Goal: Complete application form: Complete application form

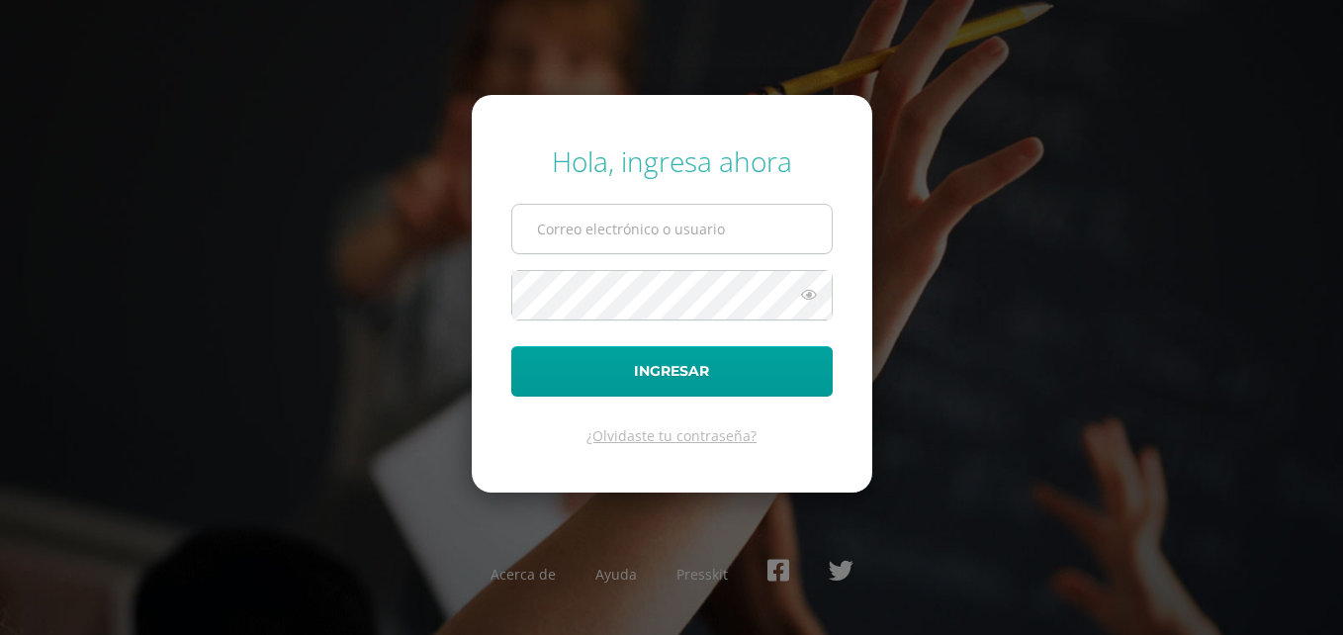
type input "smonzon@bilinguesanjuan.edu.gt"
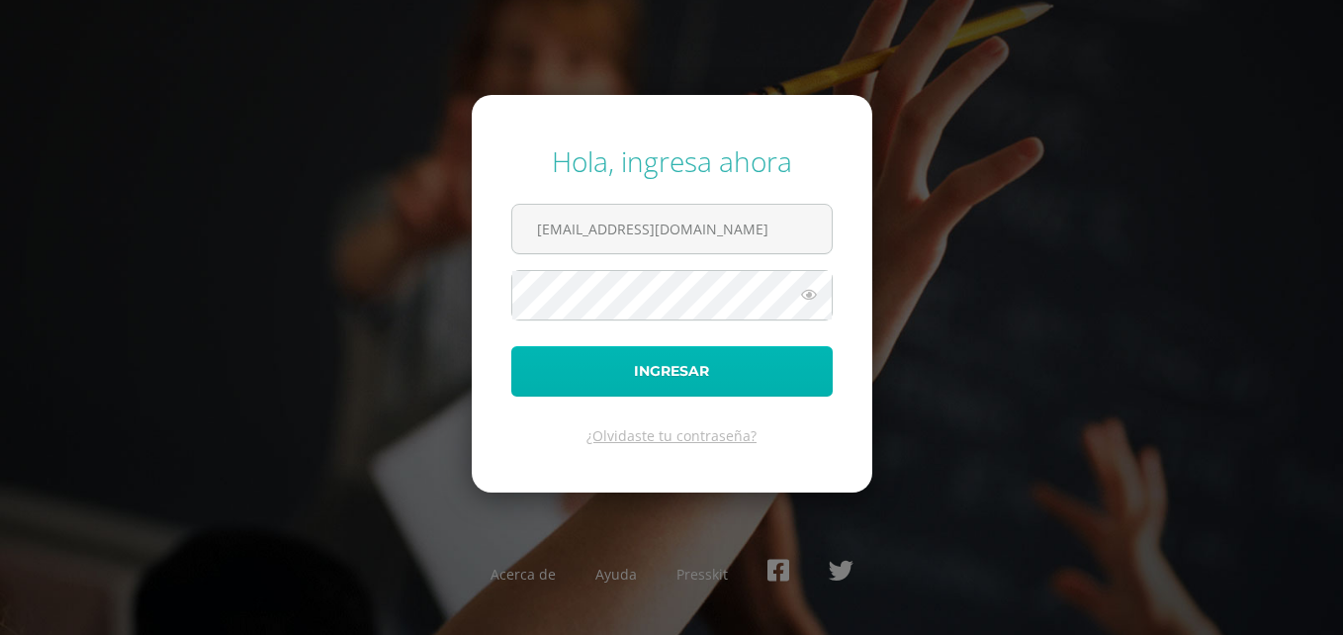
click at [702, 386] on button "Ingresar" at bounding box center [671, 371] width 321 height 50
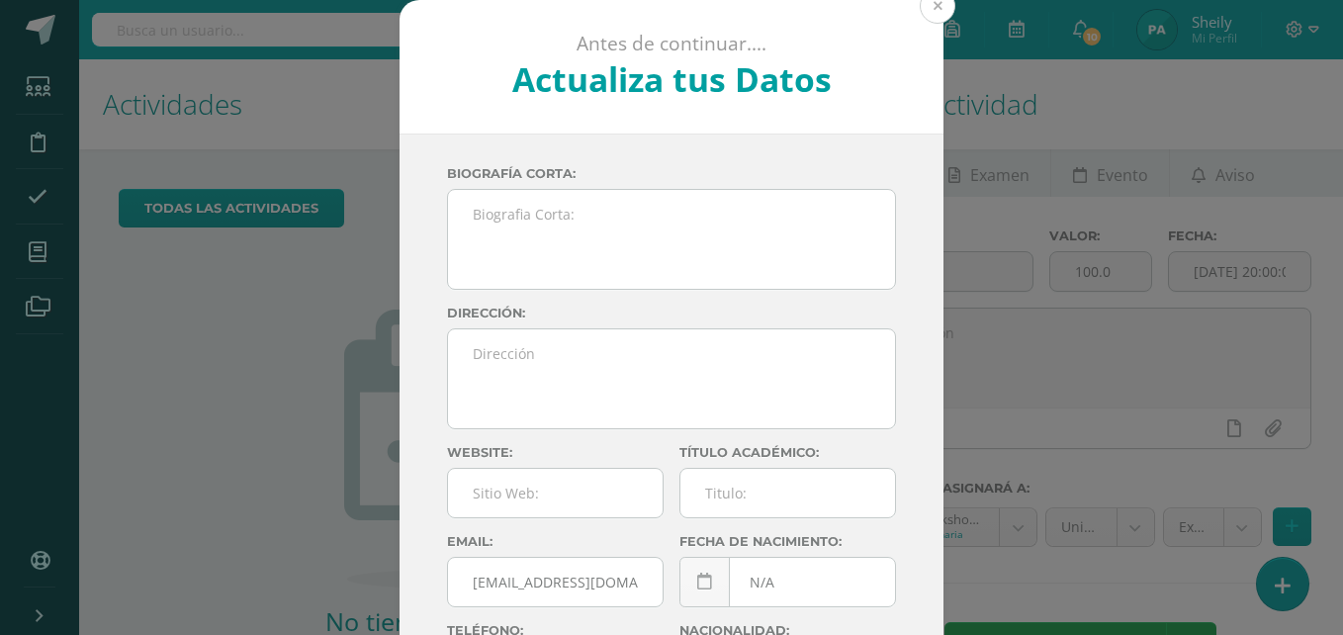
click at [934, 13] on button at bounding box center [938, 6] width 36 height 36
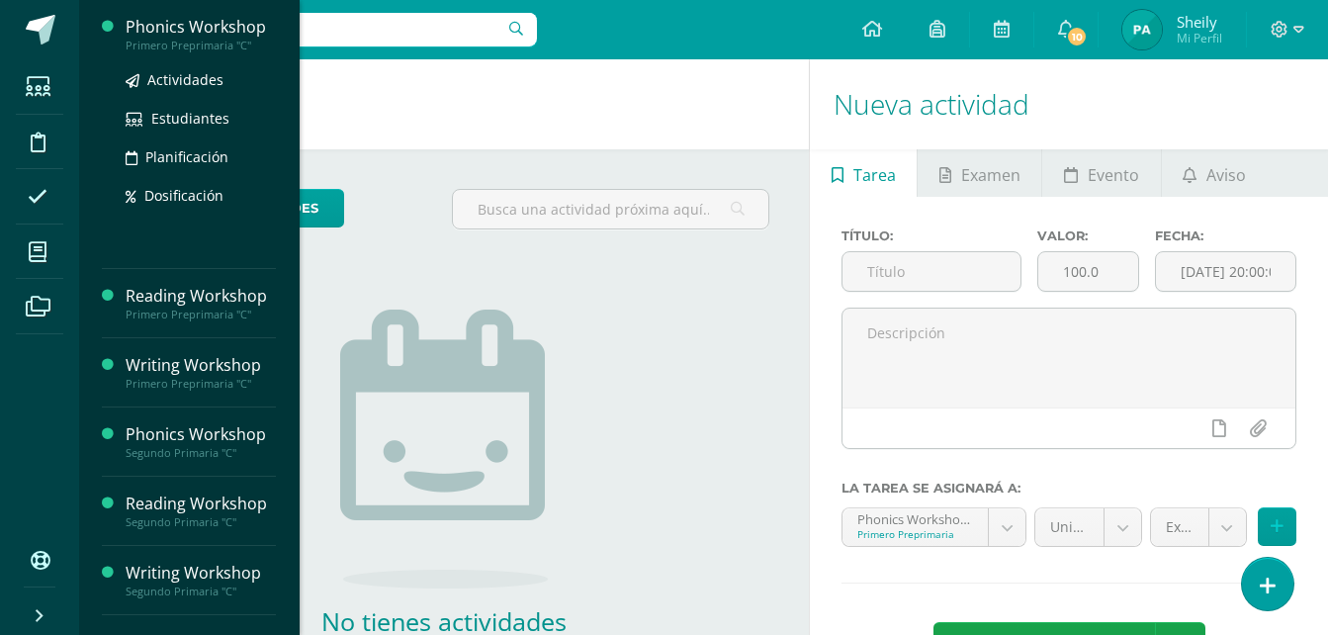
click at [191, 28] on div "Phonics Workshop" at bounding box center [201, 27] width 150 height 23
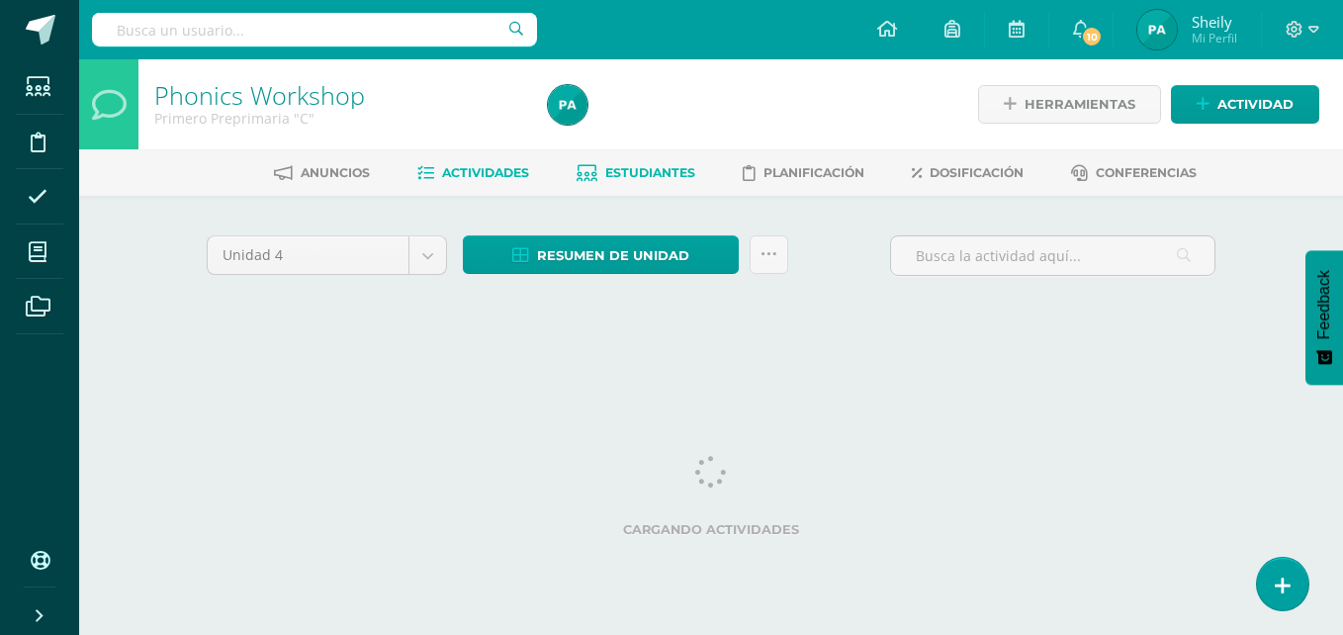
click at [656, 174] on span "Estudiantes" at bounding box center [650, 172] width 90 height 15
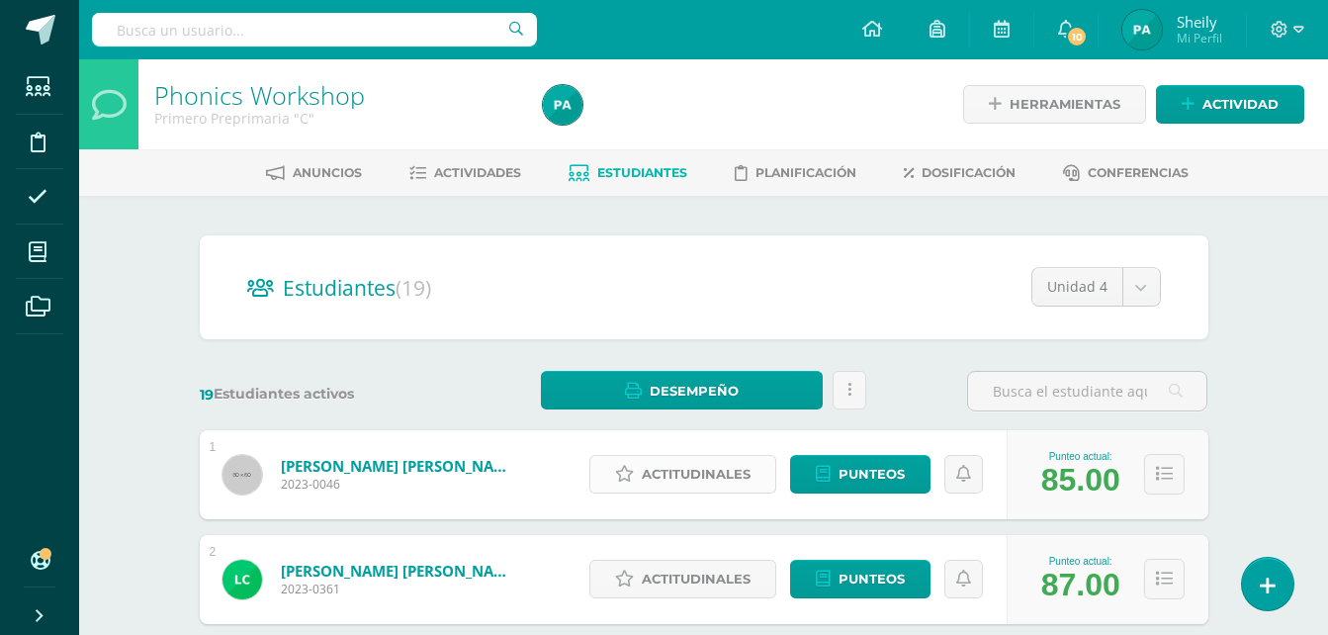
click at [682, 468] on span "Actitudinales" at bounding box center [696, 474] width 109 height 37
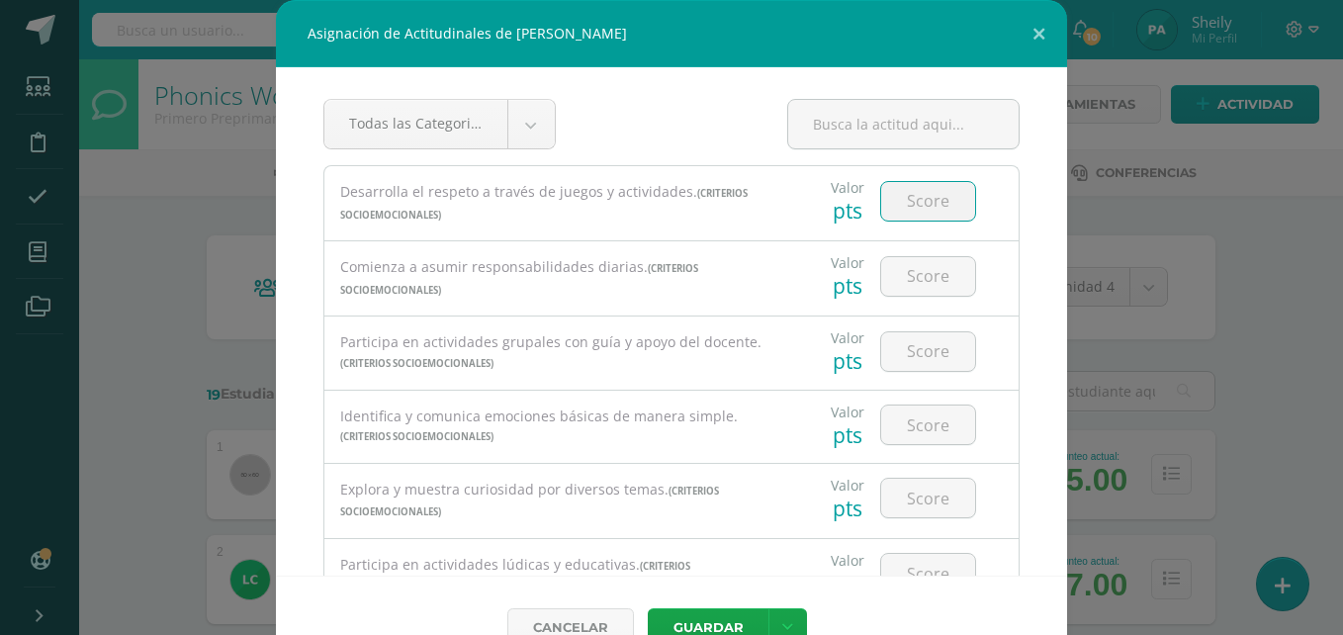
click at [908, 198] on input "number" at bounding box center [928, 201] width 94 height 39
type input "1"
click at [906, 267] on input "number" at bounding box center [928, 276] width 94 height 39
type input "1"
click at [897, 353] on input "2" at bounding box center [928, 351] width 94 height 39
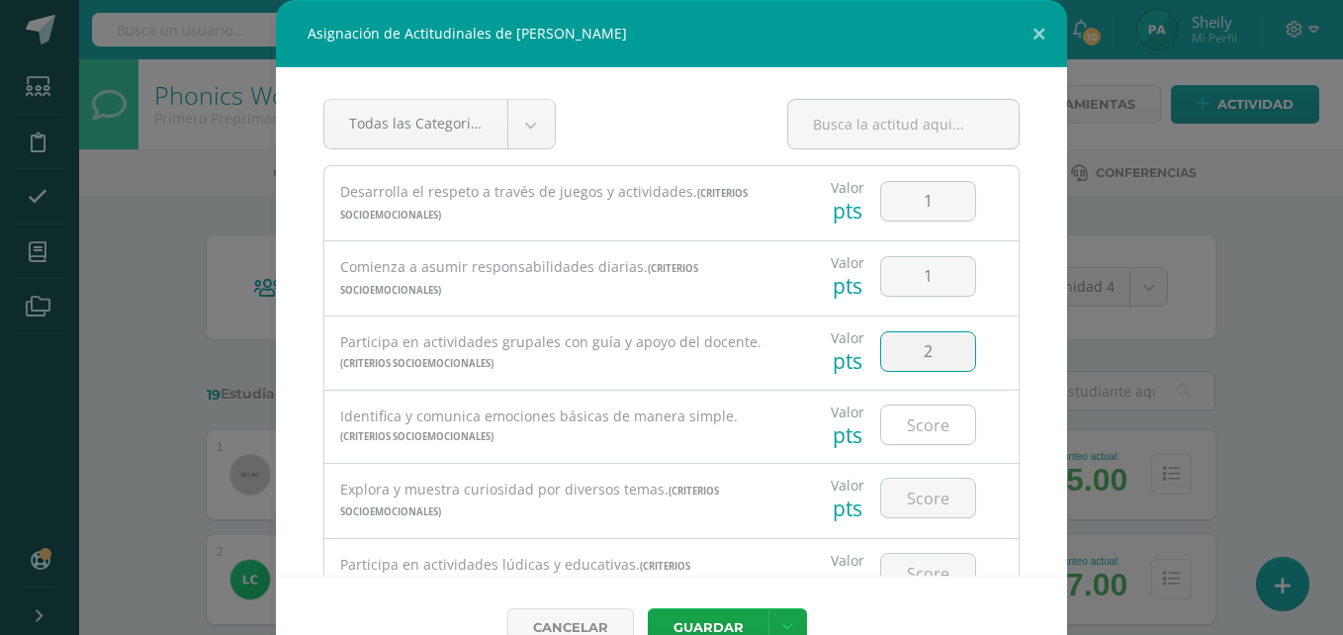
type input "2"
click at [910, 425] on input "number" at bounding box center [928, 424] width 94 height 39
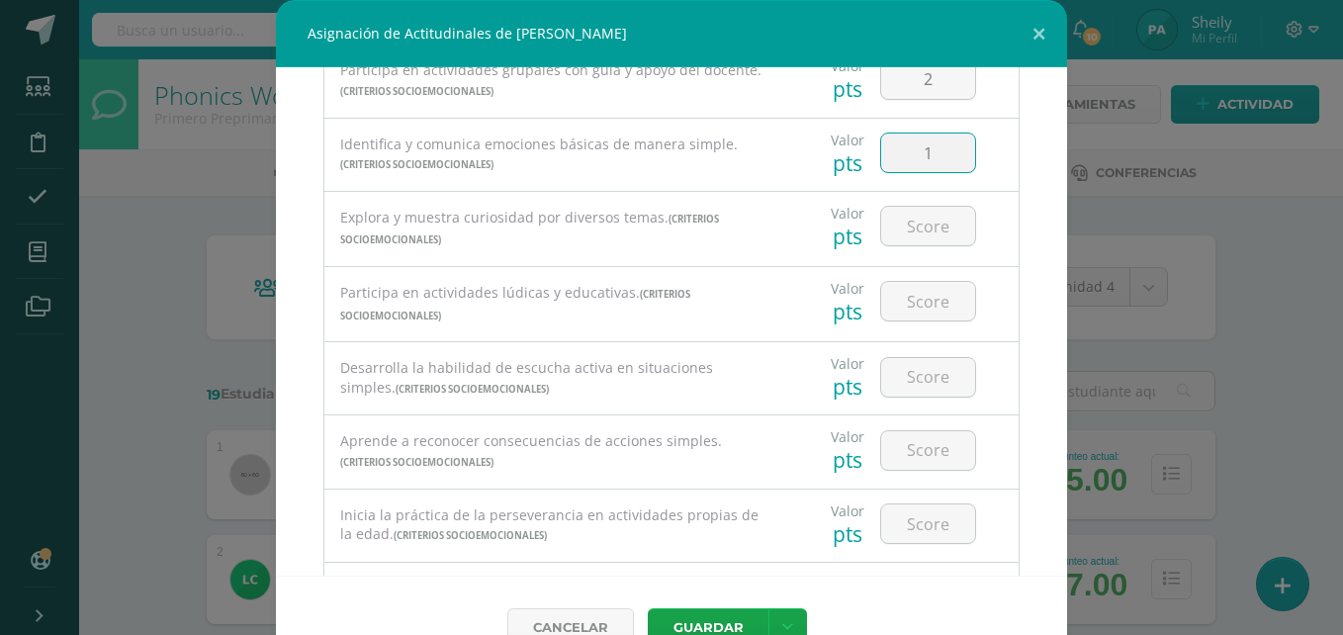
scroll to position [284, 0]
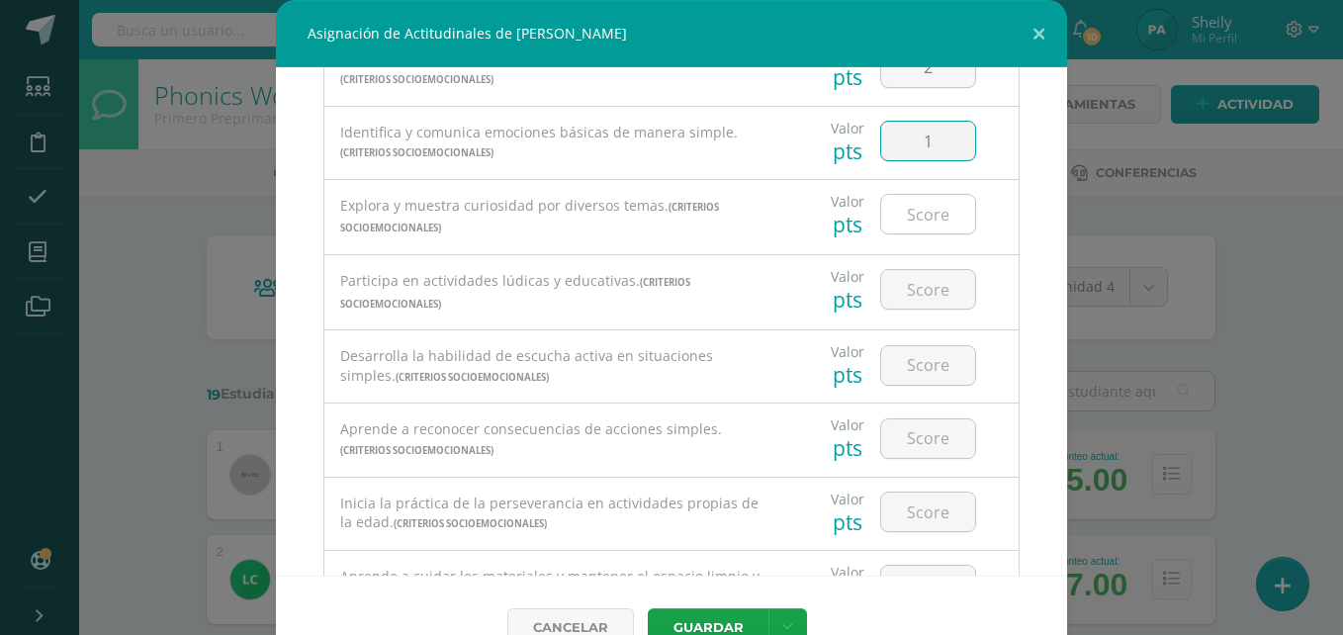
type input "1"
click at [917, 223] on input "number" at bounding box center [928, 214] width 94 height 39
type input "1"
click at [897, 281] on input "number" at bounding box center [928, 289] width 94 height 39
type input "2"
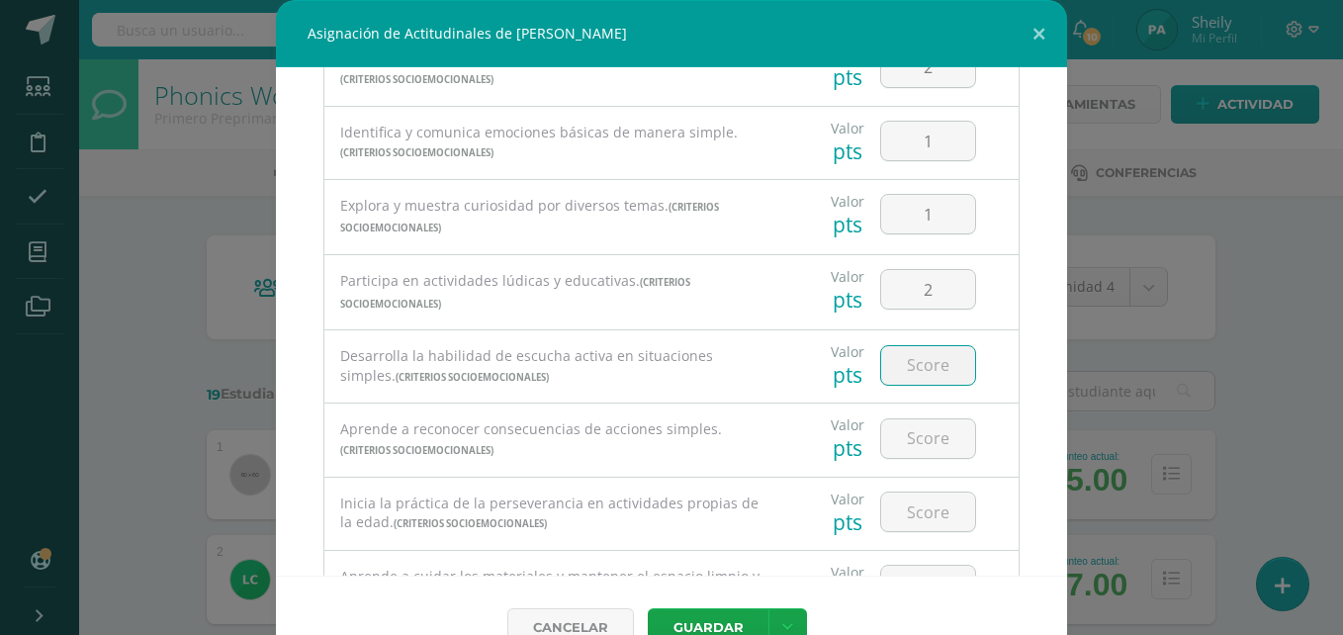
click at [911, 354] on input "number" at bounding box center [928, 365] width 94 height 39
type input "1"
click at [908, 441] on input "number" at bounding box center [928, 438] width 94 height 39
type input "1"
click at [897, 506] on input "number" at bounding box center [928, 511] width 94 height 39
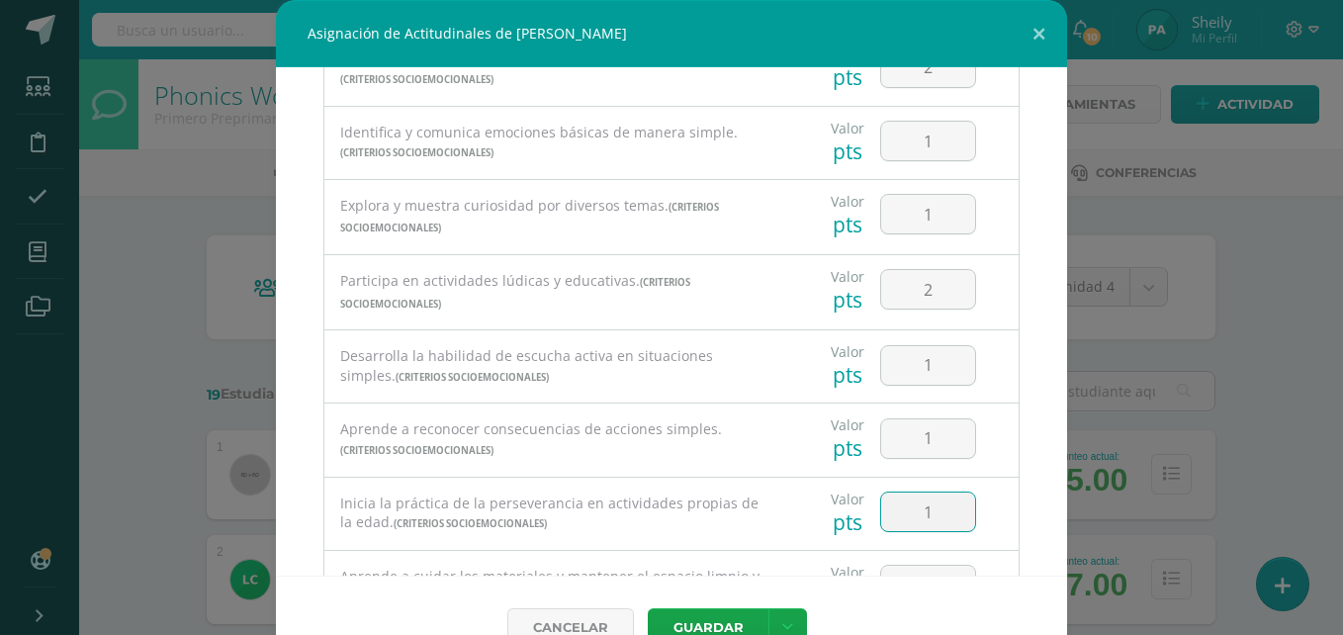
scroll to position [383, 0]
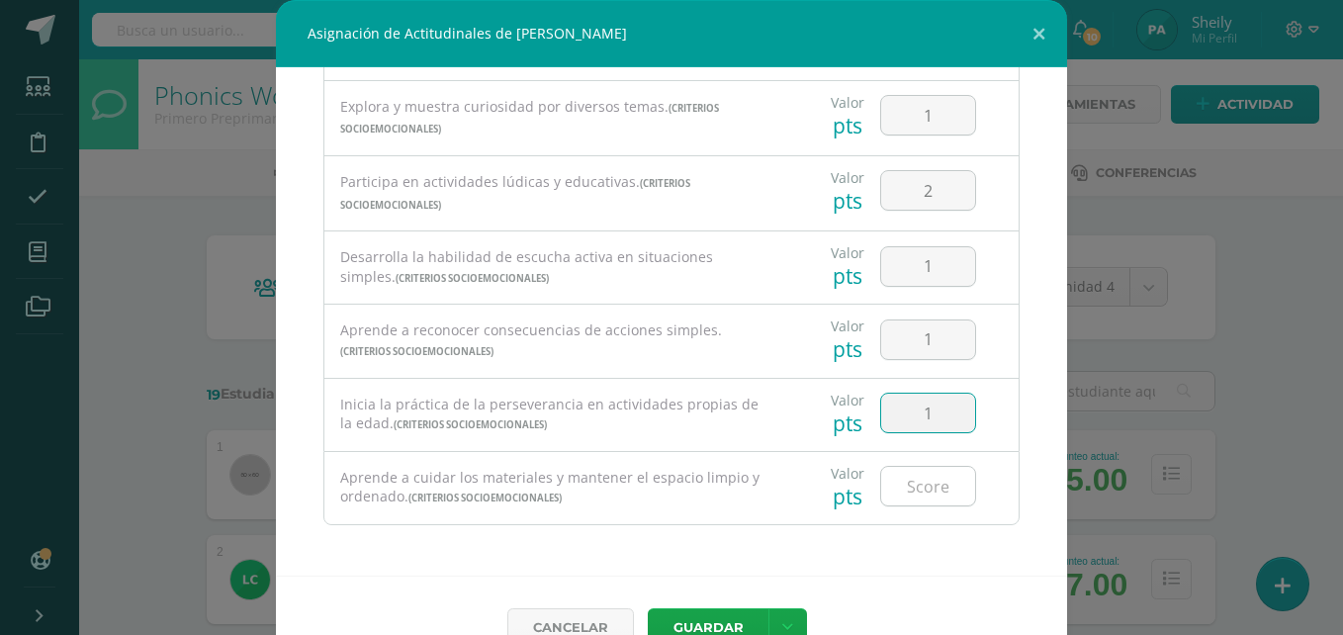
type input "1"
click at [910, 483] on input "number" at bounding box center [928, 486] width 94 height 39
type input "1"
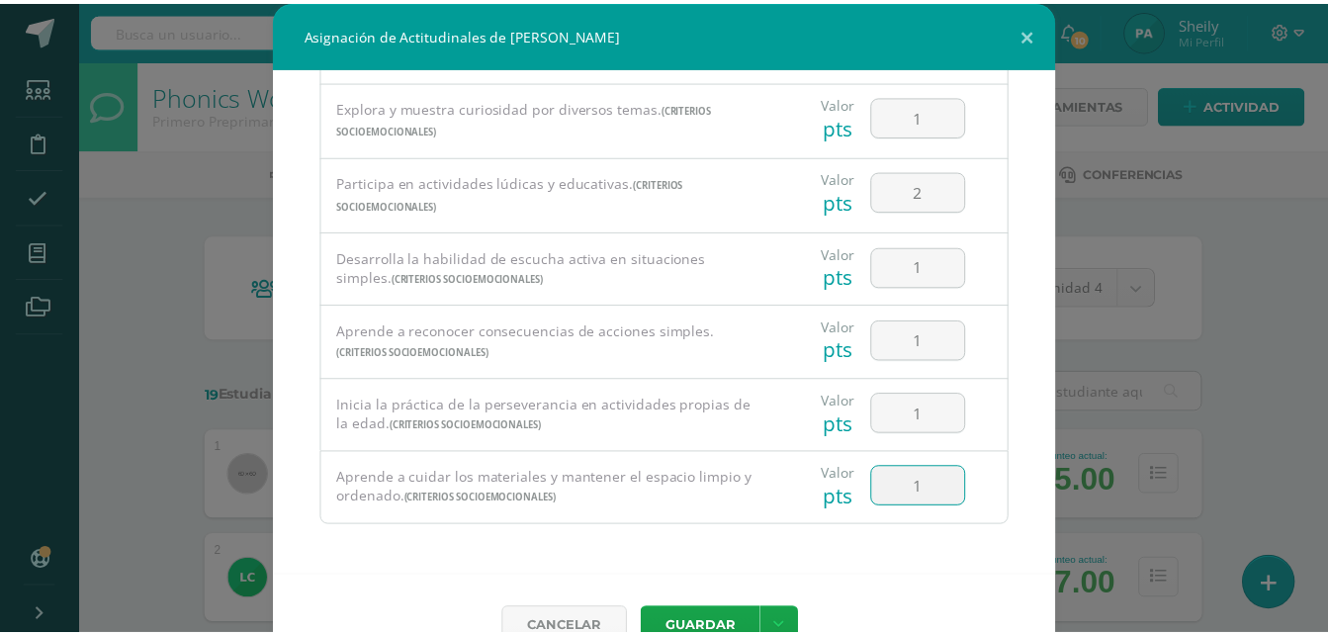
scroll to position [44, 0]
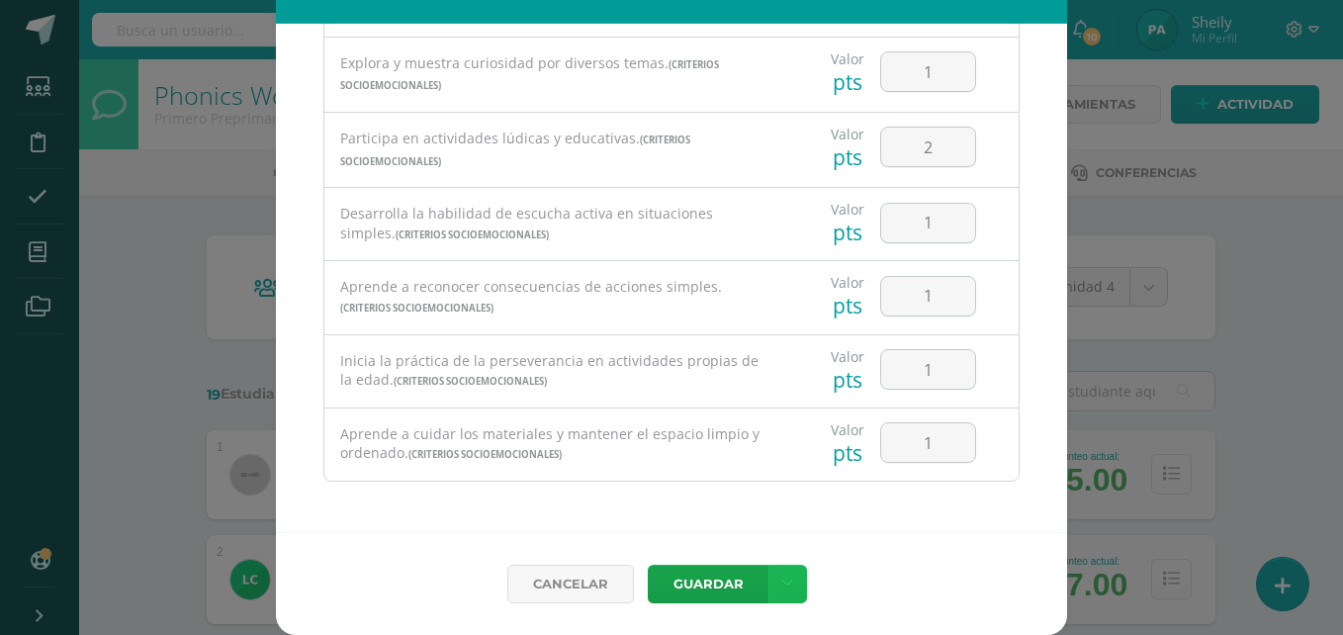
click at [785, 593] on link at bounding box center [787, 584] width 39 height 39
click at [672, 501] on link "Guardar y poblar en todos mis cursos" at bounding box center [740, 509] width 218 height 47
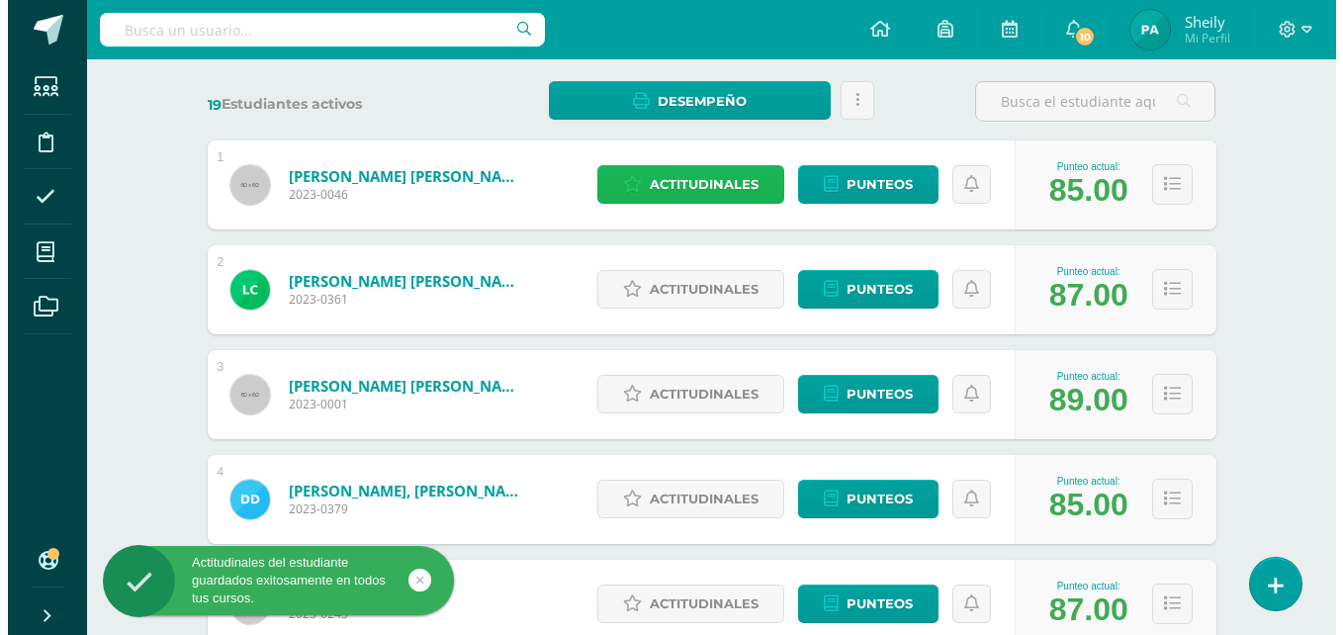
scroll to position [359, 0]
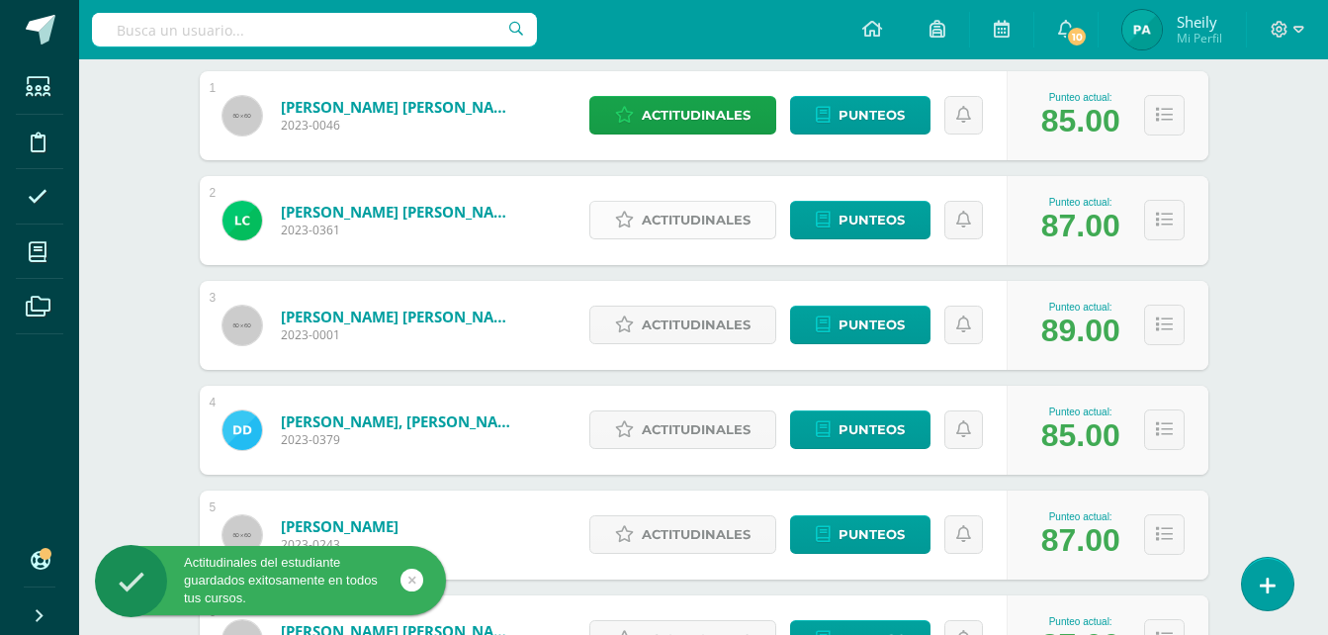
click at [714, 223] on span "Actitudinales" at bounding box center [696, 220] width 109 height 37
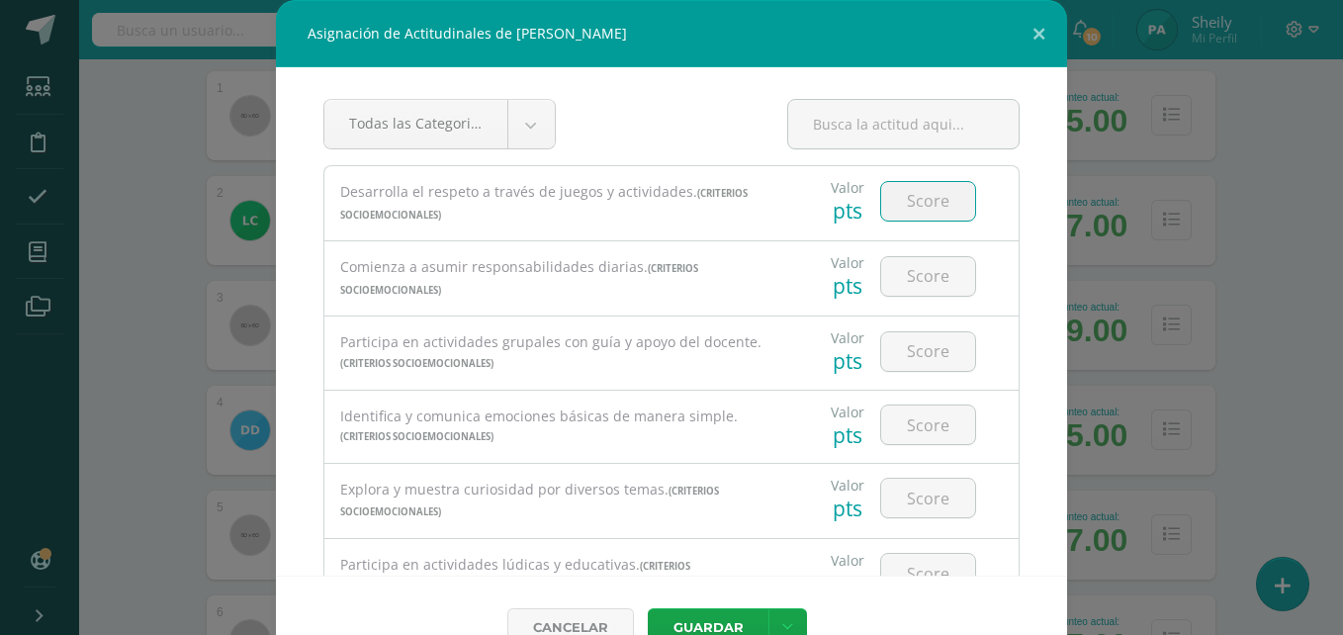
click at [921, 200] on input "number" at bounding box center [928, 201] width 94 height 39
type input "3"
click at [915, 277] on input "number" at bounding box center [928, 276] width 94 height 39
type input "3"
click at [913, 360] on input "number" at bounding box center [928, 351] width 94 height 39
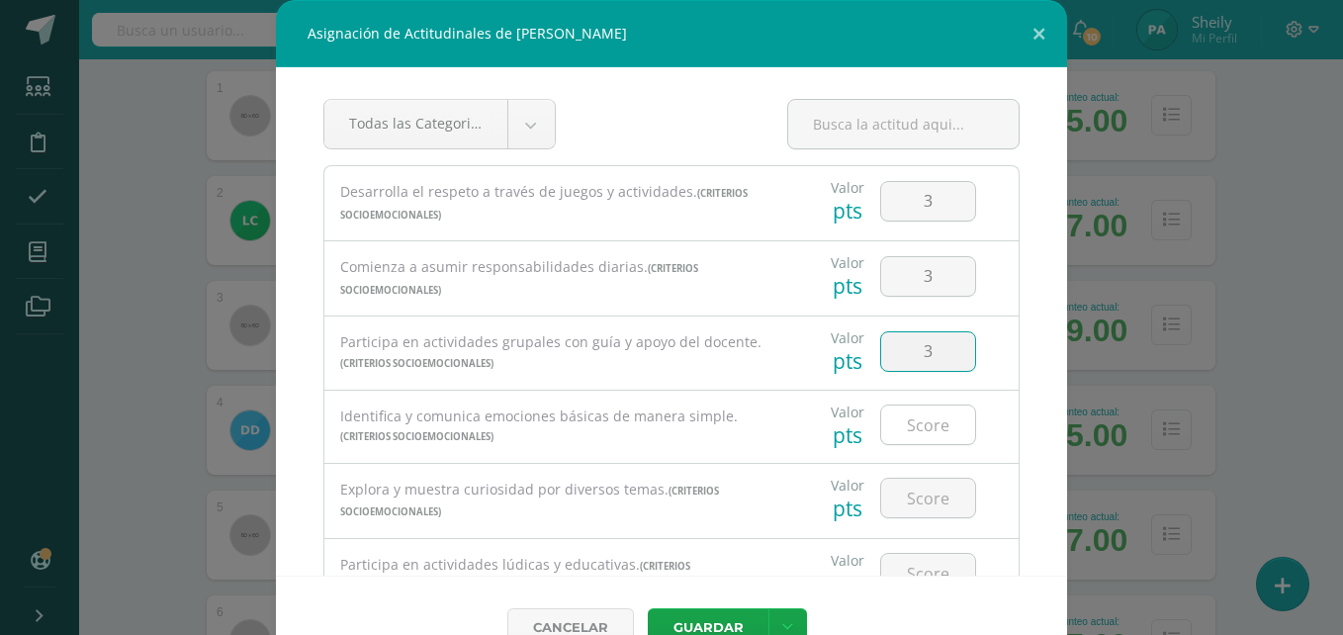
type input "3"
click at [914, 426] on input "number" at bounding box center [928, 424] width 94 height 39
type input "3"
click at [915, 502] on input "3" at bounding box center [928, 498] width 94 height 39
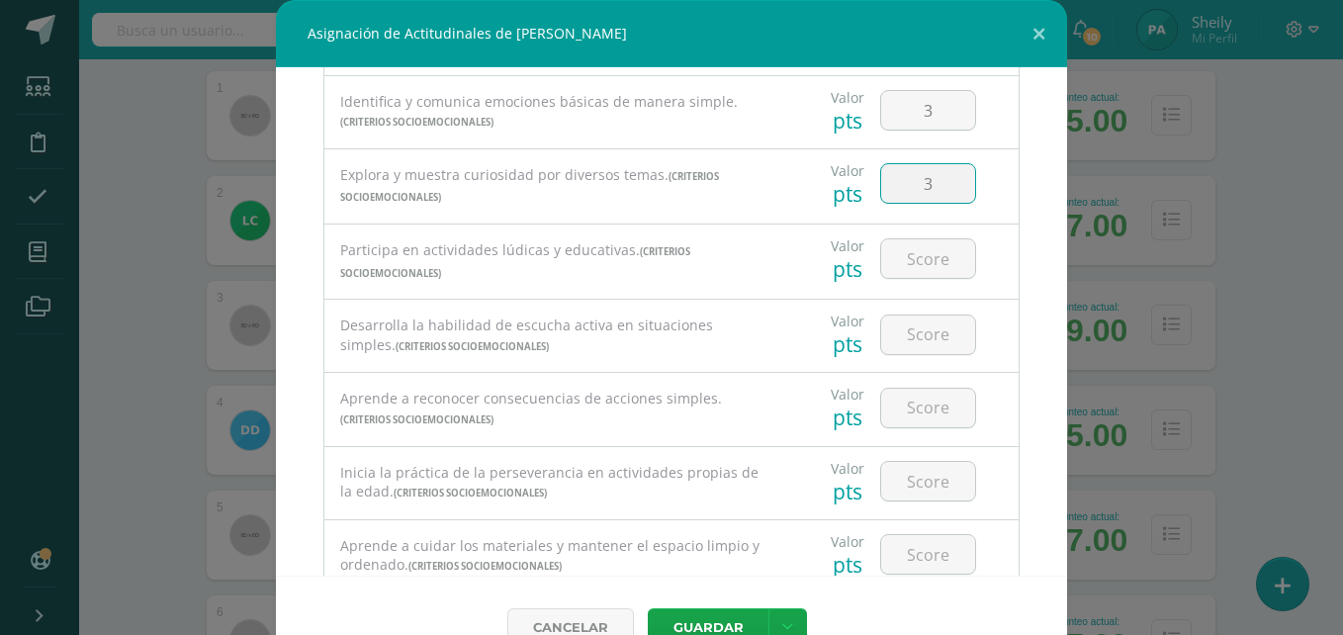
scroll to position [371, 0]
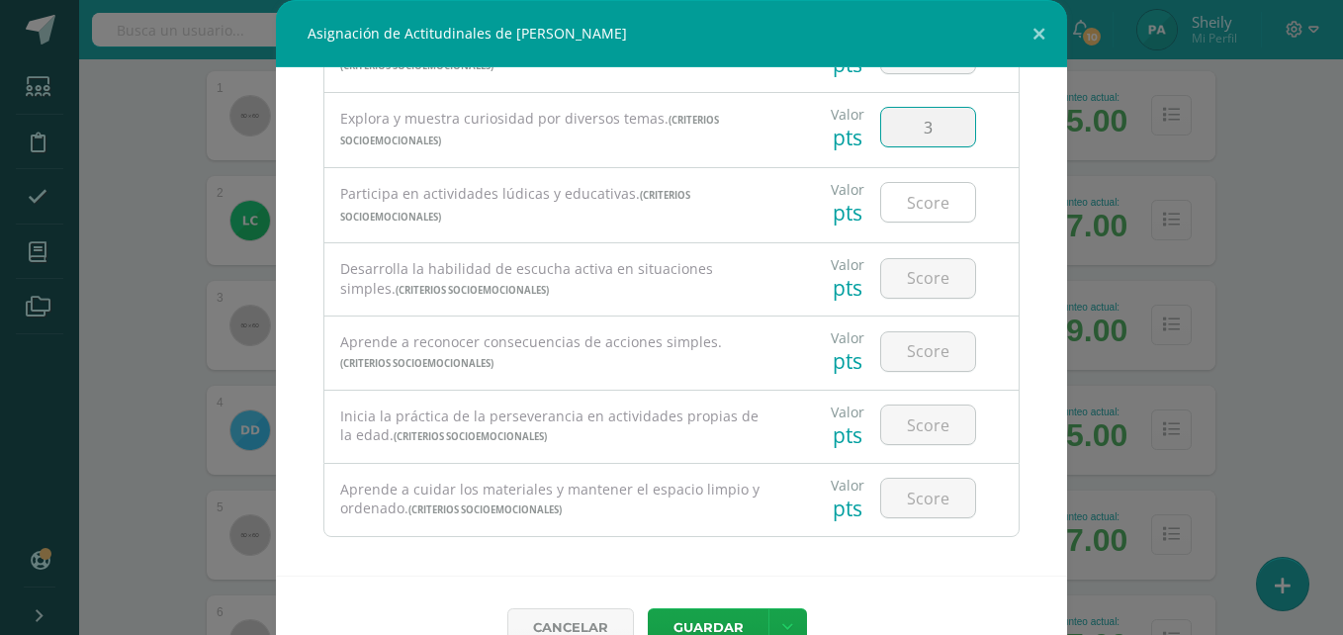
type input "3"
click at [924, 204] on input "number" at bounding box center [928, 202] width 94 height 39
type input "3"
click at [916, 274] on input "3" at bounding box center [928, 278] width 94 height 39
type input "3"
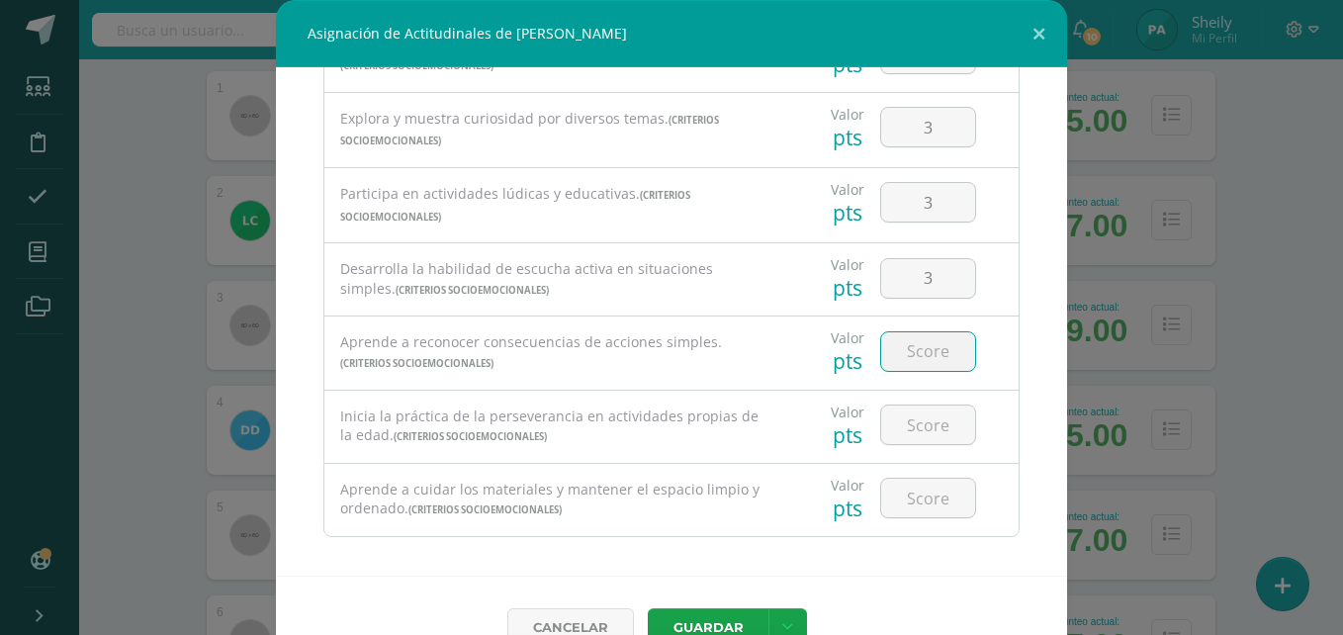
click at [910, 351] on input "number" at bounding box center [928, 351] width 94 height 39
type input "3"
click at [934, 435] on input "number" at bounding box center [928, 424] width 94 height 39
type input "3"
click at [911, 497] on input "number" at bounding box center [928, 498] width 94 height 39
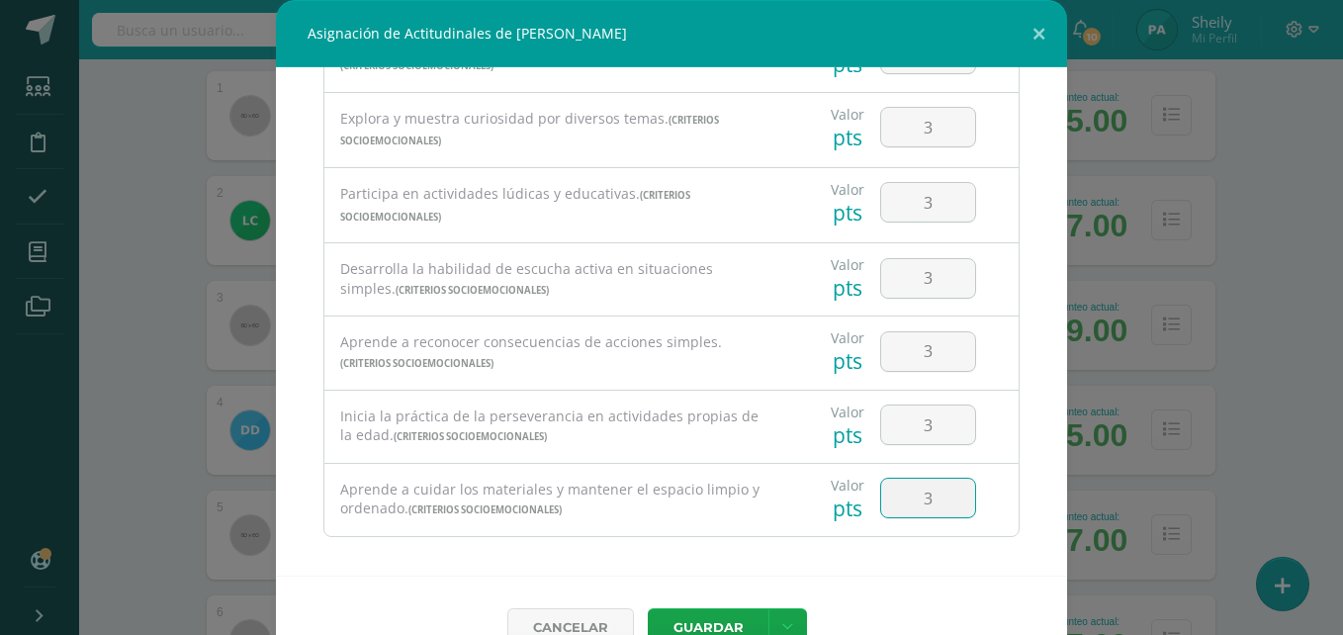
scroll to position [44, 0]
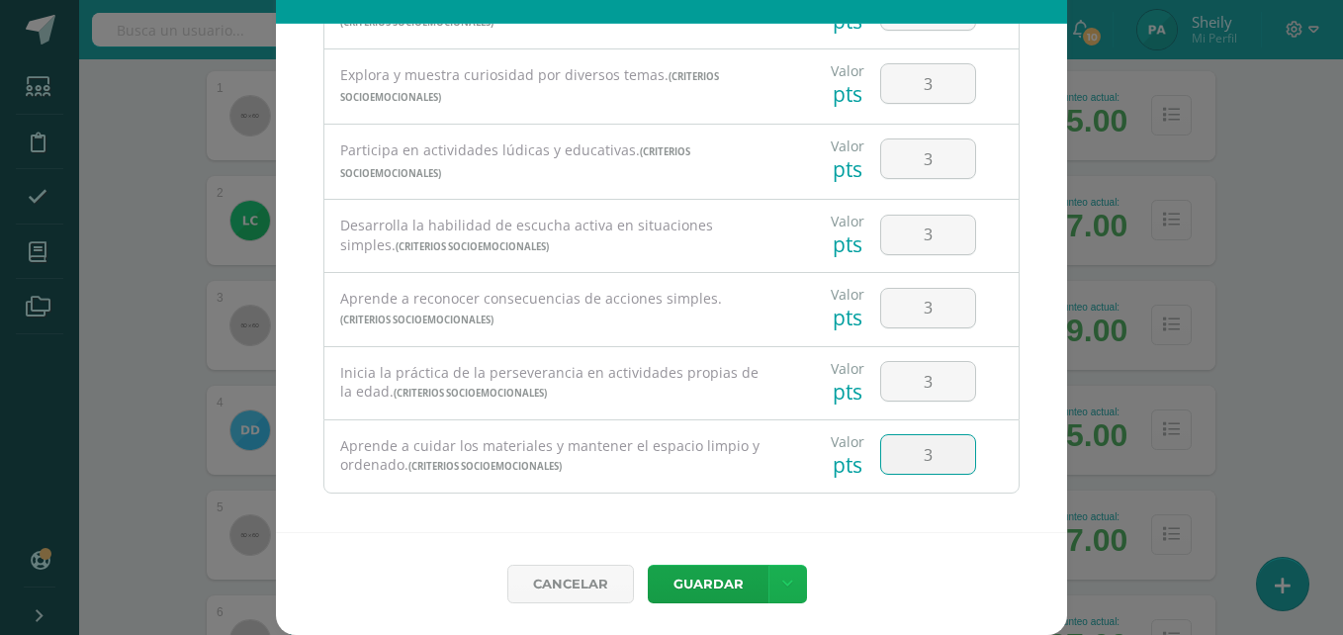
type input "3"
click at [781, 574] on link at bounding box center [787, 584] width 39 height 39
click at [703, 496] on link "Guardar y poblar en todos mis cursos" at bounding box center [740, 509] width 218 height 47
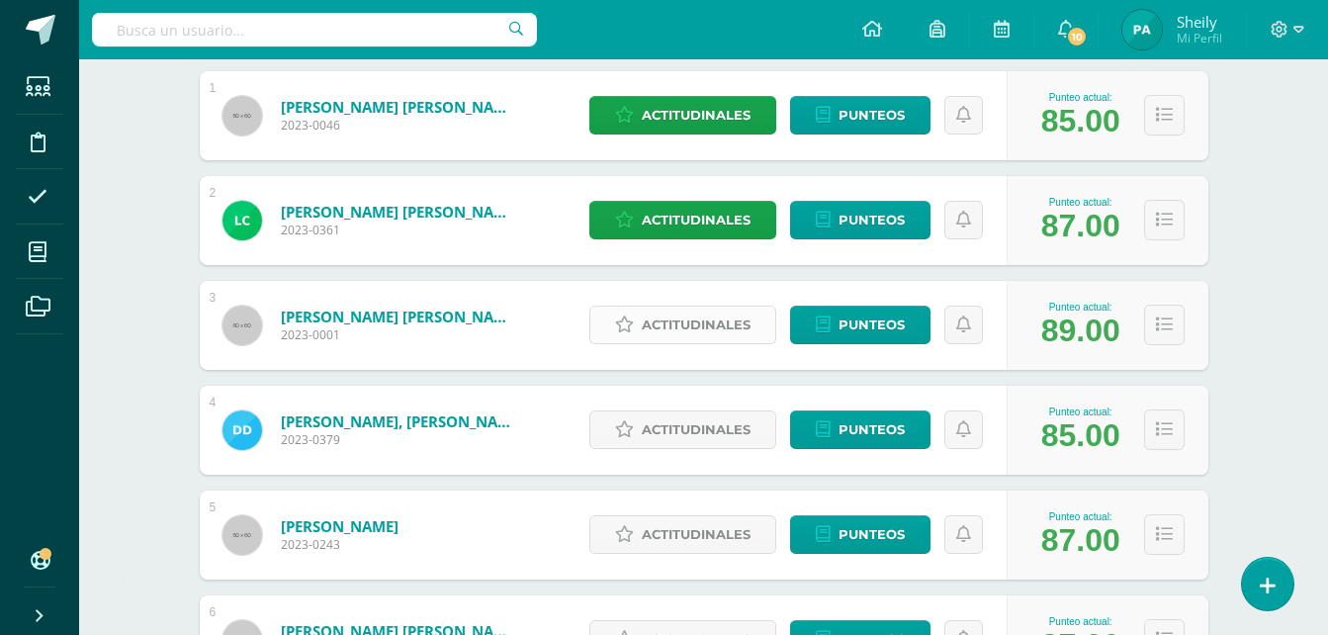
click at [719, 321] on span "Actitudinales" at bounding box center [696, 325] width 109 height 37
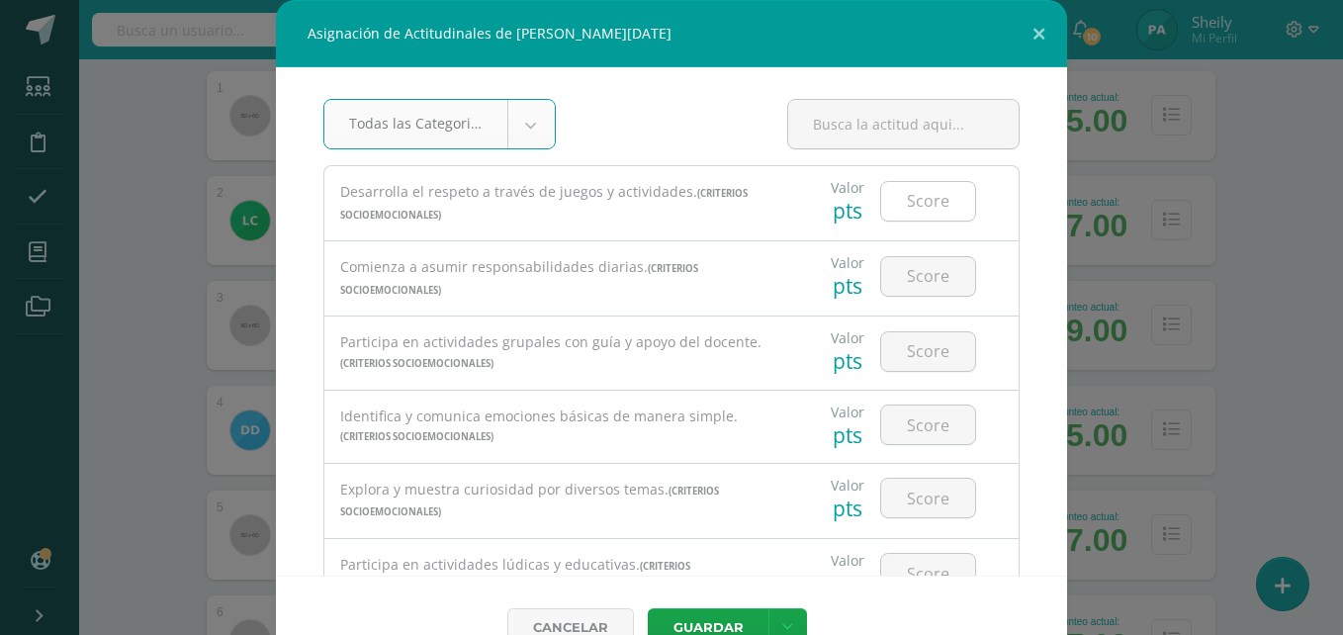
click at [896, 207] on input "number" at bounding box center [928, 201] width 94 height 39
type input "3"
click at [912, 287] on input "number" at bounding box center [928, 276] width 94 height 39
type input "3"
click at [915, 352] on input "number" at bounding box center [928, 351] width 94 height 39
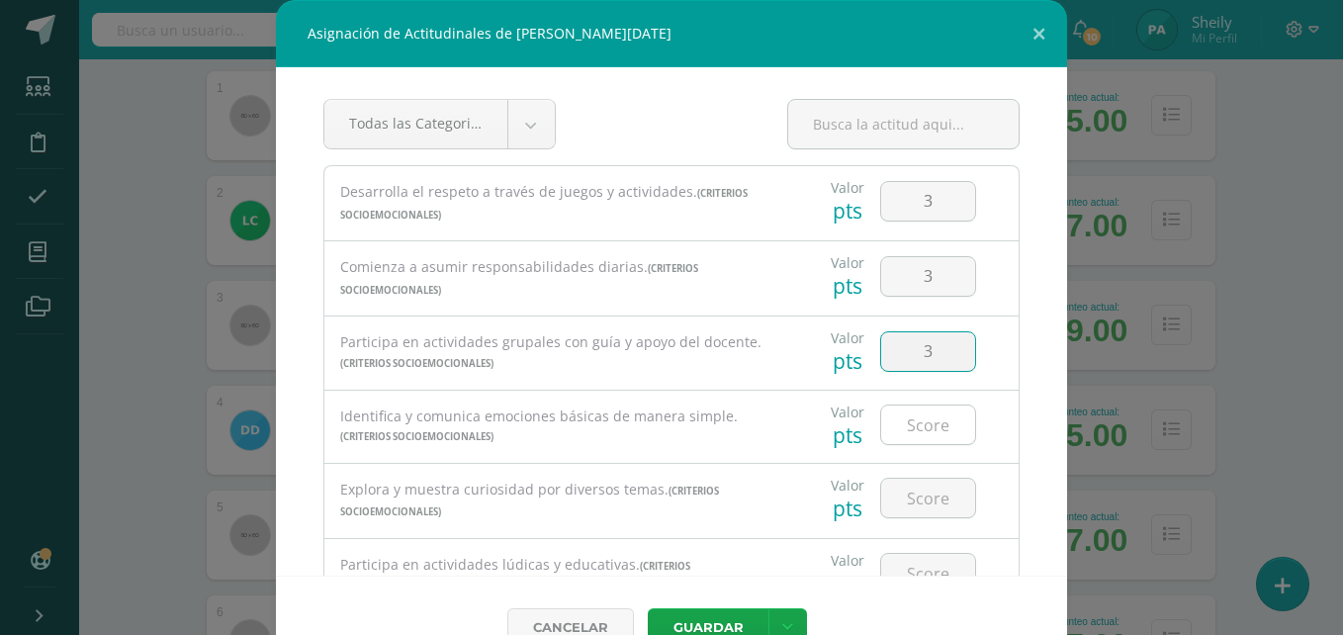
type input "3"
click at [915, 430] on input "number" at bounding box center [928, 424] width 94 height 39
type input "3"
click at [913, 504] on input "number" at bounding box center [928, 498] width 94 height 39
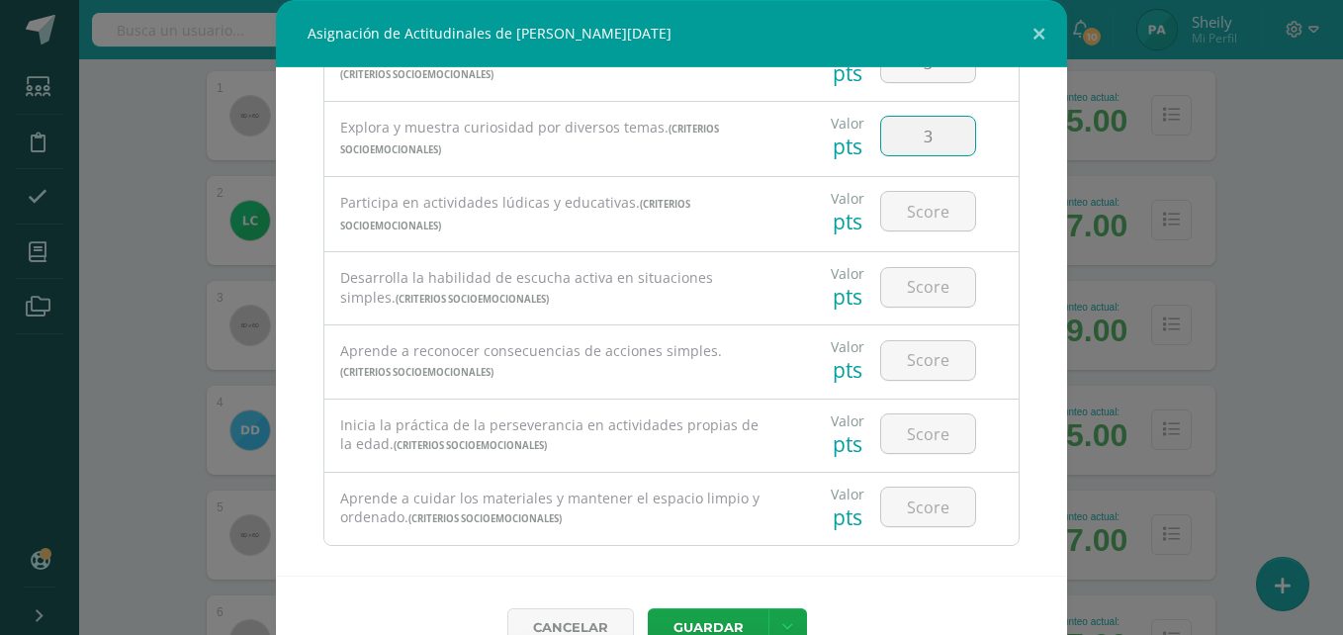
scroll to position [383, 0]
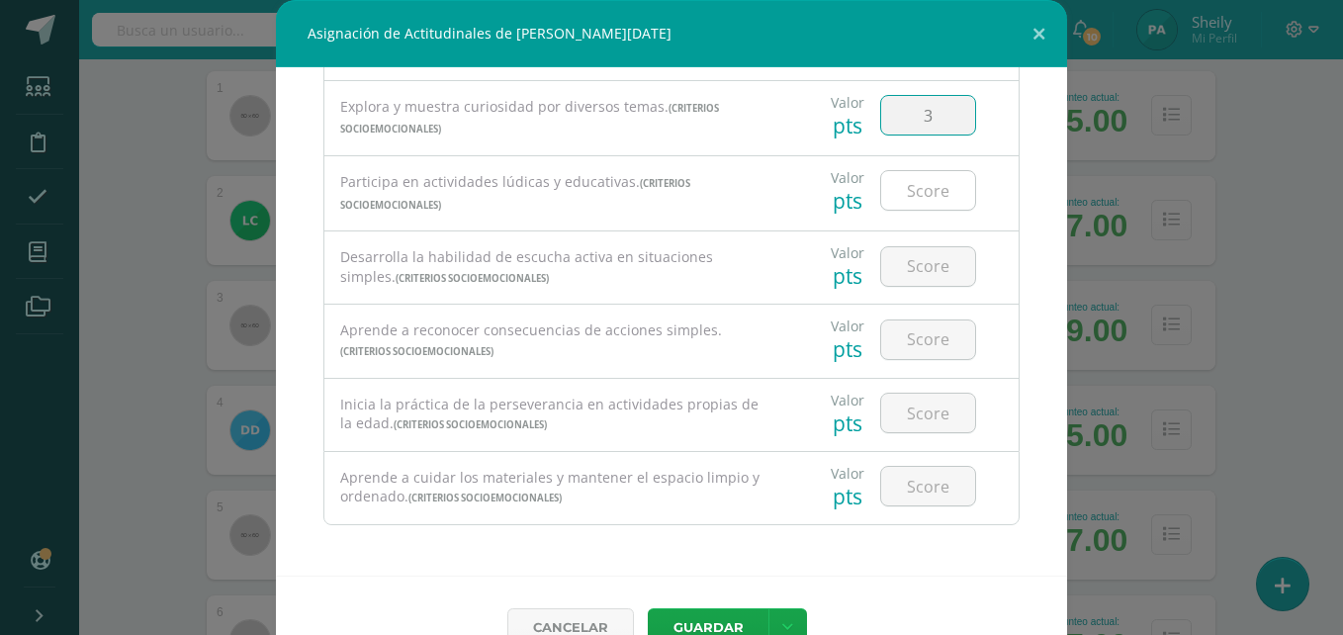
type input "3"
click at [916, 195] on input "number" at bounding box center [928, 190] width 94 height 39
type input "3"
click at [913, 252] on input "number" at bounding box center [928, 266] width 94 height 39
type input "3"
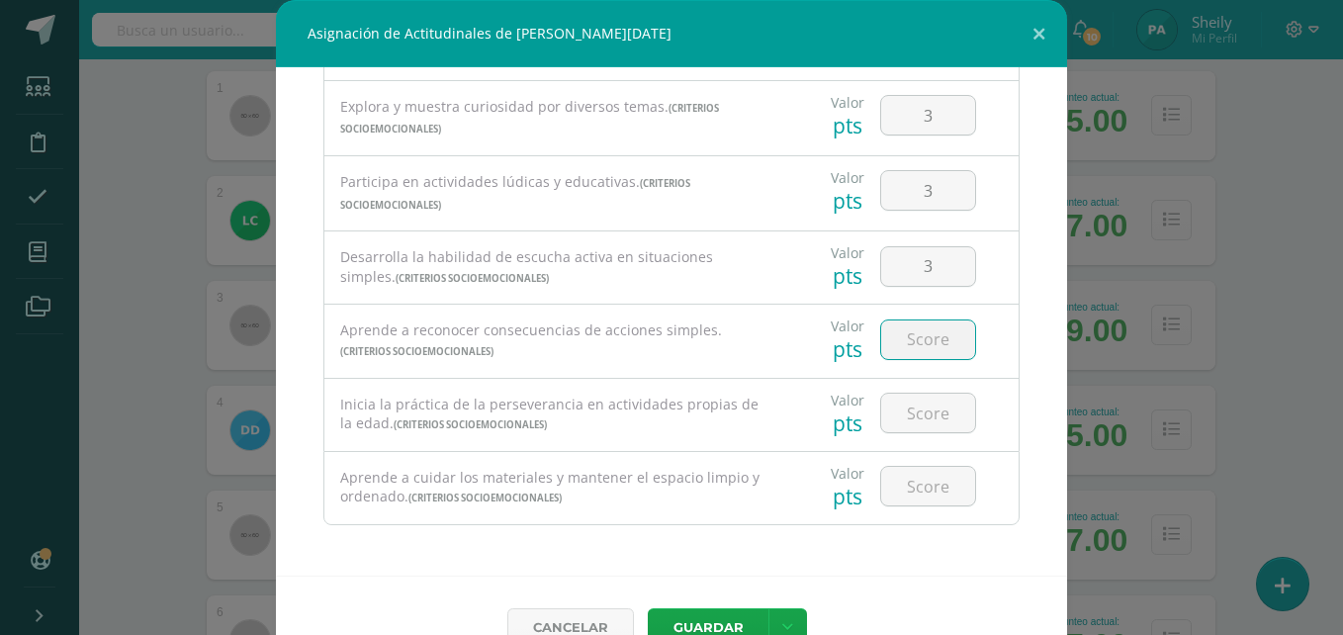
click at [912, 348] on input "number" at bounding box center [928, 339] width 94 height 39
type input "3"
click at [917, 424] on input "number" at bounding box center [928, 413] width 94 height 39
type input "3"
click at [912, 486] on input "number" at bounding box center [928, 486] width 94 height 39
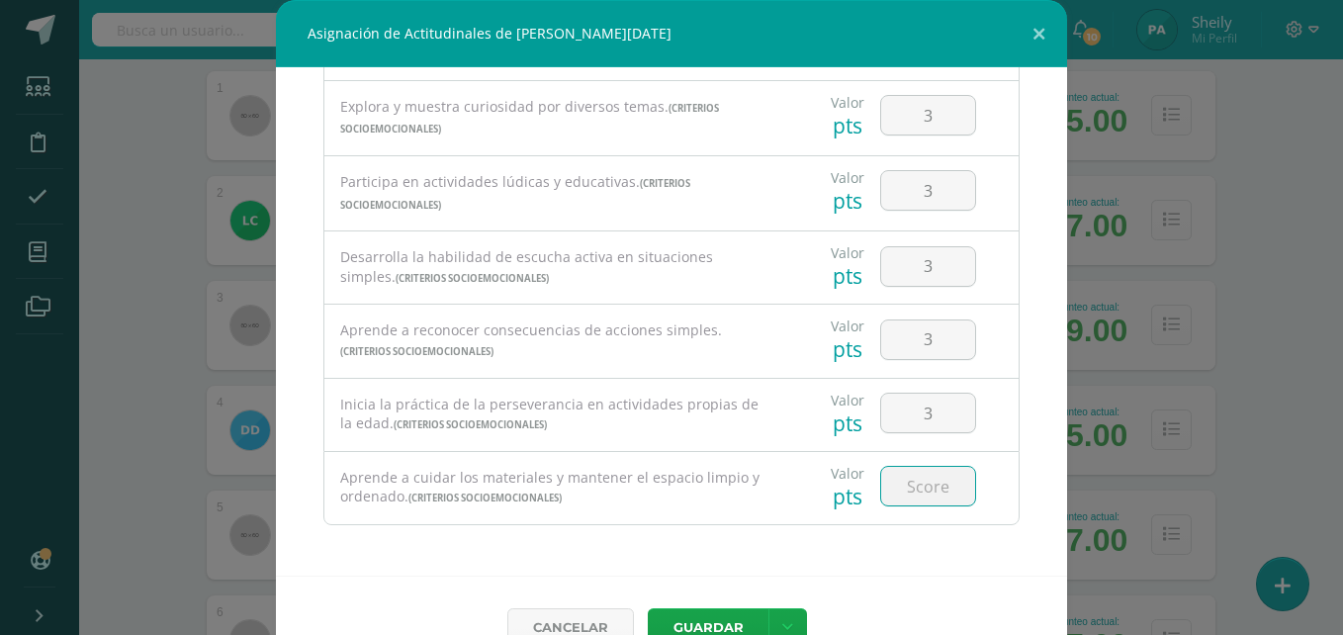
click at [912, 486] on input "number" at bounding box center [928, 486] width 94 height 39
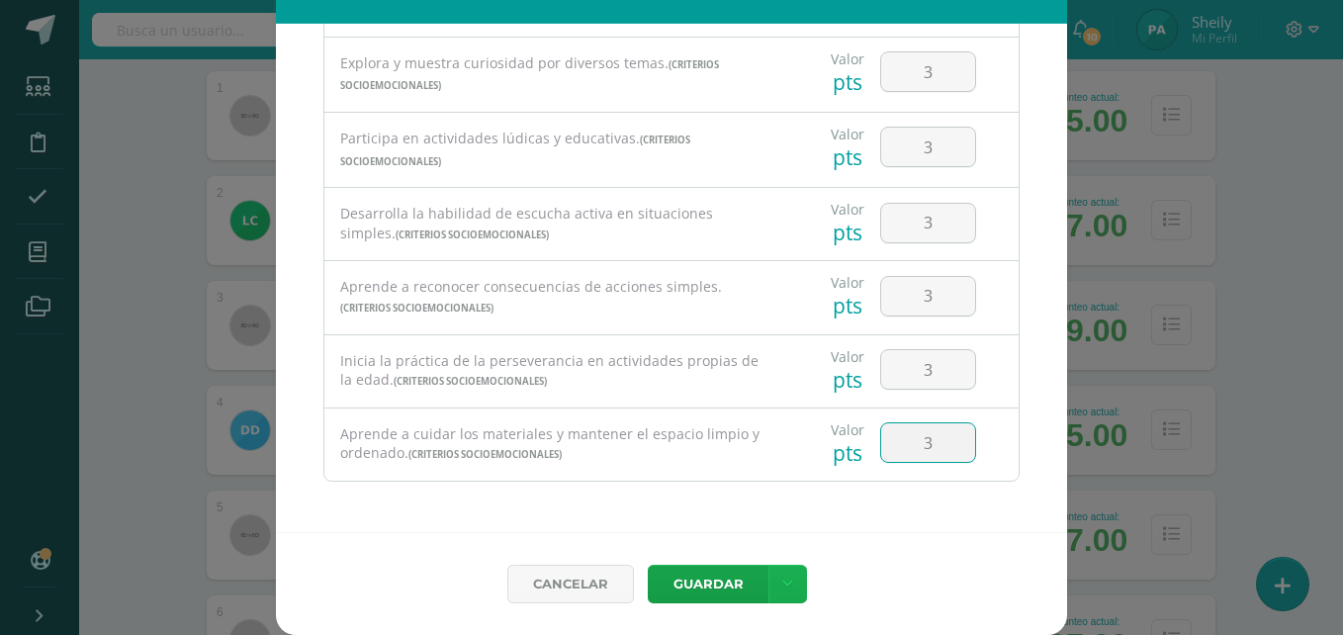
type input "3"
click at [785, 577] on link at bounding box center [787, 584] width 39 height 39
click at [675, 502] on link "Guardar y poblar en todos mis cursos" at bounding box center [740, 509] width 218 height 47
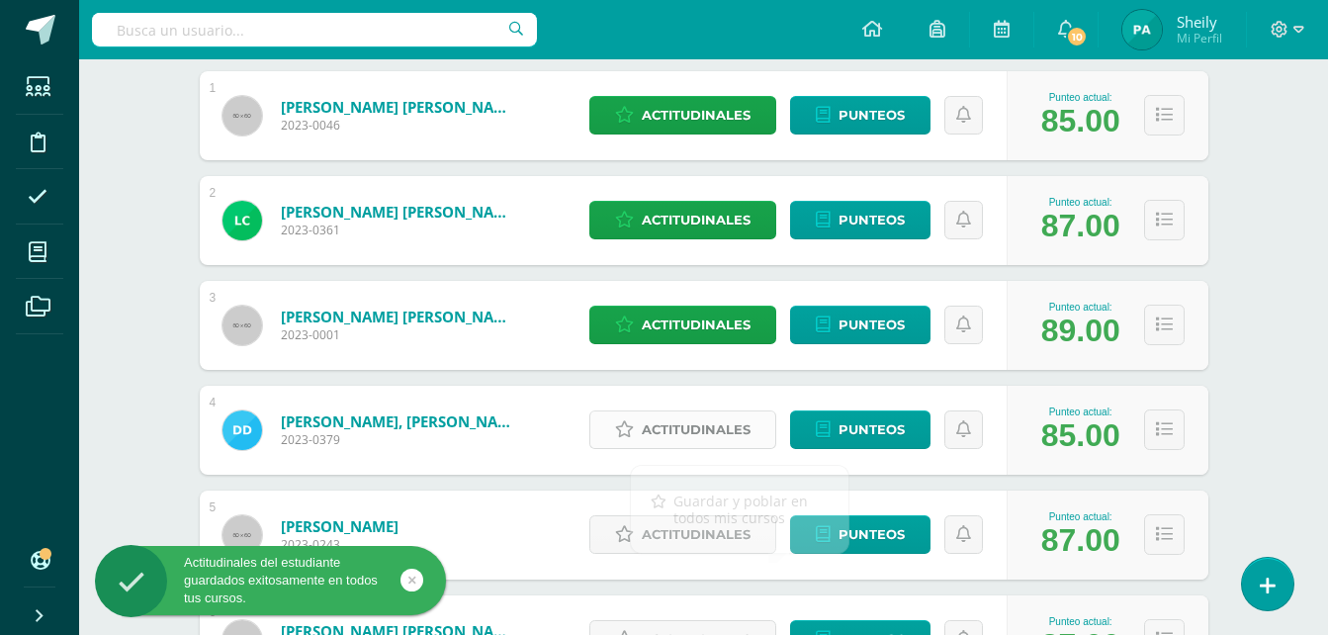
click at [684, 436] on span "Actitudinales" at bounding box center [696, 429] width 109 height 37
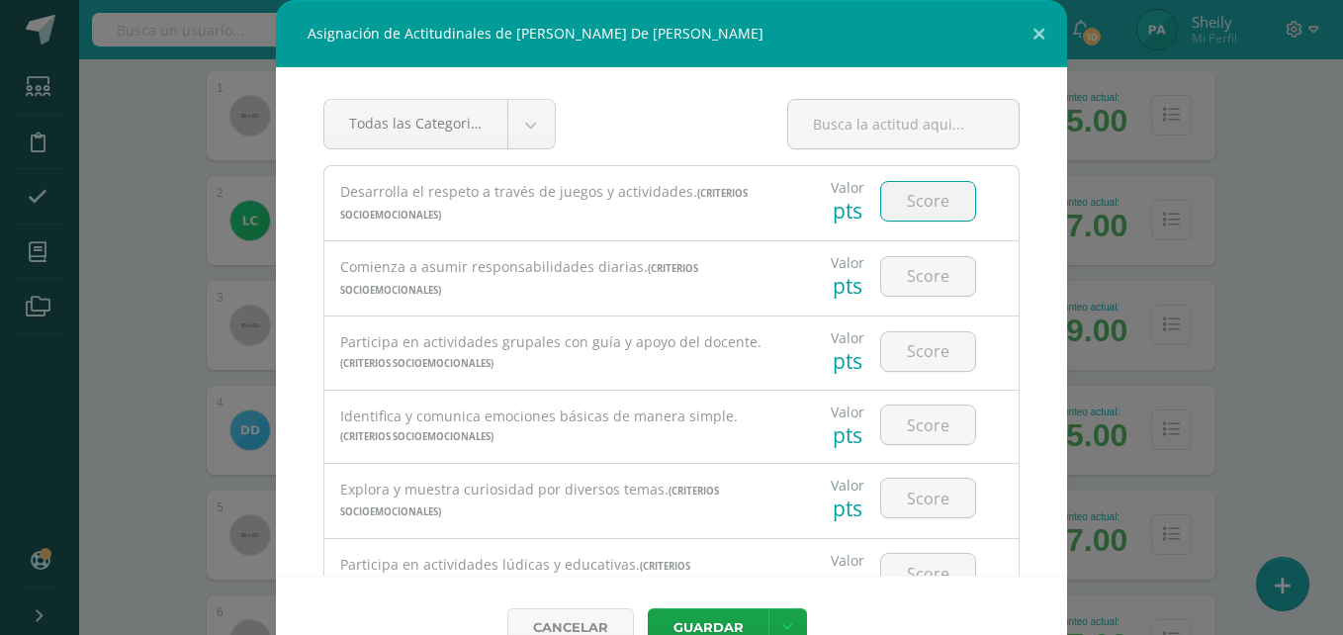
click at [910, 202] on input "number" at bounding box center [928, 201] width 94 height 39
type input "2"
click at [906, 288] on input "number" at bounding box center [928, 276] width 94 height 39
type input "2"
click at [916, 347] on input "number" at bounding box center [928, 351] width 94 height 39
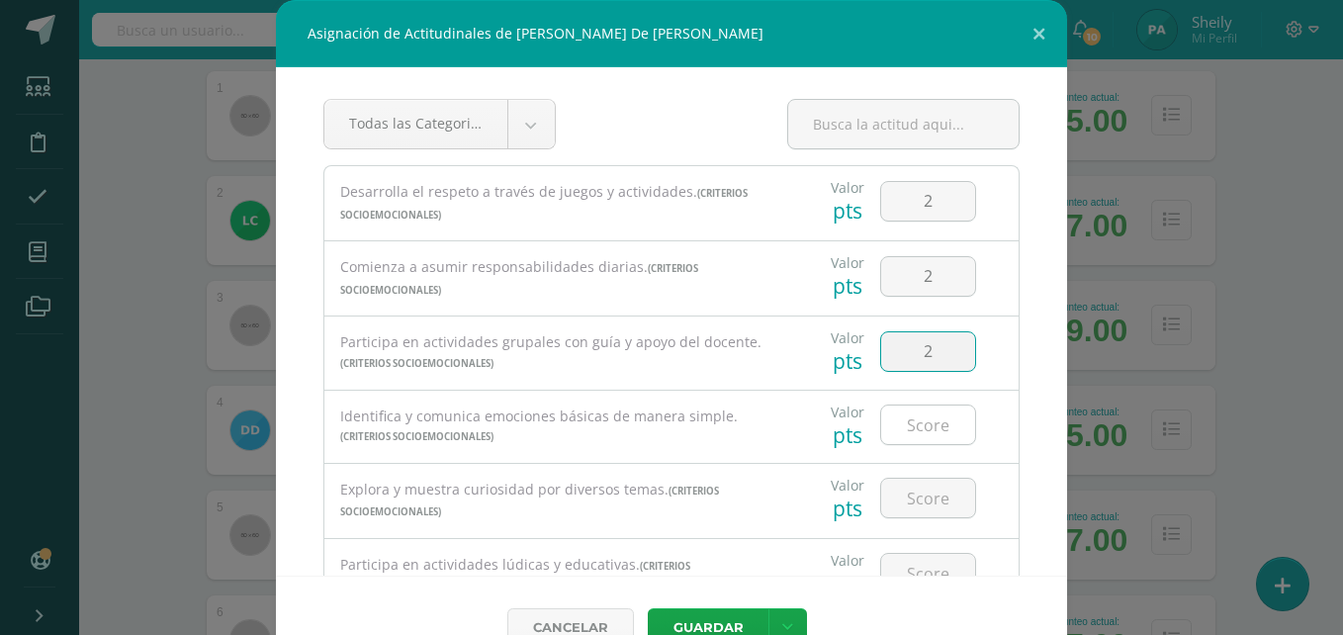
type input "2"
click at [914, 423] on input "number" at bounding box center [928, 424] width 94 height 39
type input "2"
click at [904, 493] on input "number" at bounding box center [928, 498] width 94 height 39
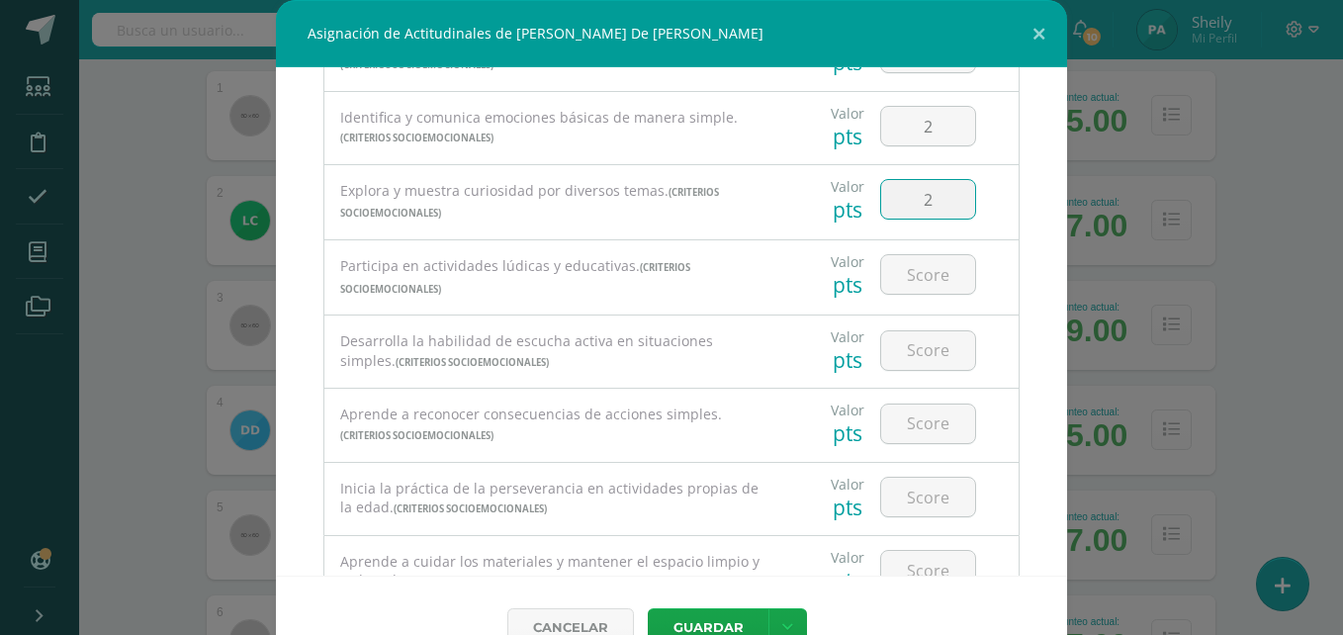
scroll to position [316, 0]
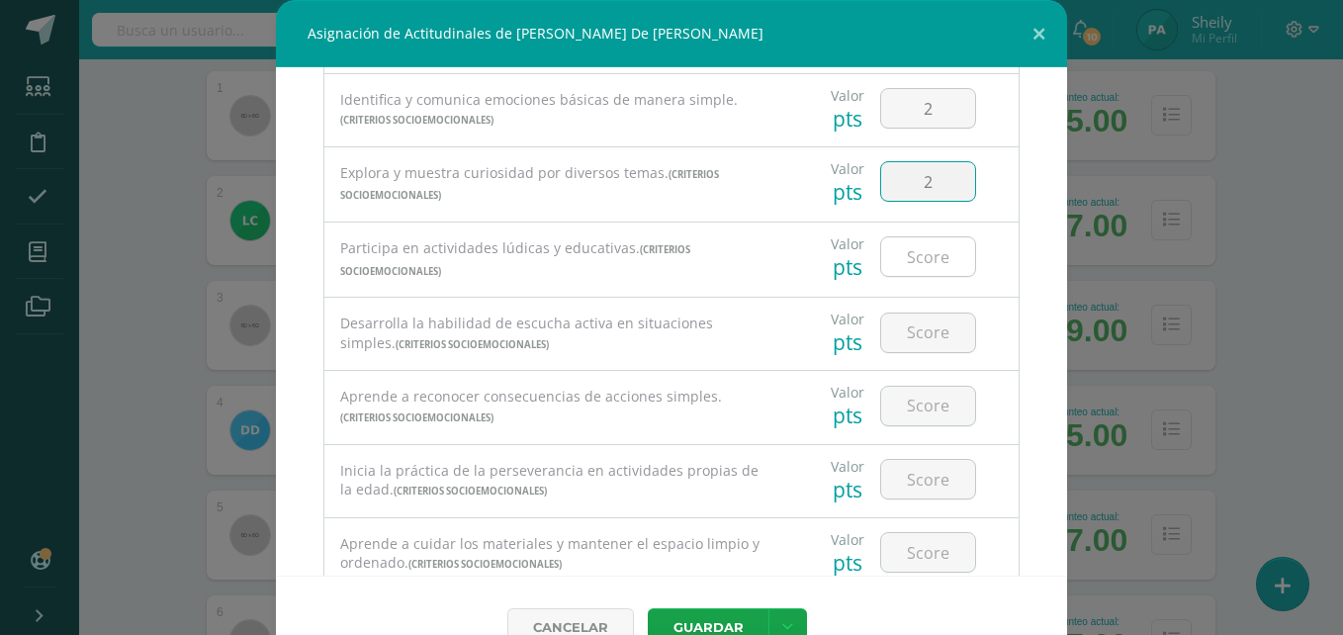
type input "2"
click at [901, 244] on input "number" at bounding box center [928, 256] width 94 height 39
type input "2"
click at [896, 338] on input "number" at bounding box center [928, 332] width 94 height 39
type input "2"
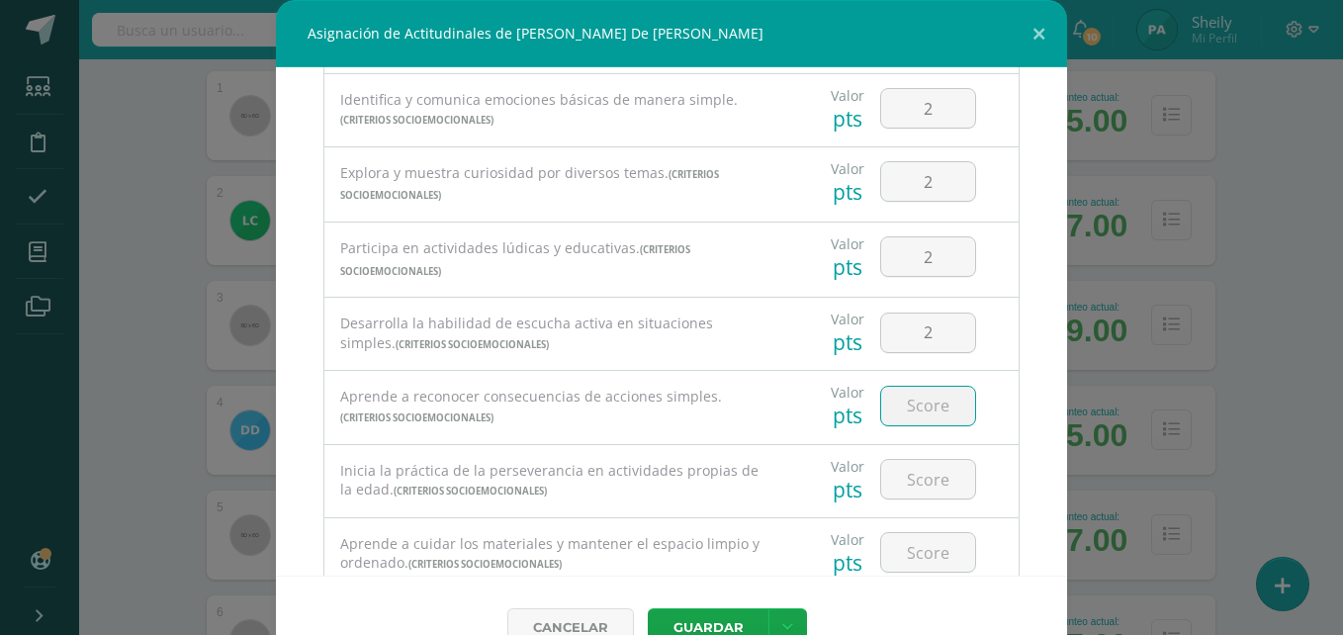
click at [902, 401] on input "number" at bounding box center [928, 406] width 94 height 39
type input "2"
click at [904, 478] on input "number" at bounding box center [928, 479] width 94 height 39
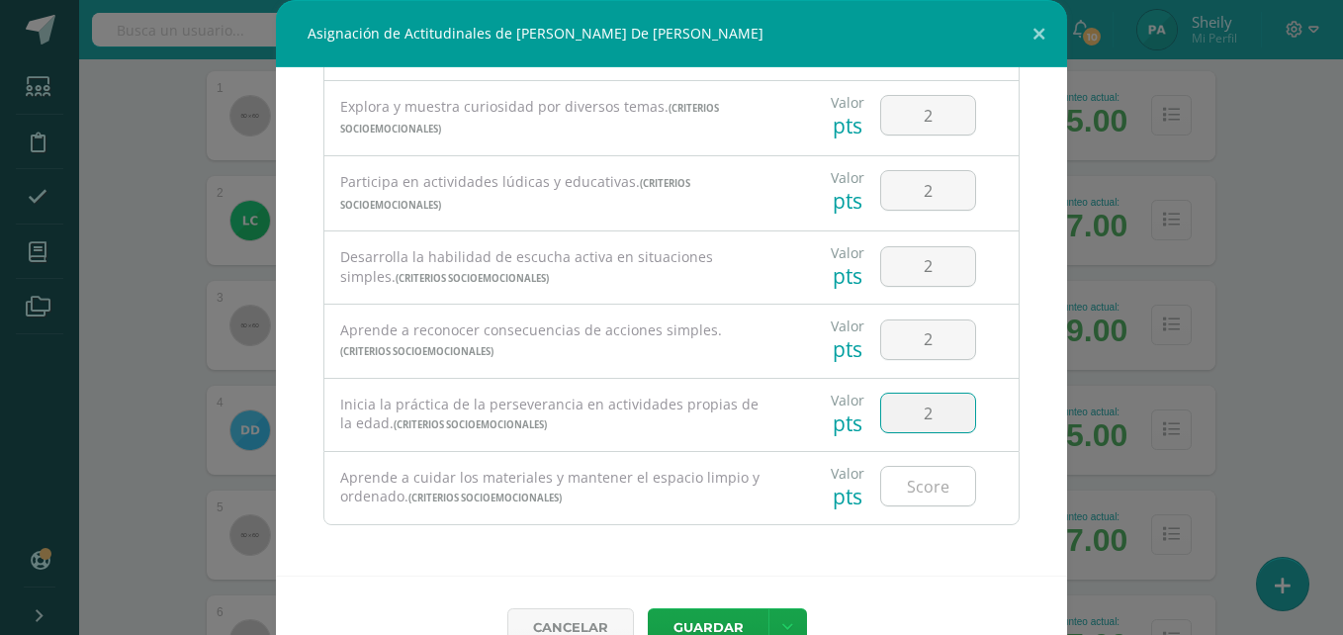
type input "2"
click at [923, 490] on input "number" at bounding box center [928, 486] width 94 height 39
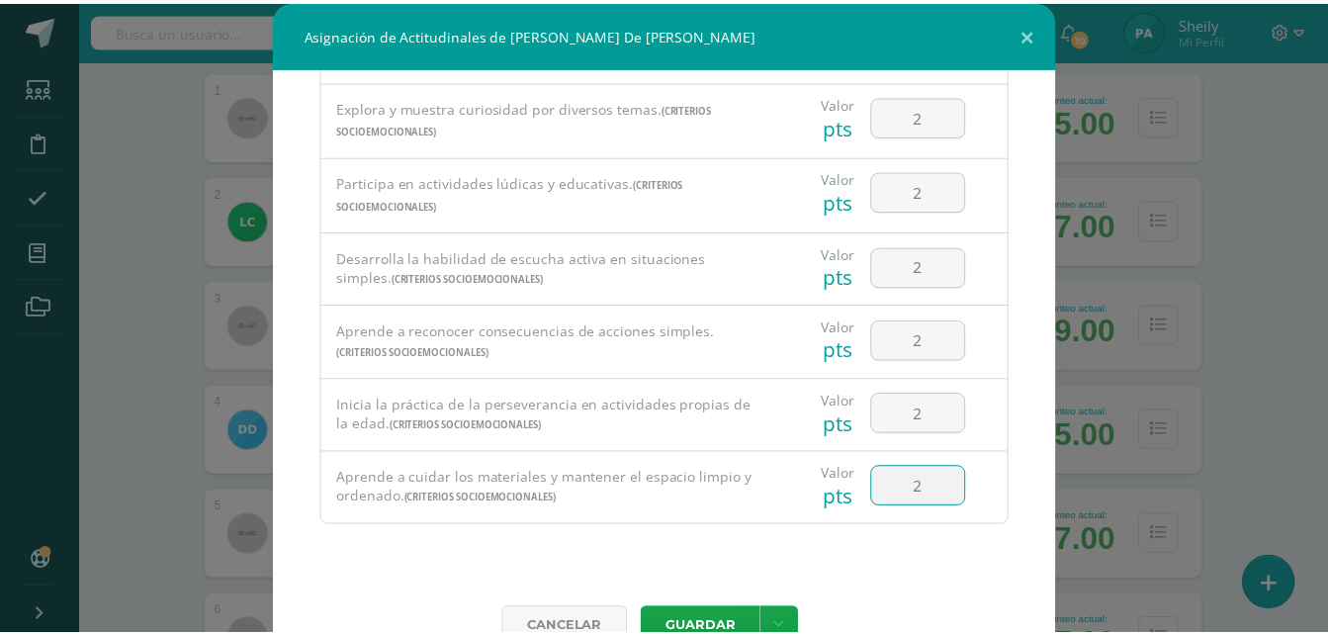
scroll to position [44, 0]
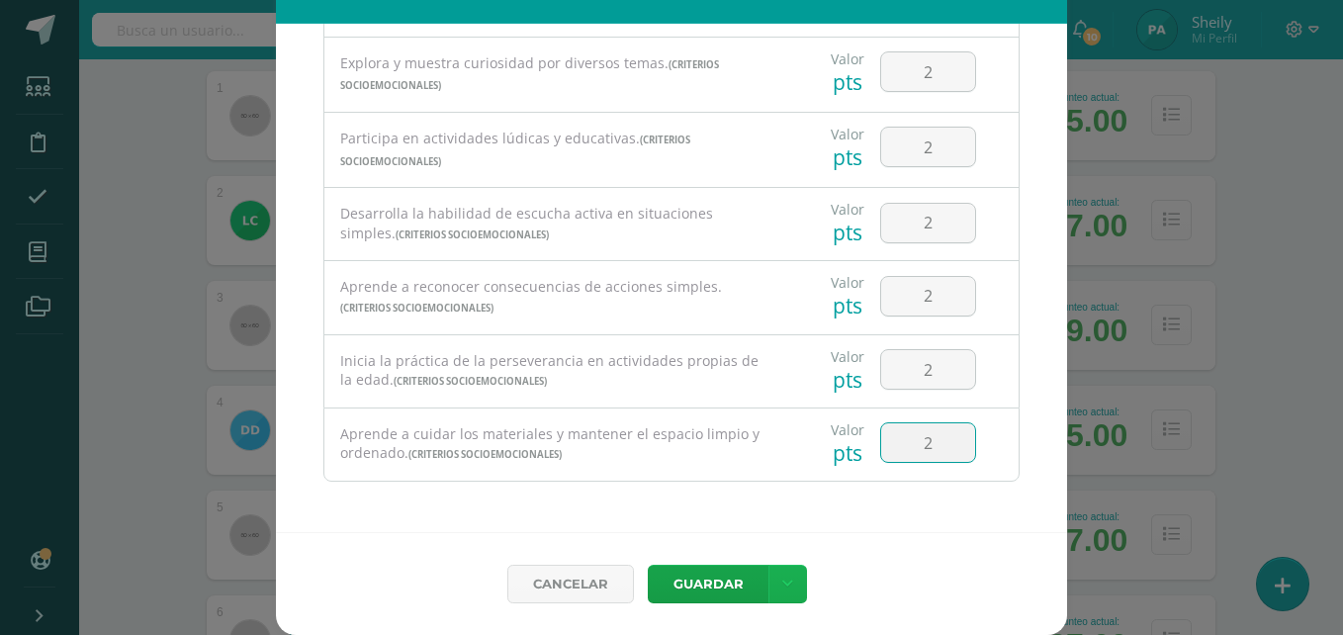
type input "2"
click at [782, 586] on icon at bounding box center [787, 584] width 11 height 17
click at [704, 523] on link "Guardar y poblar en todos mis cursos" at bounding box center [740, 509] width 218 height 47
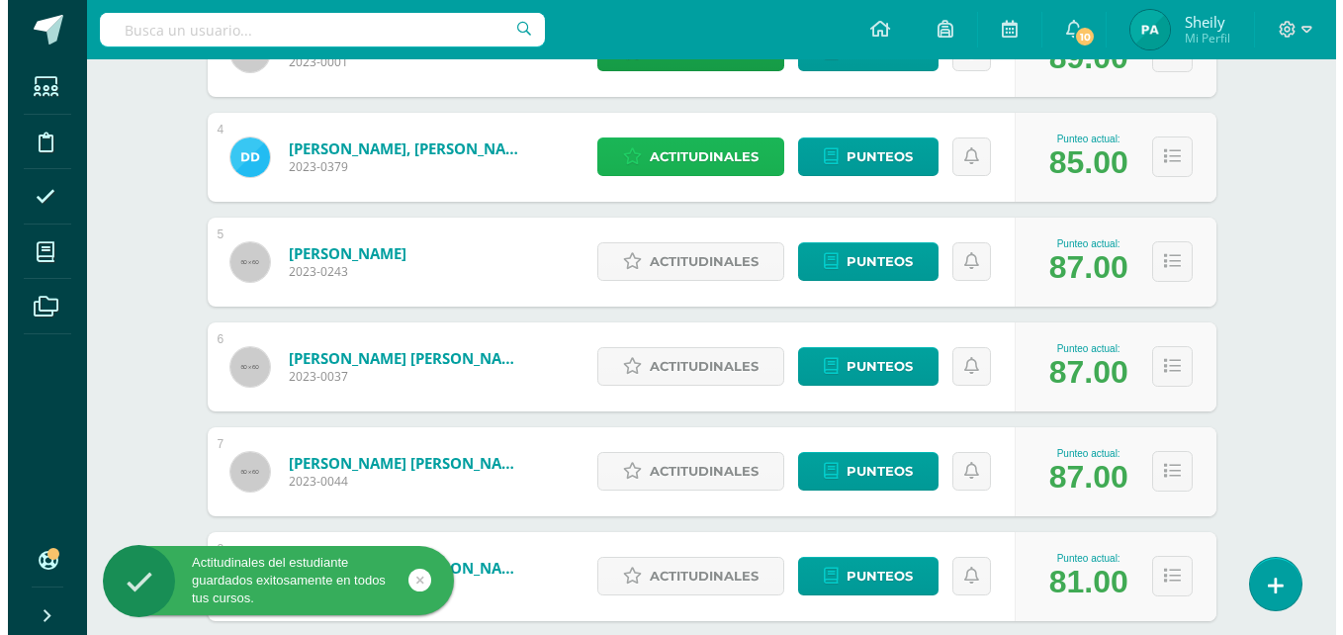
scroll to position [623, 0]
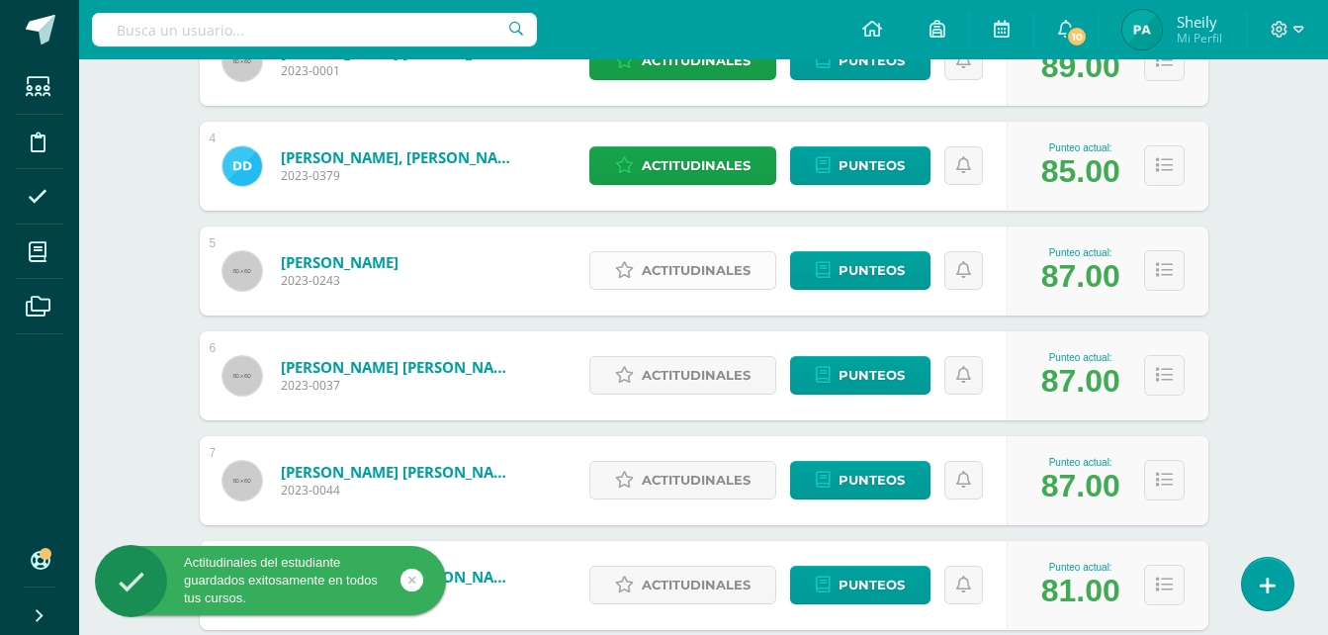
click at [679, 268] on span "Actitudinales" at bounding box center [696, 270] width 109 height 37
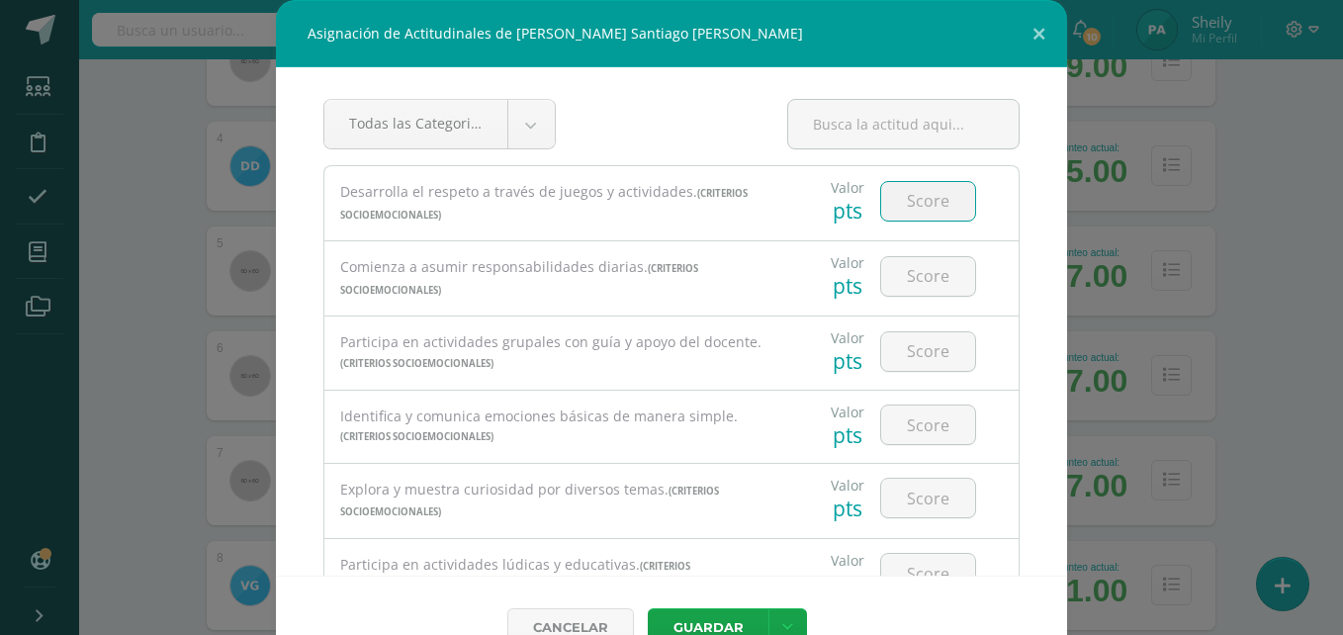
click at [903, 201] on input "number" at bounding box center [928, 201] width 94 height 39
type input "3"
click at [903, 288] on input "number" at bounding box center [928, 276] width 94 height 39
type input "3"
click at [904, 342] on input "number" at bounding box center [928, 351] width 94 height 39
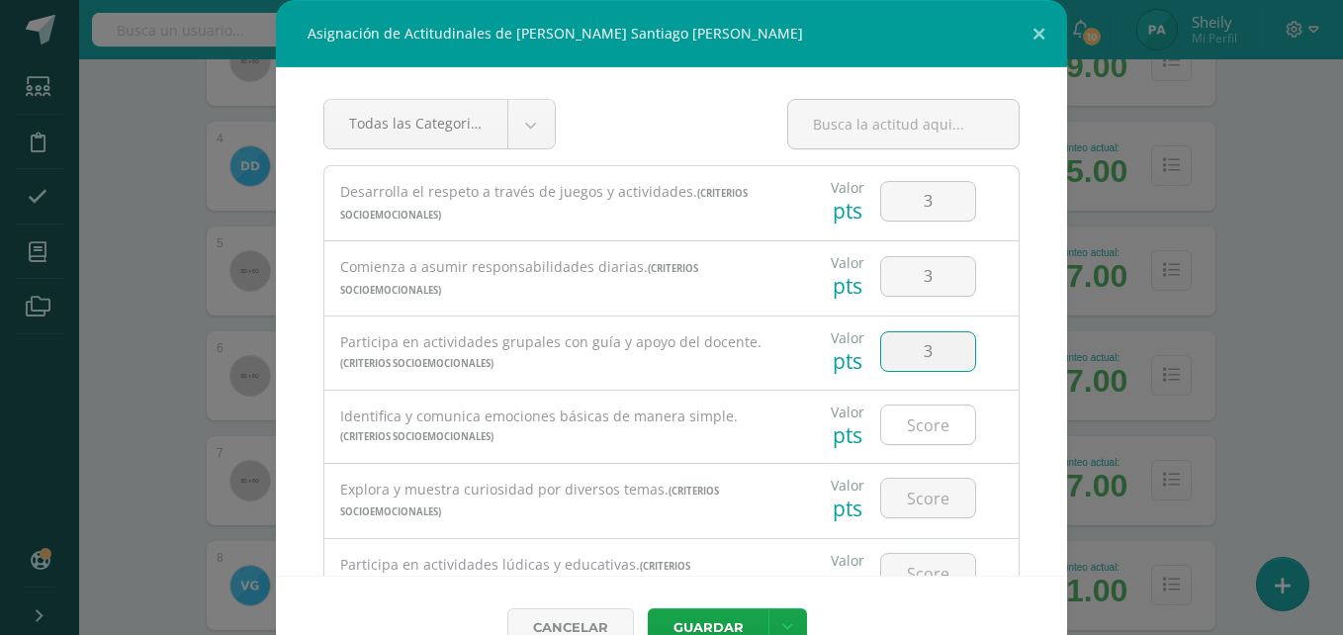
type input "3"
click at [920, 429] on input "number" at bounding box center [928, 424] width 94 height 39
type input "3"
click at [917, 494] on input "number" at bounding box center [928, 498] width 94 height 39
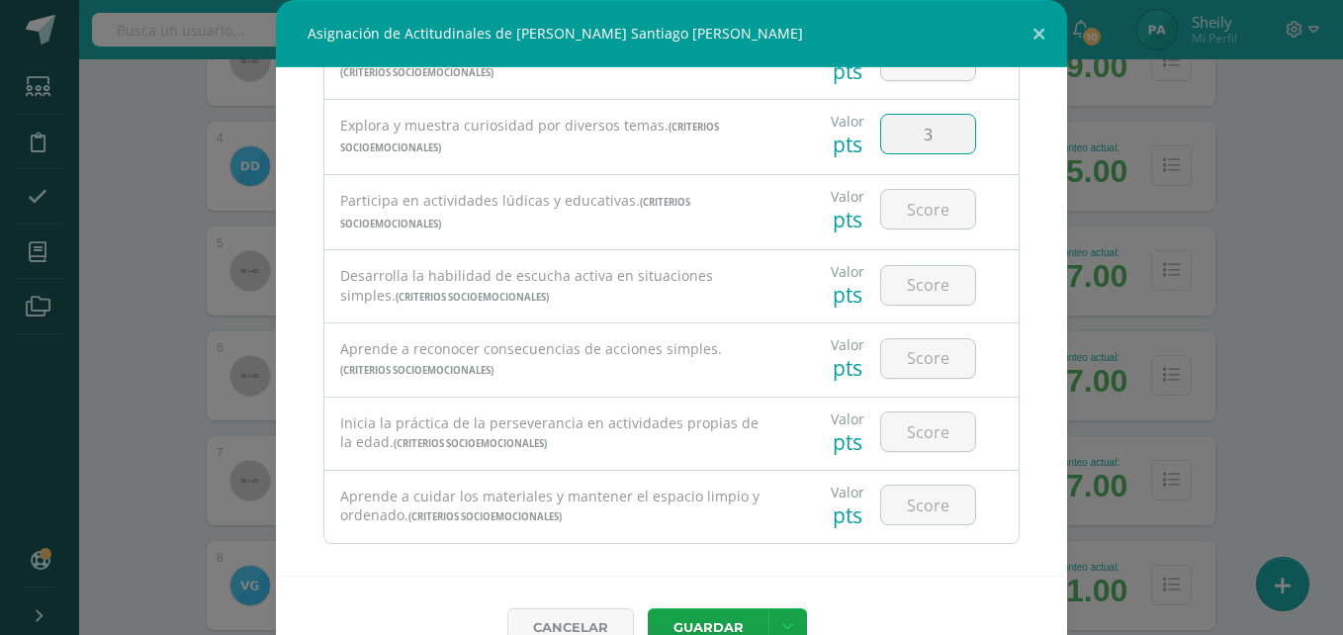
scroll to position [383, 0]
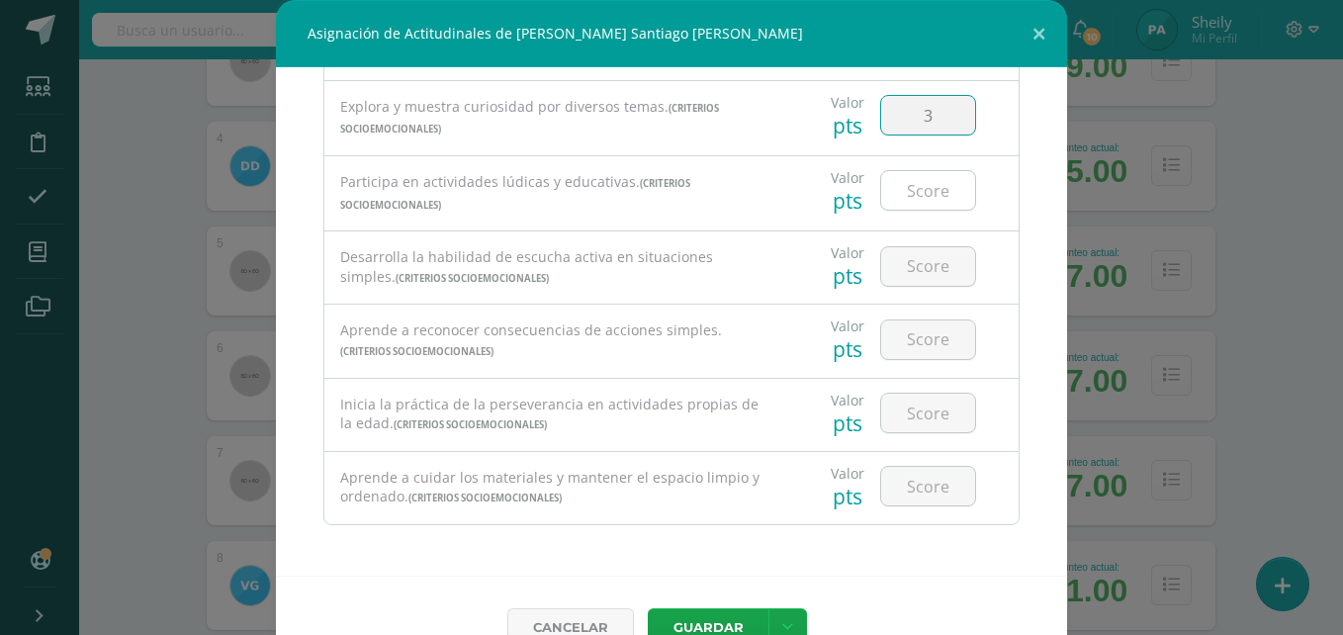
type input "3"
click at [900, 189] on input "number" at bounding box center [928, 190] width 94 height 39
type input "3"
click at [913, 269] on input "number" at bounding box center [928, 266] width 94 height 39
type input "3"
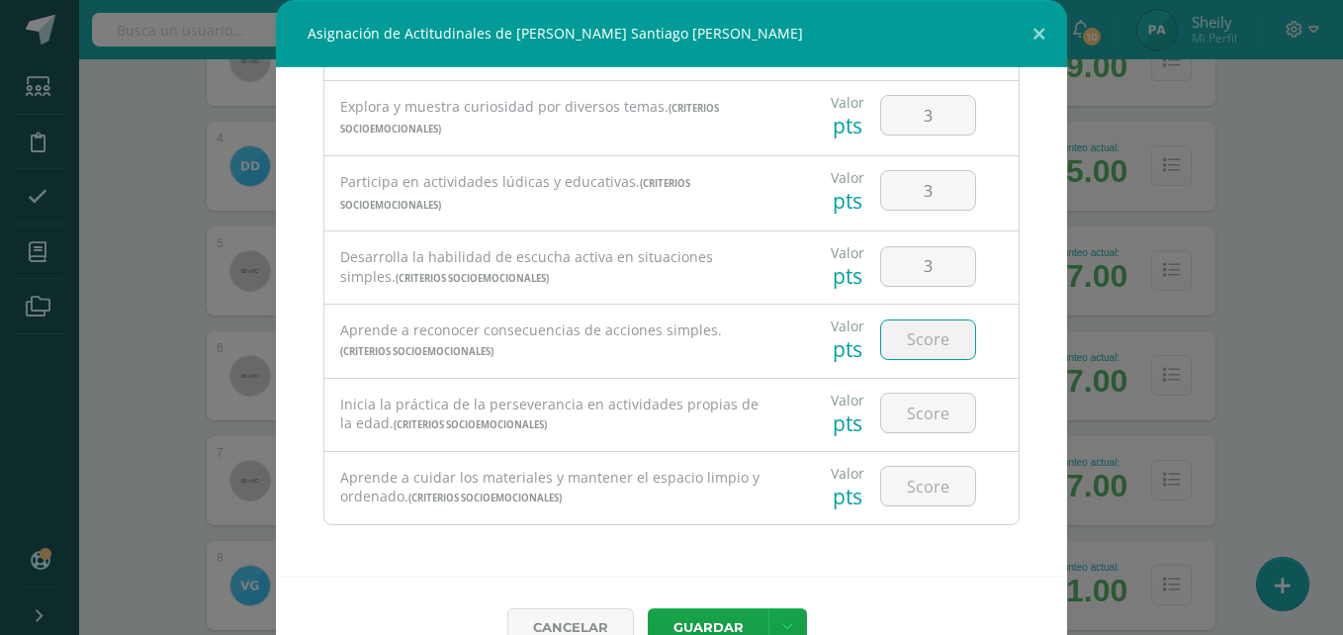
click at [907, 340] on input "number" at bounding box center [928, 339] width 94 height 39
type input "2"
click at [911, 422] on input "number" at bounding box center [928, 413] width 94 height 39
type input "3"
click at [907, 488] on input "number" at bounding box center [928, 486] width 94 height 39
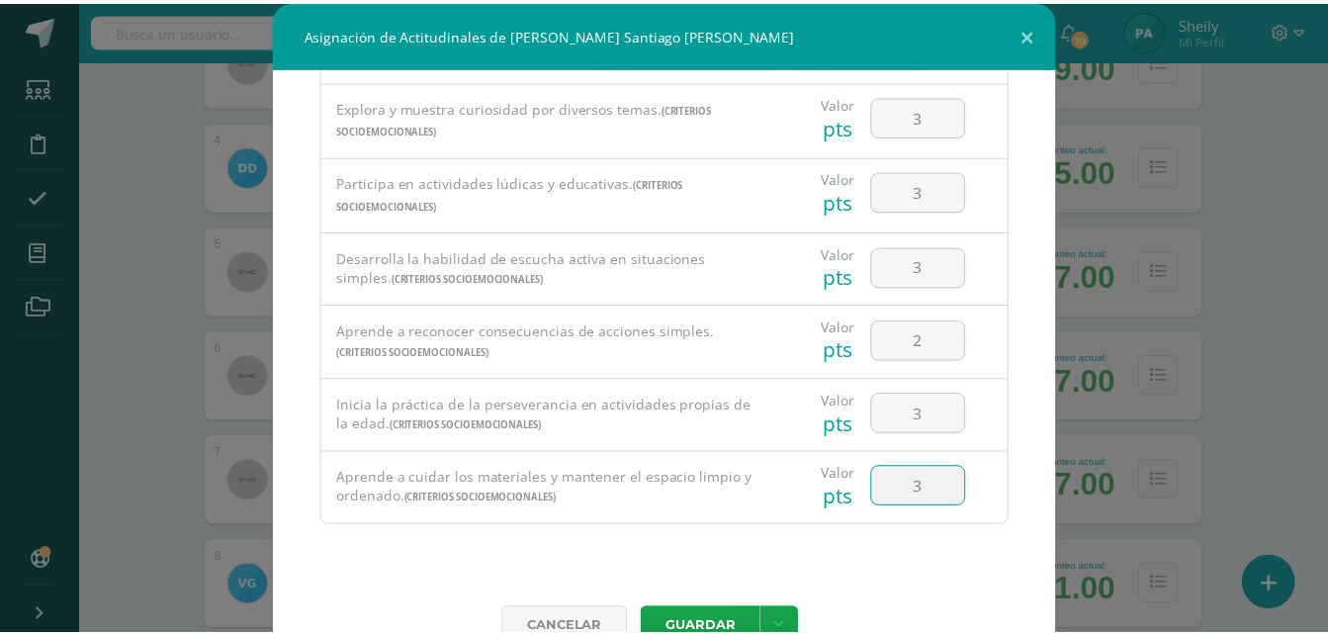
scroll to position [44, 0]
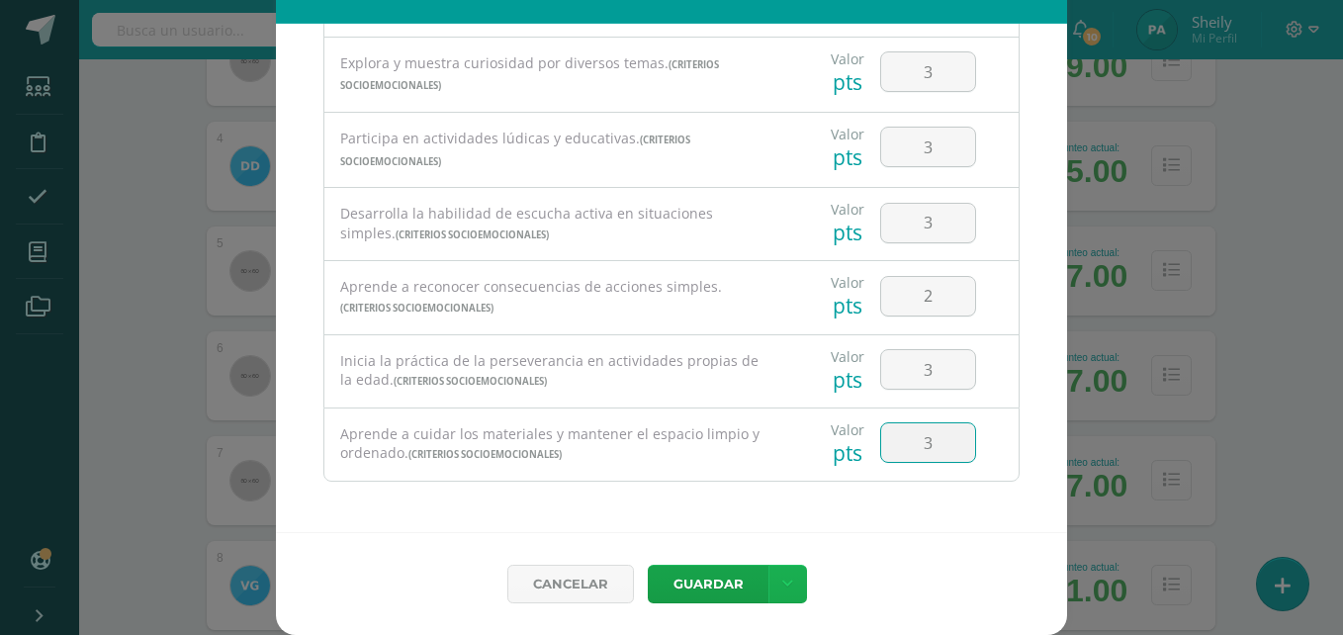
type input "3"
click at [796, 593] on link at bounding box center [787, 584] width 39 height 39
click at [685, 499] on link "Guardar y poblar en todos mis cursos" at bounding box center [740, 509] width 218 height 47
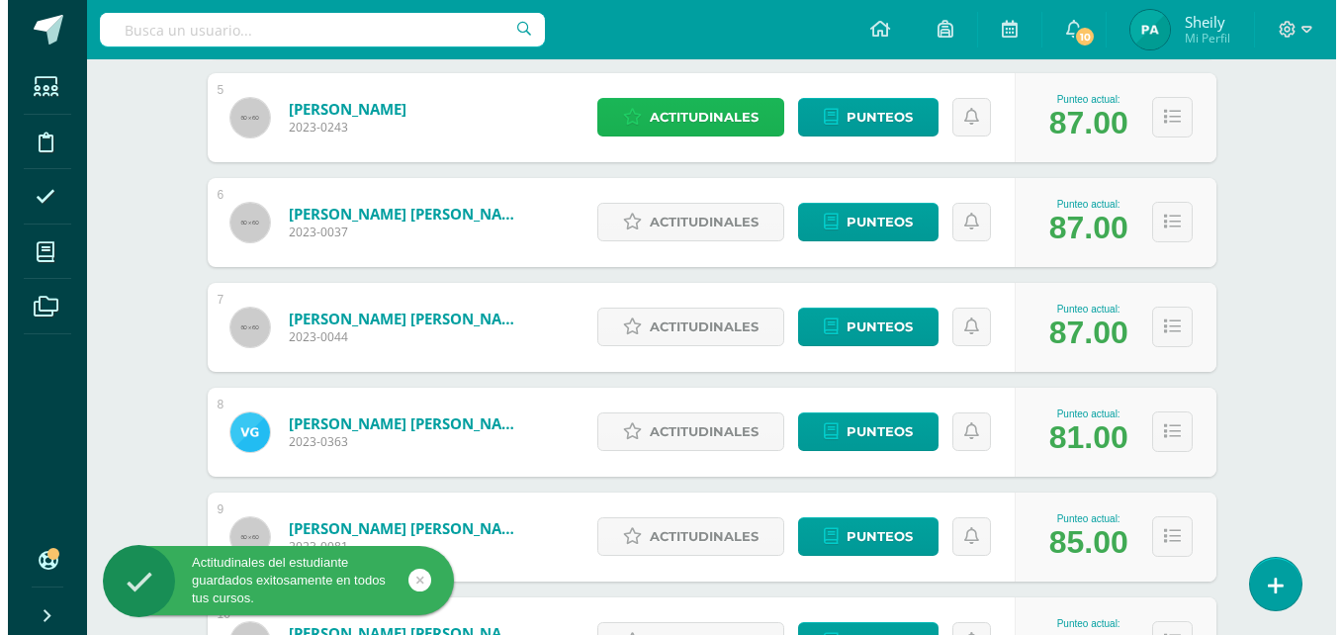
scroll to position [789, 0]
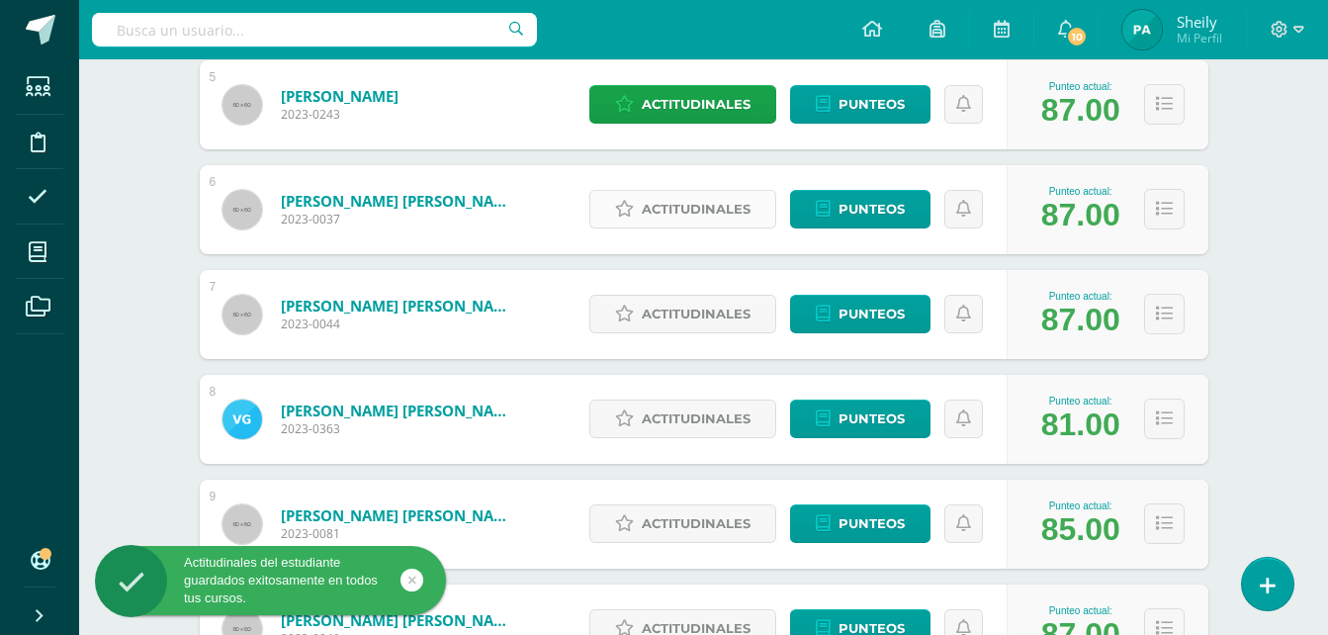
click at [685, 196] on span "Actitudinales" at bounding box center [696, 209] width 109 height 37
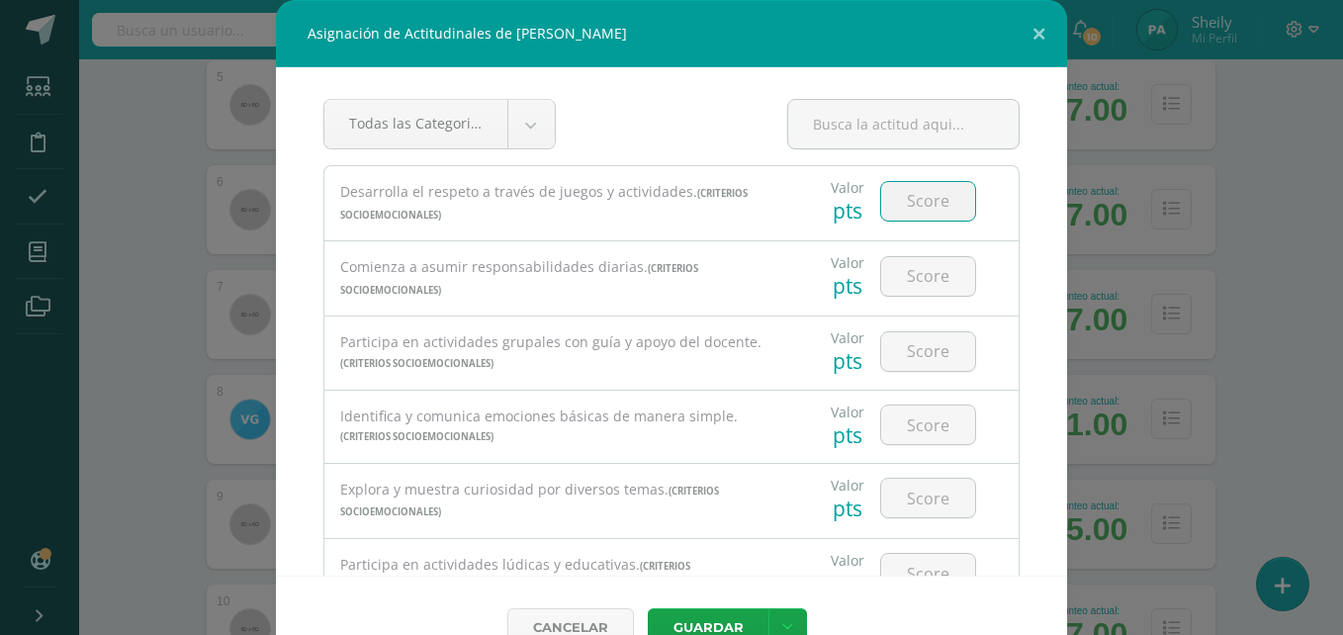
click at [889, 206] on input "number" at bounding box center [928, 201] width 94 height 39
type input "3"
click at [907, 281] on input "number" at bounding box center [928, 276] width 94 height 39
type input "3"
click at [905, 348] on input "number" at bounding box center [928, 351] width 94 height 39
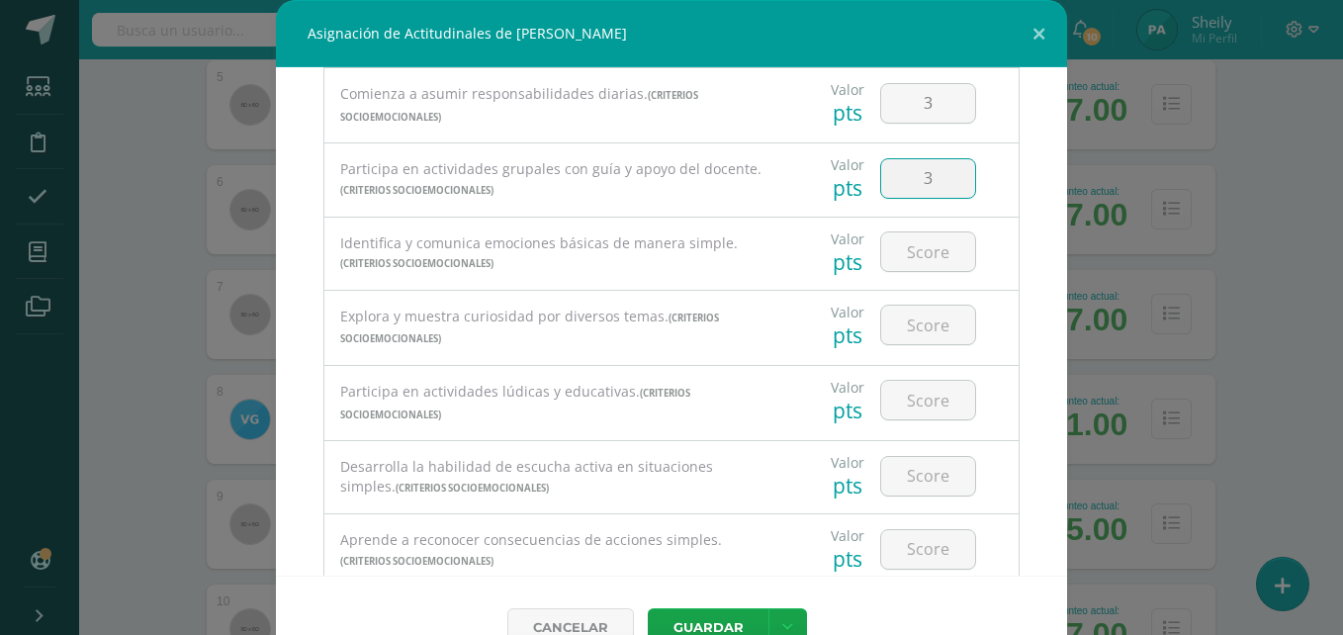
scroll to position [186, 0]
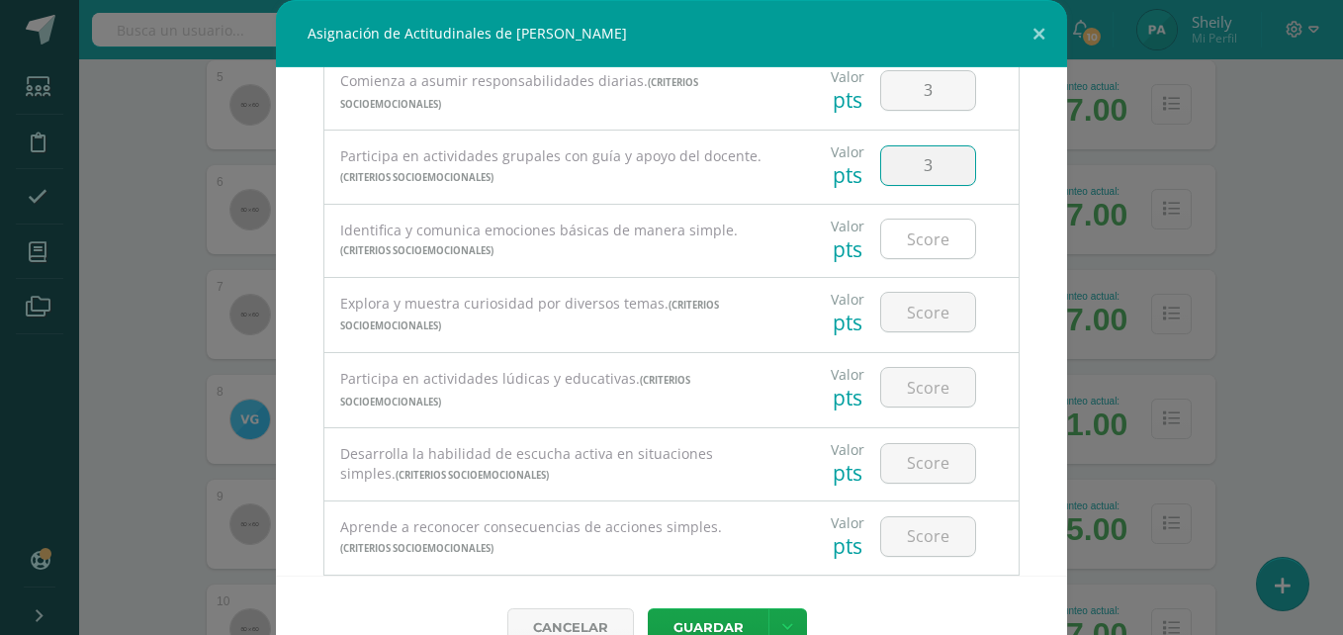
type input "3"
click at [915, 232] on input "number" at bounding box center [928, 239] width 94 height 39
type input "3"
click at [904, 299] on input "number" at bounding box center [928, 312] width 94 height 39
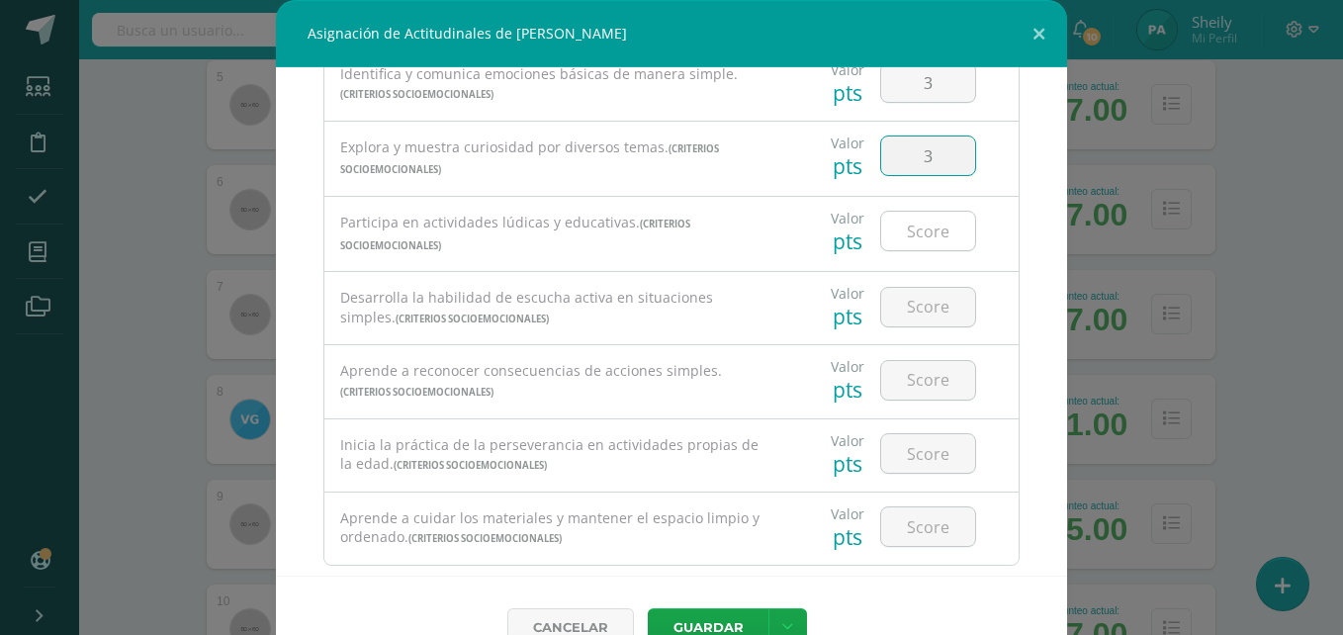
type input "3"
click at [925, 235] on input "number" at bounding box center [928, 231] width 94 height 39
type input "3"
click at [898, 312] on input "number" at bounding box center [928, 307] width 94 height 39
type input "3"
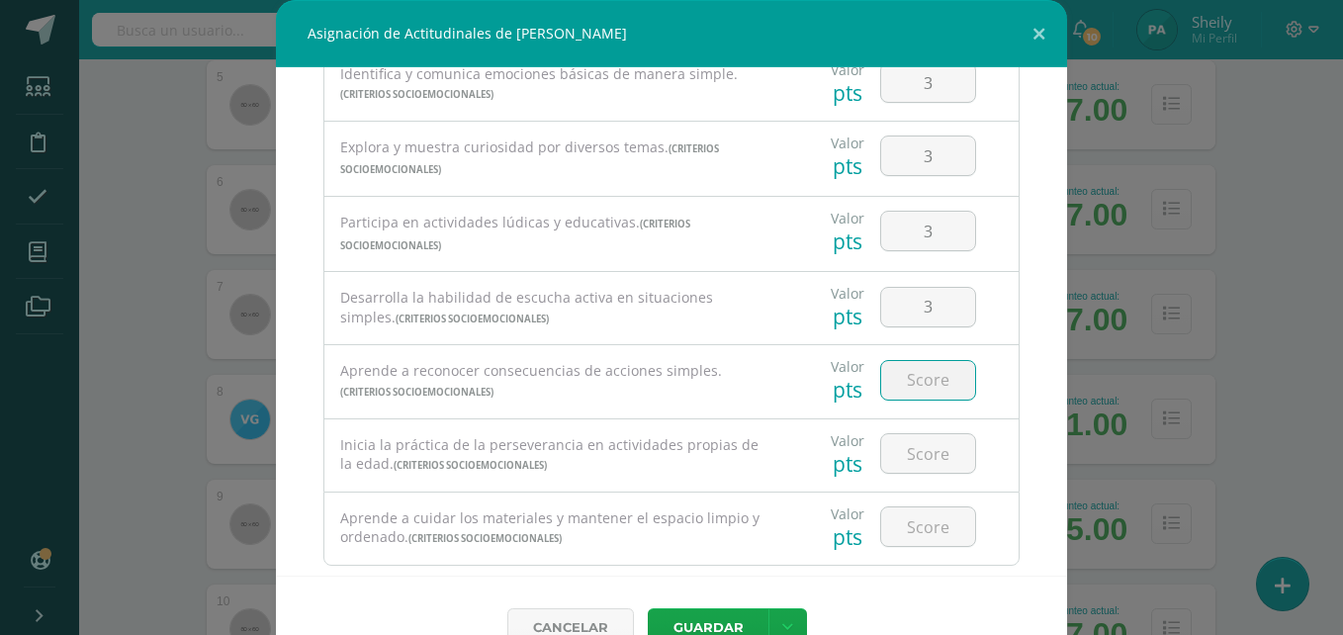
click at [909, 371] on input "number" at bounding box center [928, 380] width 94 height 39
type input "3"
click at [909, 460] on input "number" at bounding box center [928, 453] width 94 height 39
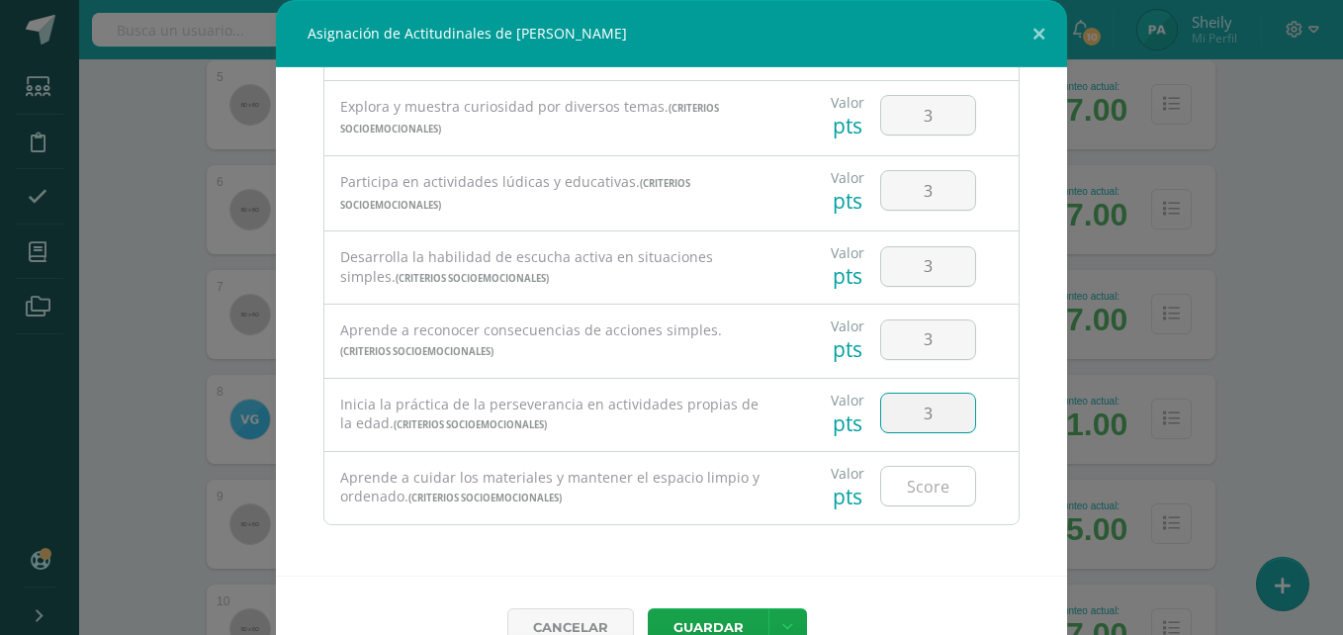
type input "3"
click at [917, 497] on input "number" at bounding box center [928, 486] width 94 height 39
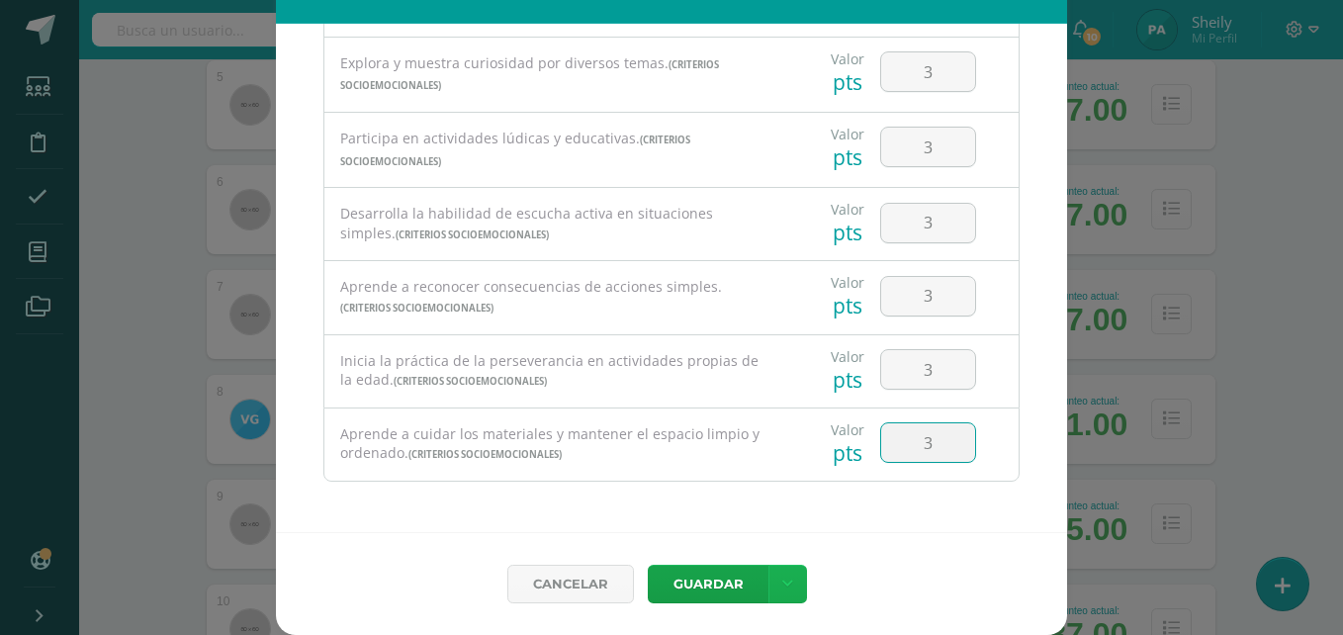
type input "3"
click at [769, 590] on link at bounding box center [787, 584] width 39 height 39
click at [675, 505] on link "Guardar y poblar en todos mis cursos" at bounding box center [740, 509] width 218 height 47
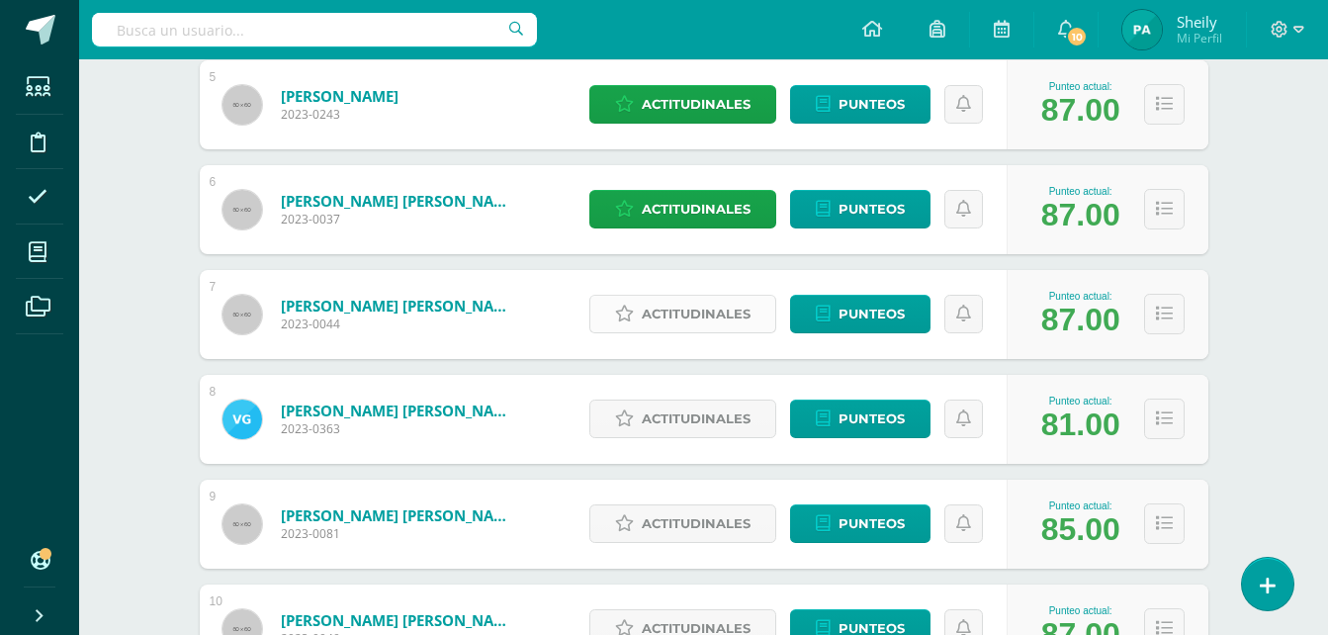
click at [732, 313] on span "Actitudinales" at bounding box center [696, 314] width 109 height 37
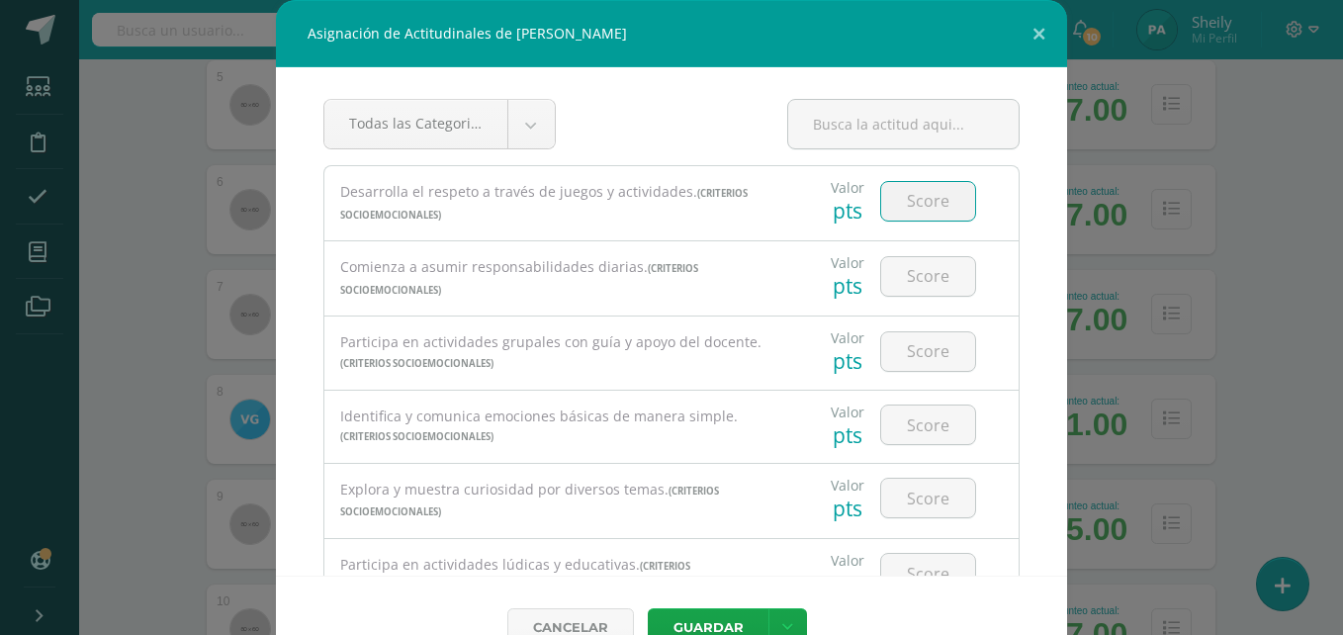
click at [897, 209] on input "number" at bounding box center [928, 201] width 94 height 39
type input "3"
click at [916, 286] on input "number" at bounding box center [928, 276] width 94 height 39
type input "3"
click at [905, 341] on input "number" at bounding box center [928, 351] width 94 height 39
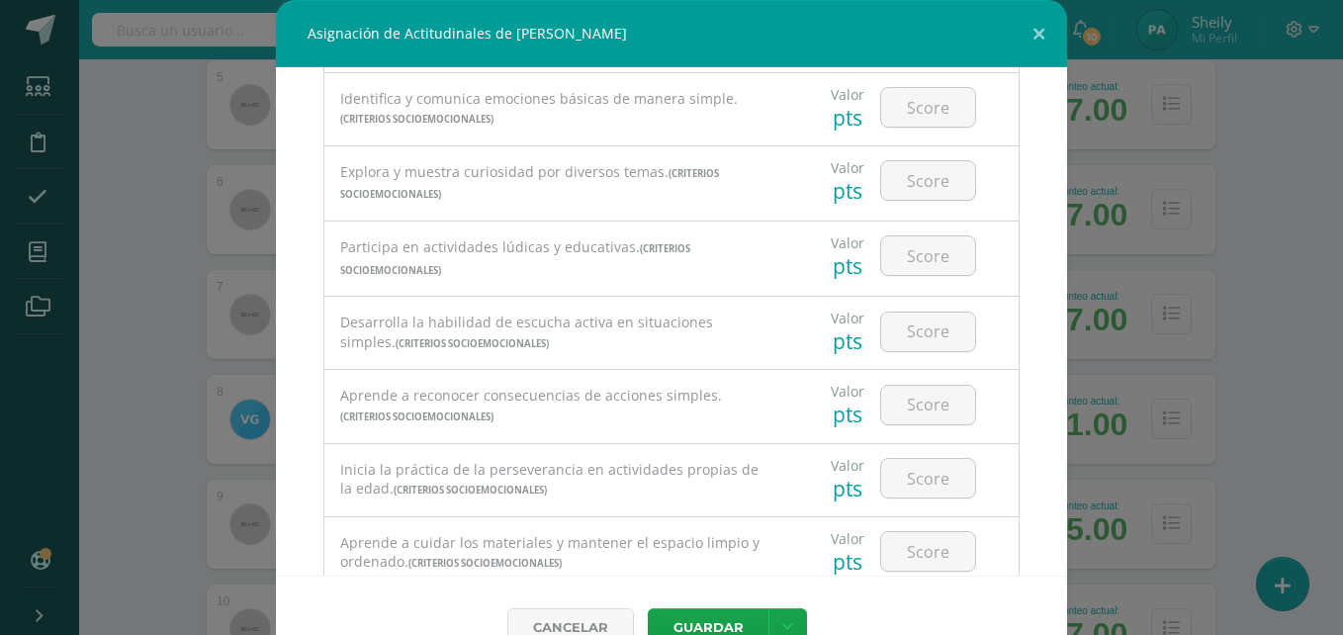
scroll to position [311, 0]
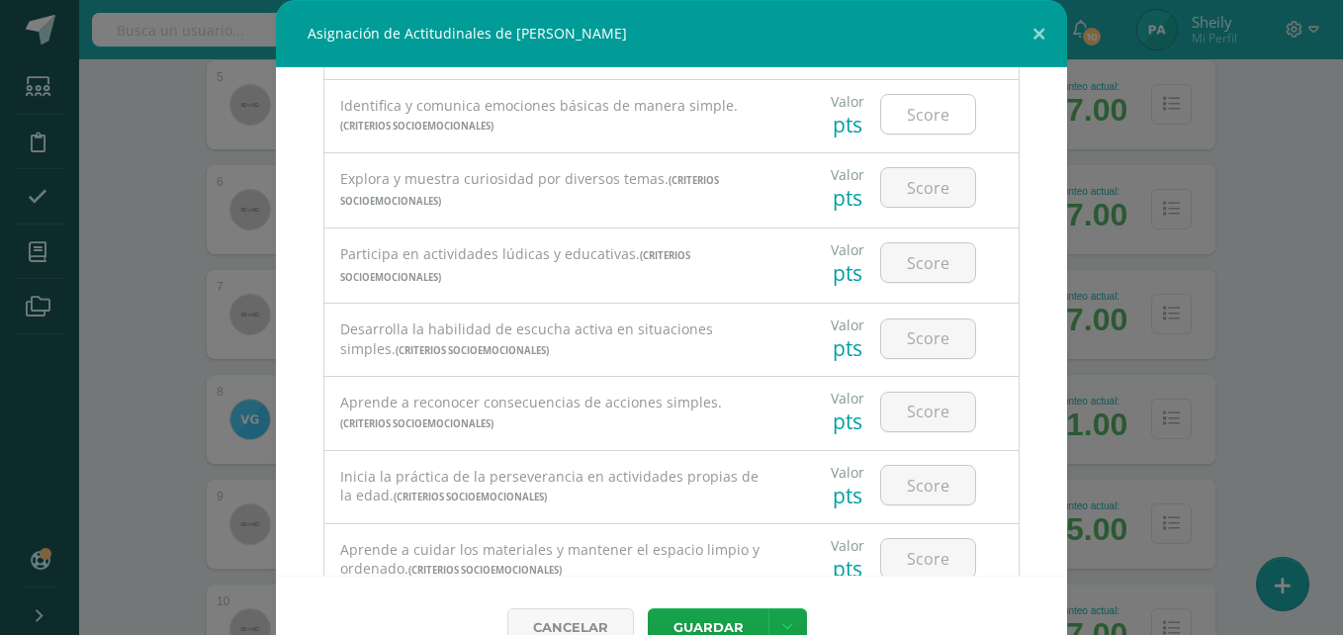
type input "3"
click at [900, 99] on input "number" at bounding box center [928, 114] width 94 height 39
type input "3"
click at [906, 190] on input "number" at bounding box center [928, 187] width 94 height 39
type input "3"
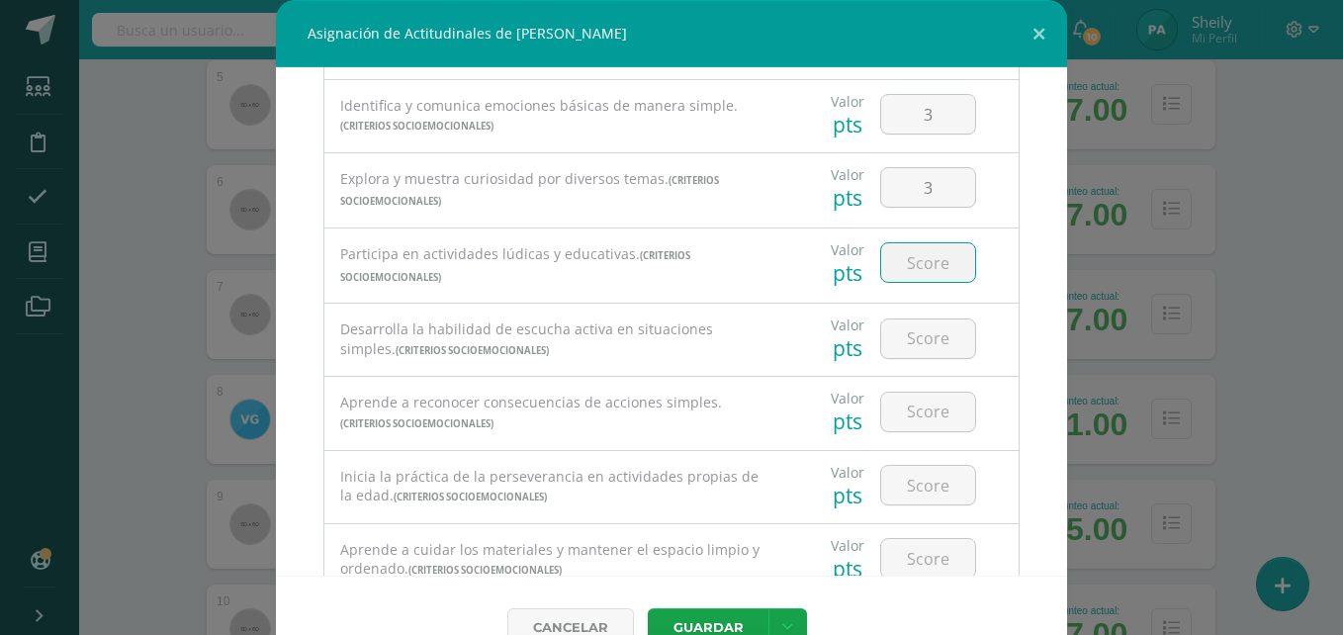
click at [910, 263] on input "number" at bounding box center [928, 262] width 94 height 39
type input "3"
click at [906, 328] on input "number" at bounding box center [928, 338] width 94 height 39
type input "3"
click at [907, 397] on input "number" at bounding box center [928, 412] width 94 height 39
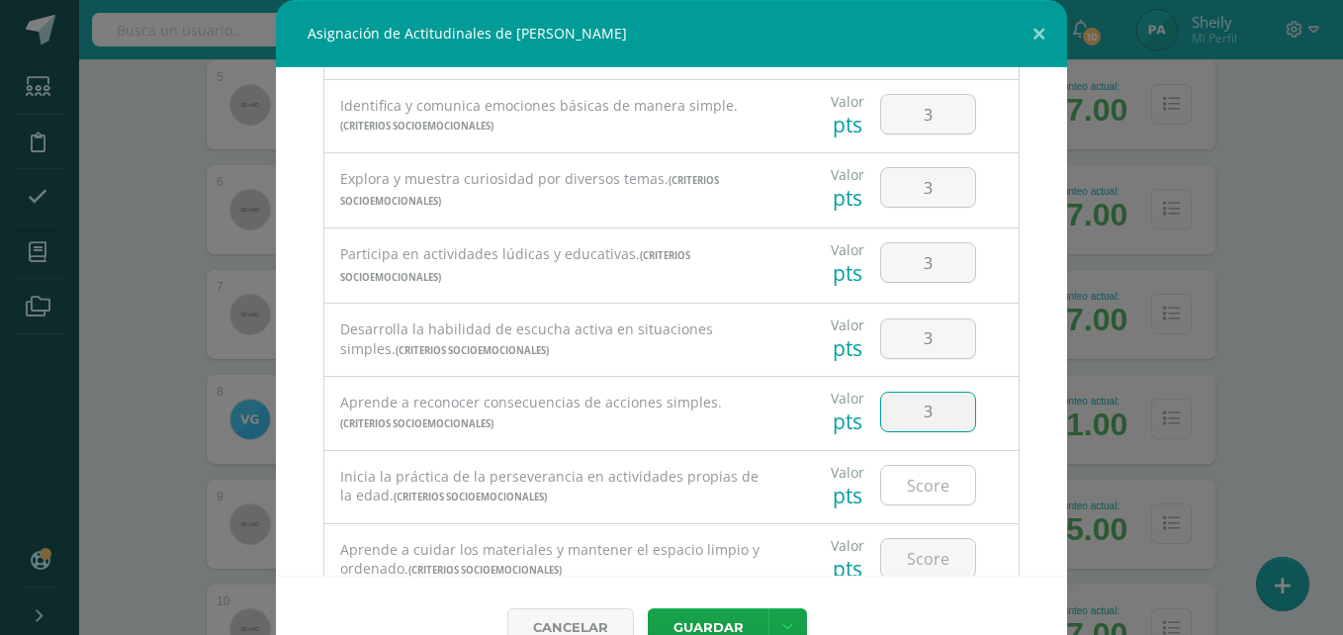
type input "3"
click at [900, 482] on input "number" at bounding box center [928, 485] width 94 height 39
type input "3"
click at [906, 550] on input "number" at bounding box center [928, 558] width 94 height 39
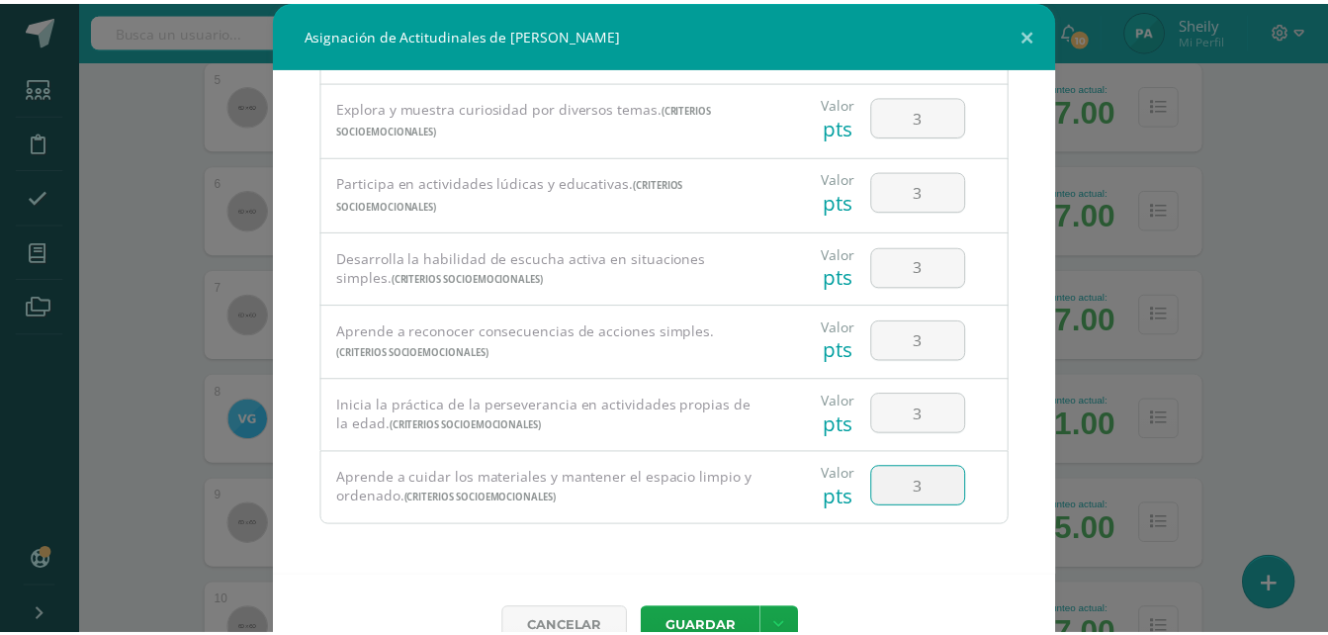
scroll to position [44, 0]
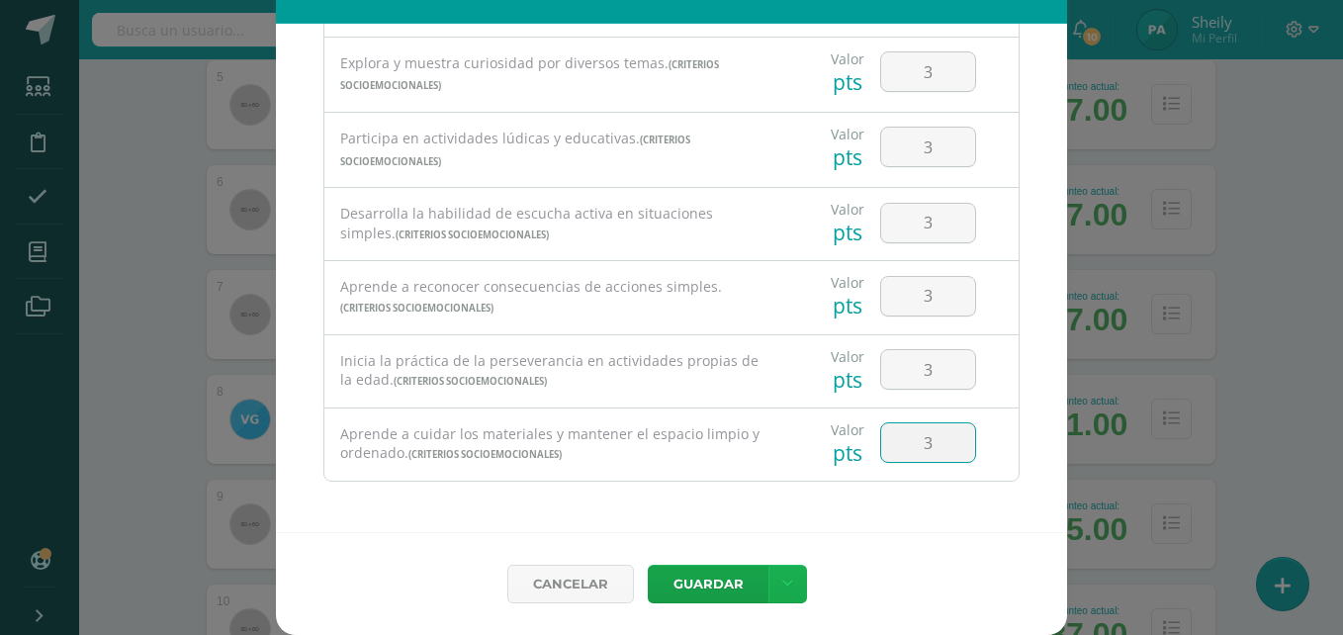
type input "3"
click at [768, 584] on link at bounding box center [787, 584] width 39 height 39
click at [696, 494] on link "Guardar y poblar en todos mis cursos" at bounding box center [740, 509] width 218 height 47
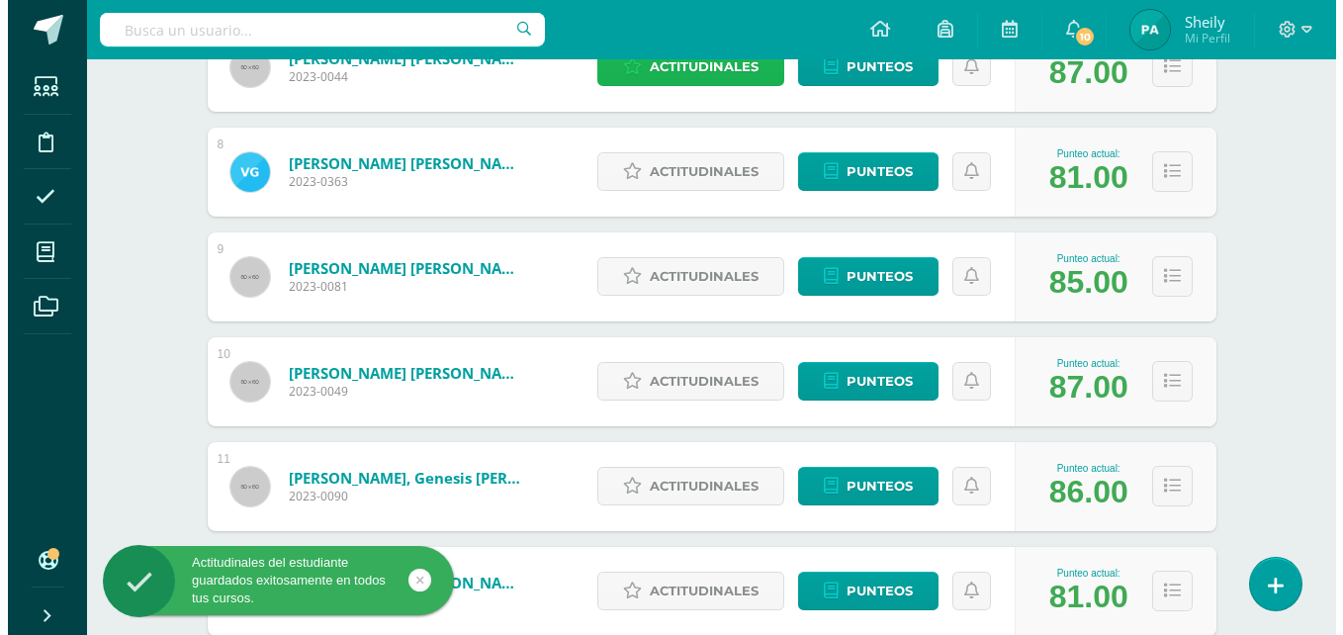
scroll to position [1027, 0]
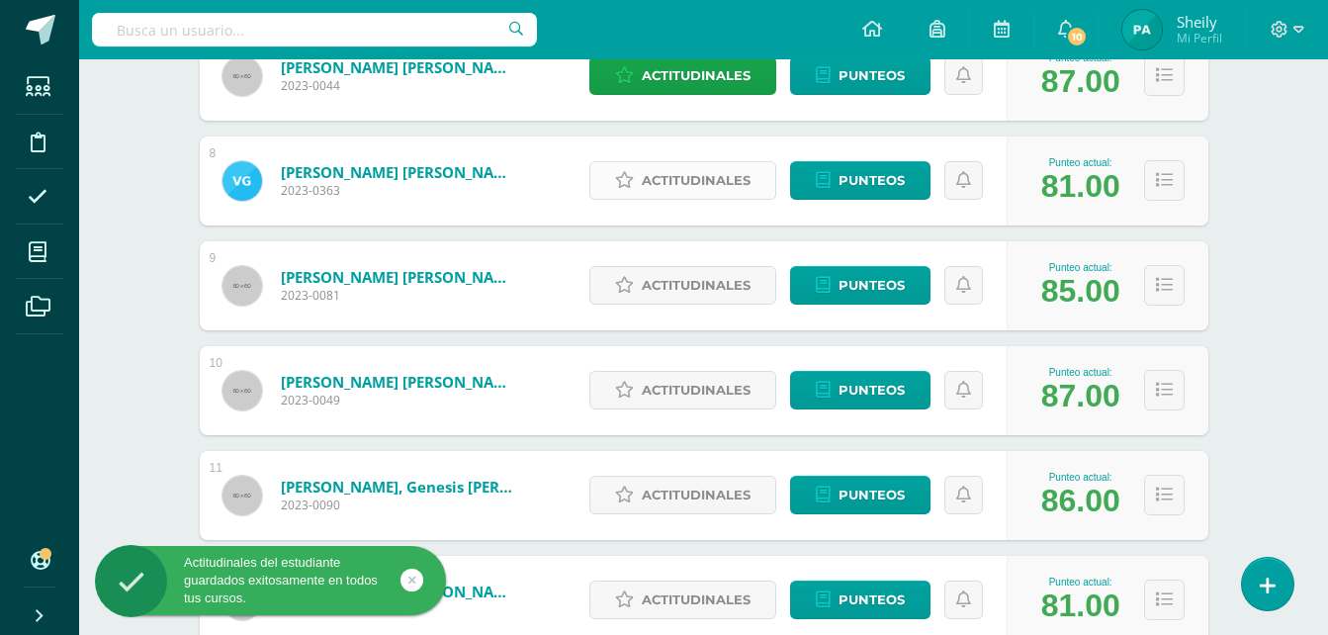
click at [694, 171] on span "Actitudinales" at bounding box center [696, 180] width 109 height 37
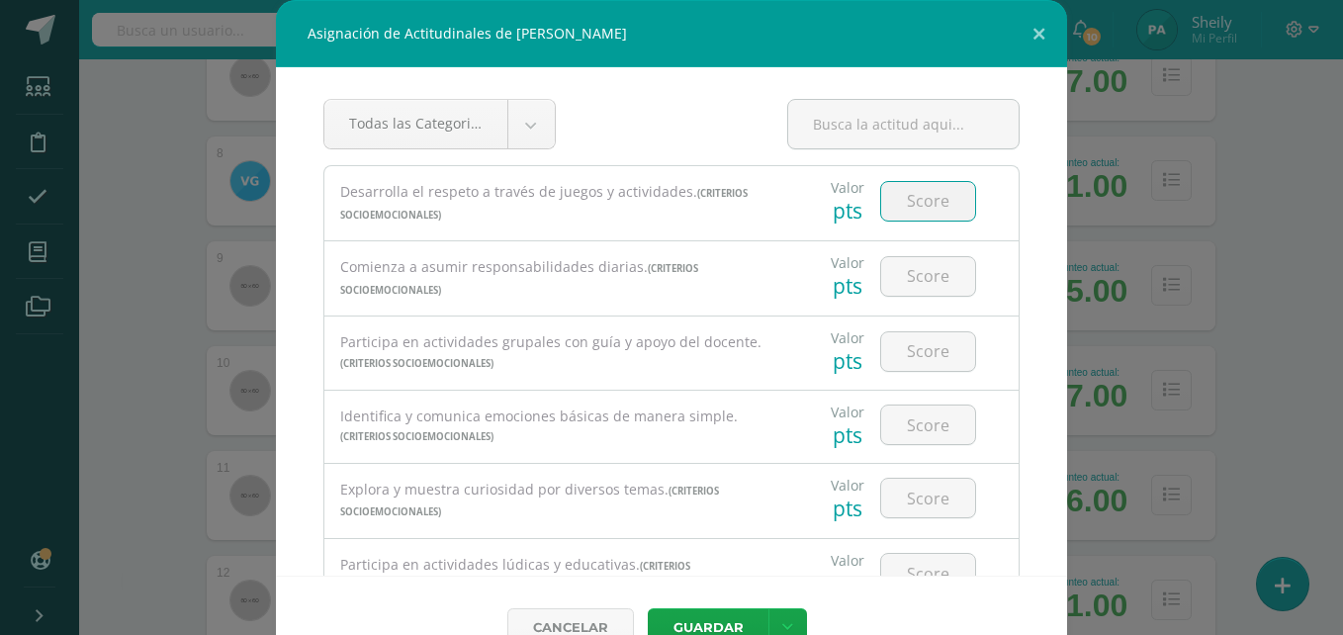
click at [881, 188] on input "number" at bounding box center [928, 201] width 94 height 39
type input "3"
click at [906, 267] on input "number" at bounding box center [928, 276] width 94 height 39
type input "3"
click at [907, 357] on input "number" at bounding box center [928, 351] width 94 height 39
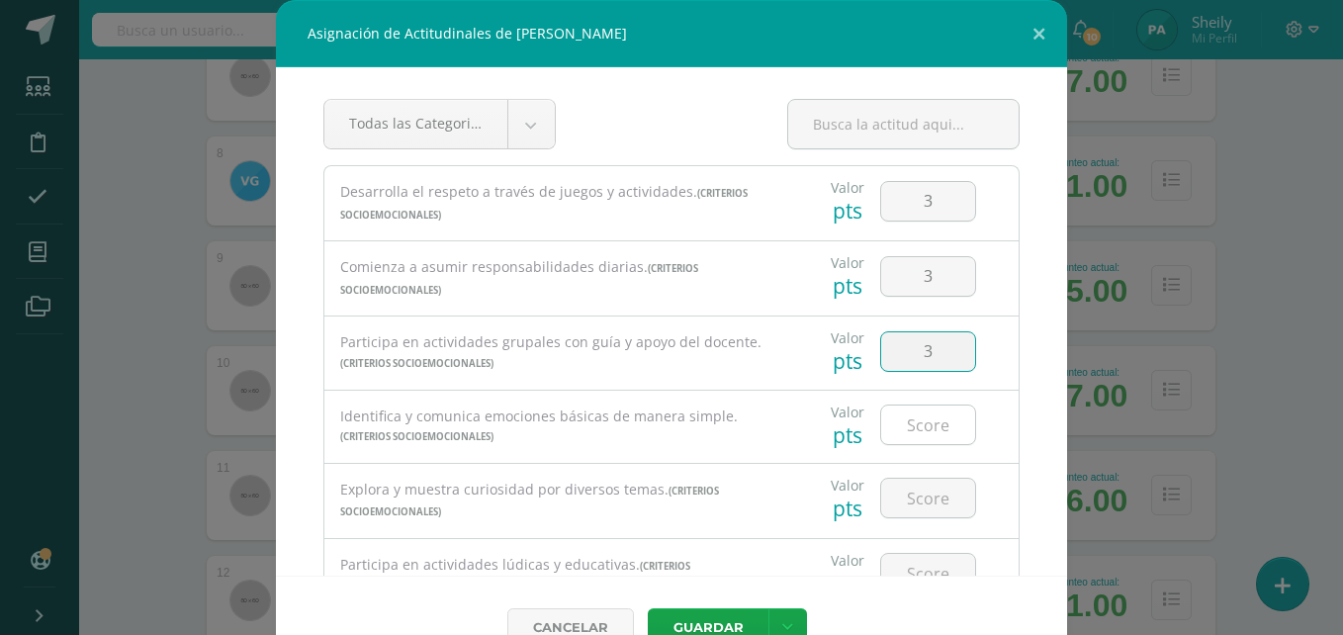
type input "3"
click at [910, 421] on input "number" at bounding box center [928, 424] width 94 height 39
type input "3"
click at [911, 491] on input "number" at bounding box center [928, 498] width 94 height 39
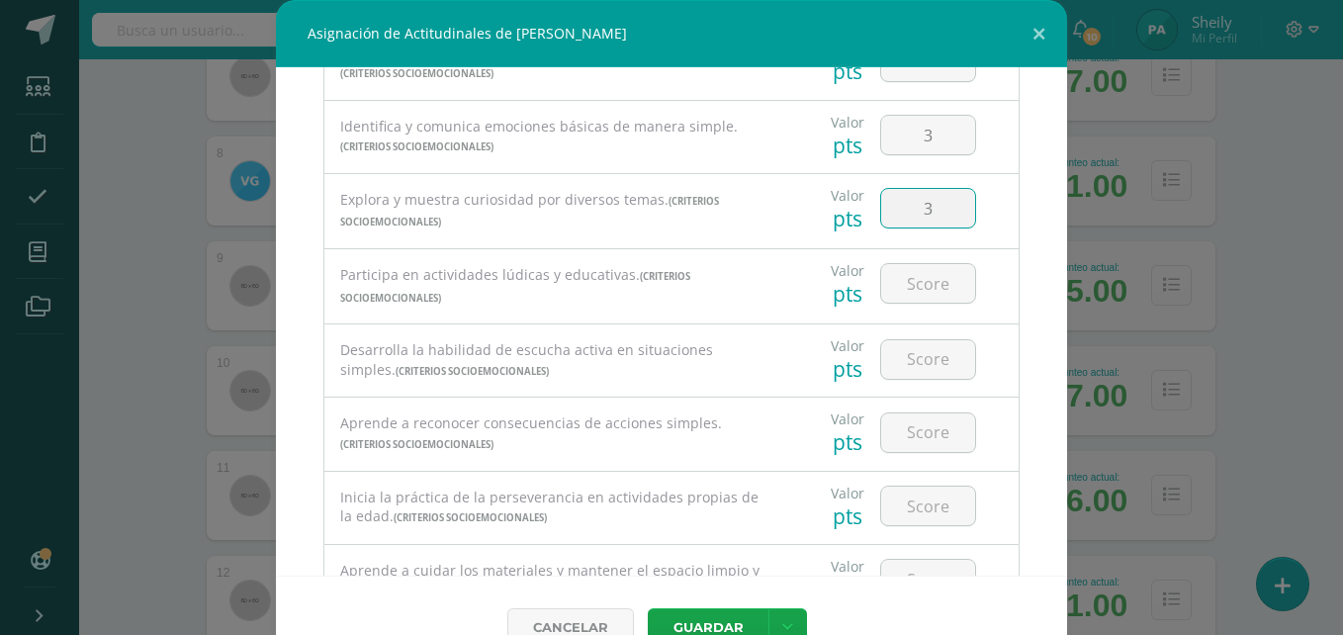
scroll to position [383, 0]
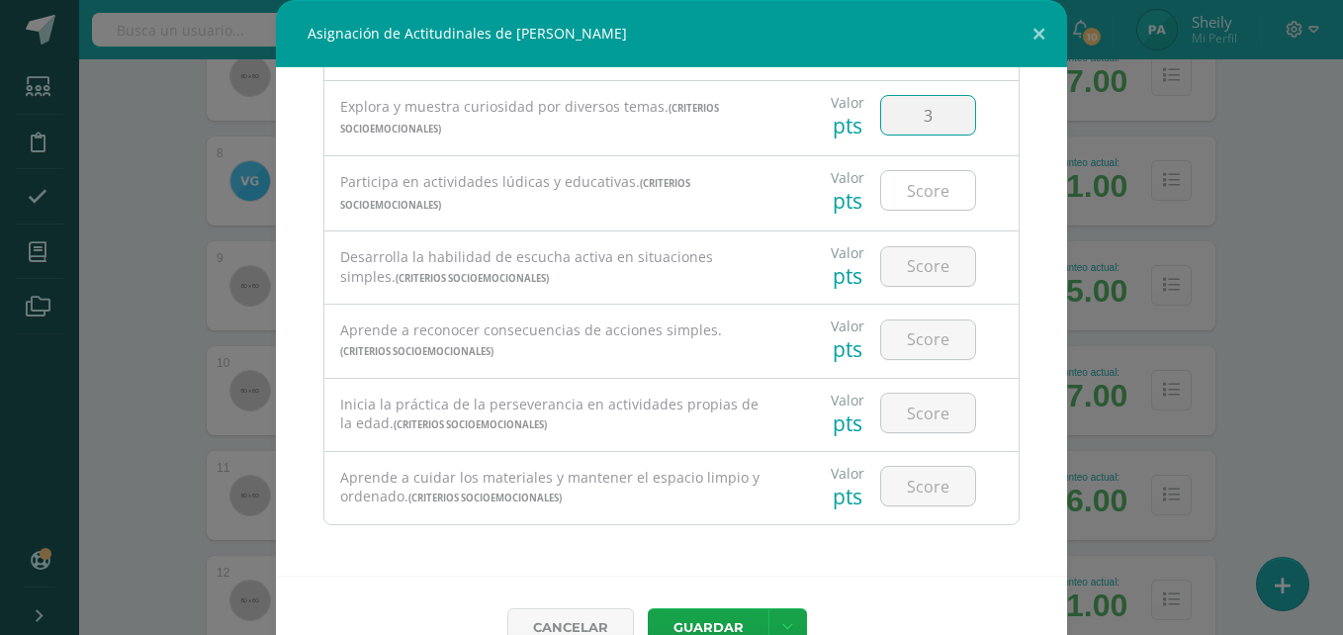
type input "3"
click at [901, 197] on input "number" at bounding box center [928, 190] width 94 height 39
type input "3"
click at [920, 269] on input "number" at bounding box center [928, 266] width 94 height 39
type input "3"
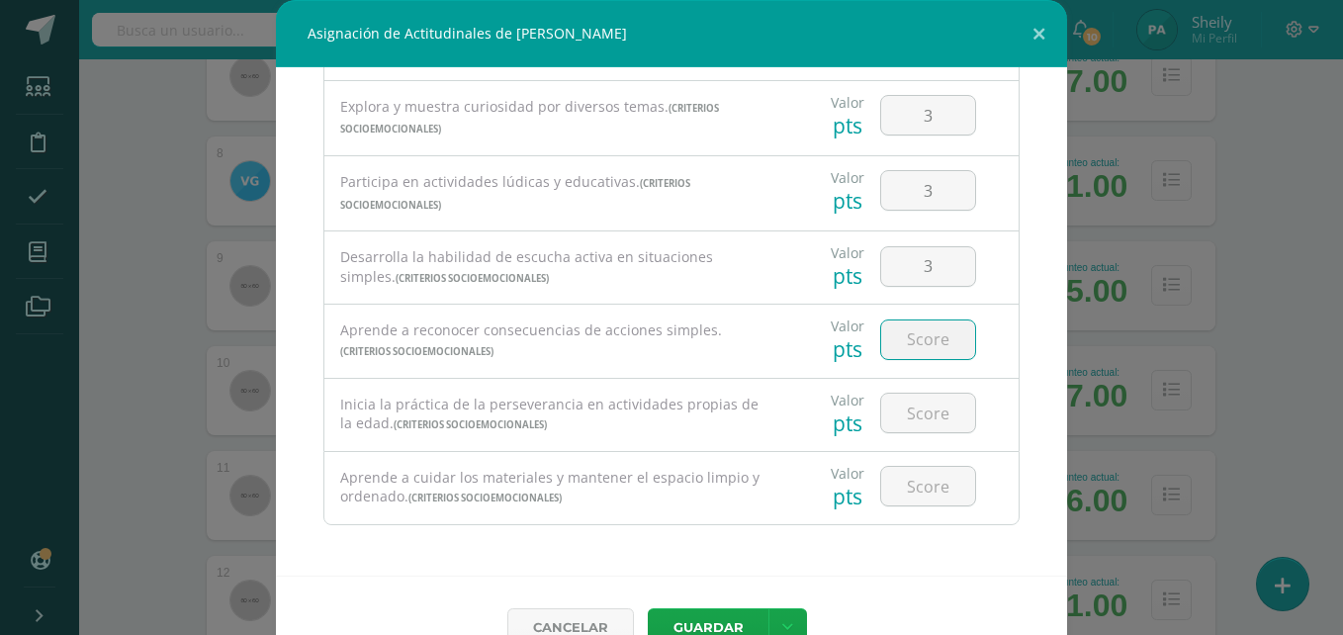
click at [893, 346] on input "number" at bounding box center [928, 339] width 94 height 39
type input "3"
click at [910, 422] on input "number" at bounding box center [928, 413] width 94 height 39
type input "3"
click at [910, 486] on input "number" at bounding box center [928, 486] width 94 height 39
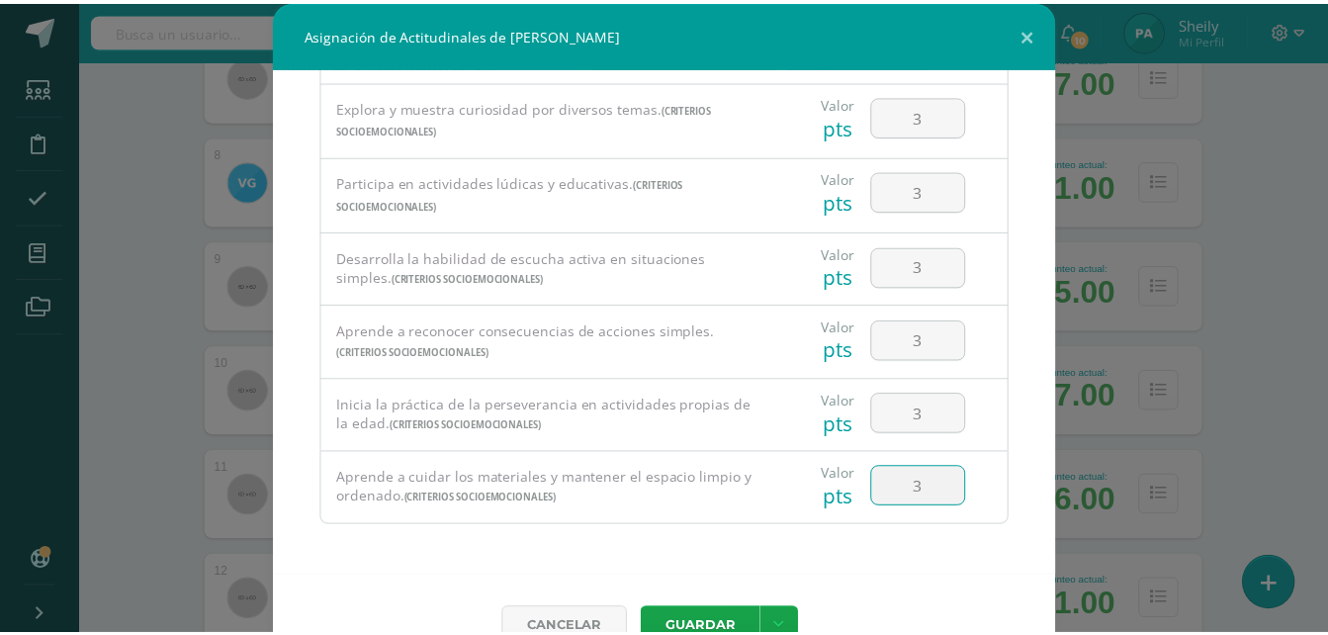
scroll to position [44, 0]
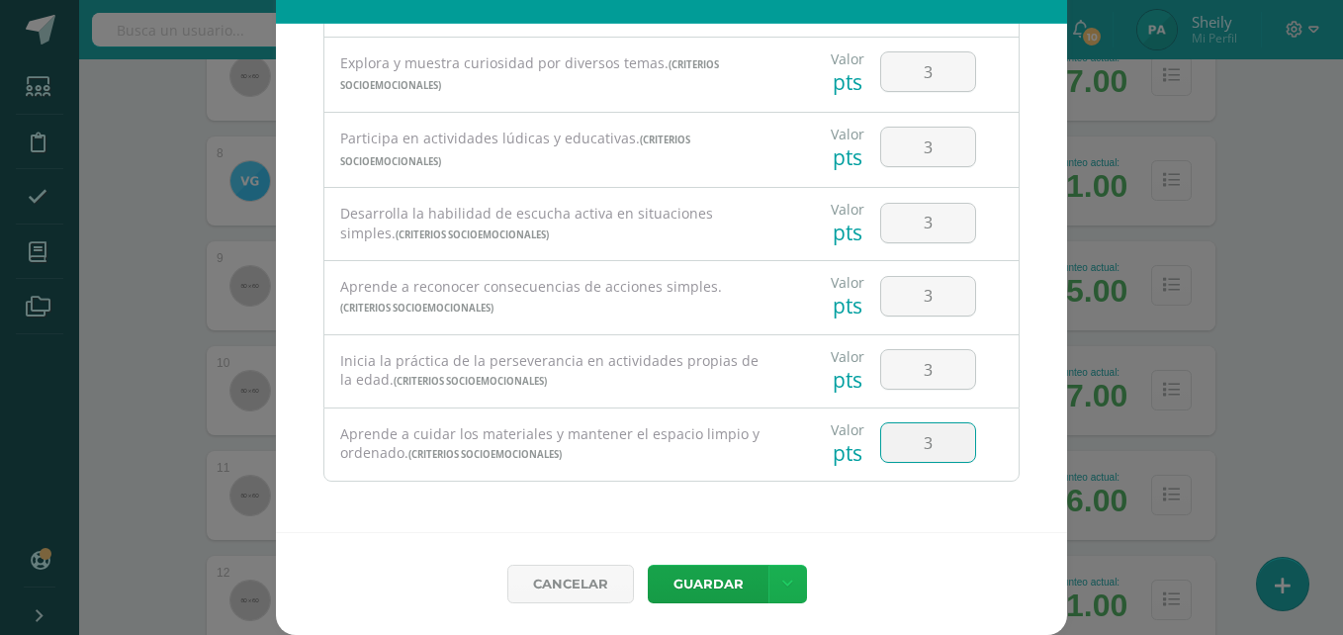
type input "3"
click at [787, 584] on link at bounding box center [787, 584] width 39 height 39
click at [693, 493] on link "Guardar y poblar en todos mis cursos" at bounding box center [740, 509] width 218 height 47
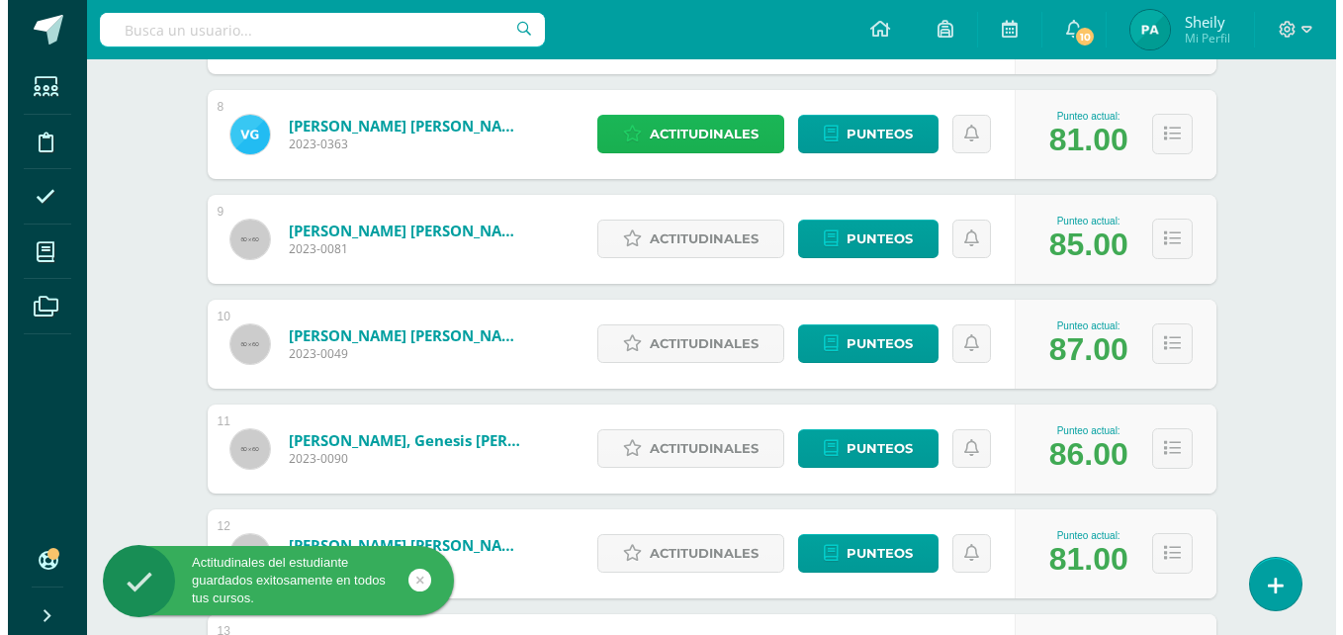
scroll to position [1079, 0]
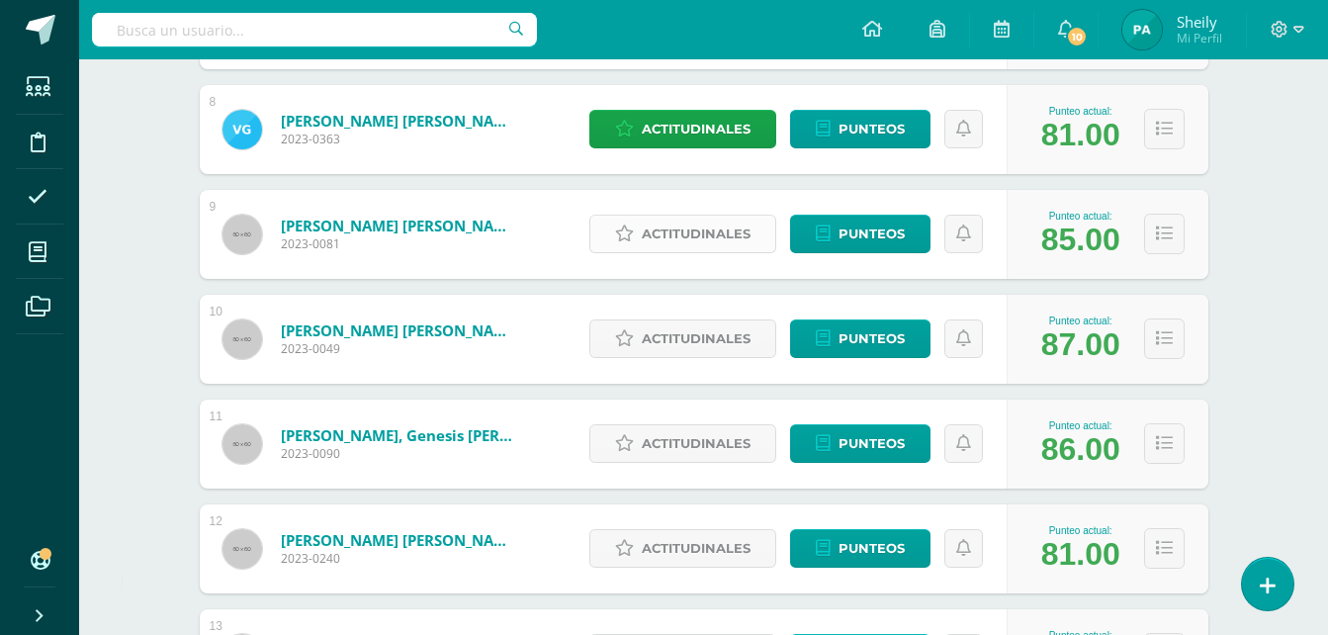
click at [665, 241] on span "Actitudinales" at bounding box center [696, 234] width 109 height 37
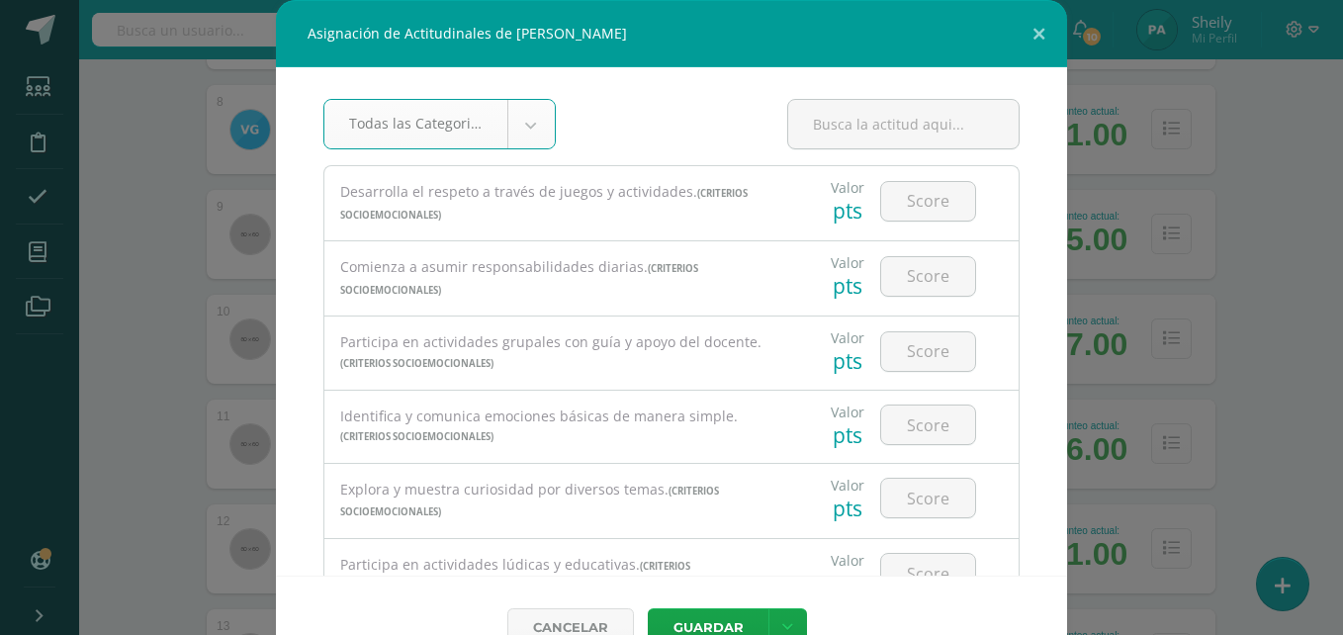
scroll to position [21, 0]
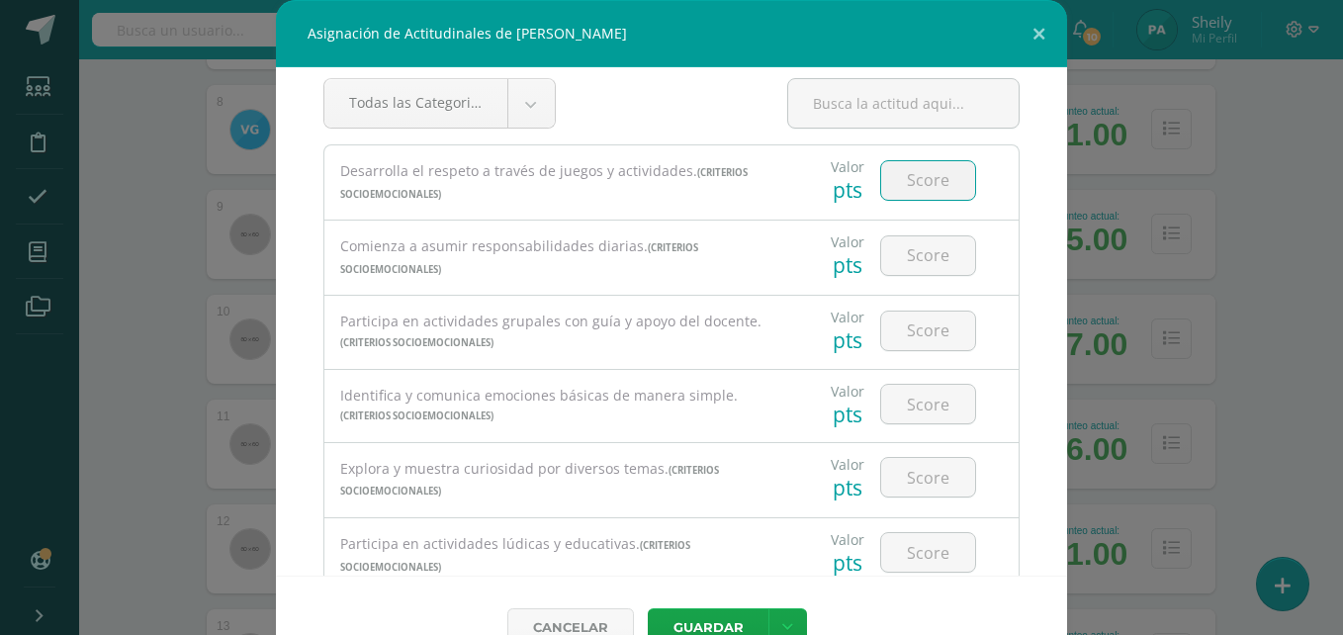
click at [916, 179] on input "number" at bounding box center [928, 180] width 94 height 39
type input "1"
click at [904, 254] on input "number" at bounding box center [928, 255] width 94 height 39
type input "2"
click at [911, 322] on input "number" at bounding box center [928, 331] width 94 height 39
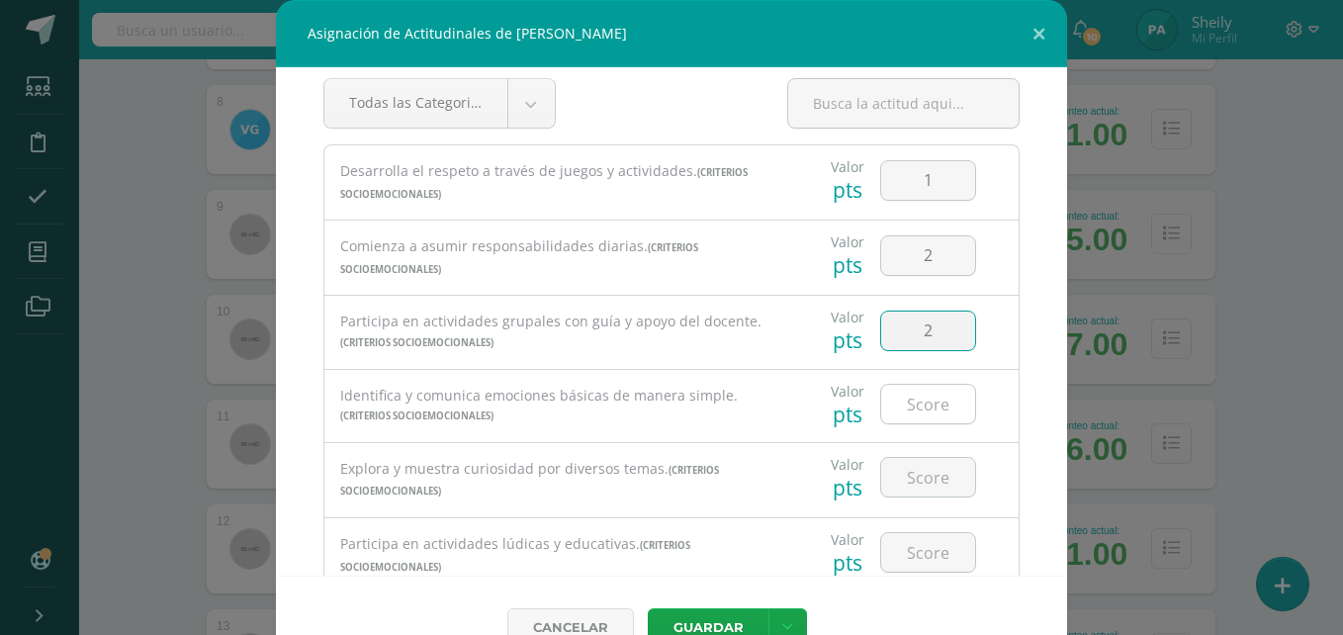
type input "2"
click at [914, 401] on input "number" at bounding box center [928, 404] width 94 height 39
type input "2"
click at [923, 483] on input "number" at bounding box center [928, 477] width 94 height 39
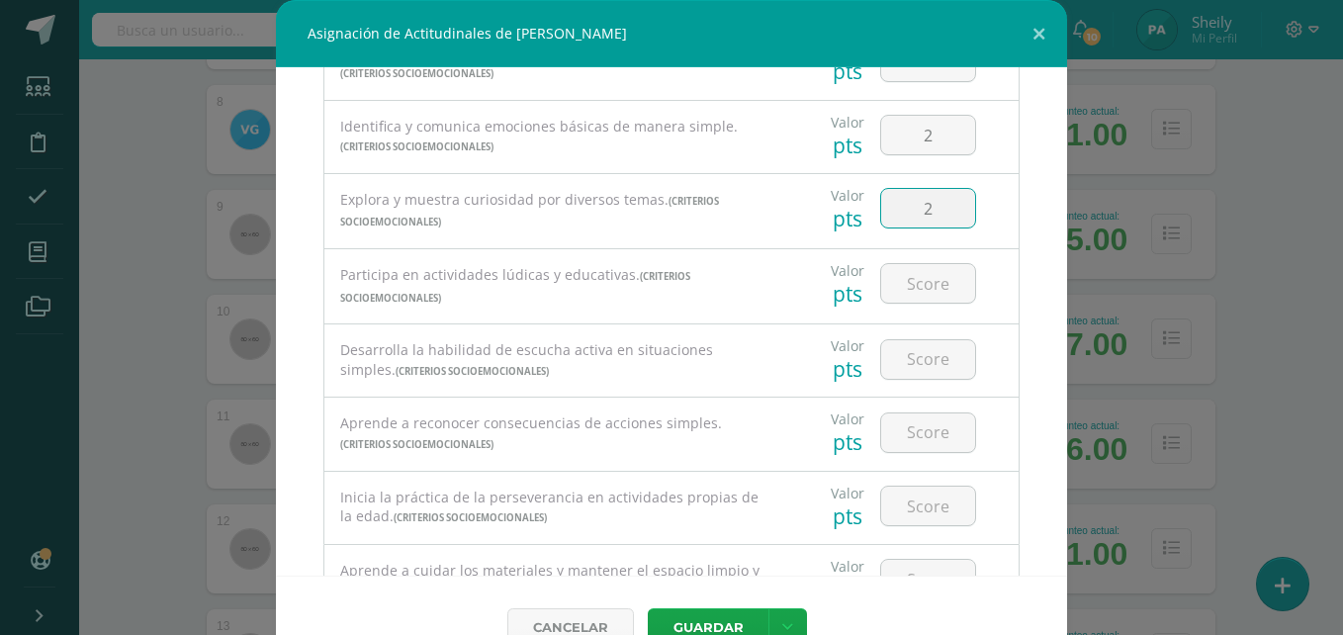
scroll to position [383, 0]
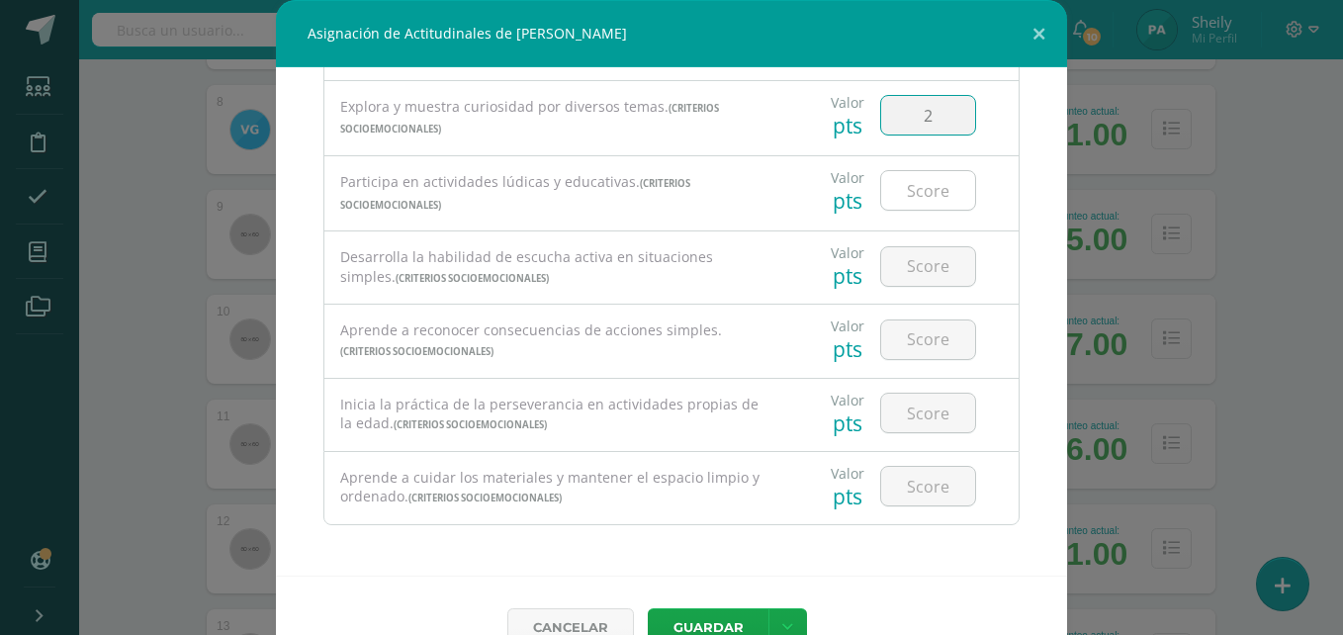
type input "2"
click at [906, 191] on input "number" at bounding box center [928, 190] width 94 height 39
type input "2"
click at [906, 258] on input "number" at bounding box center [928, 266] width 94 height 39
type input "2"
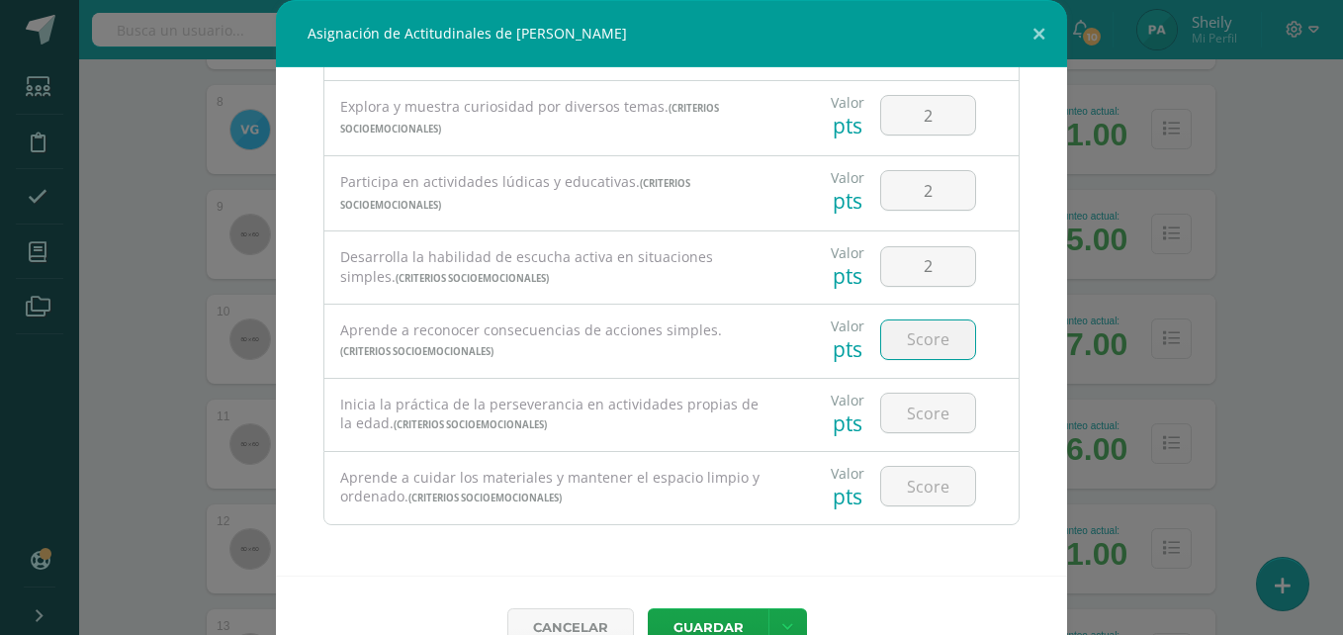
click at [907, 344] on input "number" at bounding box center [928, 339] width 94 height 39
type input "2"
click at [907, 411] on input "number" at bounding box center [928, 413] width 94 height 39
type input "2"
click at [907, 493] on input "number" at bounding box center [928, 486] width 94 height 39
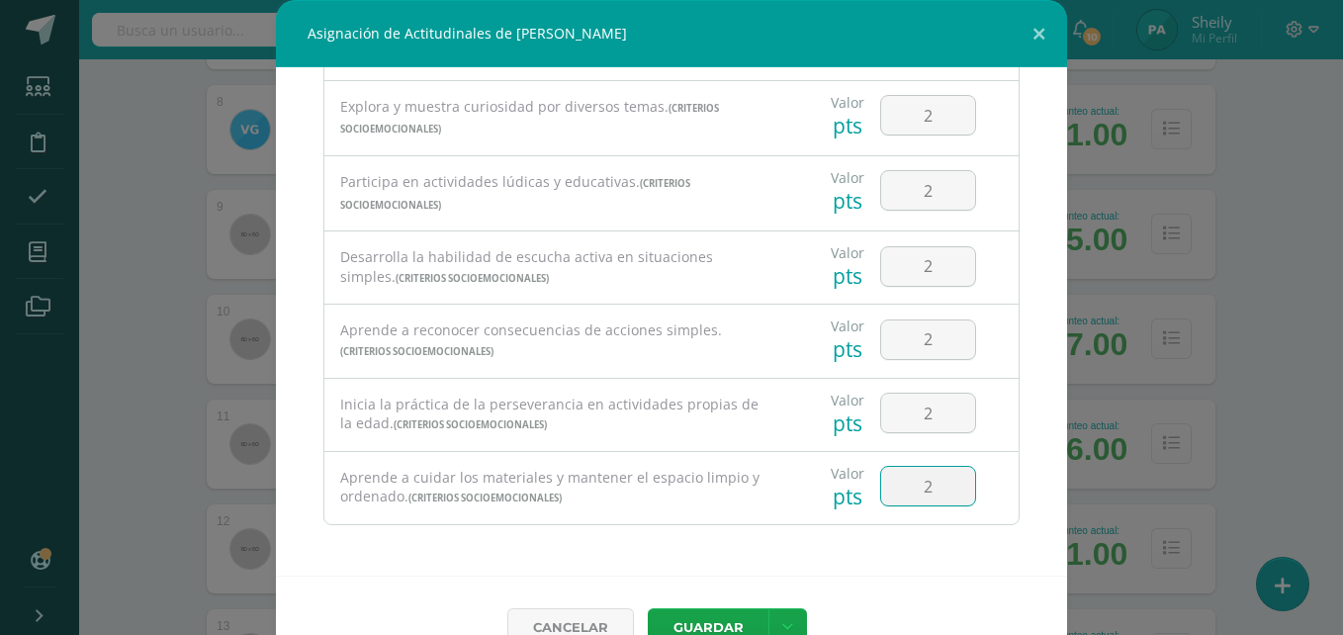
type input "2"
drag, startPoint x: 1147, startPoint y: 438, endPoint x: 1238, endPoint y: 260, distance: 199.9
click at [1238, 260] on div "Asignación de Actitudinales de José Javier González Gutiérrez Todas las Categor…" at bounding box center [671, 339] width 1327 height 678
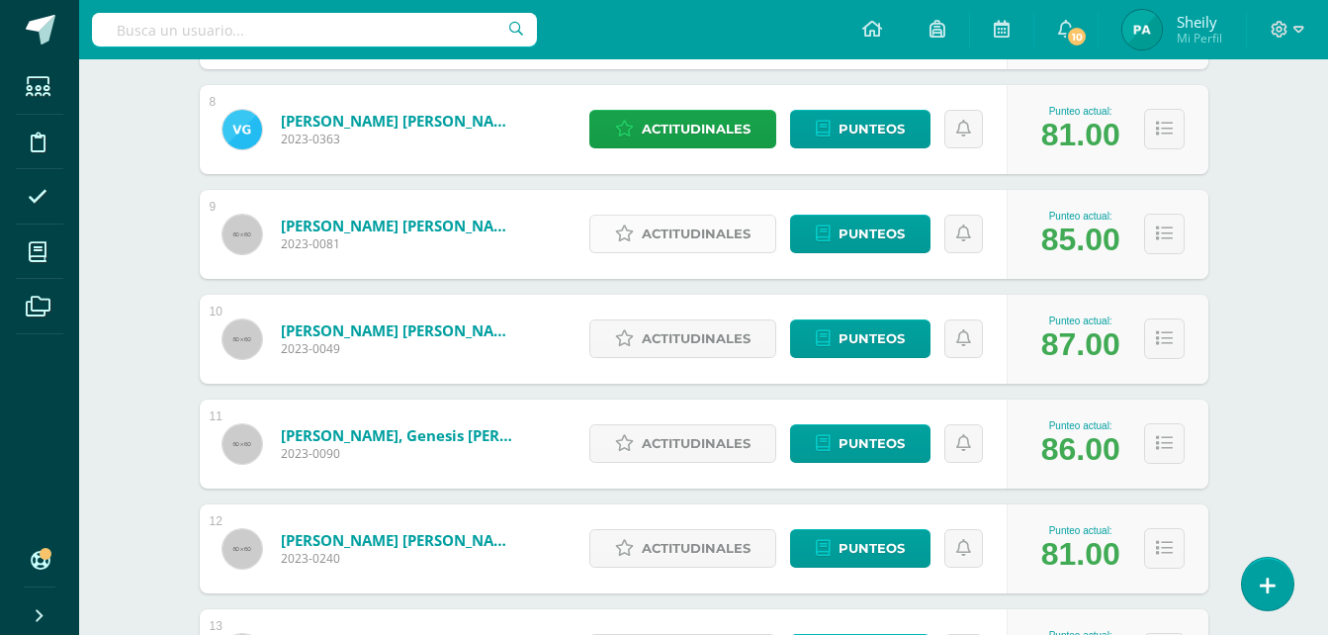
click at [716, 241] on span "Actitudinales" at bounding box center [696, 234] width 109 height 37
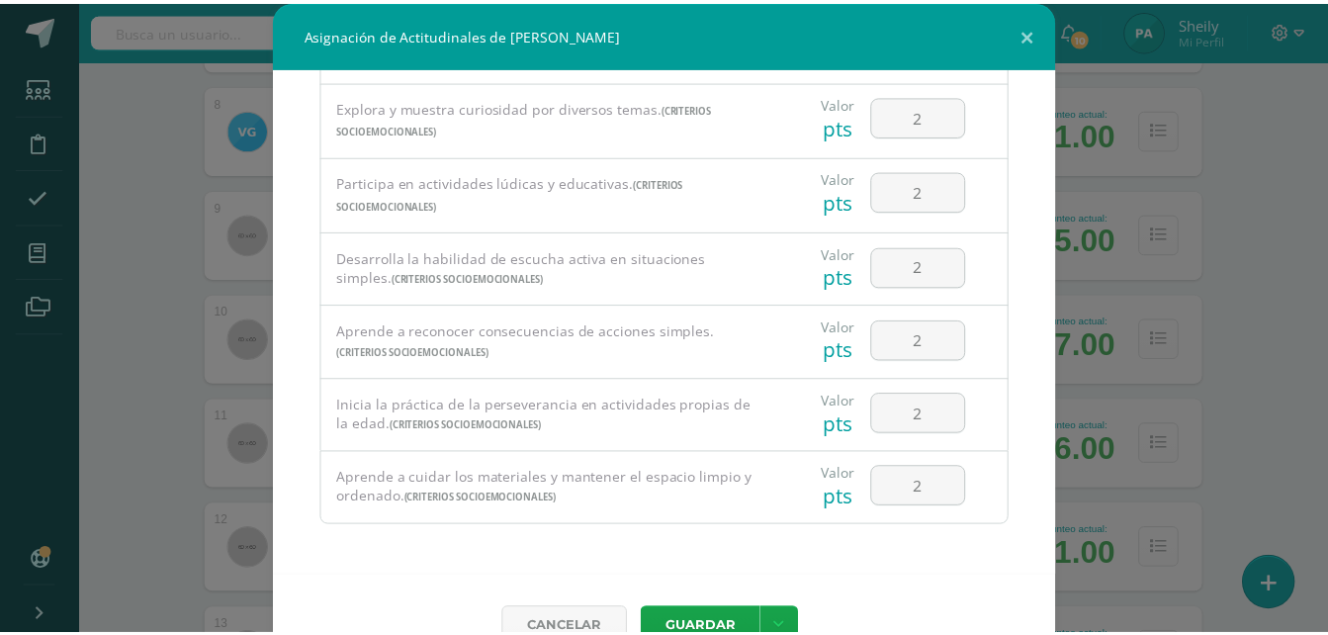
scroll to position [44, 0]
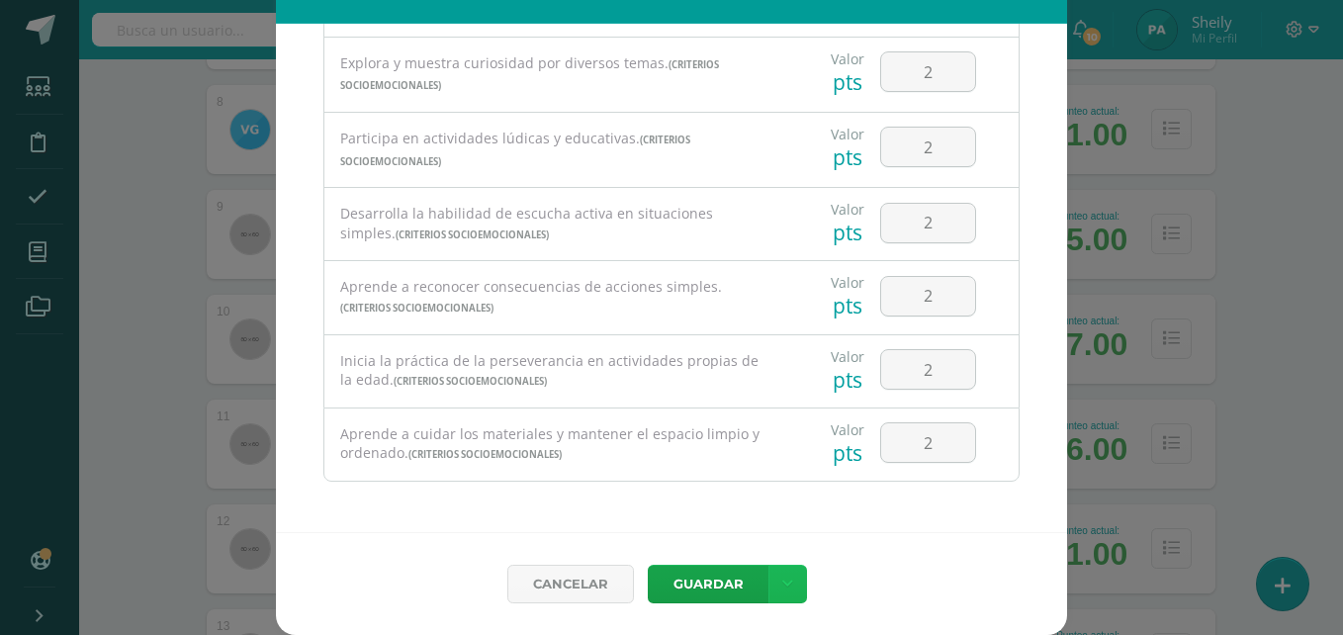
click at [784, 590] on link at bounding box center [787, 584] width 39 height 39
click at [682, 510] on link "Guardar y poblar en todos mis cursos" at bounding box center [740, 509] width 218 height 47
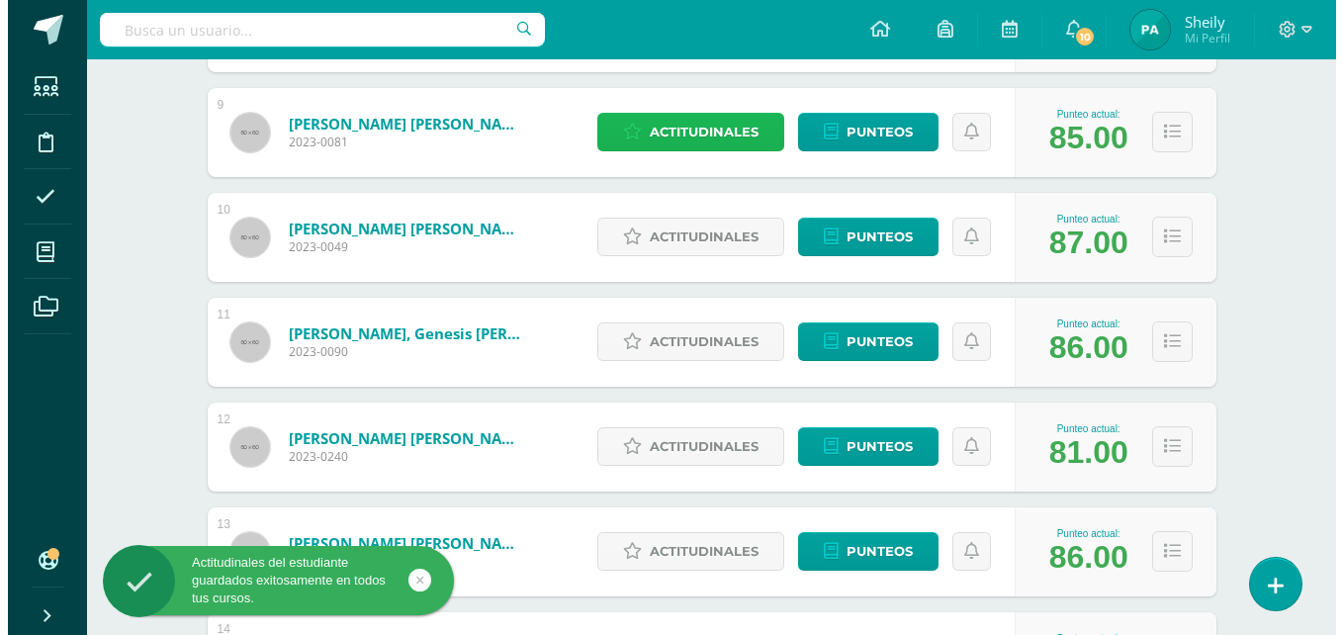
scroll to position [1189, 0]
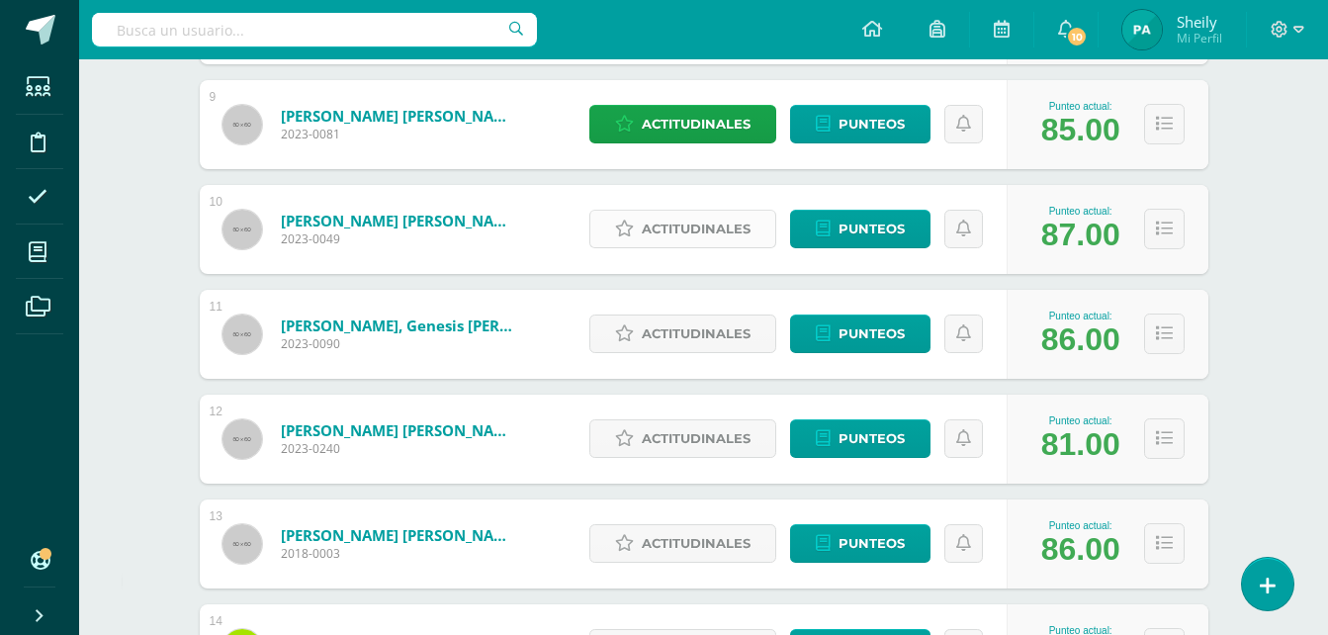
click at [663, 228] on span "Actitudinales" at bounding box center [696, 229] width 109 height 37
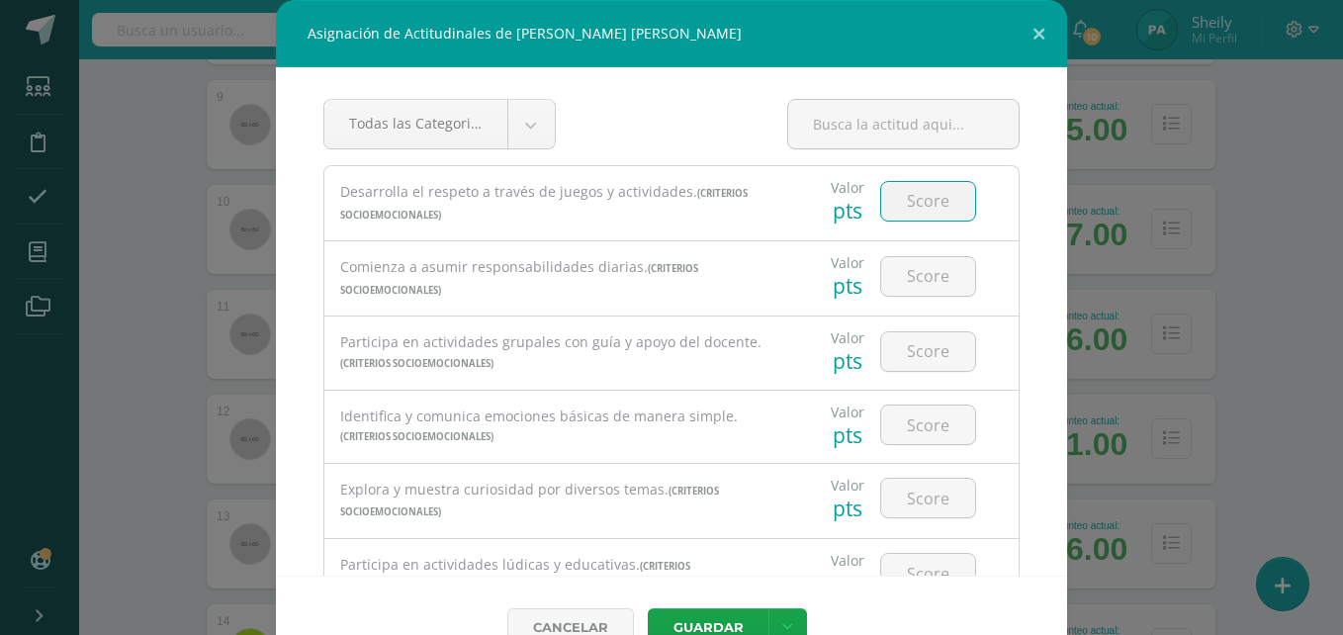
click at [909, 210] on input "number" at bounding box center [928, 201] width 94 height 39
type input "3"
click at [905, 277] on input "number" at bounding box center [928, 276] width 94 height 39
type input "3"
click at [905, 363] on input "number" at bounding box center [928, 351] width 94 height 39
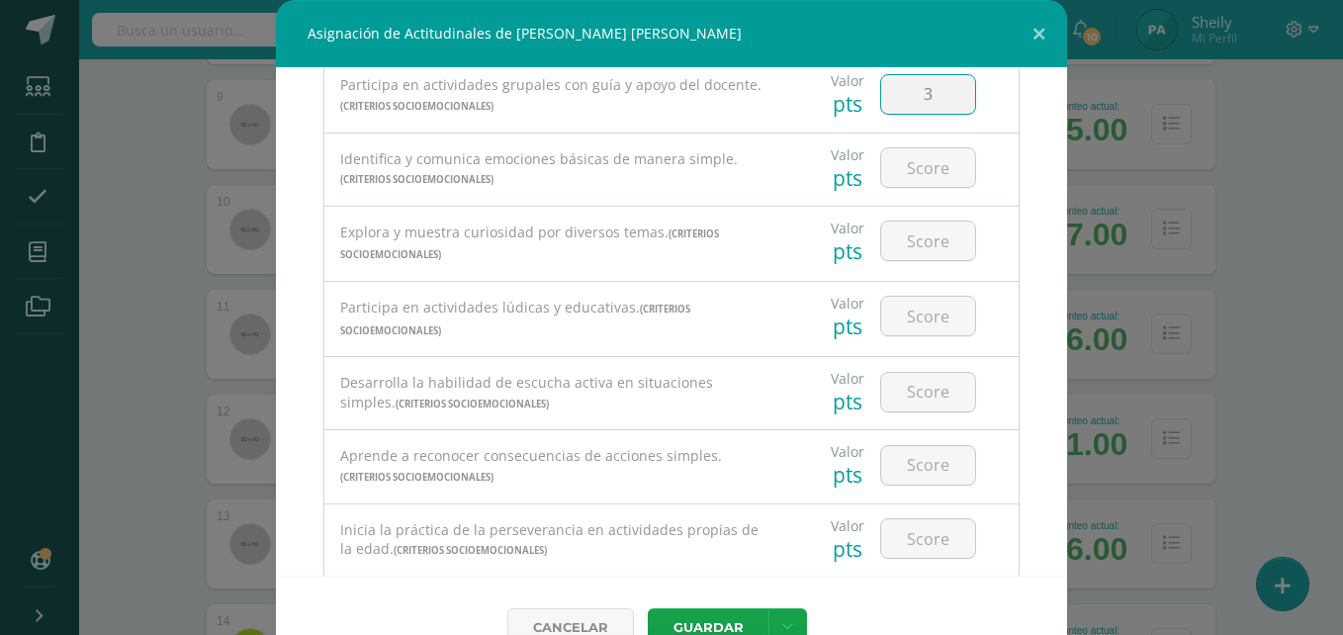
scroll to position [270, 0]
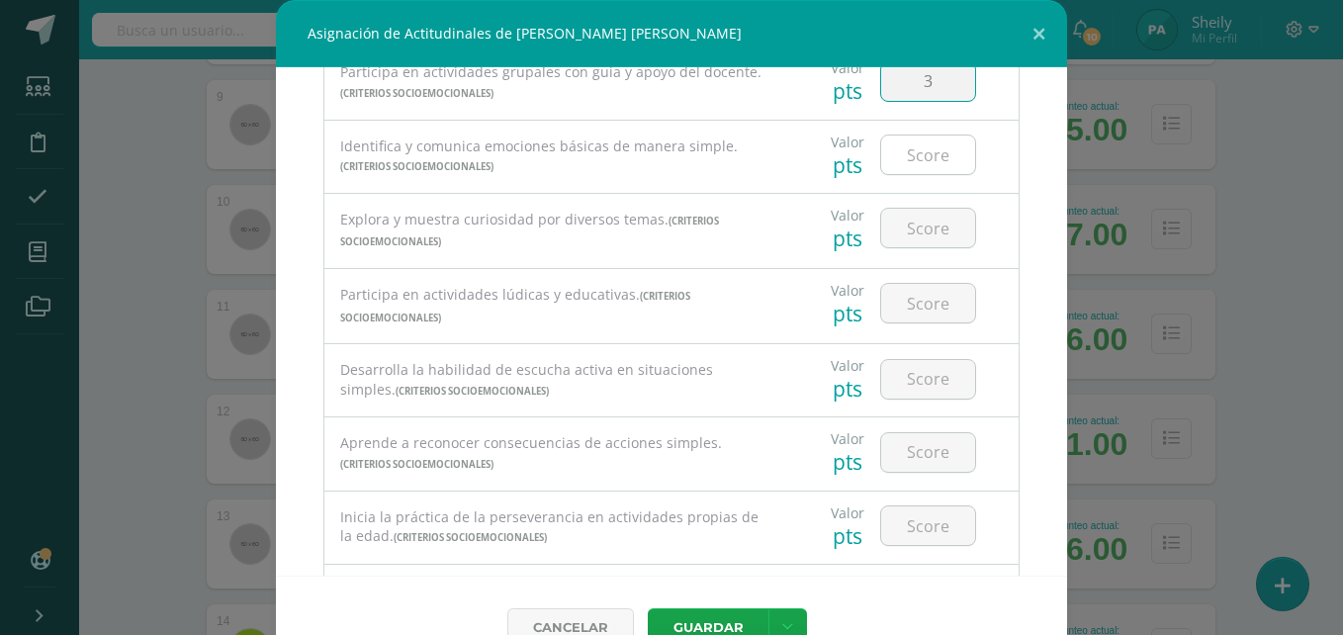
type input "3"
click at [881, 135] on input "number" at bounding box center [928, 154] width 94 height 39
type input "3"
click at [899, 211] on input "number" at bounding box center [928, 228] width 94 height 39
type input "3"
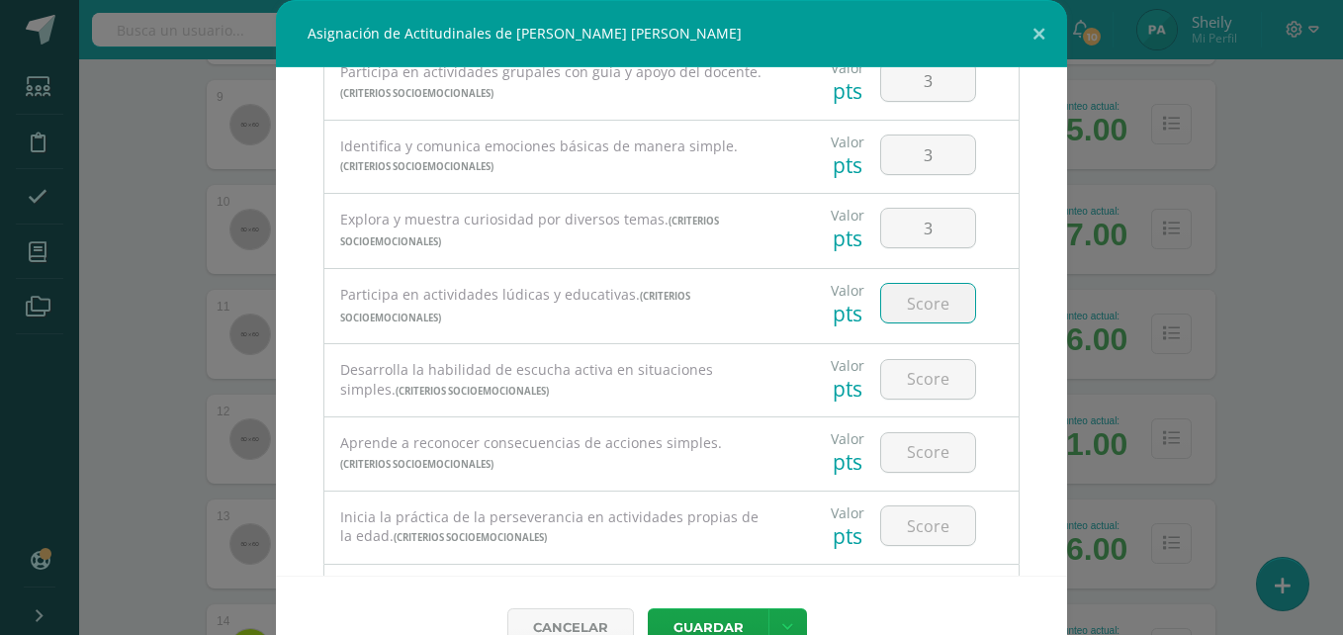
click at [909, 303] on input "number" at bounding box center [928, 303] width 94 height 39
type input "3"
click at [907, 385] on input "number" at bounding box center [928, 379] width 94 height 39
type input "3"
click at [903, 469] on input "number" at bounding box center [928, 452] width 94 height 39
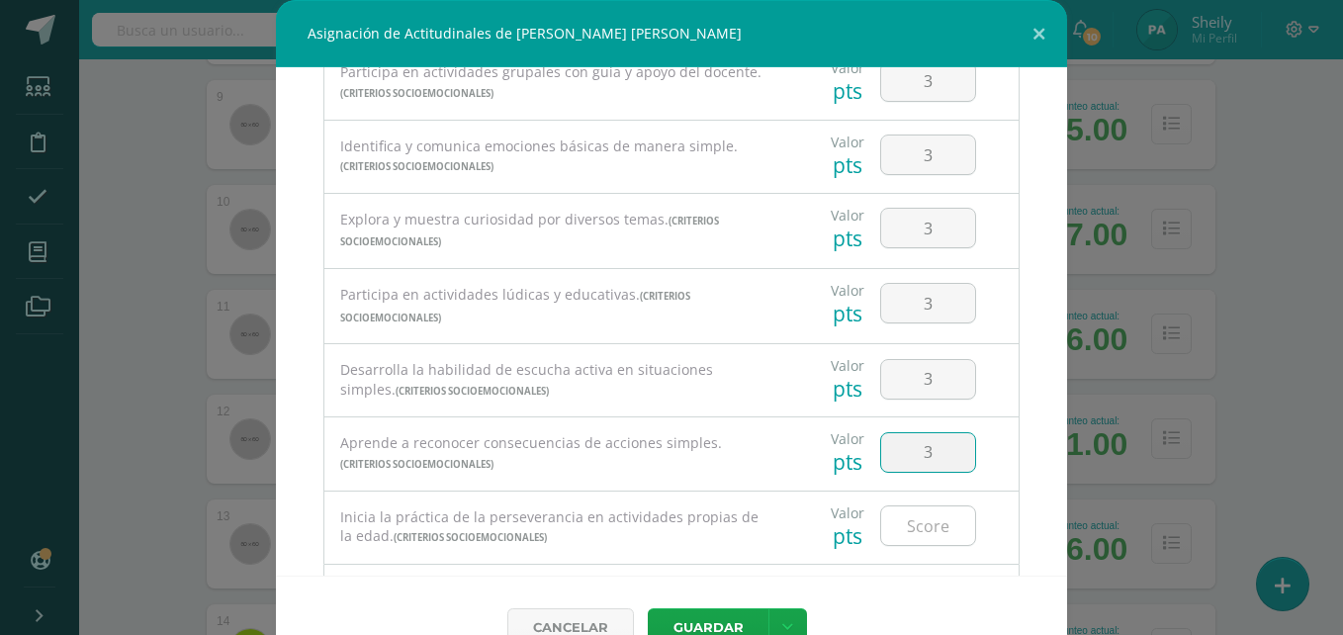
type input "3"
click at [906, 525] on input "number" at bounding box center [928, 525] width 94 height 39
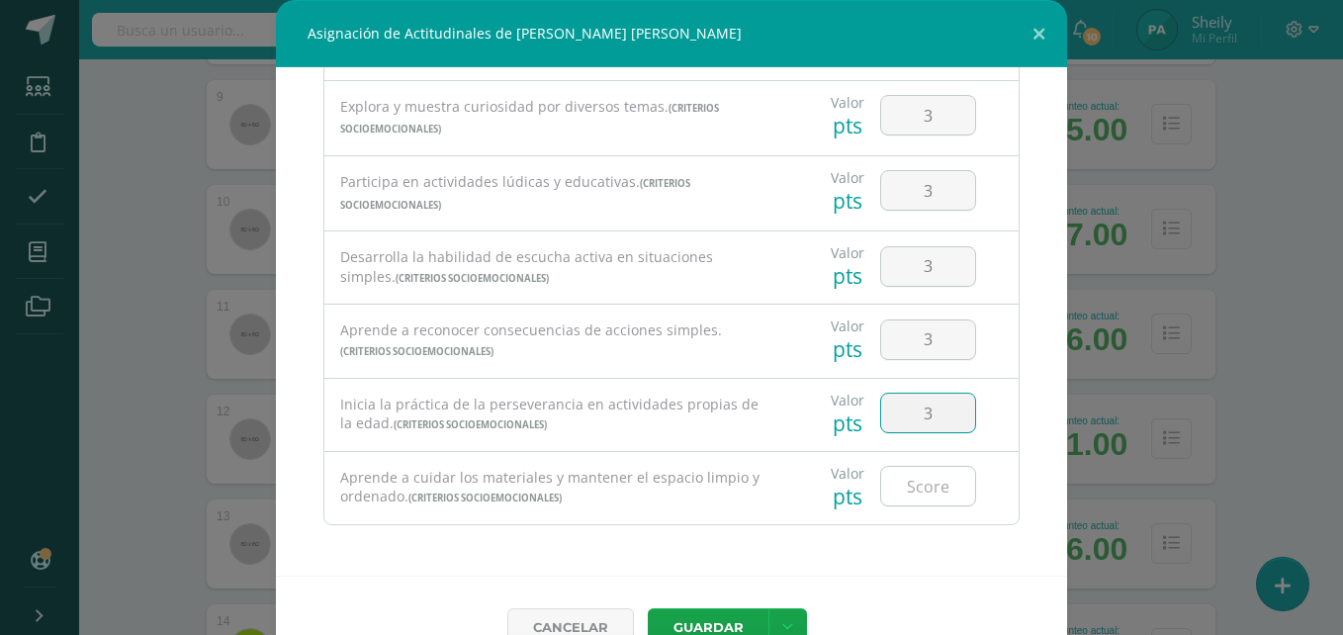
type input "3"
click at [891, 478] on input "number" at bounding box center [928, 486] width 94 height 39
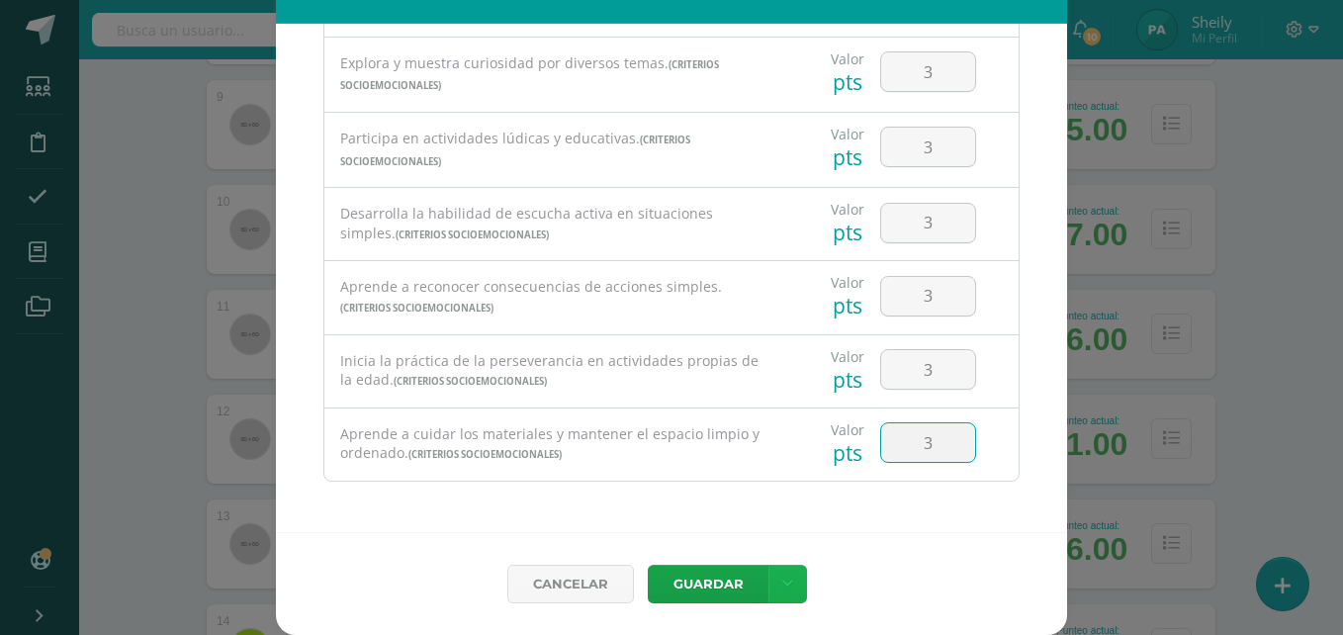
type input "3"
click at [782, 586] on icon at bounding box center [787, 584] width 11 height 17
click at [727, 515] on link "Guardar y poblar en todos mis cursos" at bounding box center [740, 509] width 218 height 47
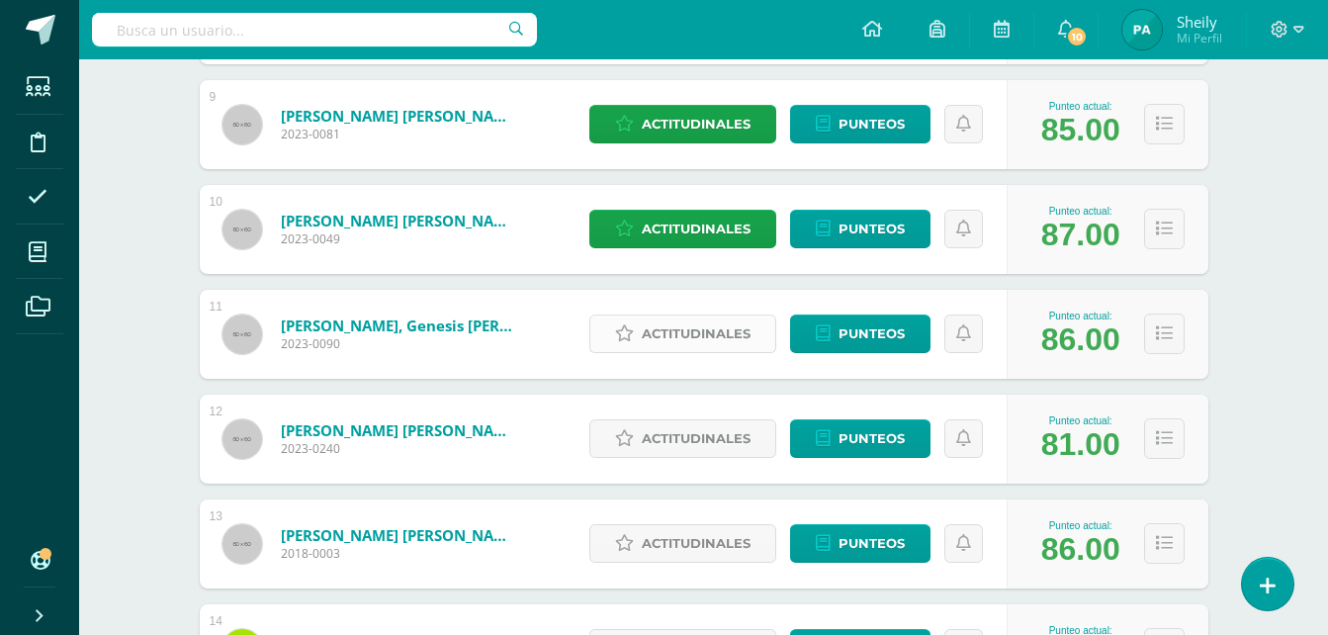
click at [694, 322] on span "Actitudinales" at bounding box center [696, 333] width 109 height 37
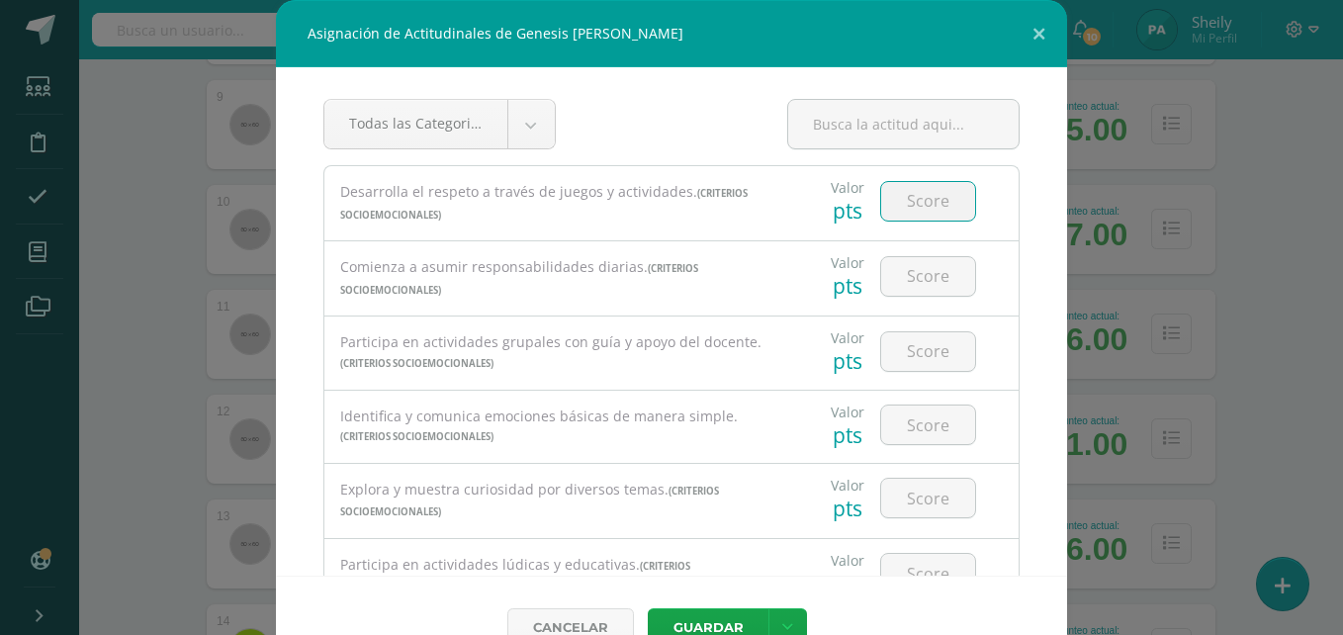
click at [913, 210] on input "number" at bounding box center [928, 201] width 94 height 39
type input "3"
click at [912, 272] on input "number" at bounding box center [928, 276] width 94 height 39
type input "3"
click at [920, 213] on input "3" at bounding box center [928, 201] width 94 height 39
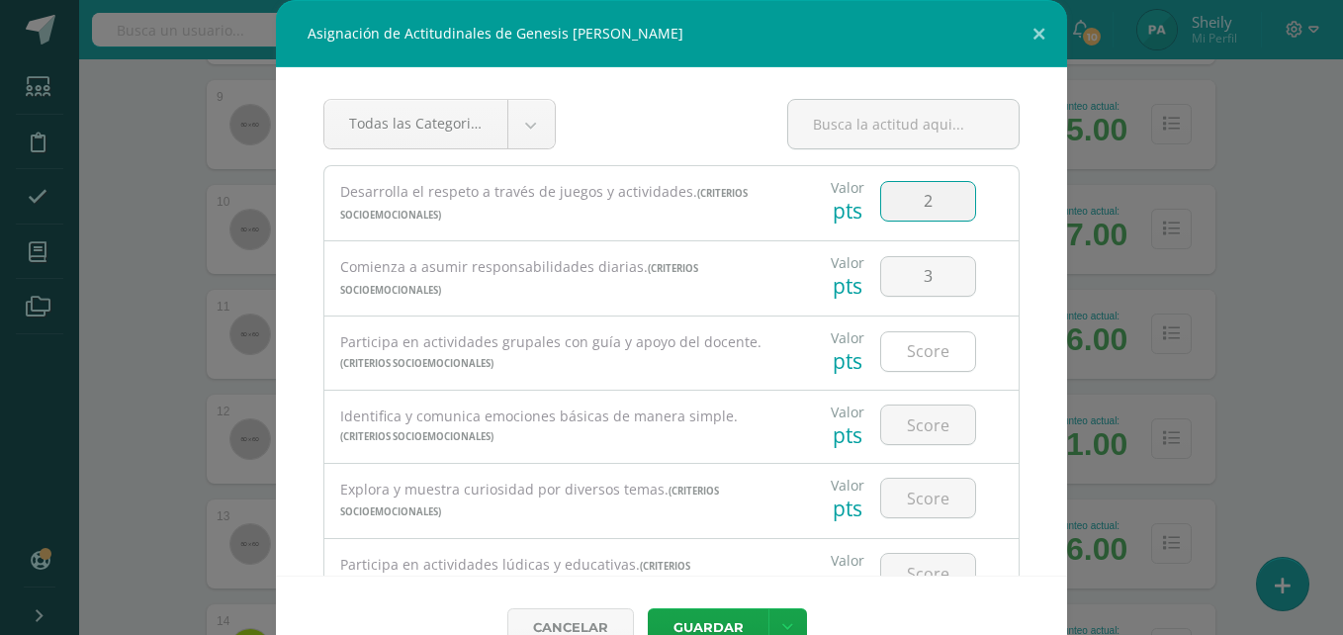
type input "2"
click at [891, 355] on input "number" at bounding box center [928, 351] width 94 height 39
type input "3"
click at [923, 422] on input "number" at bounding box center [928, 424] width 94 height 39
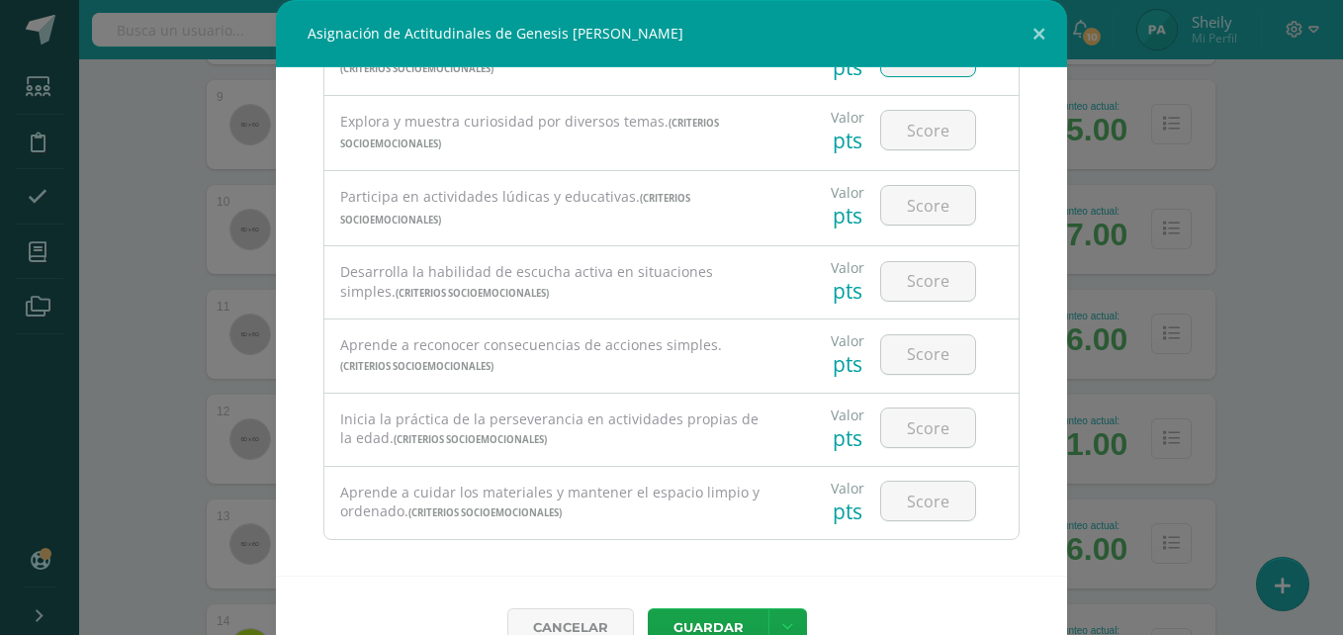
scroll to position [369, 0]
type input "3"
click at [925, 124] on input "number" at bounding box center [928, 129] width 94 height 39
type input "3"
click at [918, 205] on input "number" at bounding box center [928, 204] width 94 height 39
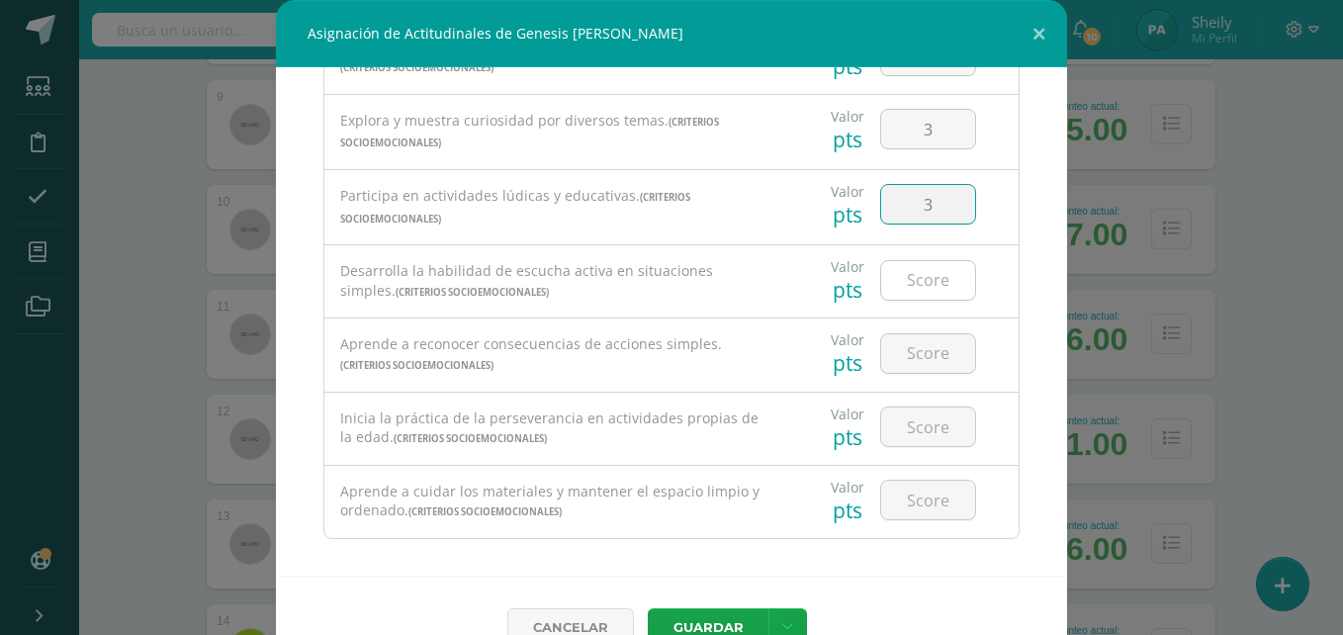
type input "3"
click at [915, 293] on input "number" at bounding box center [928, 280] width 94 height 39
type input "3"
click at [903, 339] on input "number" at bounding box center [928, 353] width 94 height 39
type input "3"
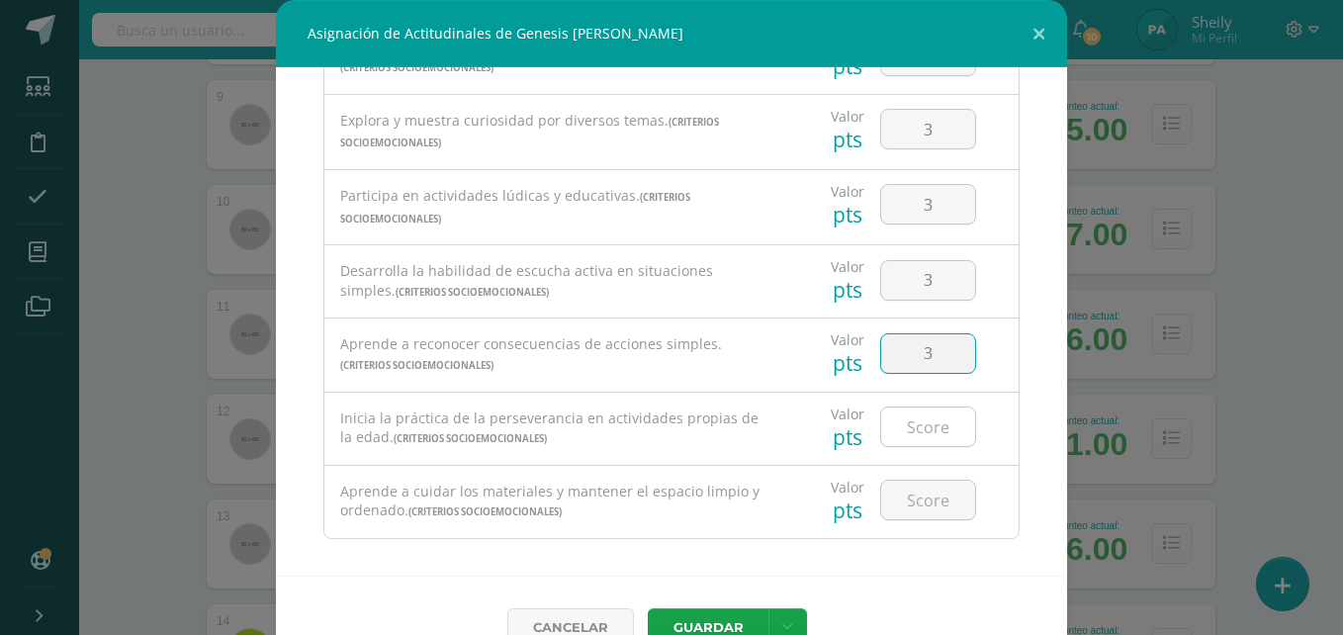
click at [921, 427] on input "number" at bounding box center [928, 426] width 94 height 39
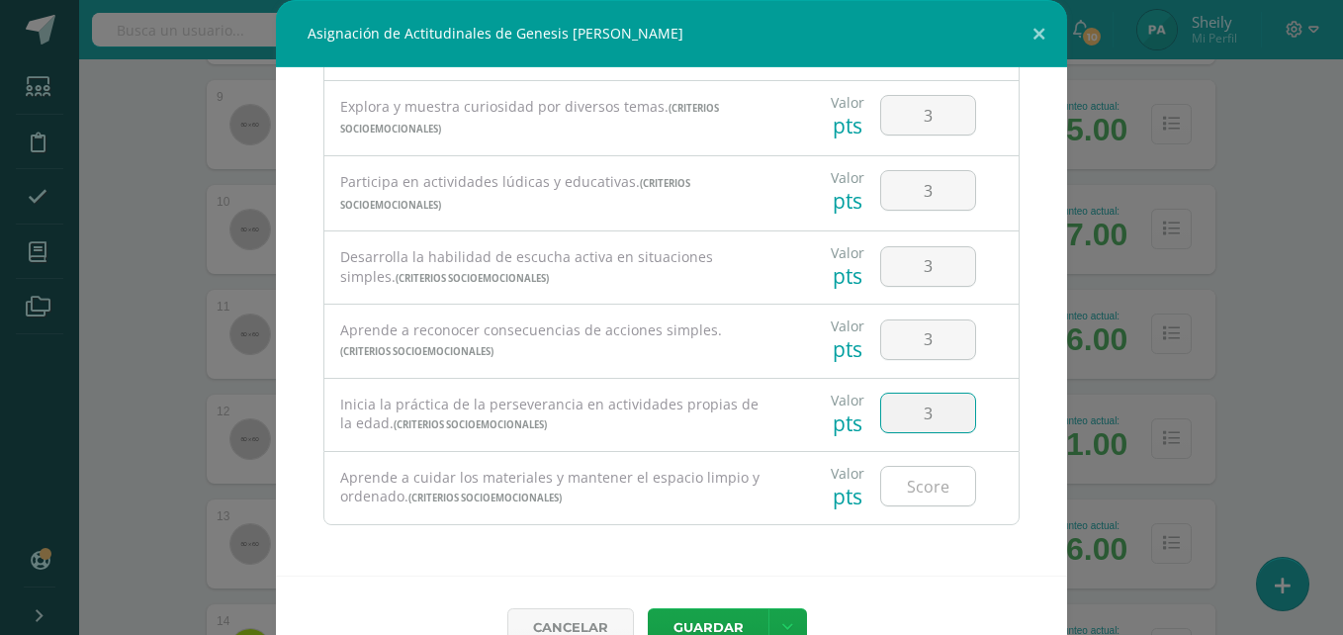
type input "3"
click at [921, 488] on input "number" at bounding box center [928, 486] width 94 height 39
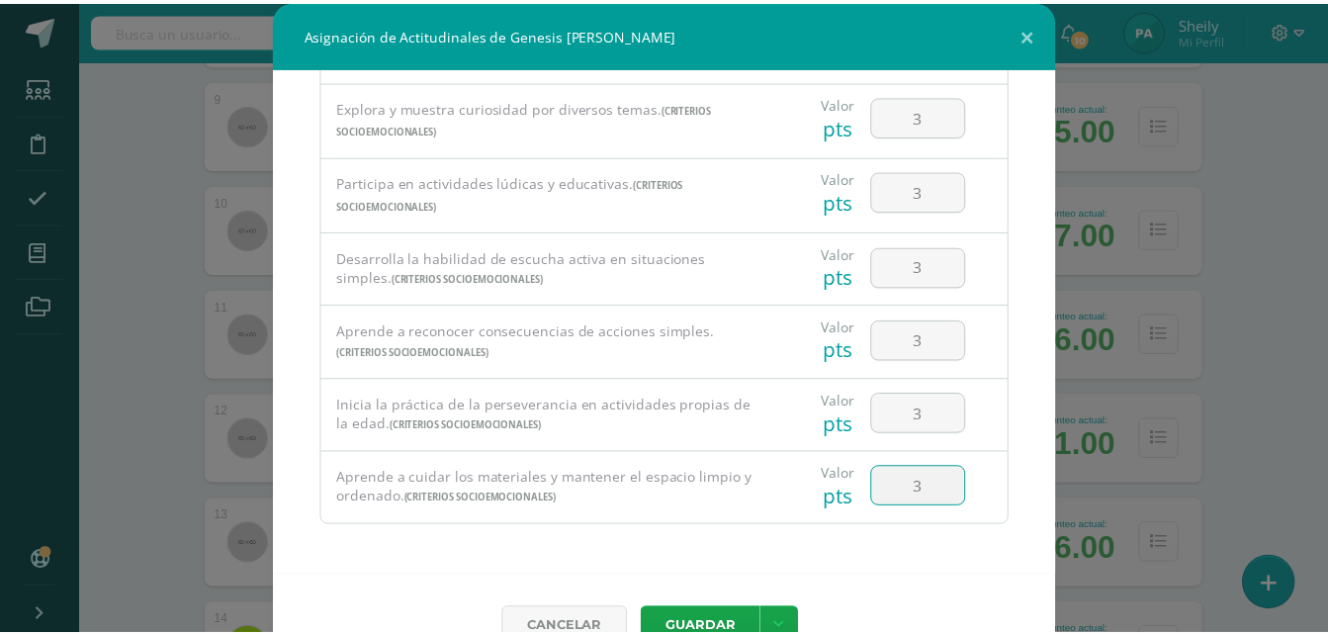
scroll to position [44, 0]
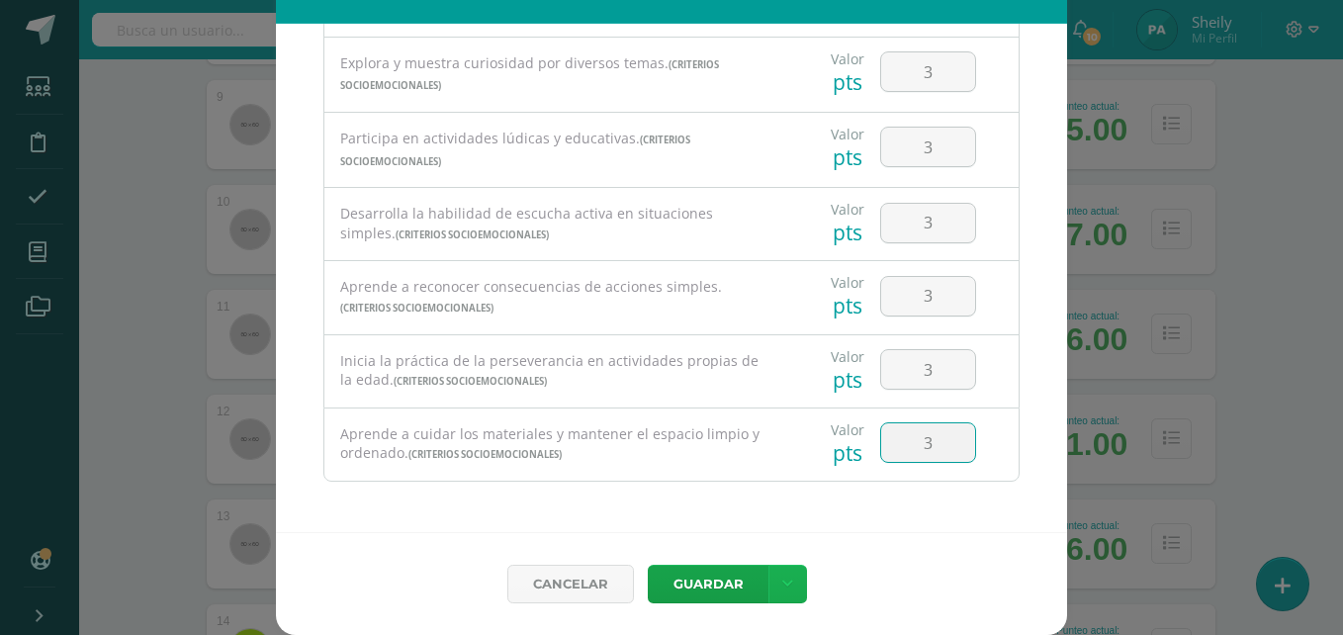
type input "3"
click at [783, 596] on link at bounding box center [787, 584] width 39 height 39
click at [737, 518] on link "Guardar y poblar en todos mis cursos" at bounding box center [740, 509] width 218 height 47
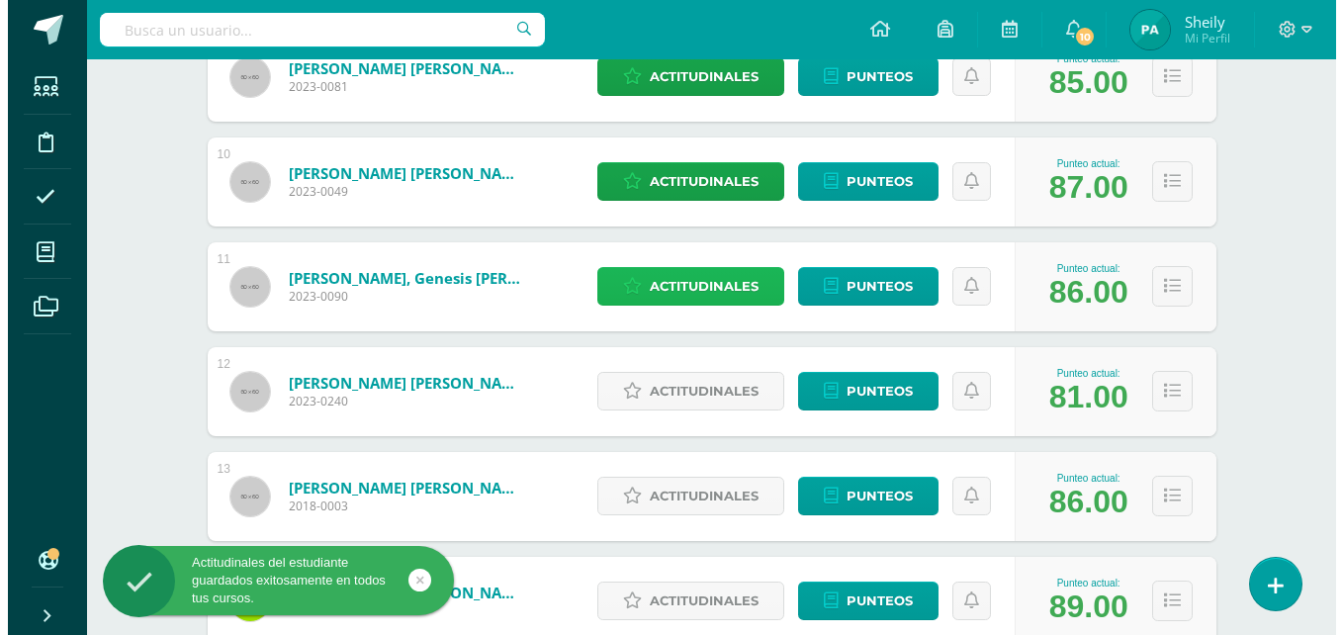
scroll to position [1279, 0]
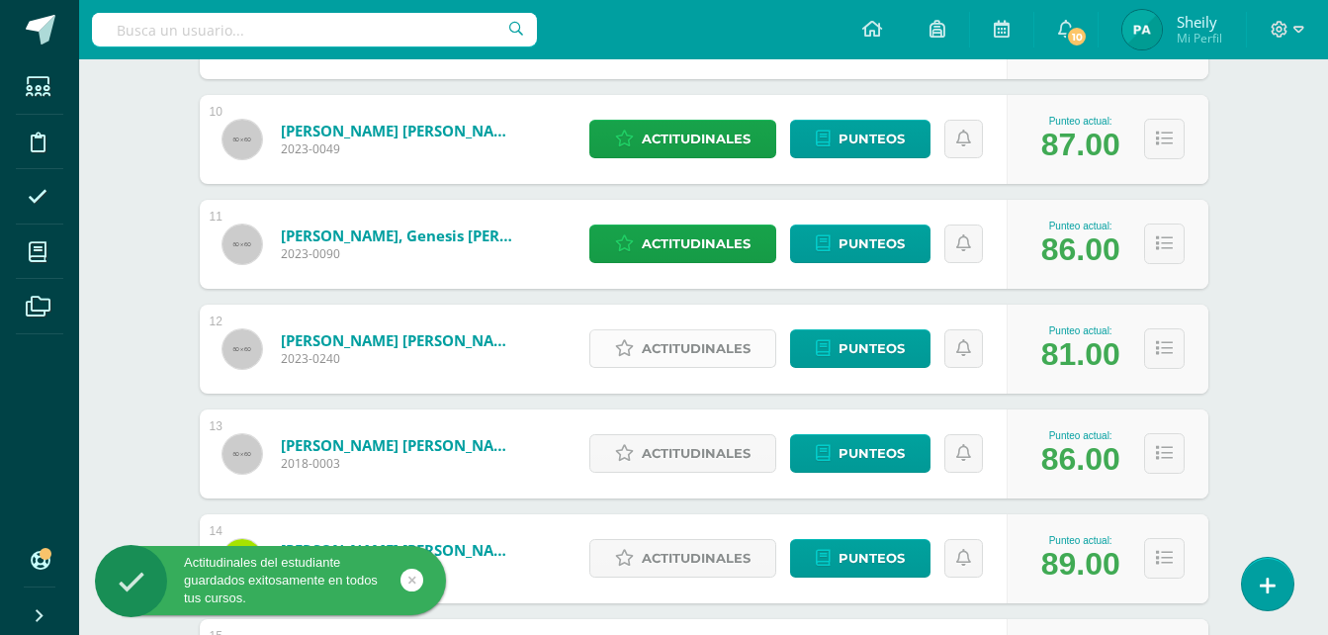
click at [715, 354] on span "Actitudinales" at bounding box center [696, 348] width 109 height 37
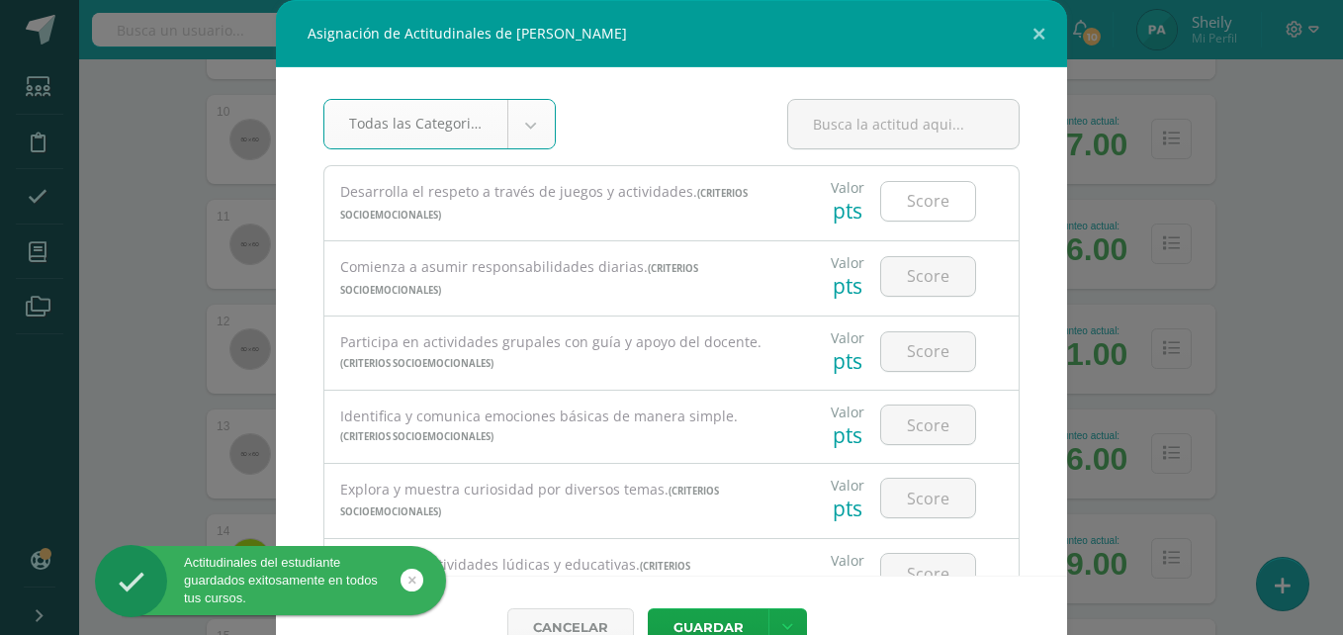
click at [910, 198] on input "number" at bounding box center [928, 201] width 94 height 39
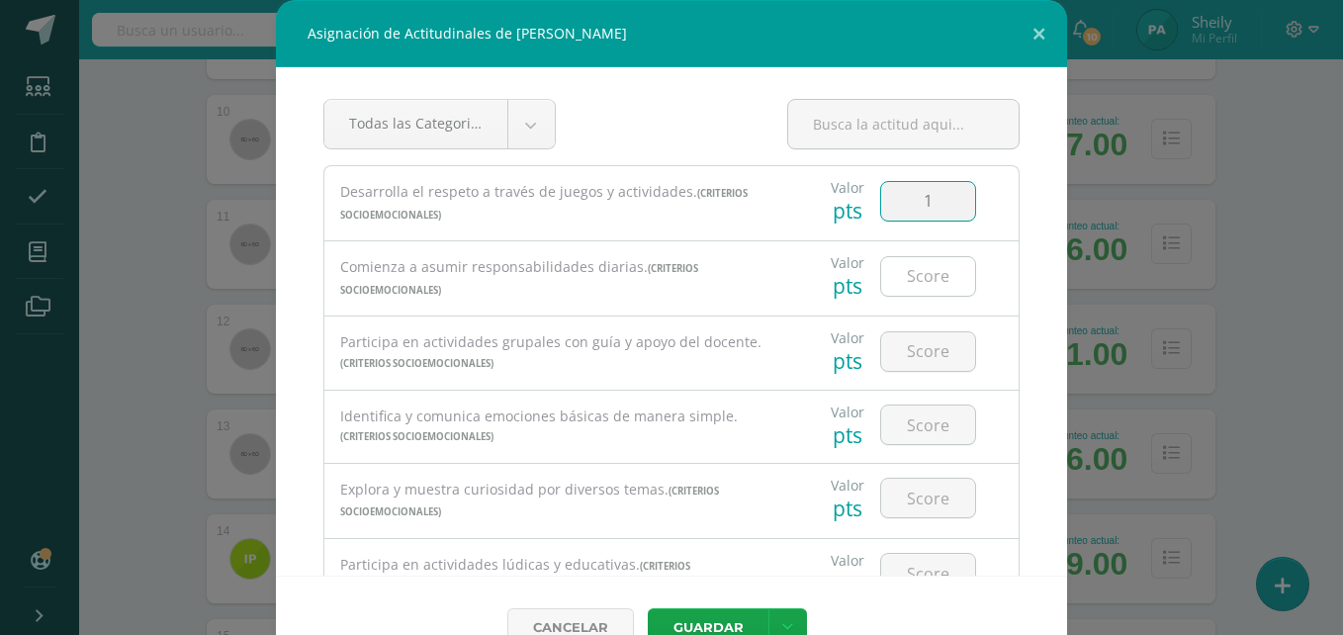
type input "1"
click at [916, 277] on input "number" at bounding box center [928, 276] width 94 height 39
type input "2"
click at [935, 284] on input "2" at bounding box center [928, 276] width 94 height 39
type input "1"
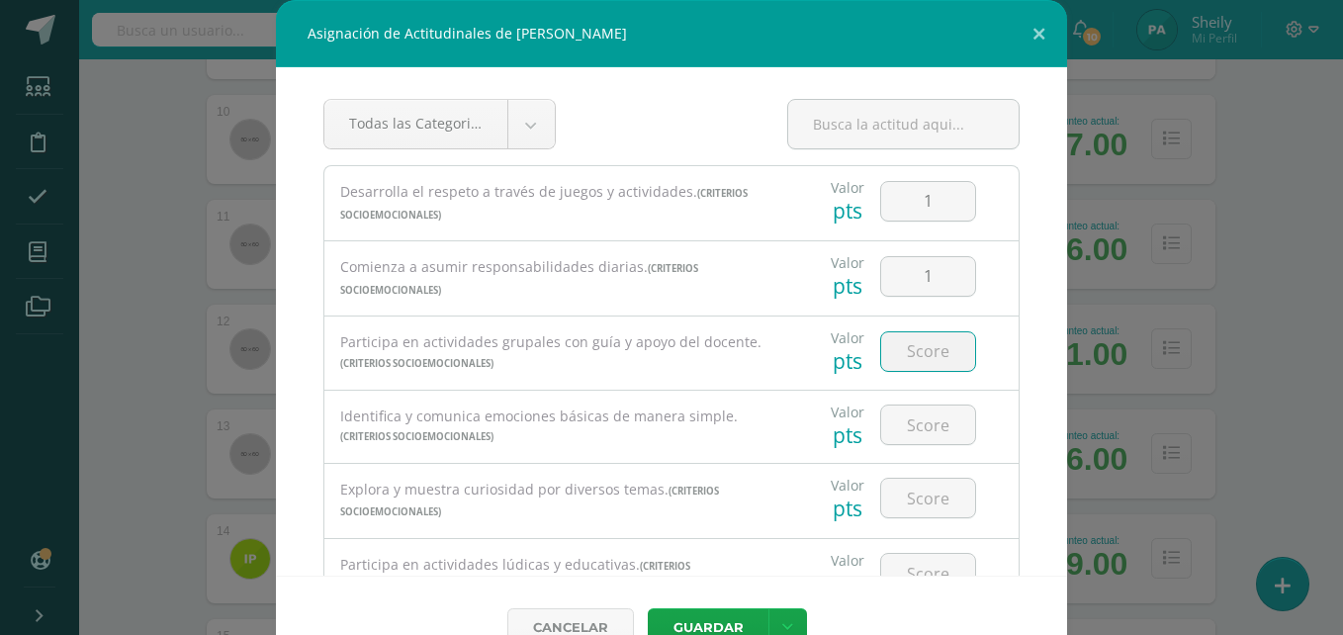
click at [905, 359] on input "number" at bounding box center [928, 351] width 94 height 39
type input "2"
click at [913, 421] on input "number" at bounding box center [928, 424] width 94 height 39
type input "2"
click at [905, 502] on input "number" at bounding box center [928, 498] width 94 height 39
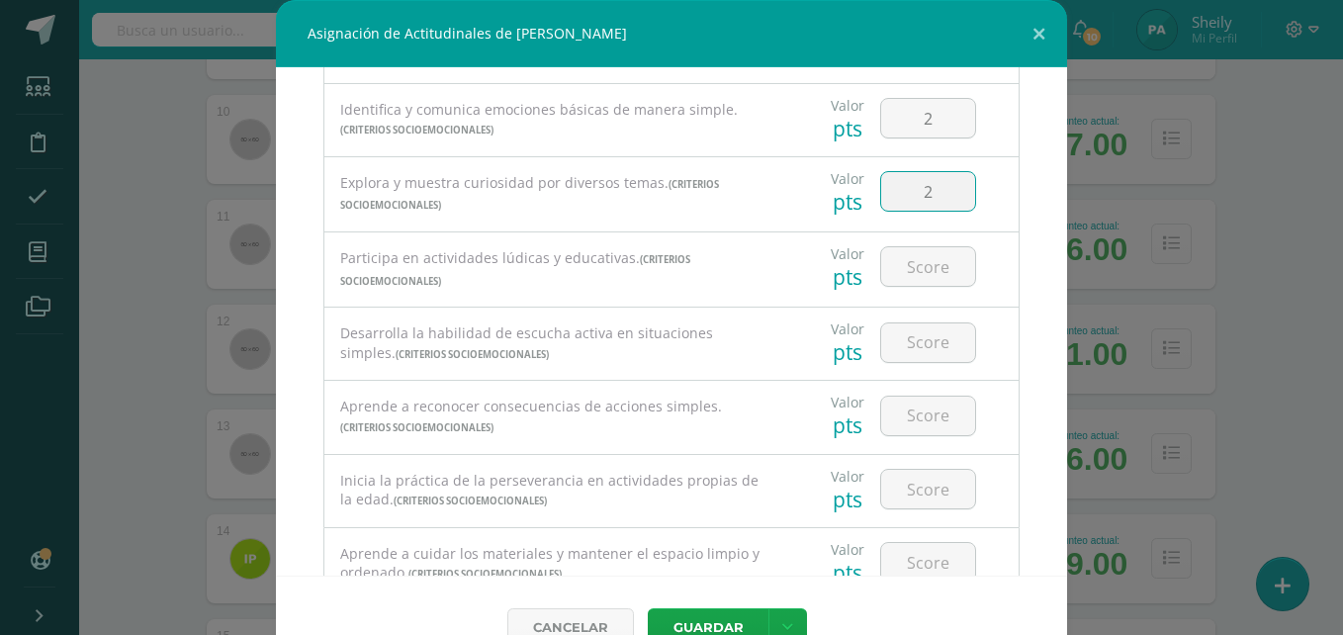
scroll to position [347, 0]
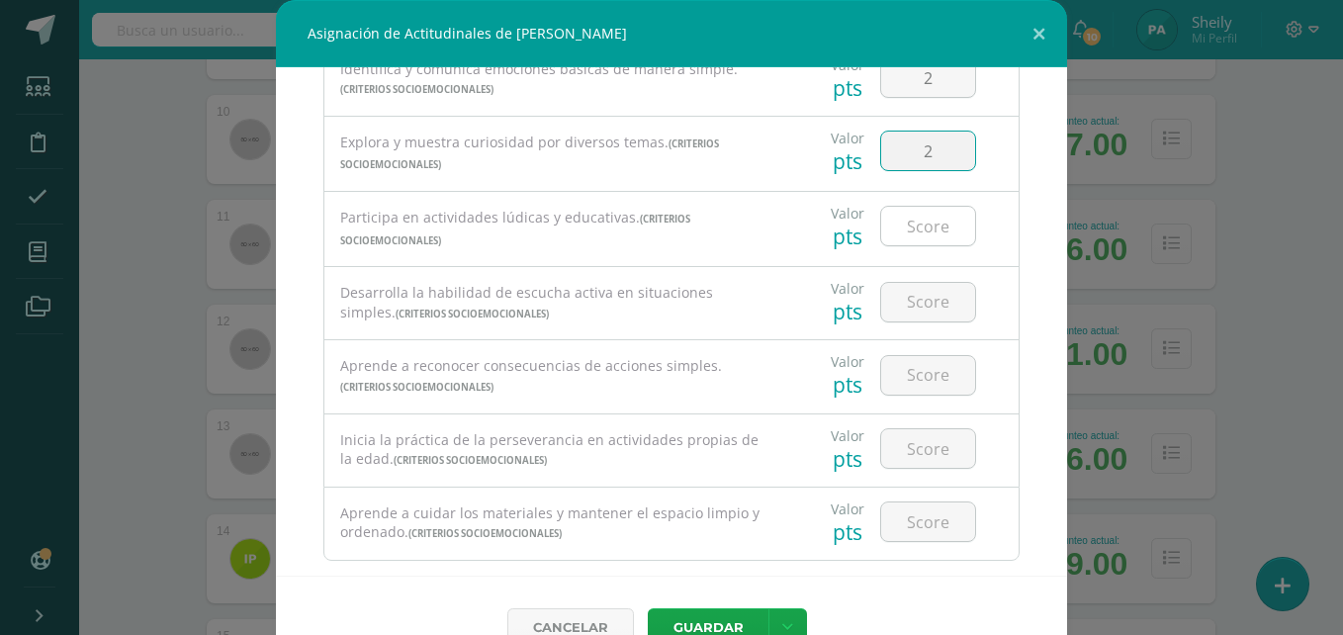
type input "2"
click at [908, 234] on input "number" at bounding box center [928, 226] width 94 height 39
type input "1"
type input "2"
click at [906, 310] on input "number" at bounding box center [928, 302] width 94 height 39
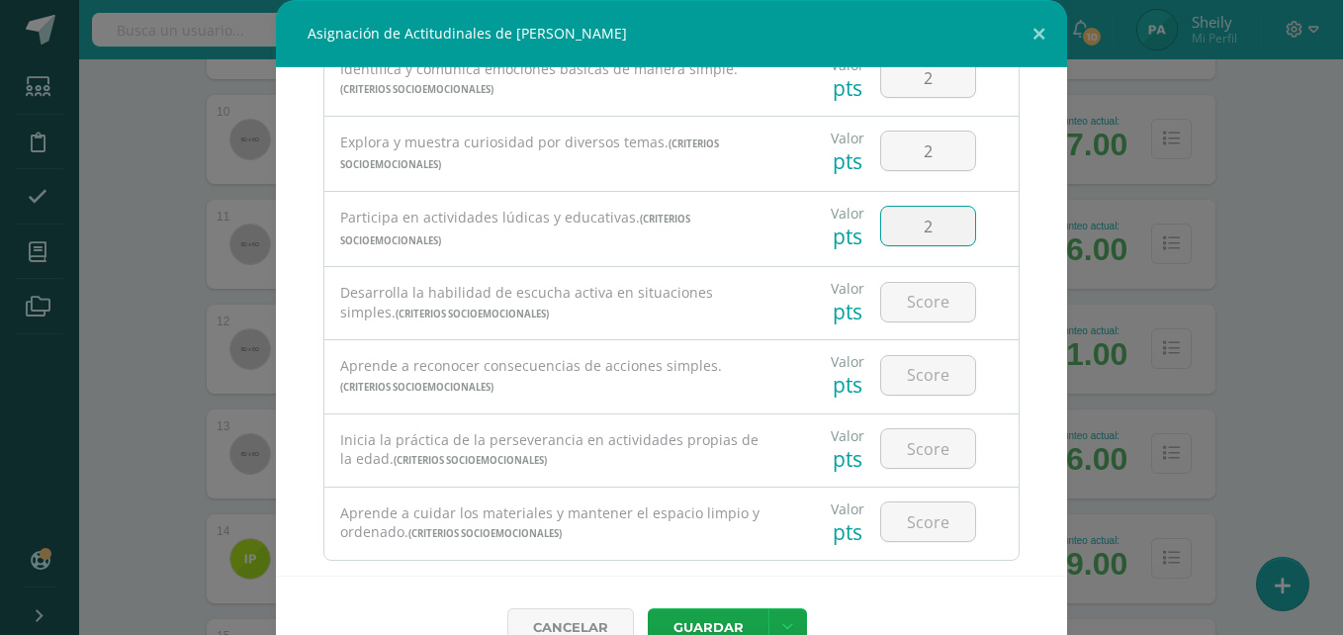
click at [913, 236] on input "2" at bounding box center [928, 226] width 94 height 39
type input "2"
type input "3"
click at [911, 301] on input "number" at bounding box center [928, 302] width 94 height 39
type input "1"
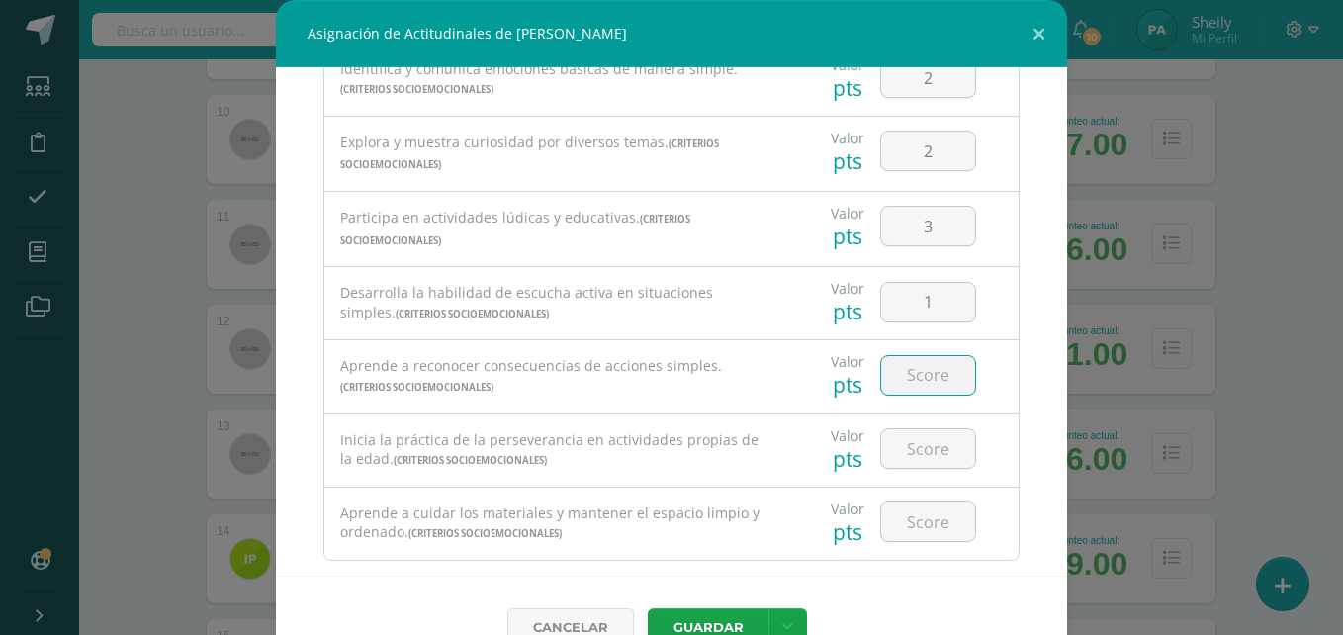
click at [907, 359] on input "number" at bounding box center [928, 375] width 94 height 39
type input "1"
click at [906, 462] on input "number" at bounding box center [928, 448] width 94 height 39
type input "1"
click at [906, 530] on input "number" at bounding box center [928, 521] width 94 height 39
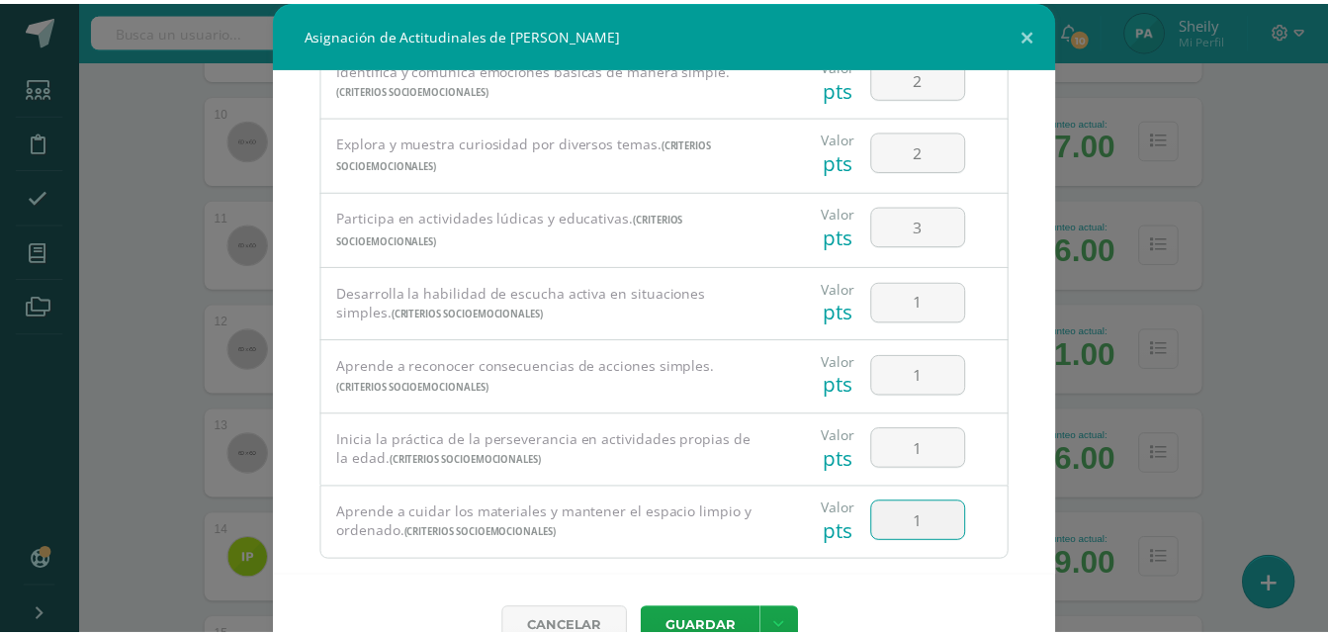
scroll to position [44, 0]
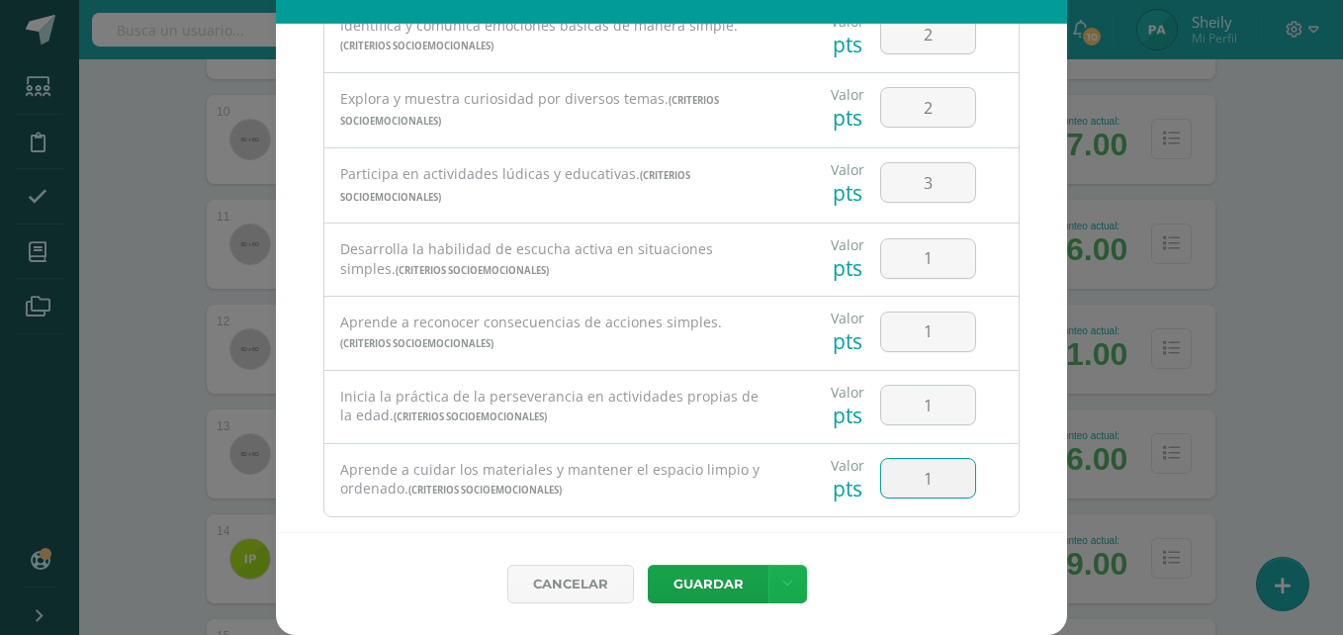
type input "1"
click at [782, 588] on icon at bounding box center [787, 584] width 11 height 17
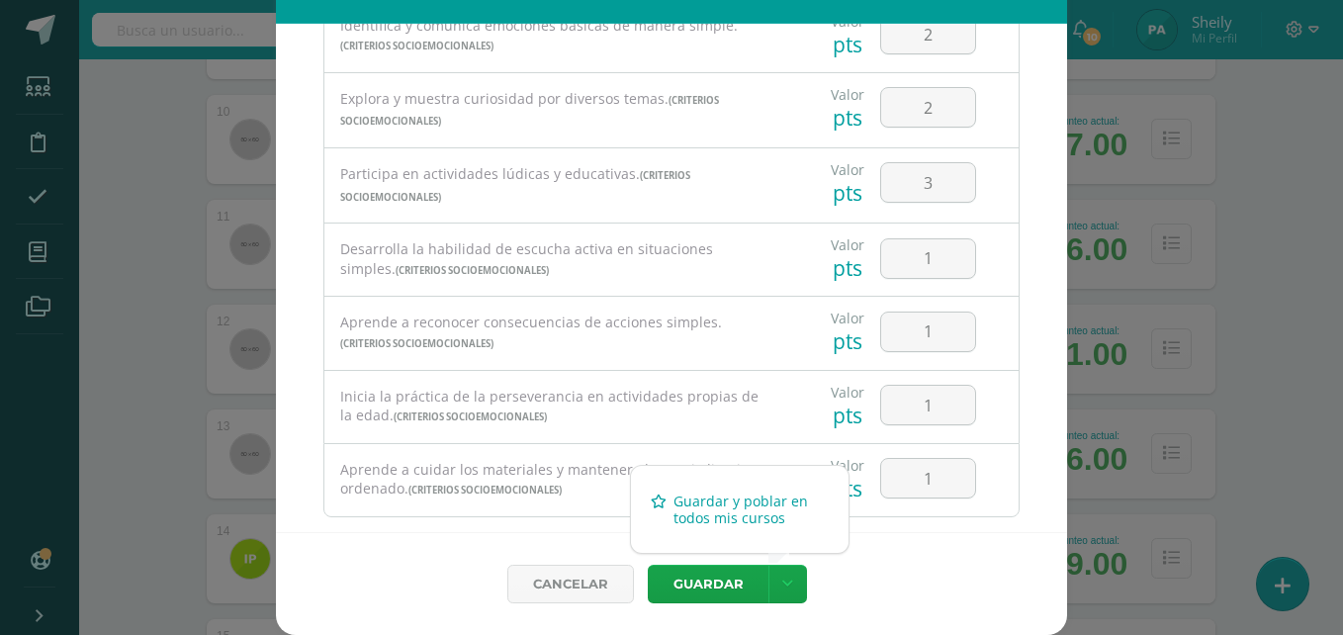
click at [726, 504] on link "Guardar y poblar en todos mis cursos" at bounding box center [740, 509] width 218 height 47
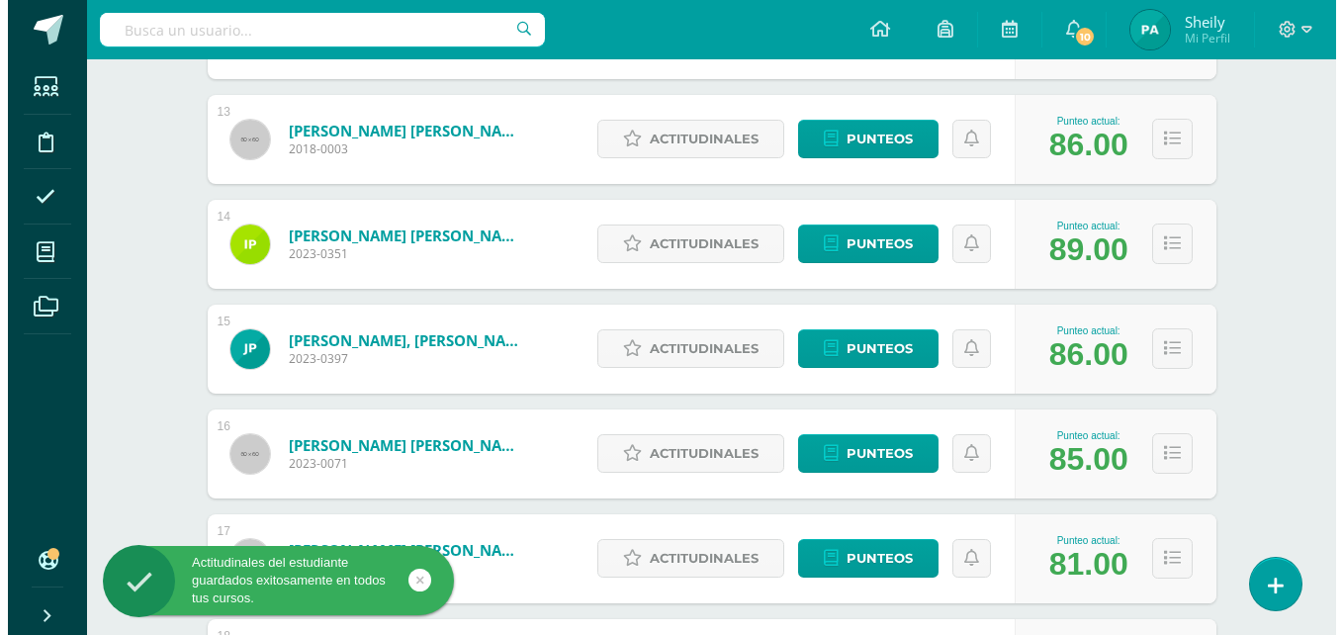
scroll to position [1576, 0]
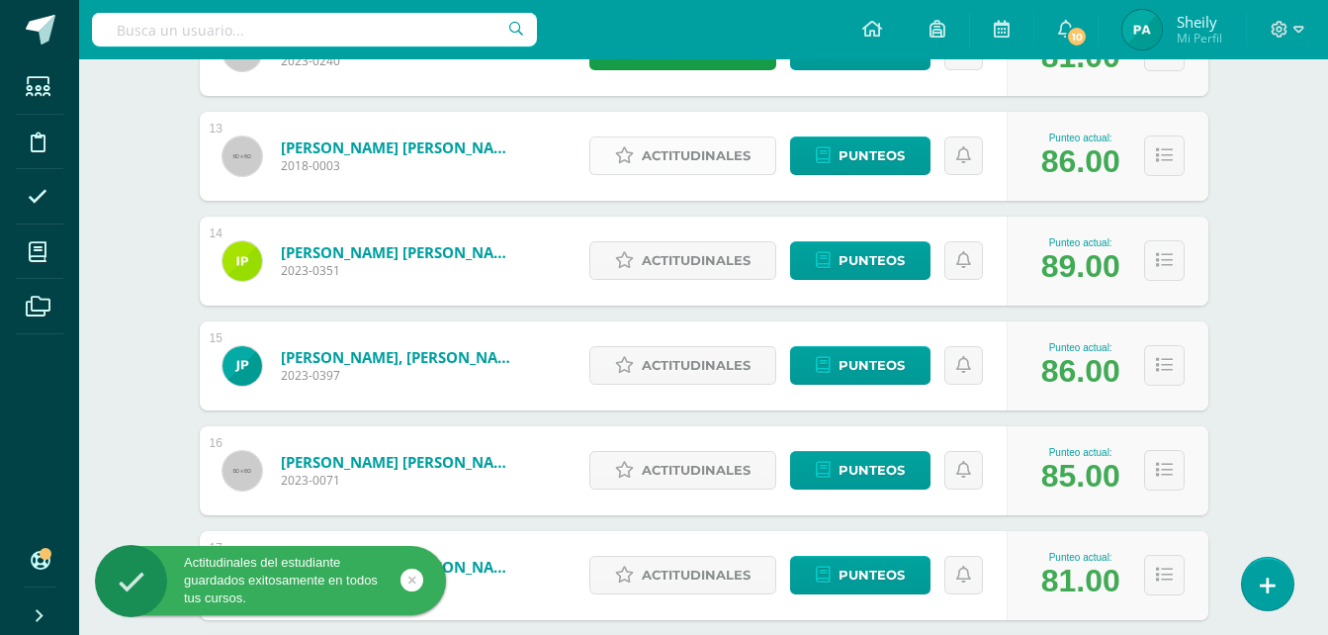
click at [709, 158] on span "Actitudinales" at bounding box center [696, 155] width 109 height 37
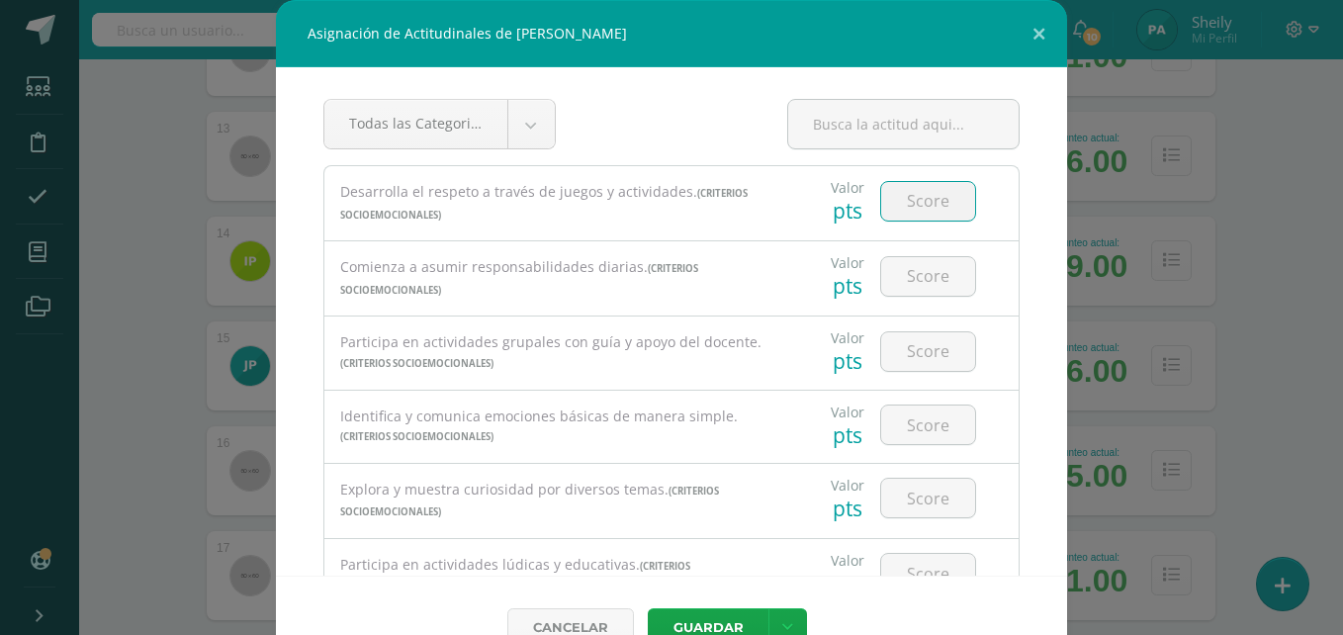
click at [915, 207] on input "number" at bounding box center [928, 201] width 94 height 39
type input "3"
click at [912, 270] on input "number" at bounding box center [928, 276] width 94 height 39
type input "3"
click at [912, 349] on input "number" at bounding box center [928, 351] width 94 height 39
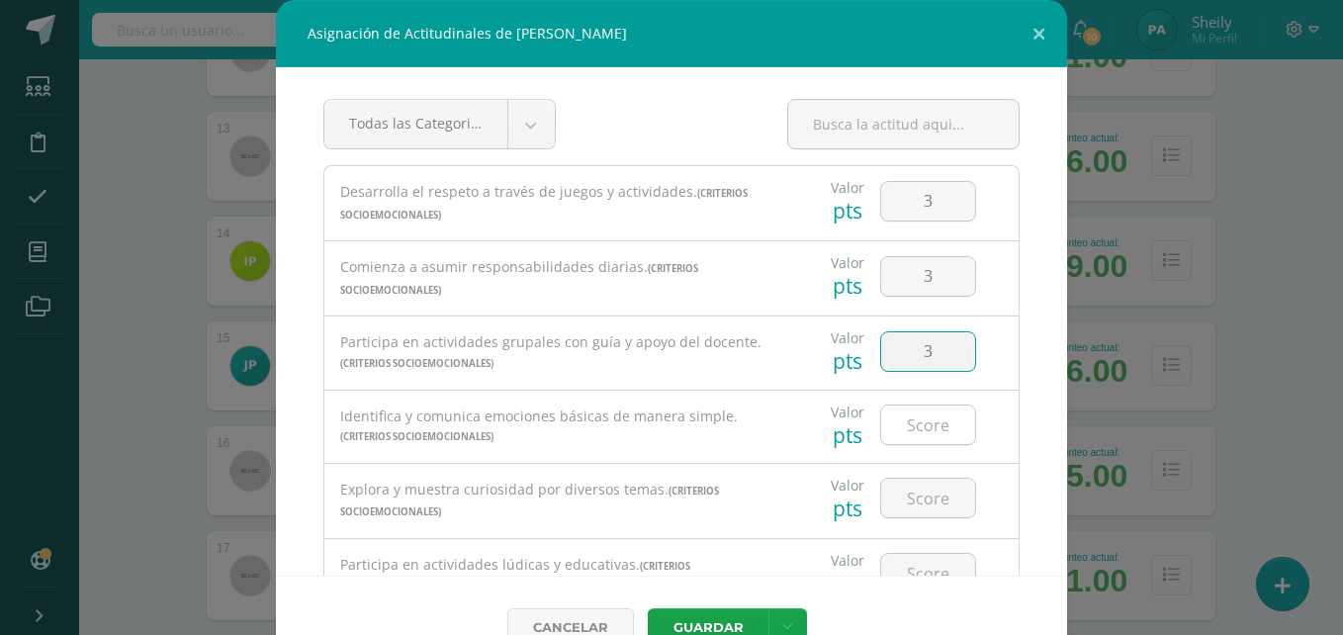
type input "3"
click at [912, 429] on input "number" at bounding box center [928, 424] width 94 height 39
type input "3"
click at [907, 496] on input "number" at bounding box center [928, 498] width 94 height 39
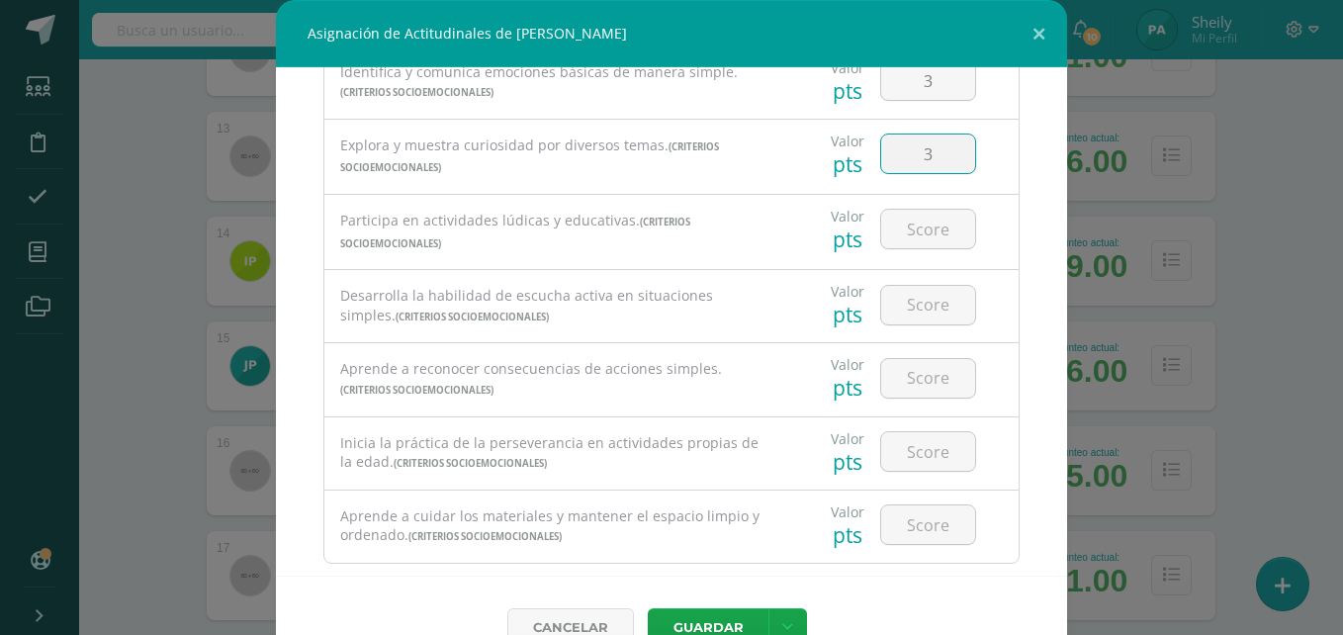
scroll to position [383, 0]
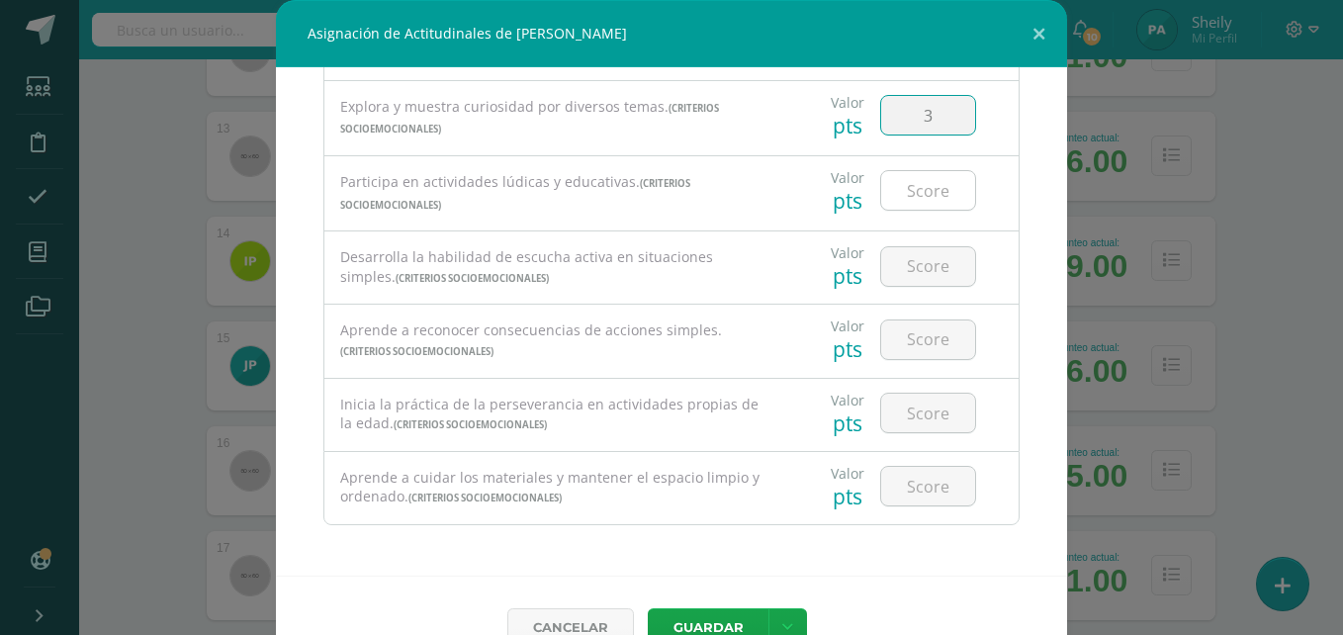
type input "3"
click at [903, 199] on input "number" at bounding box center [928, 190] width 94 height 39
type input "3"
click at [910, 277] on input "number" at bounding box center [928, 266] width 94 height 39
type input "3"
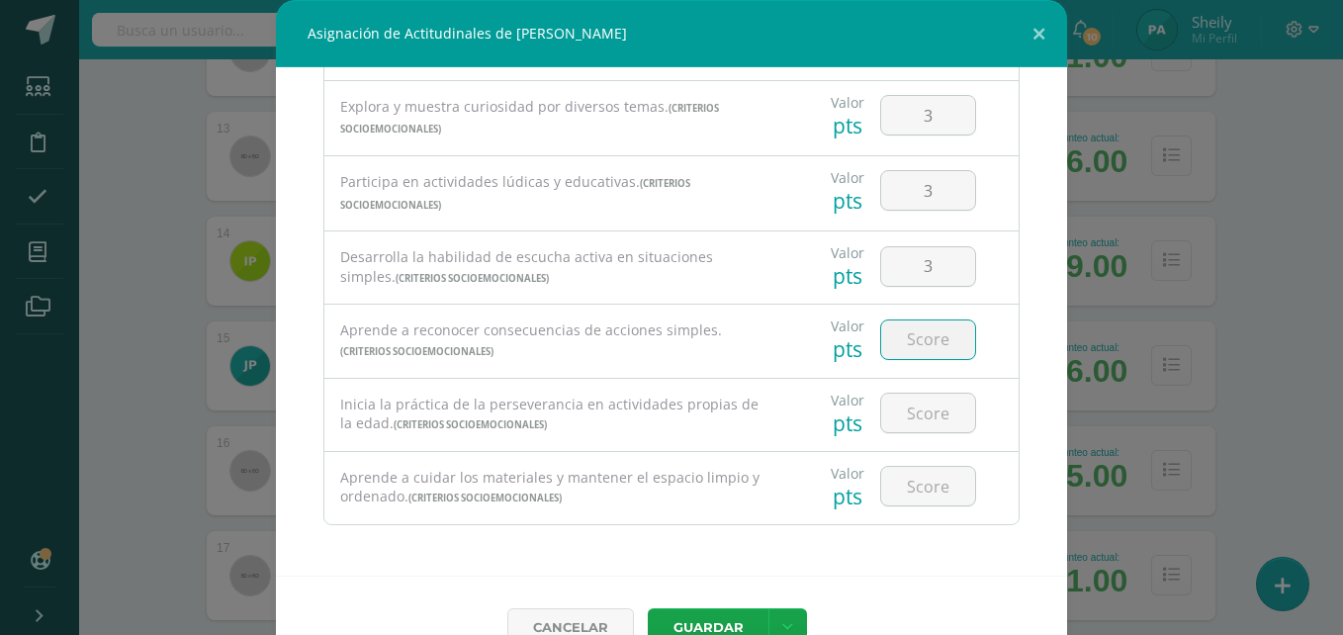
click at [902, 331] on input "number" at bounding box center [928, 339] width 94 height 39
type input "3"
click at [915, 414] on input "number" at bounding box center [928, 413] width 94 height 39
type input "3"
click at [914, 491] on input "number" at bounding box center [928, 486] width 94 height 39
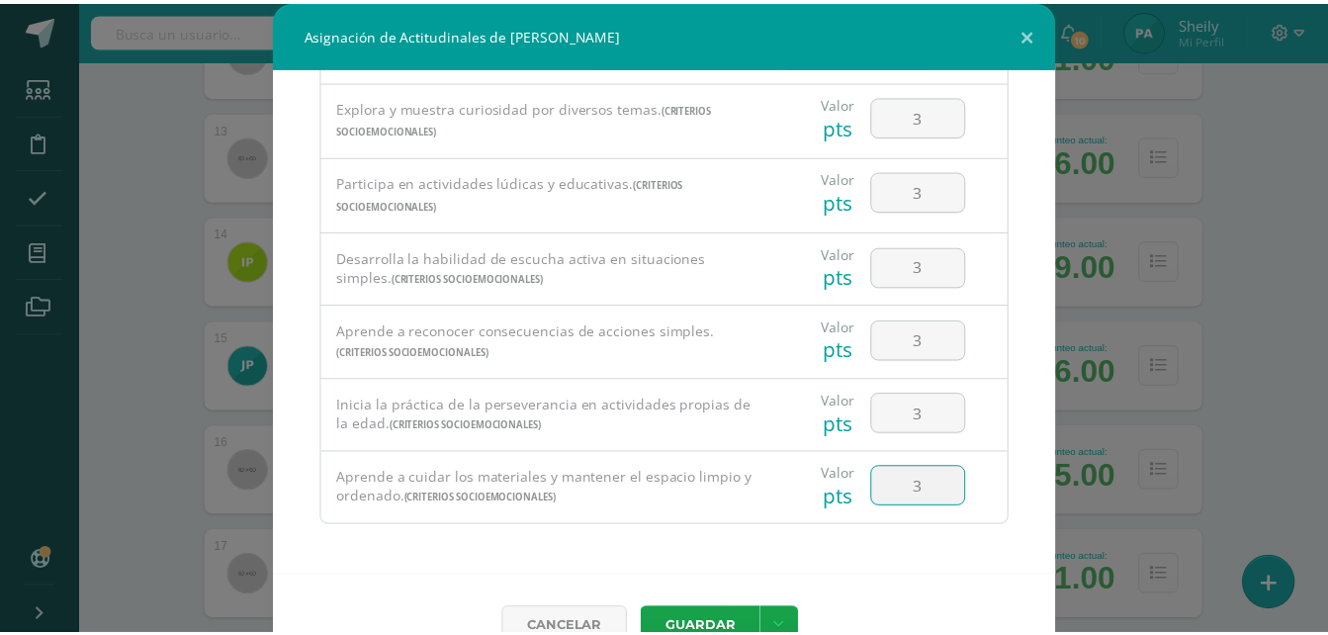
scroll to position [44, 0]
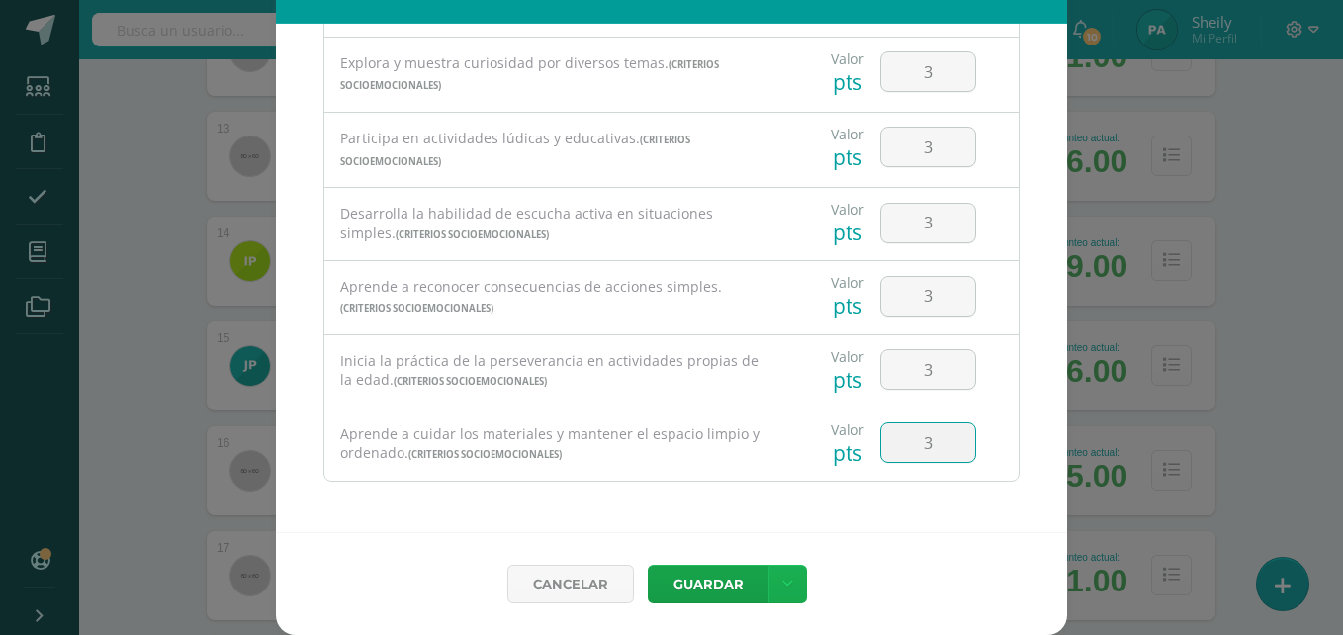
type input "3"
click at [794, 575] on link at bounding box center [787, 584] width 39 height 39
click at [671, 514] on link "Guardar y poblar en todos mis cursos" at bounding box center [740, 509] width 218 height 47
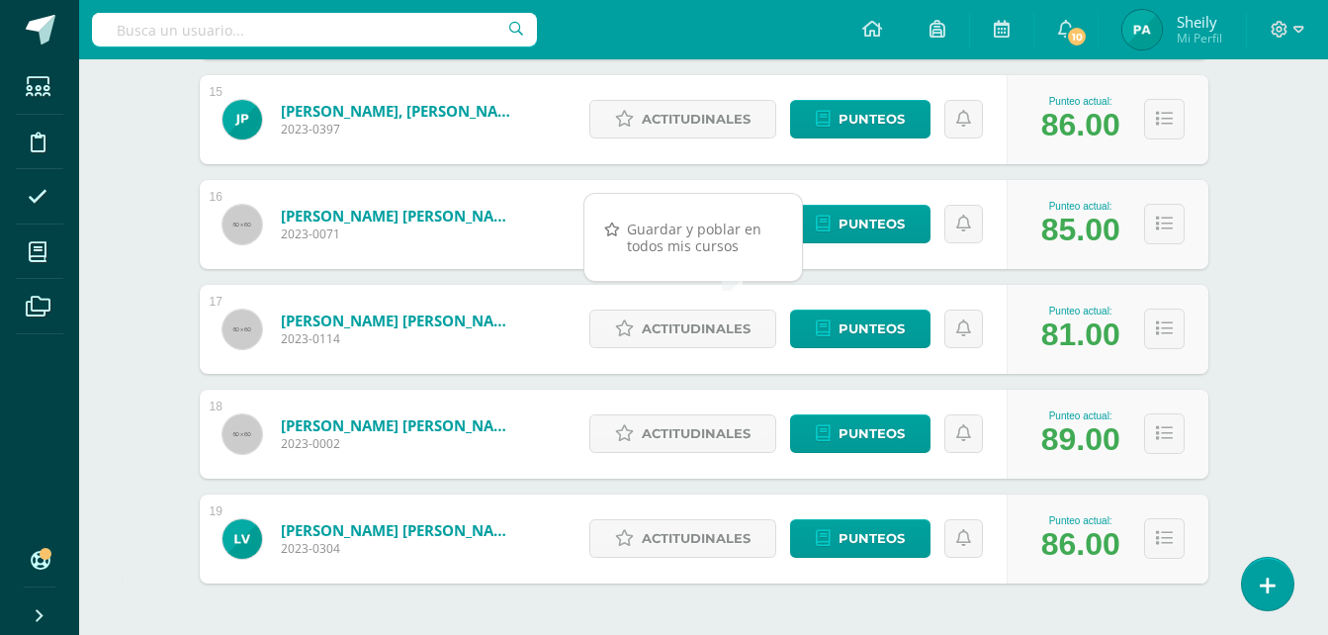
scroll to position [1903, 0]
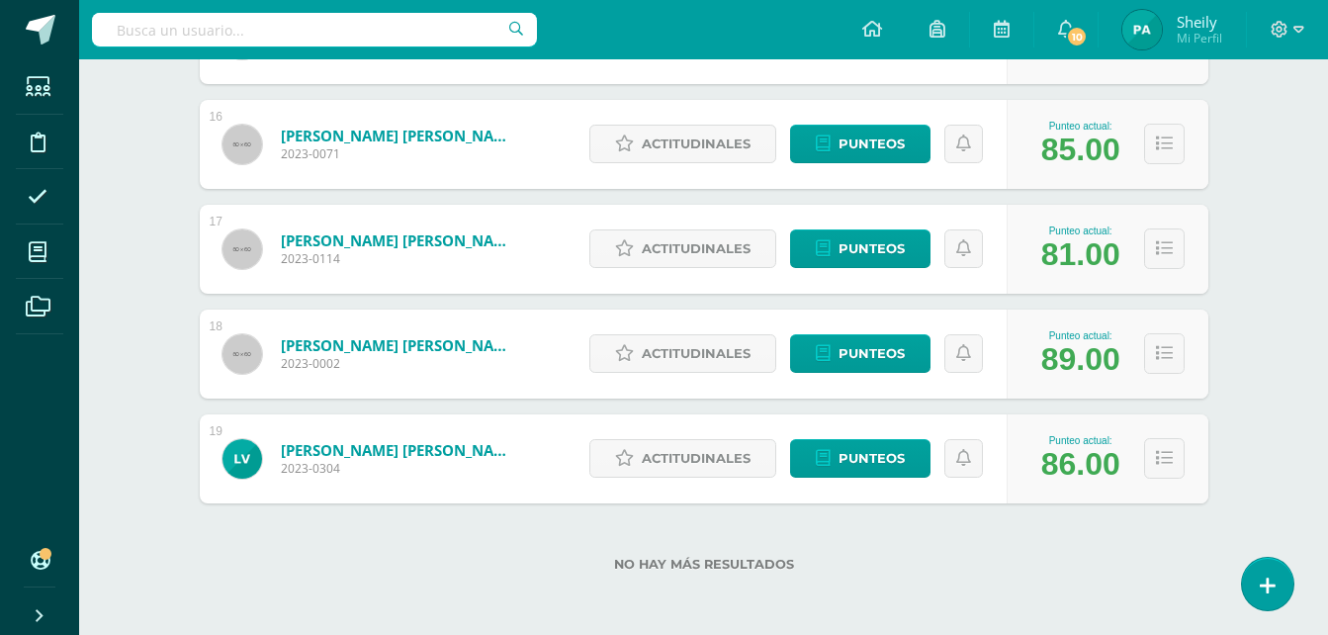
drag, startPoint x: 671, startPoint y: 514, endPoint x: 550, endPoint y: 685, distance: 209.9
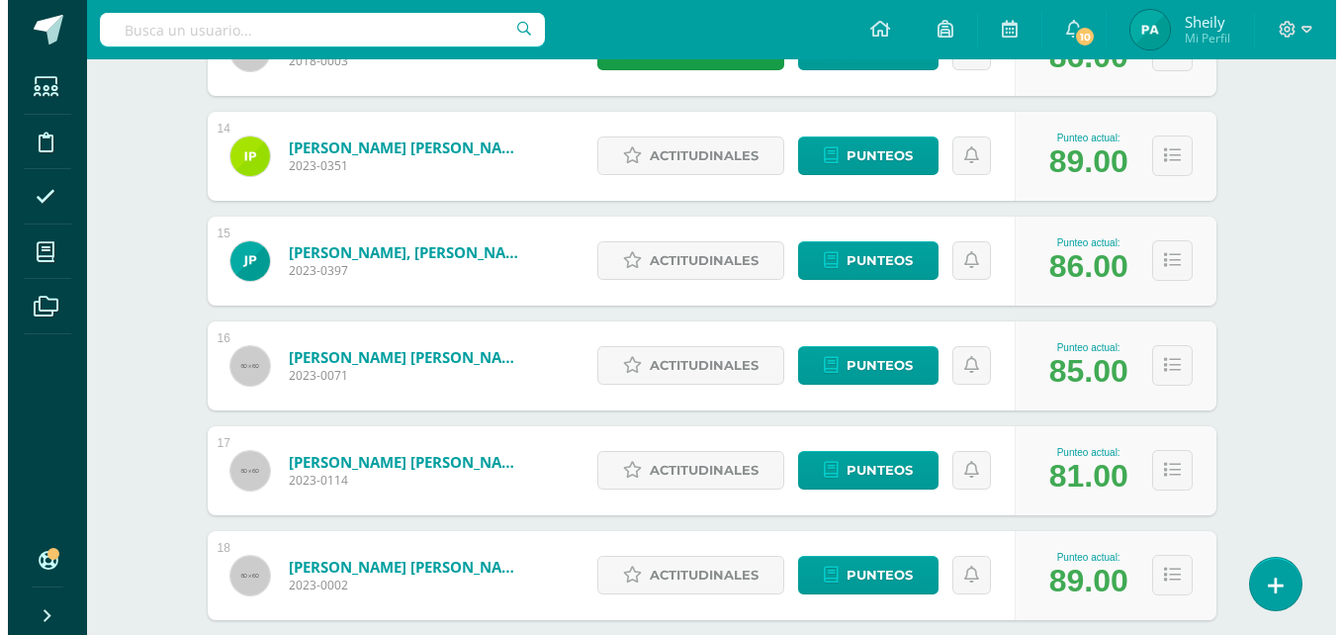
scroll to position [1703, 0]
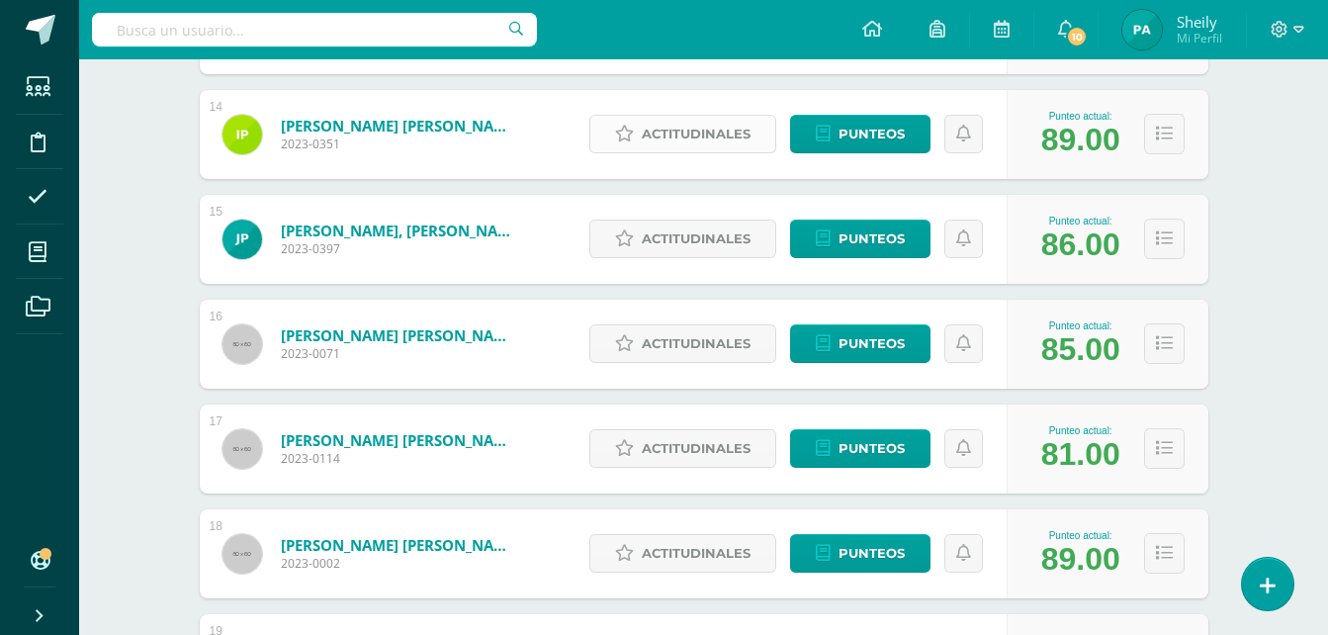
click at [684, 129] on span "Actitudinales" at bounding box center [696, 134] width 109 height 37
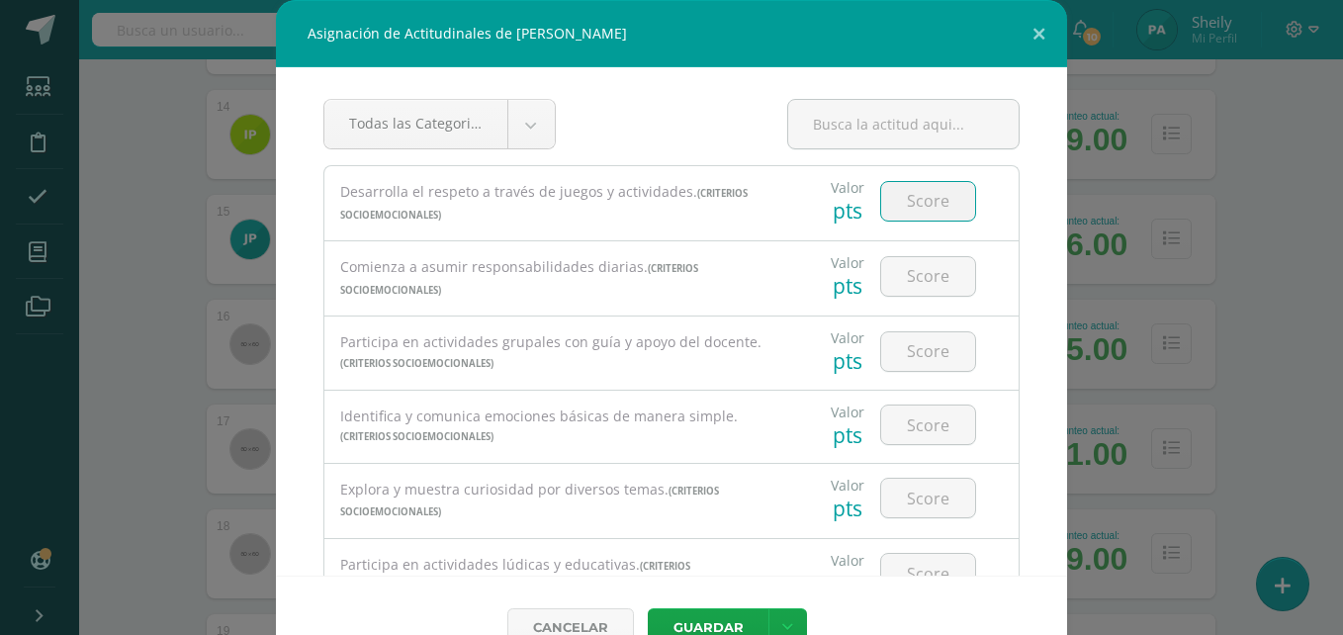
click at [890, 202] on input "number" at bounding box center [928, 201] width 94 height 39
type input "2"
click at [903, 276] on input "number" at bounding box center [928, 276] width 94 height 39
type input "2"
click at [906, 350] on input "number" at bounding box center [928, 351] width 94 height 39
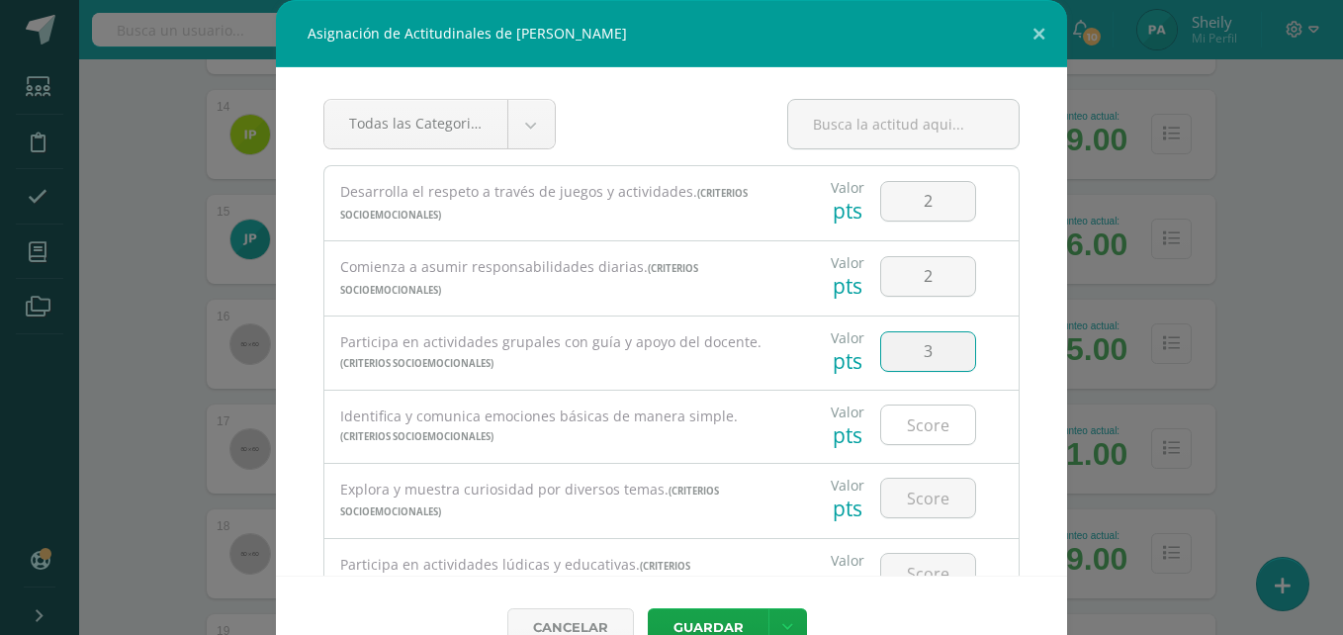
type input "3"
click at [908, 426] on input "number" at bounding box center [928, 424] width 94 height 39
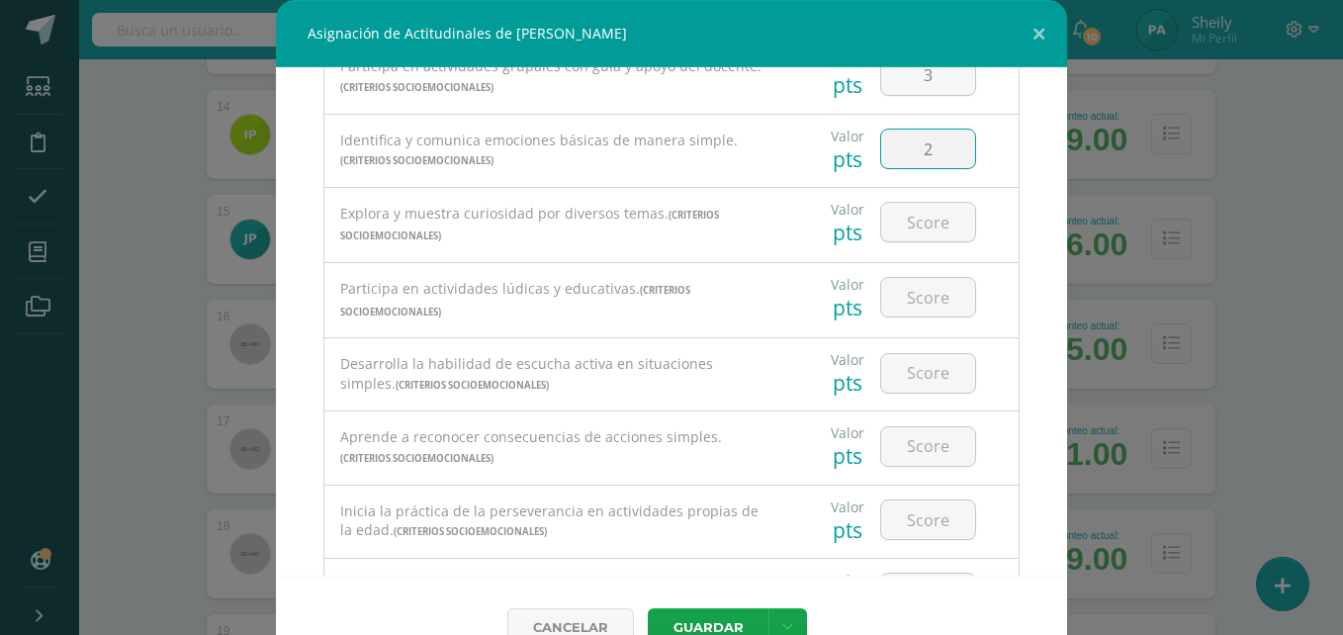
scroll to position [383, 0]
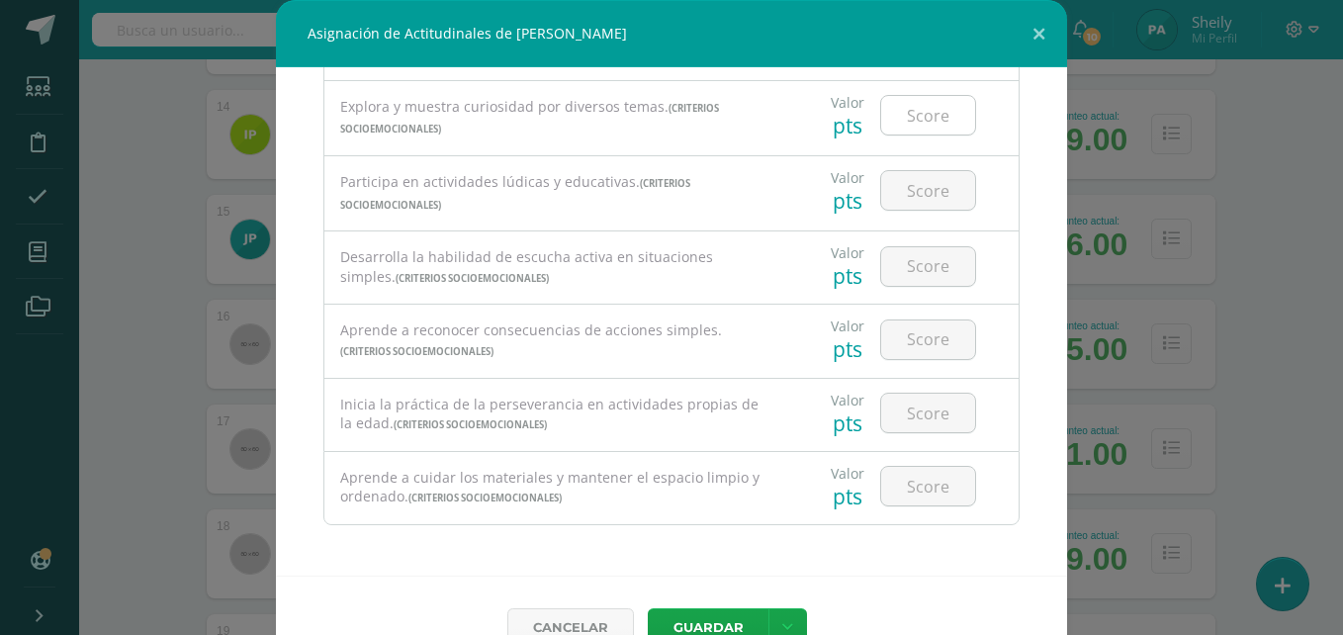
type input "2"
click at [915, 130] on input "number" at bounding box center [928, 115] width 94 height 39
type input "2"
type input "3"
click at [902, 187] on input "number" at bounding box center [928, 190] width 94 height 39
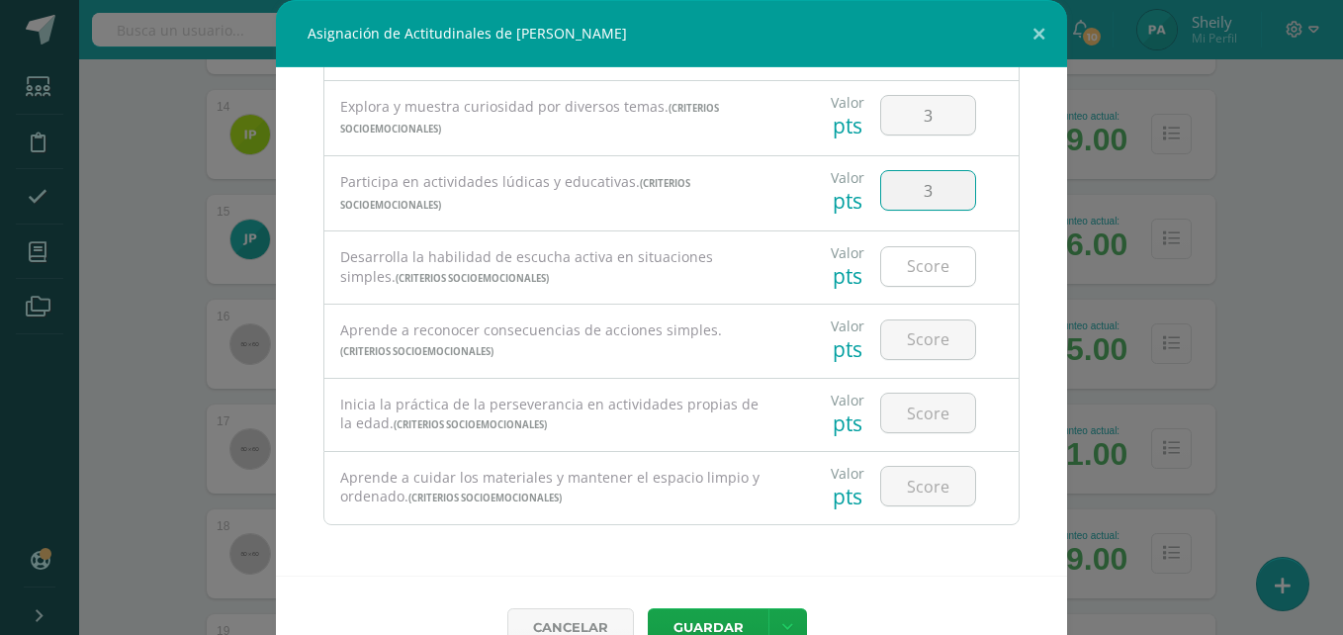
type input "3"
click at [906, 269] on input "number" at bounding box center [928, 266] width 94 height 39
type input "2"
click at [914, 332] on input "number" at bounding box center [928, 339] width 94 height 39
type input "2"
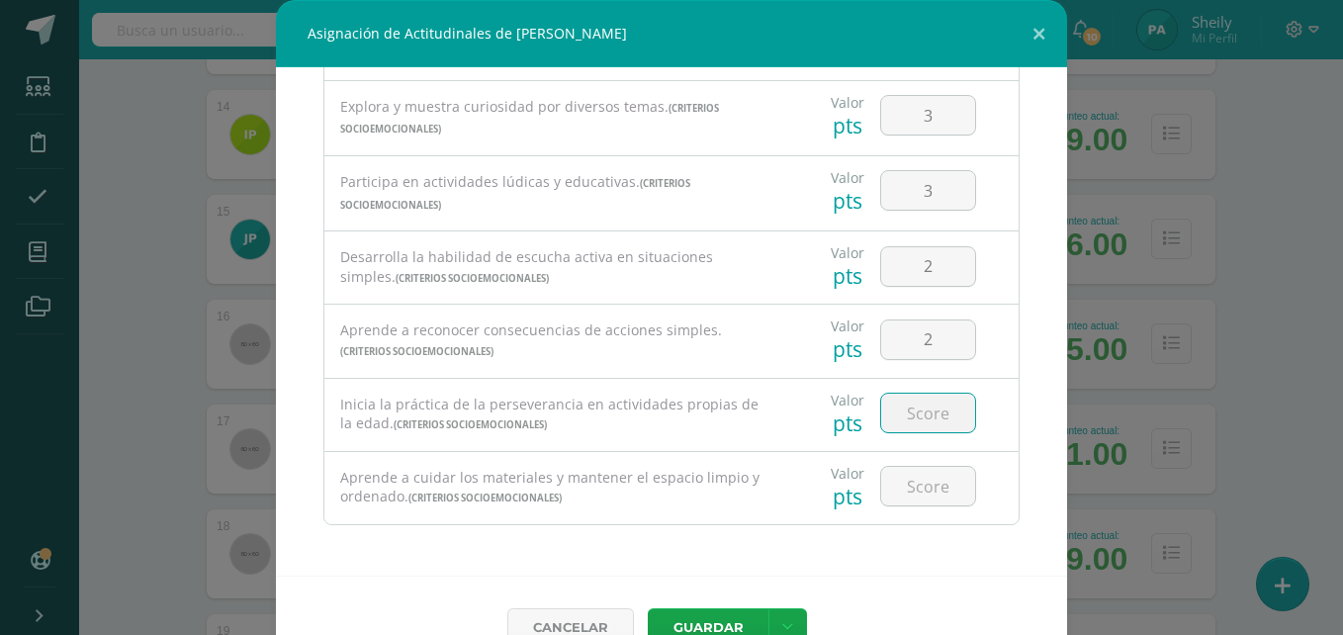
click at [915, 414] on input "number" at bounding box center [928, 413] width 94 height 39
type input "3"
click at [910, 486] on input "number" at bounding box center [928, 486] width 94 height 39
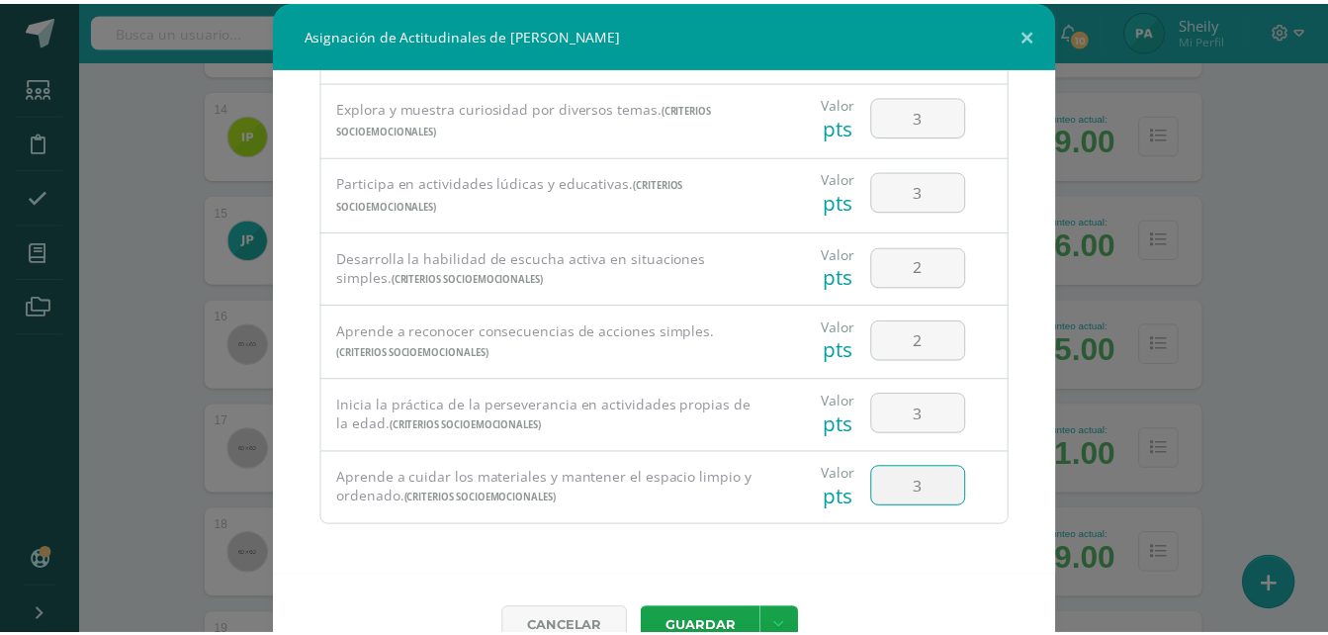
scroll to position [44, 0]
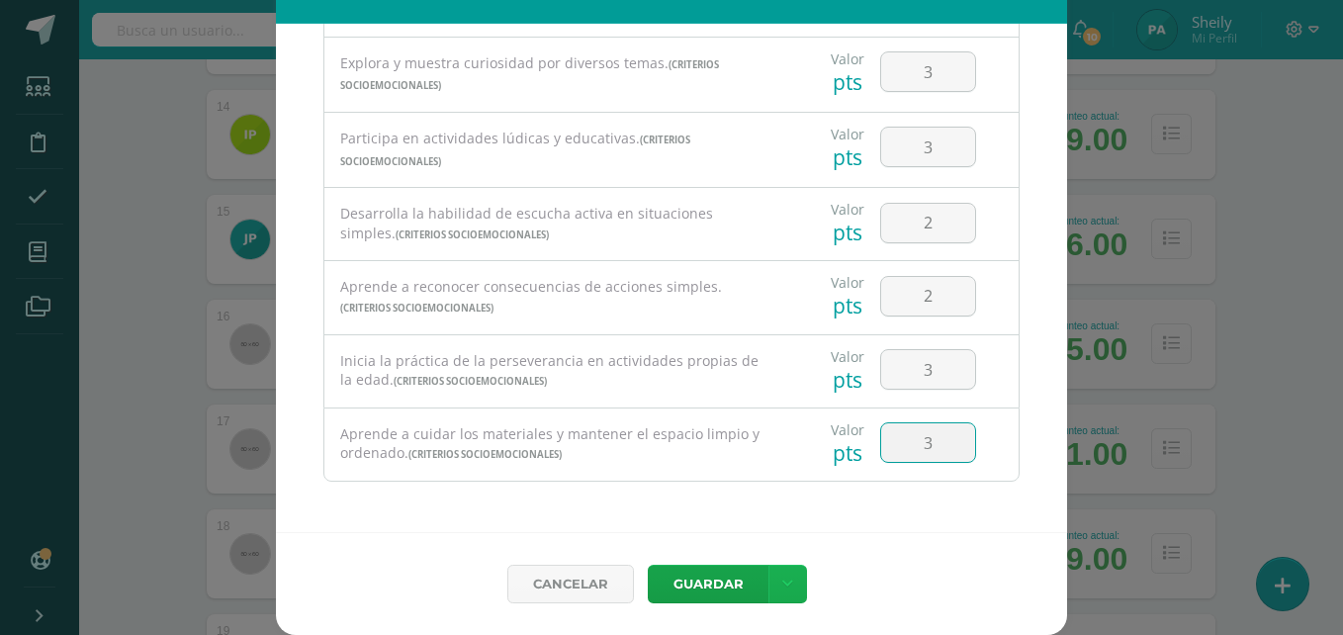
type input "3"
click at [782, 588] on icon at bounding box center [787, 584] width 11 height 17
click at [675, 503] on link "Guardar y poblar en todos mis cursos" at bounding box center [740, 509] width 218 height 47
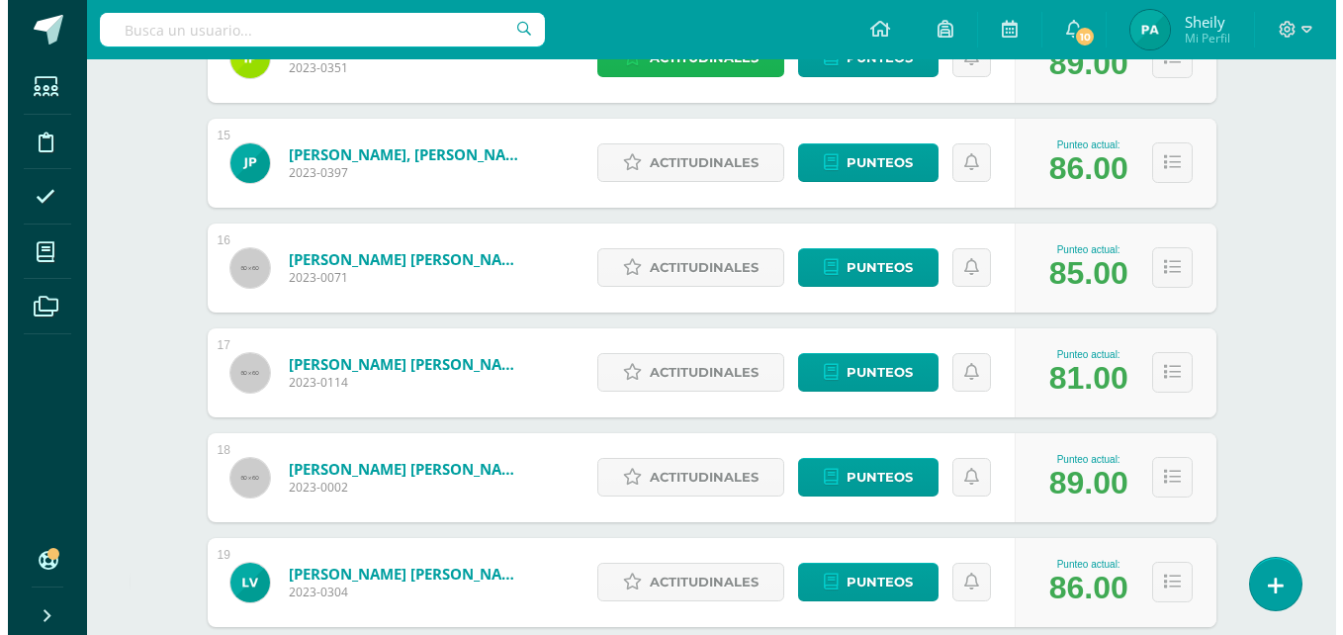
scroll to position [1792, 0]
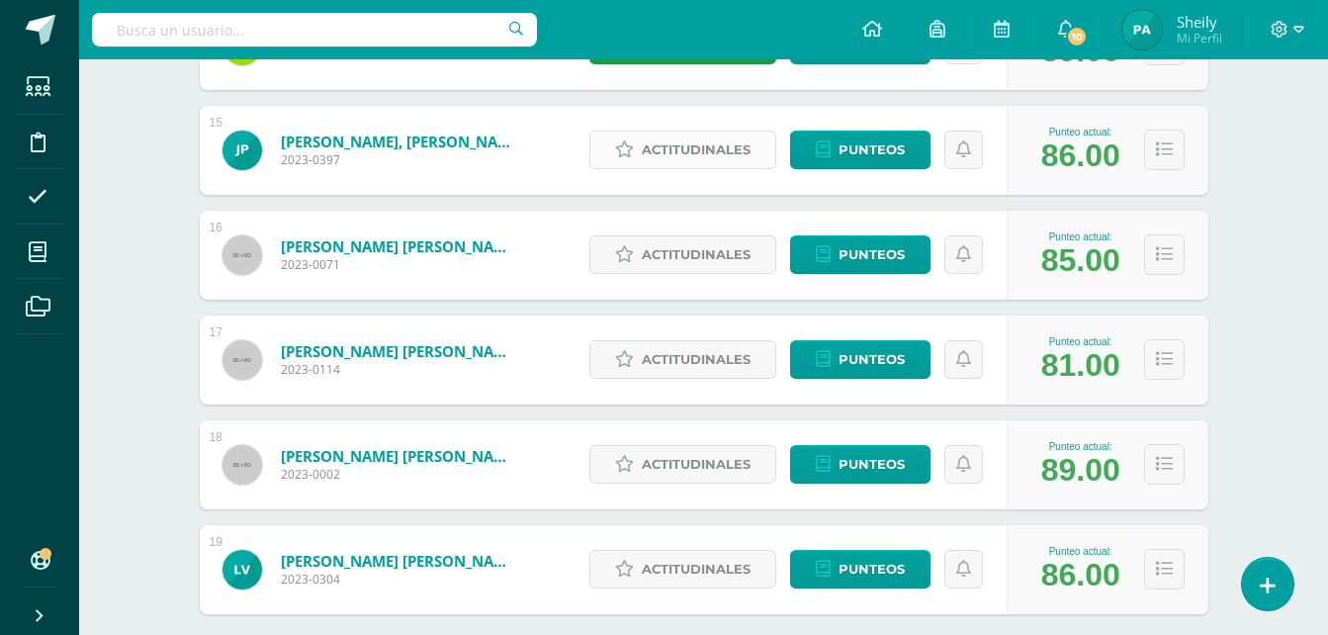
click at [682, 134] on span "Actitudinales" at bounding box center [696, 150] width 109 height 37
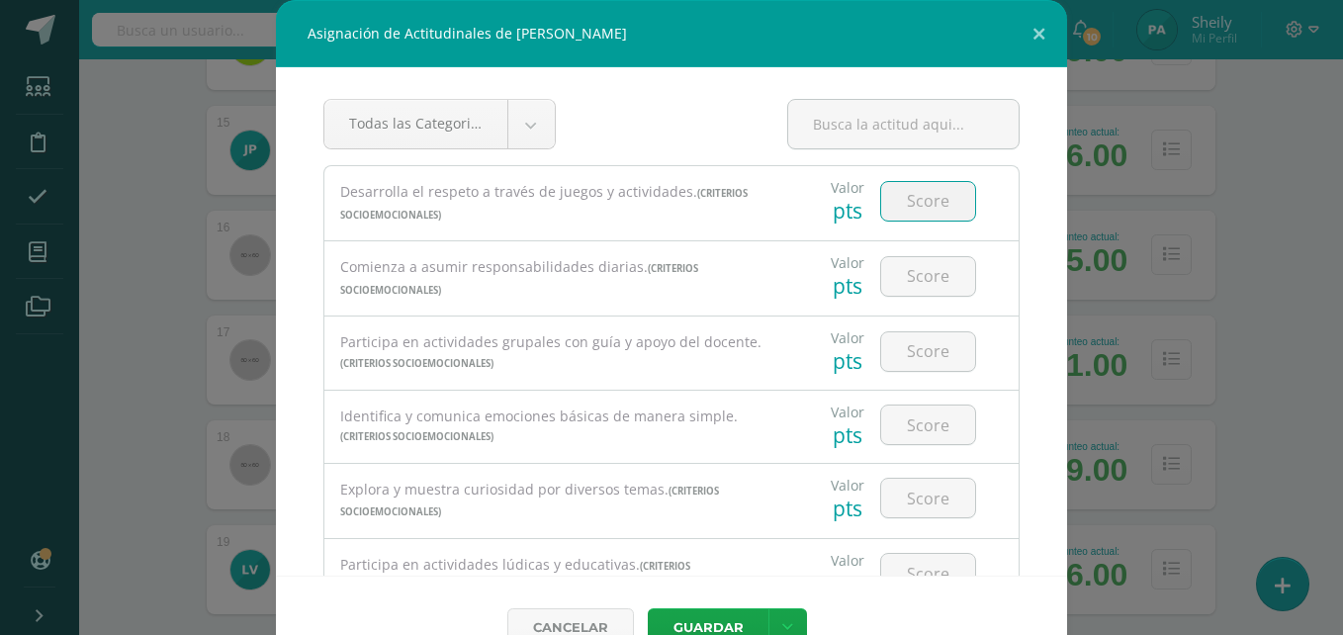
click at [938, 208] on input "number" at bounding box center [928, 201] width 94 height 39
type input "2"
click at [924, 264] on input "number" at bounding box center [928, 276] width 94 height 39
type input "2"
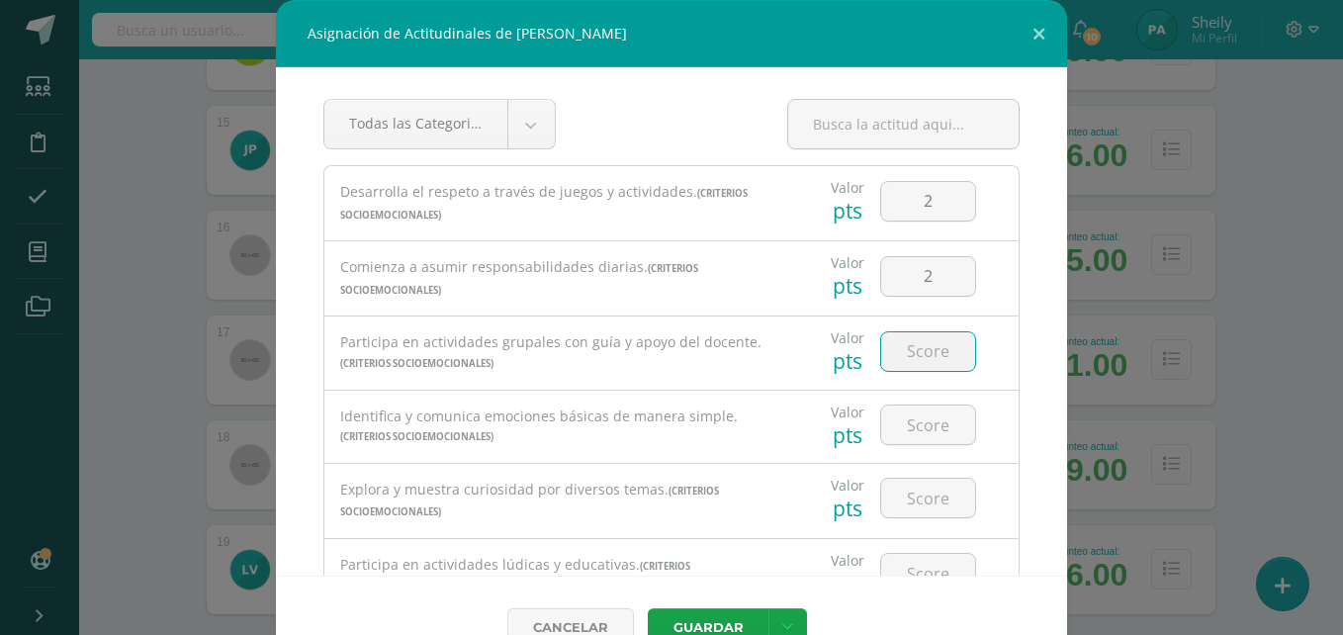
click at [912, 343] on input "number" at bounding box center [928, 351] width 94 height 39
type input "3"
click at [927, 410] on input "number" at bounding box center [928, 424] width 94 height 39
type input "3"
click at [918, 500] on input "number" at bounding box center [928, 498] width 94 height 39
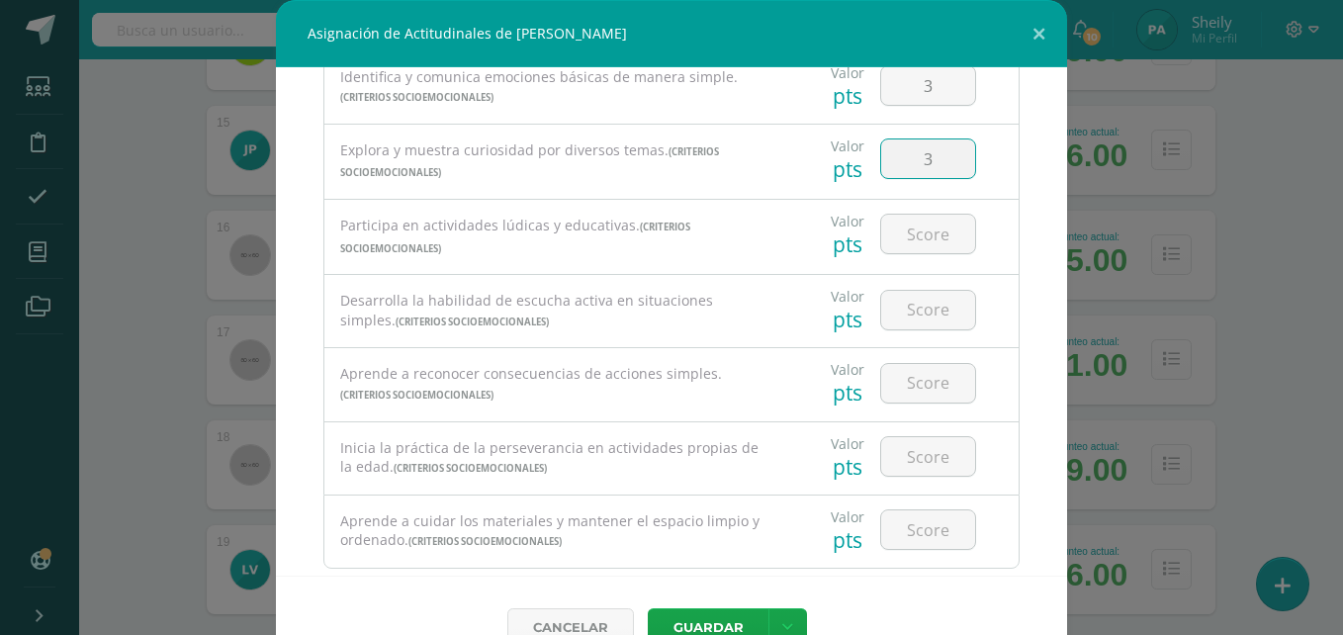
scroll to position [383, 0]
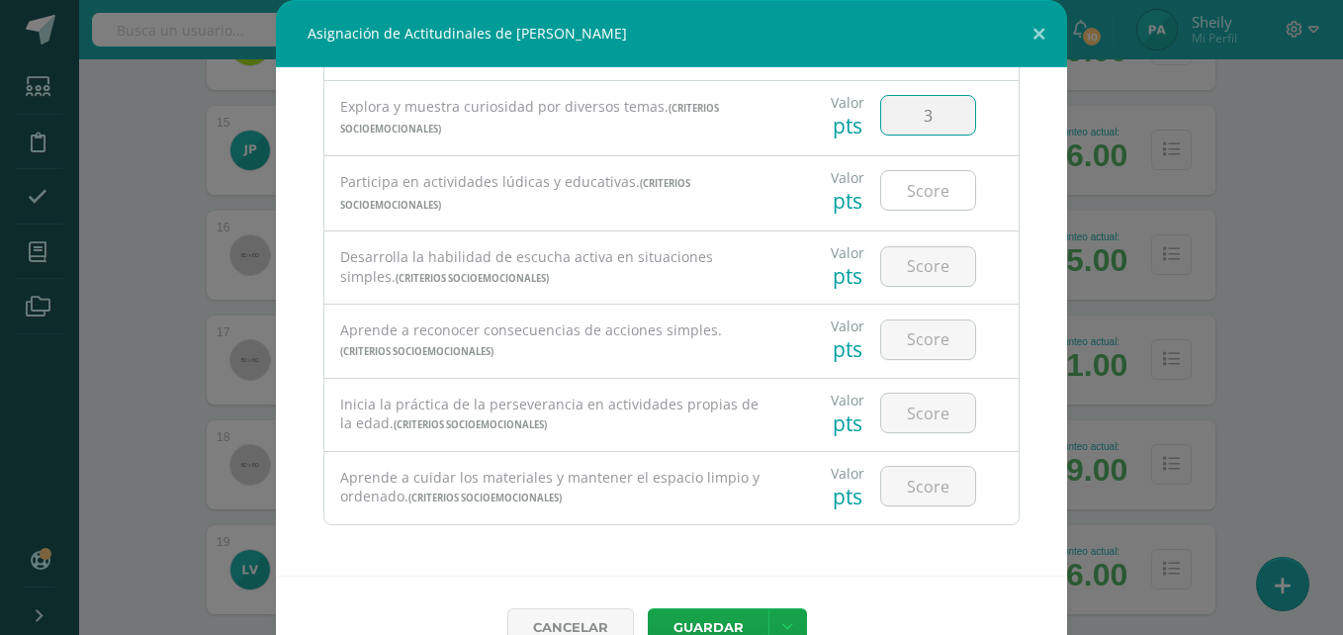
type input "3"
click at [917, 188] on input "number" at bounding box center [928, 190] width 94 height 39
type input "3"
click at [910, 265] on input "number" at bounding box center [928, 266] width 94 height 39
type input "2"
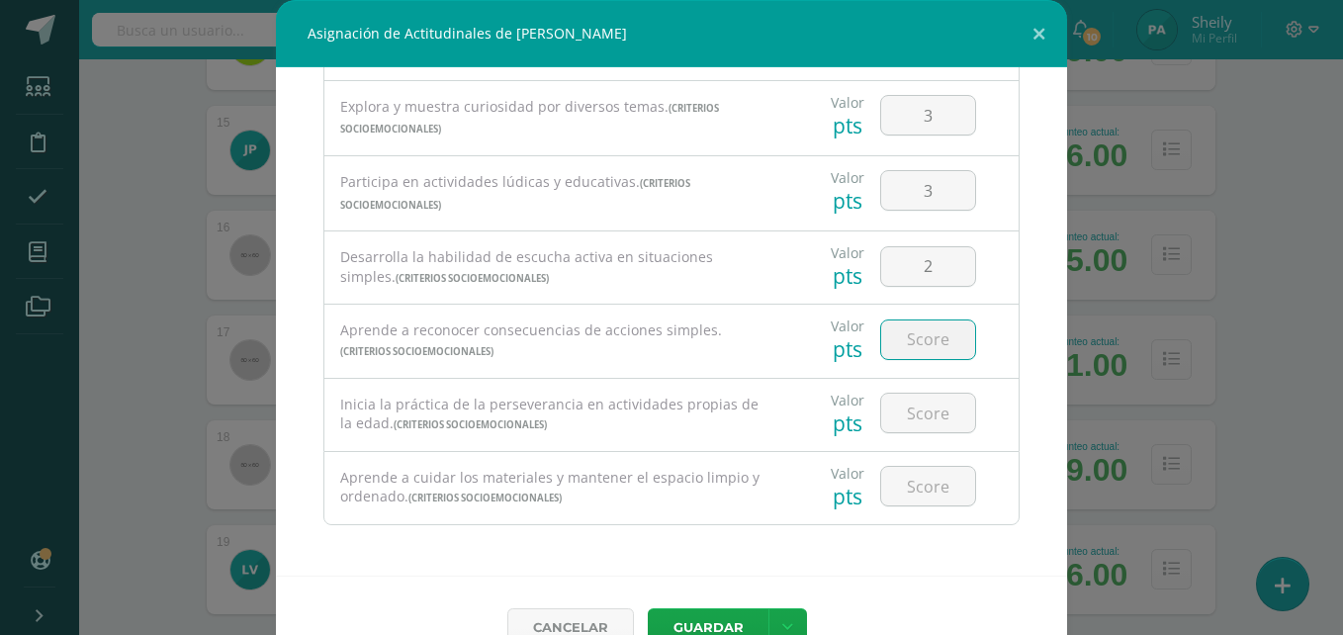
click at [913, 341] on input "number" at bounding box center [928, 339] width 94 height 39
type input "2"
click at [915, 402] on input "number" at bounding box center [928, 413] width 94 height 39
type input "2"
click at [933, 492] on input "number" at bounding box center [928, 486] width 94 height 39
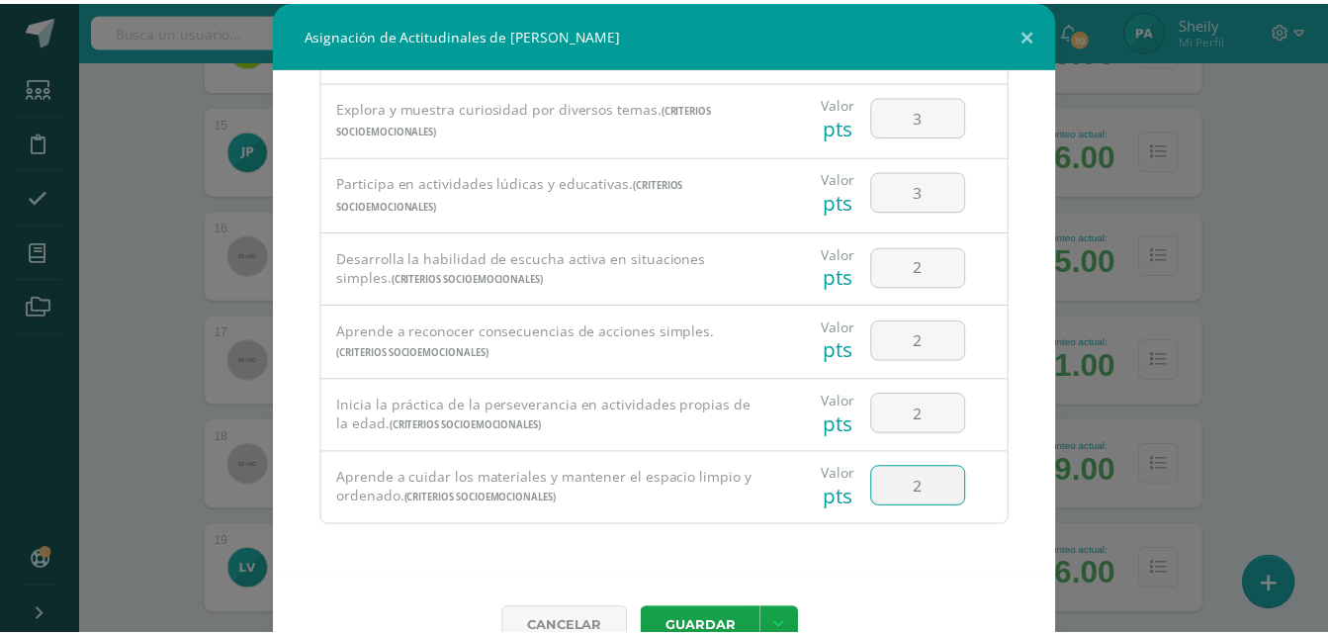
scroll to position [44, 0]
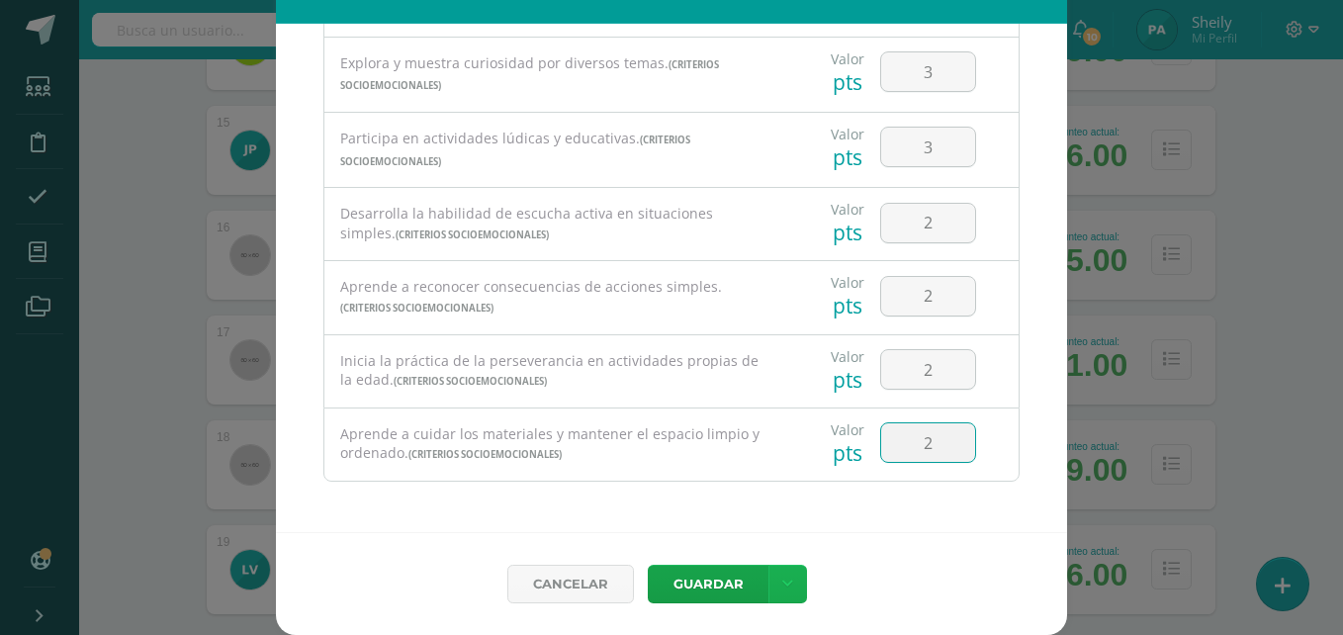
type input "2"
click at [777, 598] on link at bounding box center [787, 584] width 39 height 39
click at [711, 490] on link "Guardar y poblar en todos mis cursos" at bounding box center [740, 509] width 218 height 47
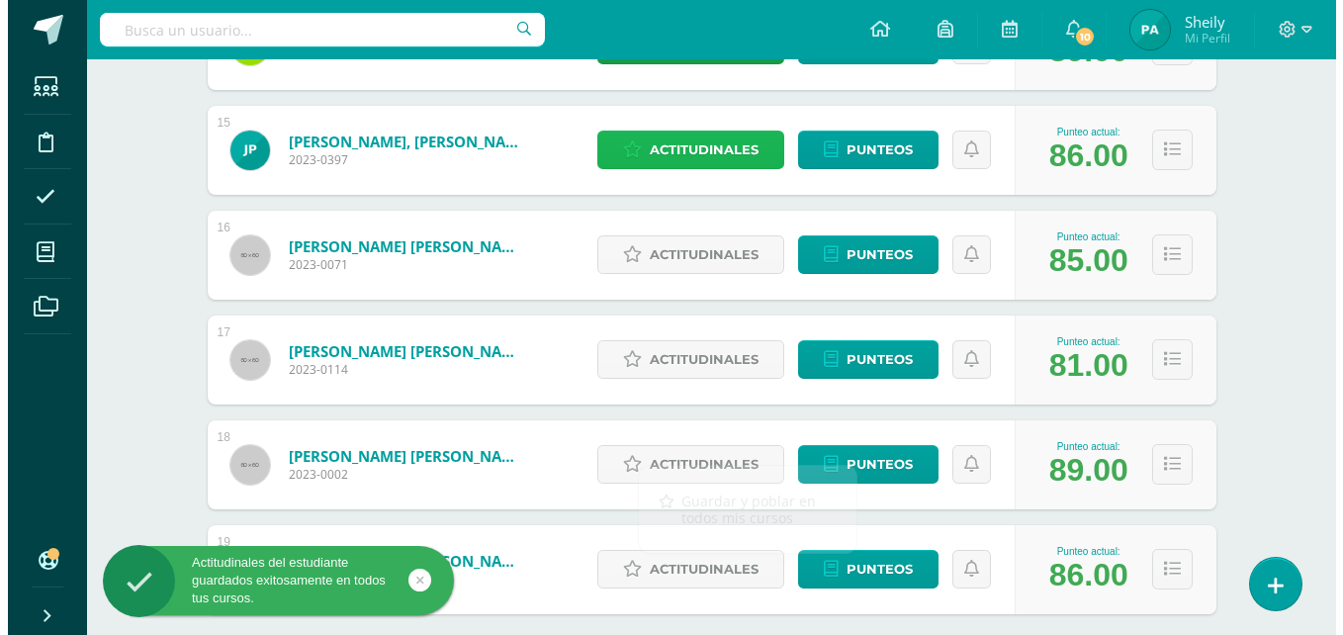
scroll to position [1903, 0]
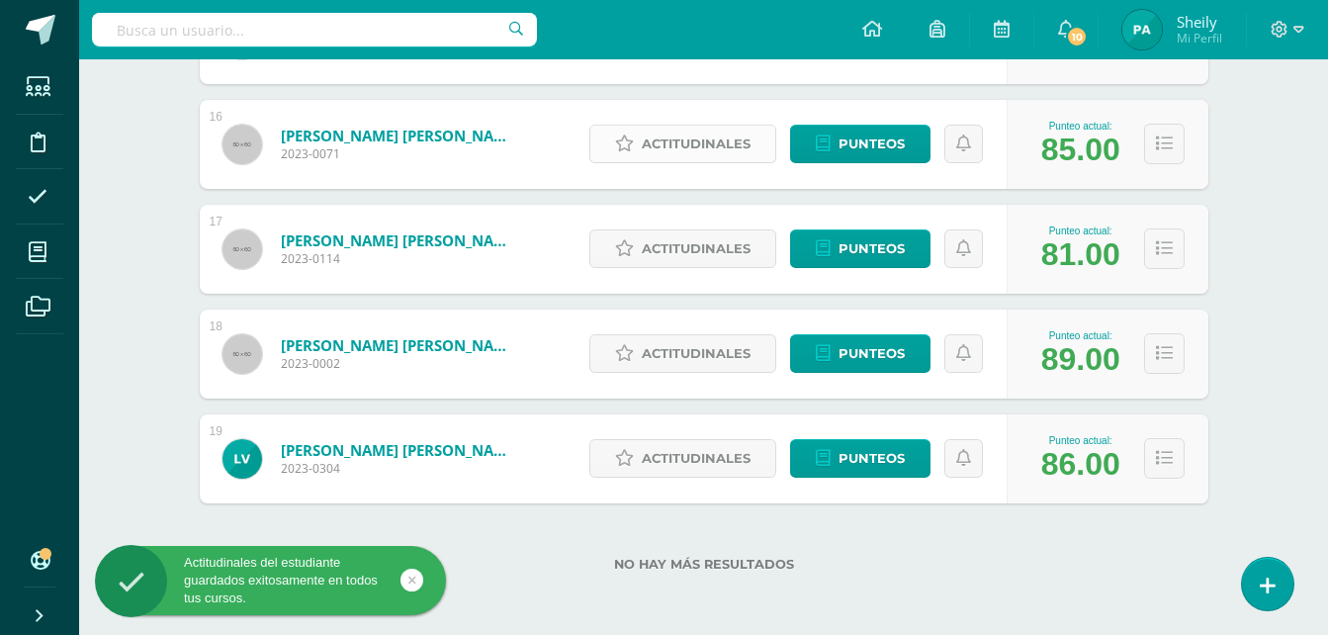
click at [667, 145] on span "Actitudinales" at bounding box center [696, 144] width 109 height 37
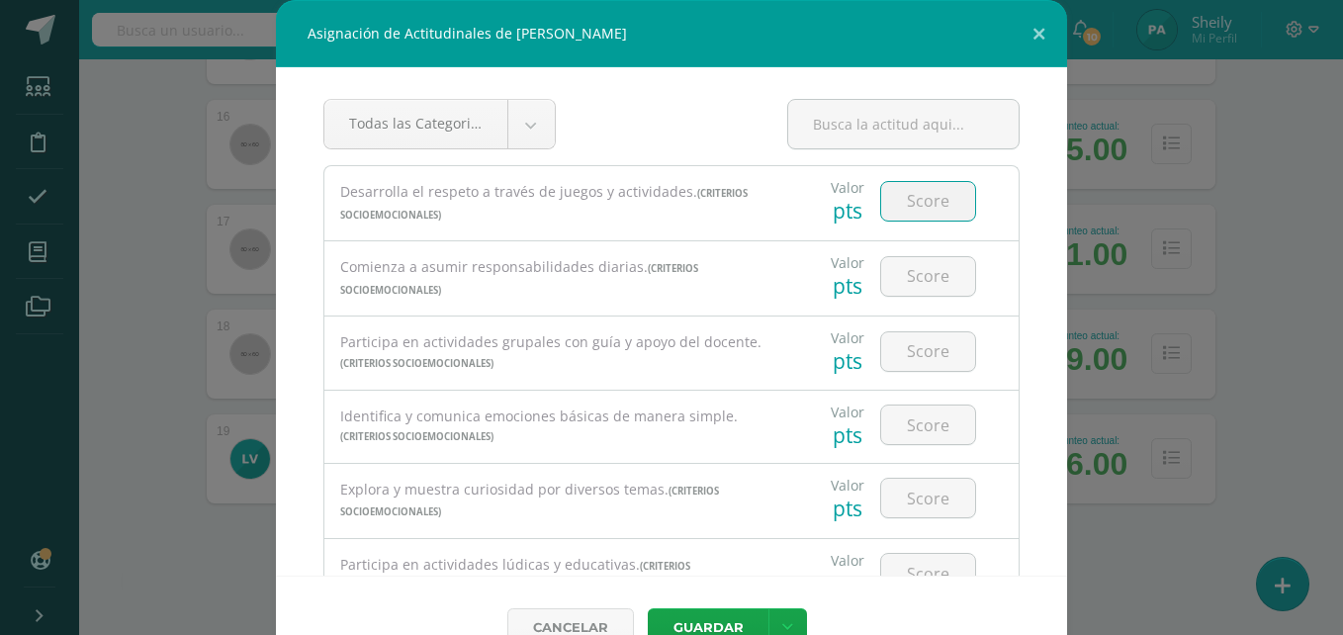
click at [898, 209] on input "number" at bounding box center [928, 201] width 94 height 39
type input "2"
click at [916, 276] on input "number" at bounding box center [928, 276] width 94 height 39
type input "3"
click at [899, 348] on input "number" at bounding box center [928, 351] width 94 height 39
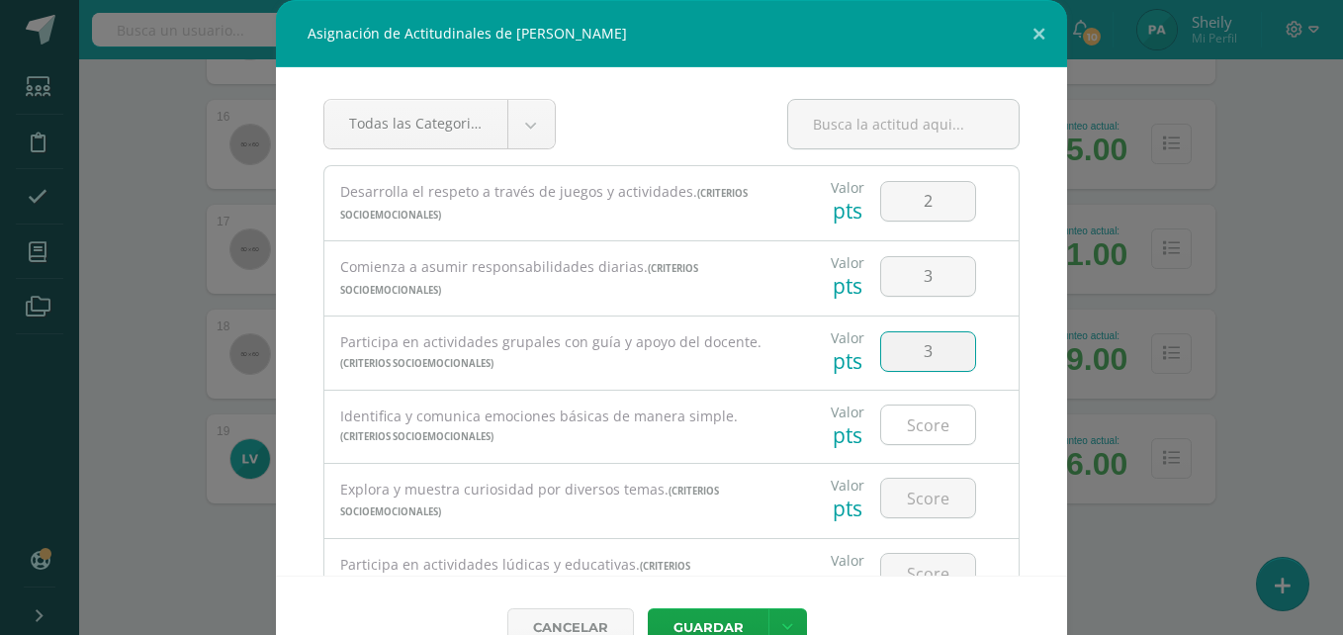
type input "3"
click at [912, 433] on input "number" at bounding box center [928, 424] width 94 height 39
type input "3"
click at [902, 499] on input "number" at bounding box center [928, 498] width 94 height 39
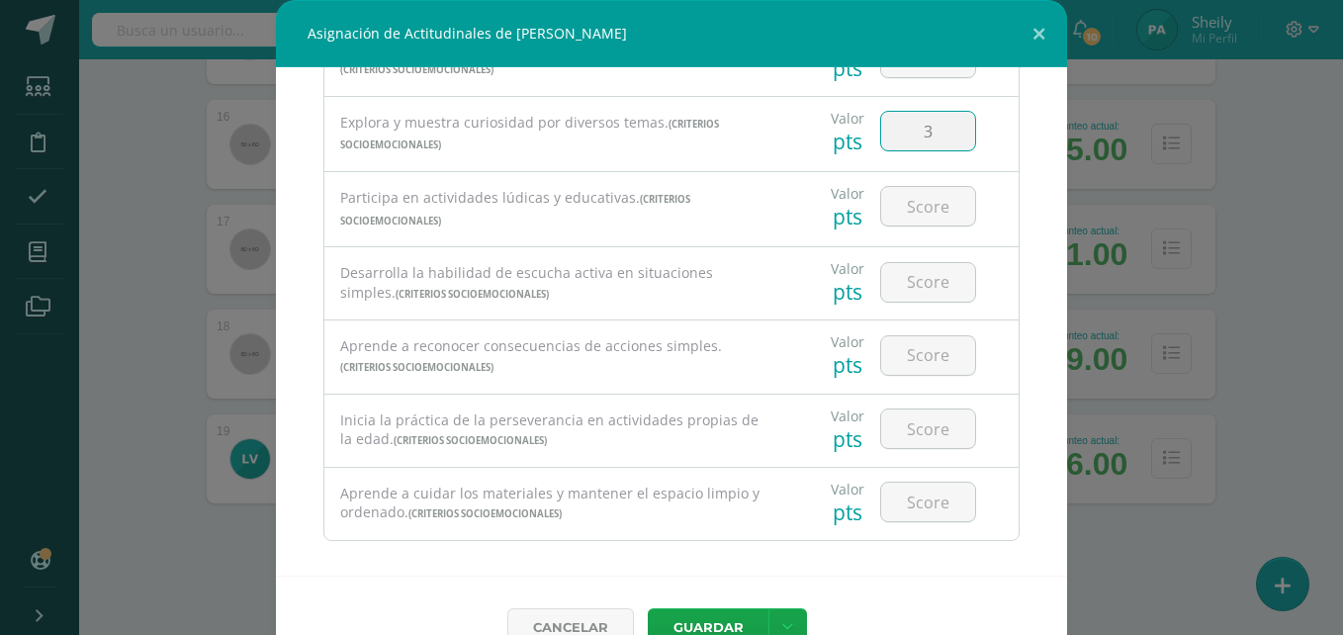
scroll to position [383, 0]
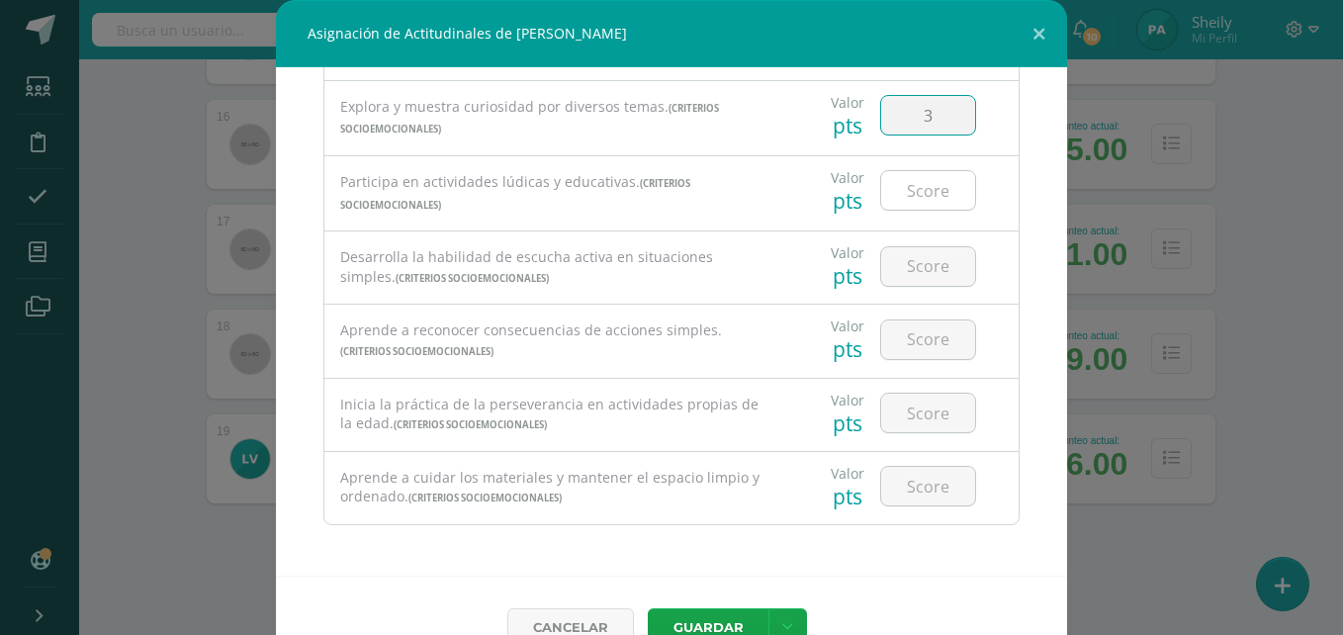
type input "3"
click at [909, 198] on input "number" at bounding box center [928, 190] width 94 height 39
type input "3"
click at [906, 278] on input "number" at bounding box center [928, 266] width 94 height 39
type input "3"
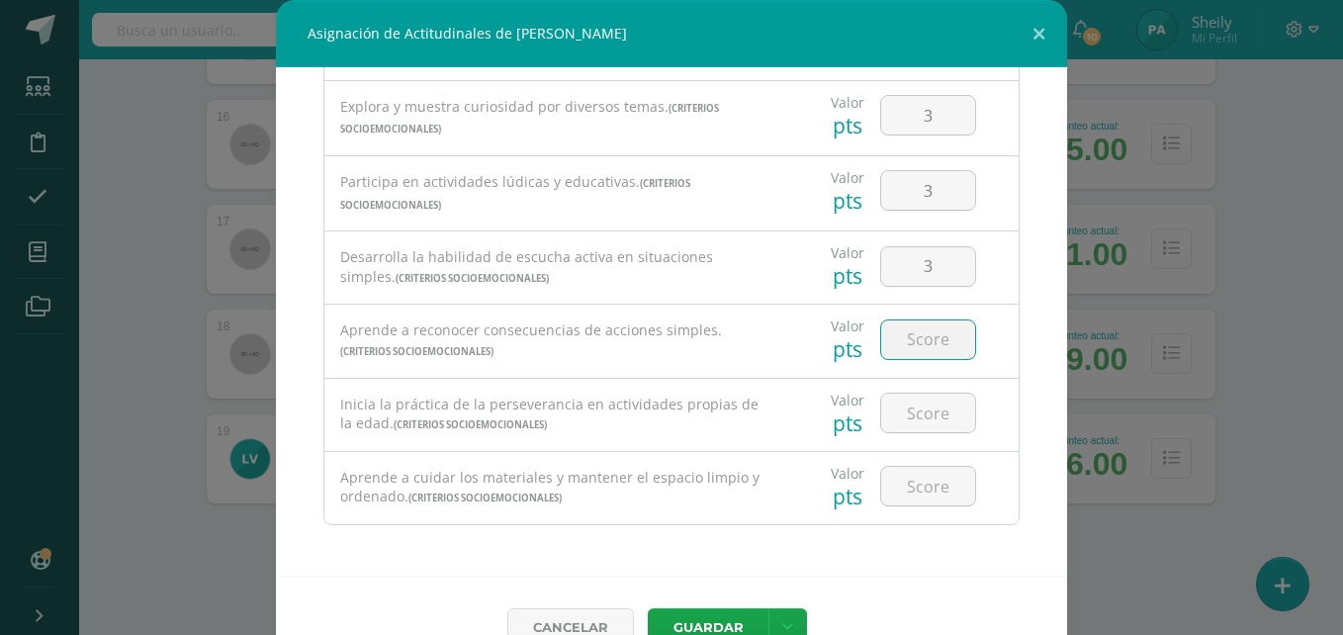
click at [910, 339] on input "number" at bounding box center [928, 339] width 94 height 39
type input "3"
click at [903, 415] on input "number" at bounding box center [928, 413] width 94 height 39
type input "3"
click at [904, 480] on input "number" at bounding box center [928, 486] width 94 height 39
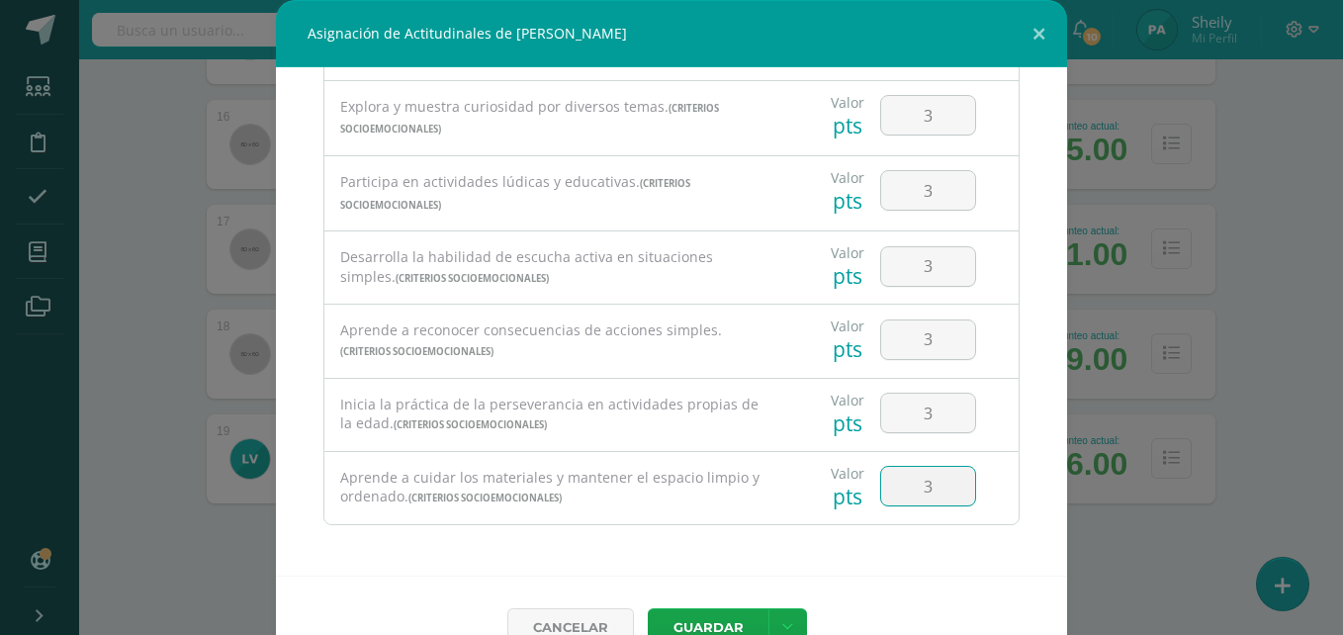
scroll to position [44, 0]
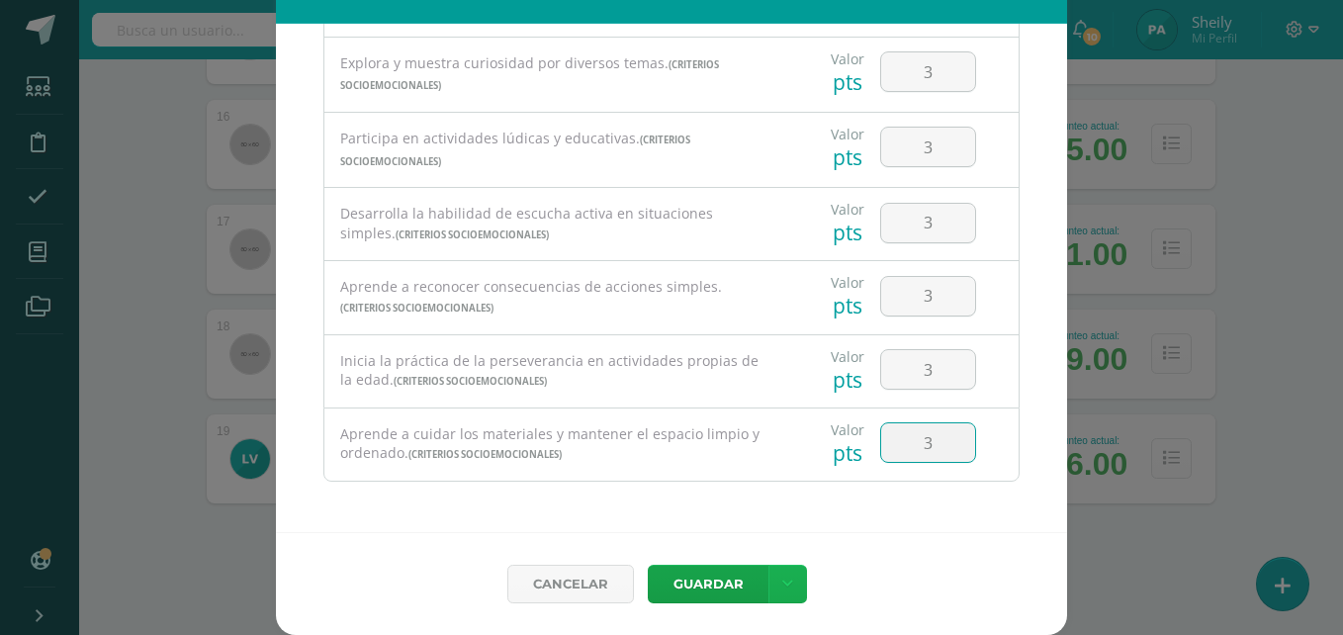
type input "3"
click at [786, 589] on link at bounding box center [787, 584] width 39 height 39
click at [677, 495] on link "Guardar y poblar en todos mis cursos" at bounding box center [740, 509] width 218 height 47
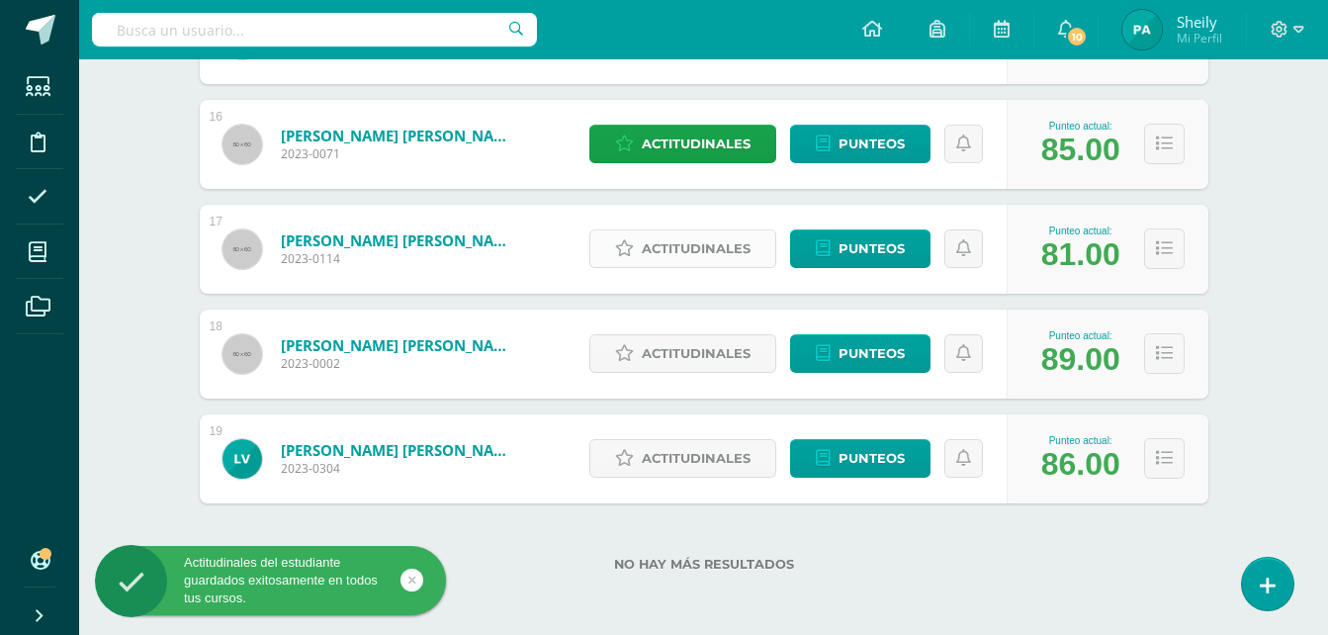
click at [682, 254] on span "Actitudinales" at bounding box center [696, 248] width 109 height 37
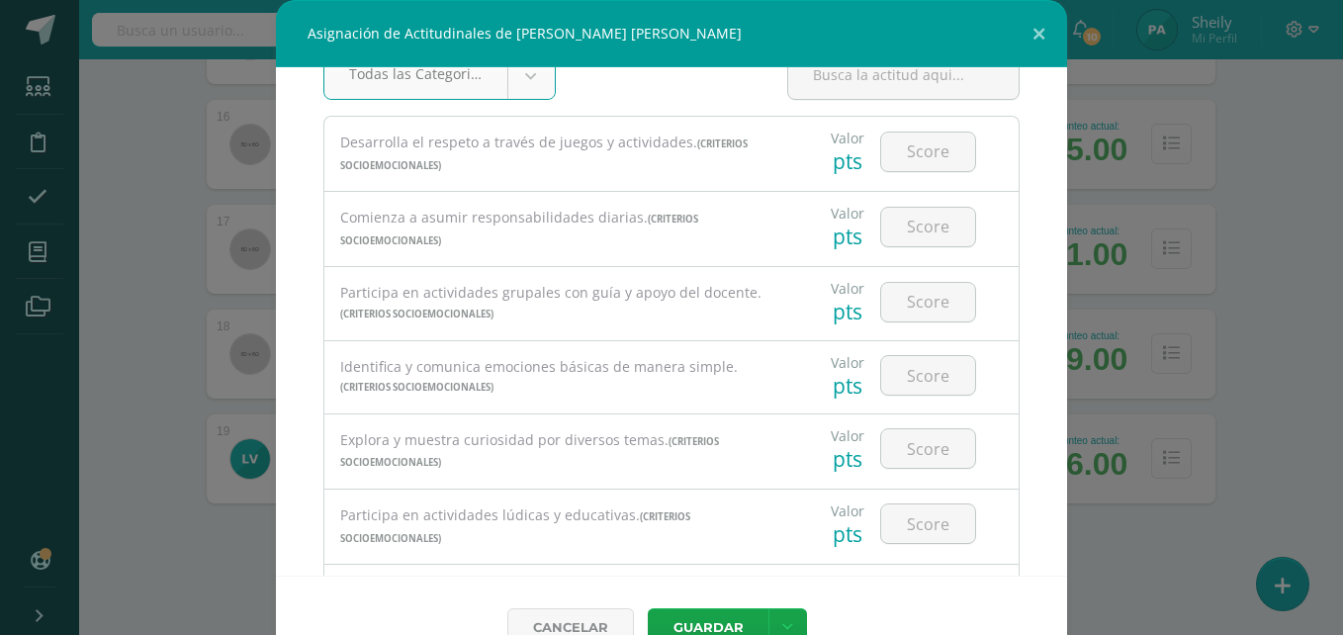
scroll to position [0, 0]
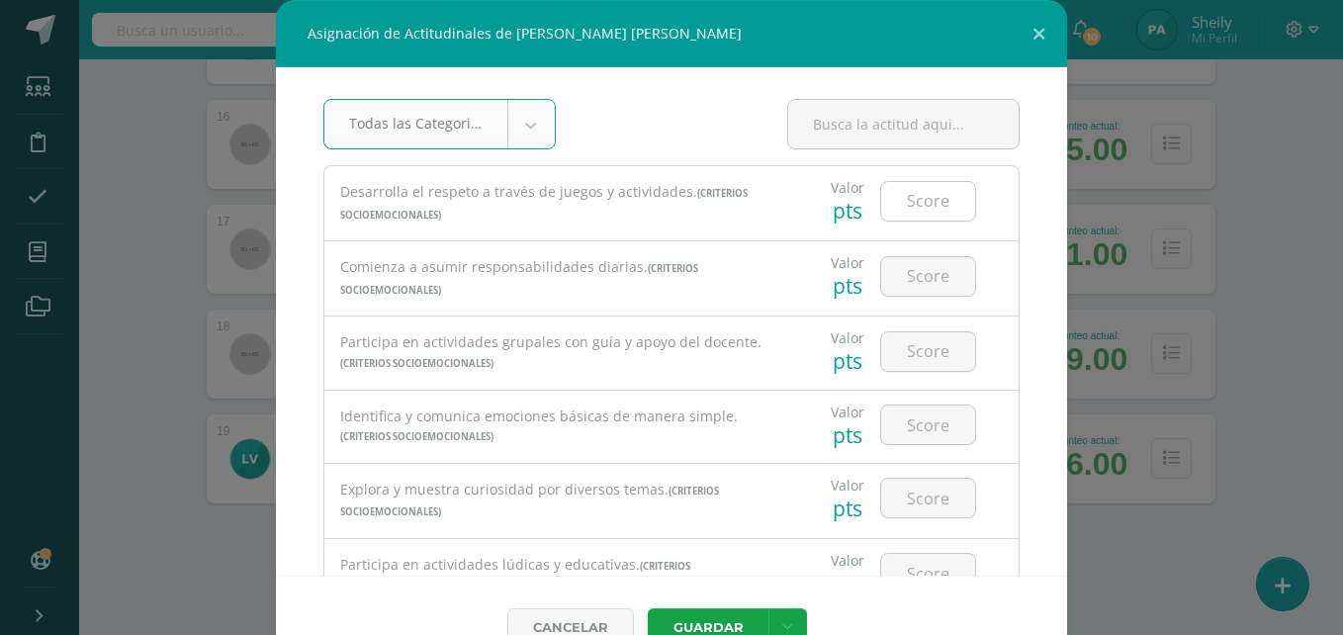
click at [898, 202] on input "number" at bounding box center [928, 201] width 94 height 39
type input "1"
type input "2"
click at [918, 267] on input "number" at bounding box center [928, 276] width 94 height 39
type input "1"
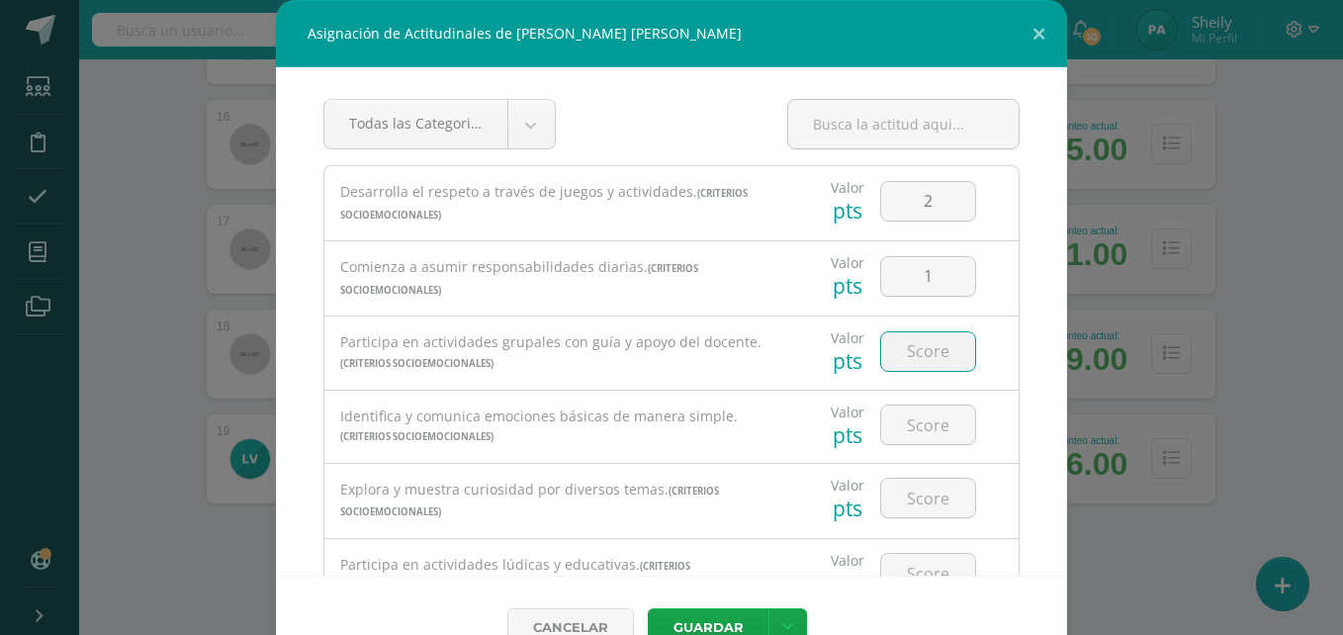
click at [915, 359] on input "number" at bounding box center [928, 351] width 94 height 39
type input "2"
click at [905, 427] on input "number" at bounding box center [928, 424] width 94 height 39
type input "2"
click at [912, 503] on input "number" at bounding box center [928, 498] width 94 height 39
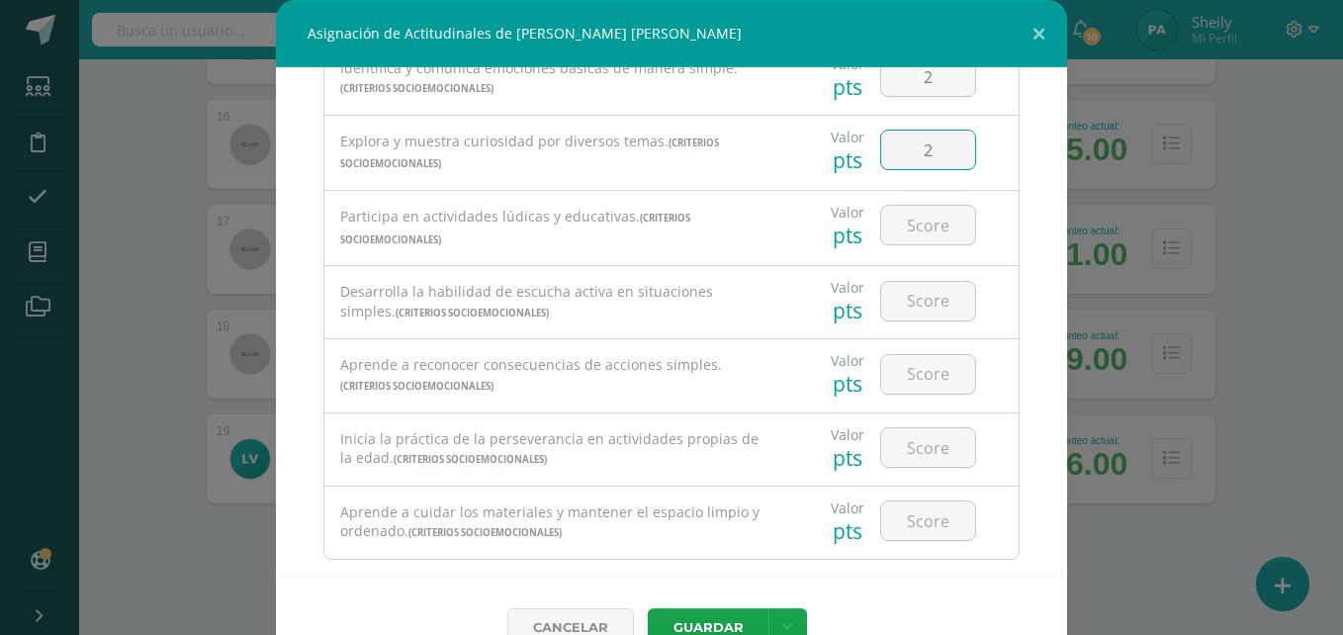
scroll to position [383, 0]
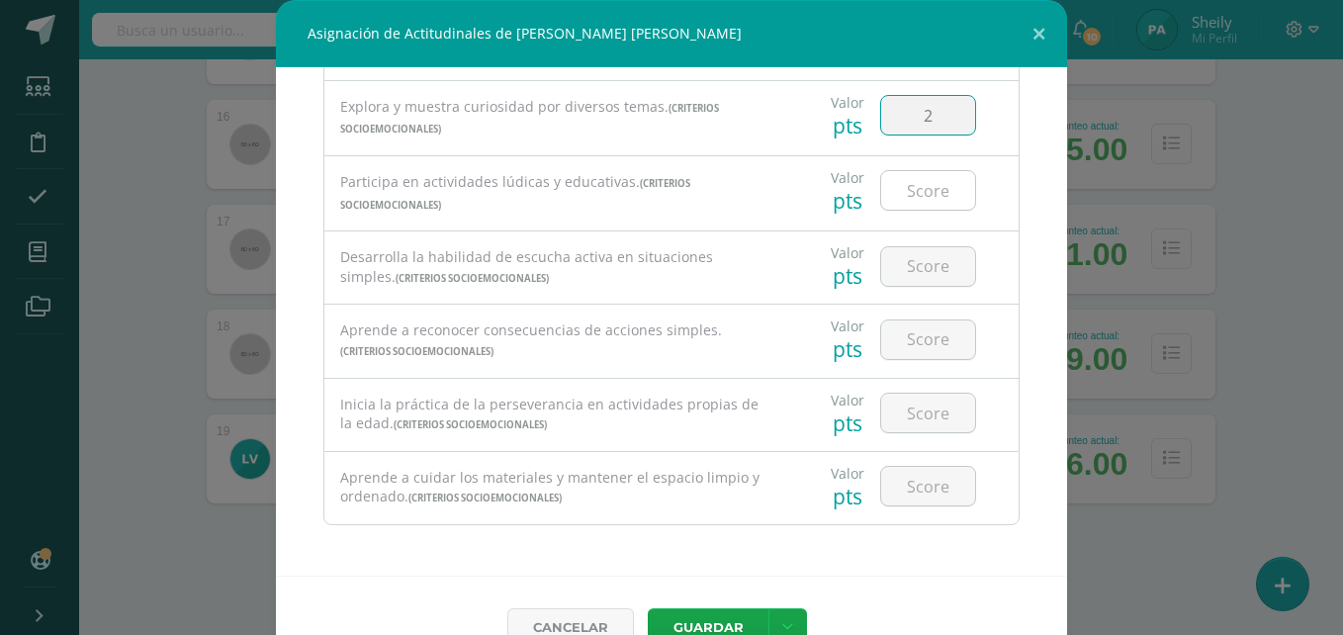
type input "2"
click at [896, 185] on input "number" at bounding box center [928, 190] width 94 height 39
type input "2"
click at [911, 263] on input "number" at bounding box center [928, 266] width 94 height 39
type input "2"
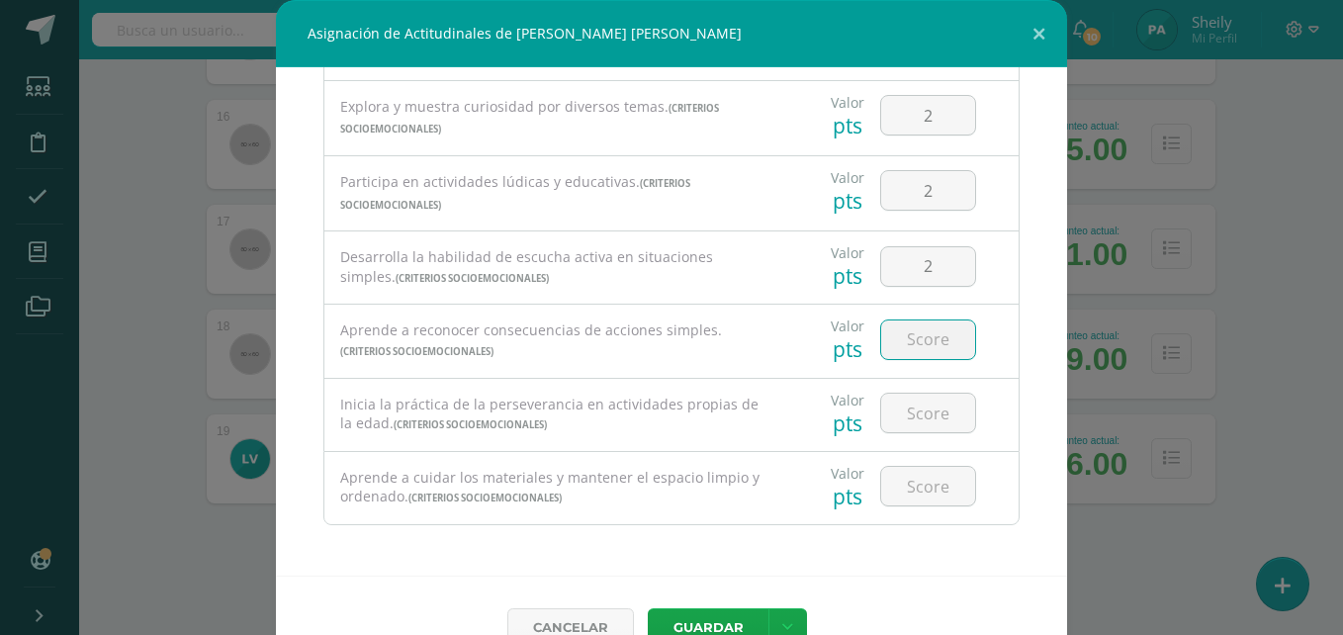
click at [902, 337] on input "number" at bounding box center [928, 339] width 94 height 39
type input "1"
click at [899, 412] on input "number" at bounding box center [928, 413] width 94 height 39
type input "2"
type input "1"
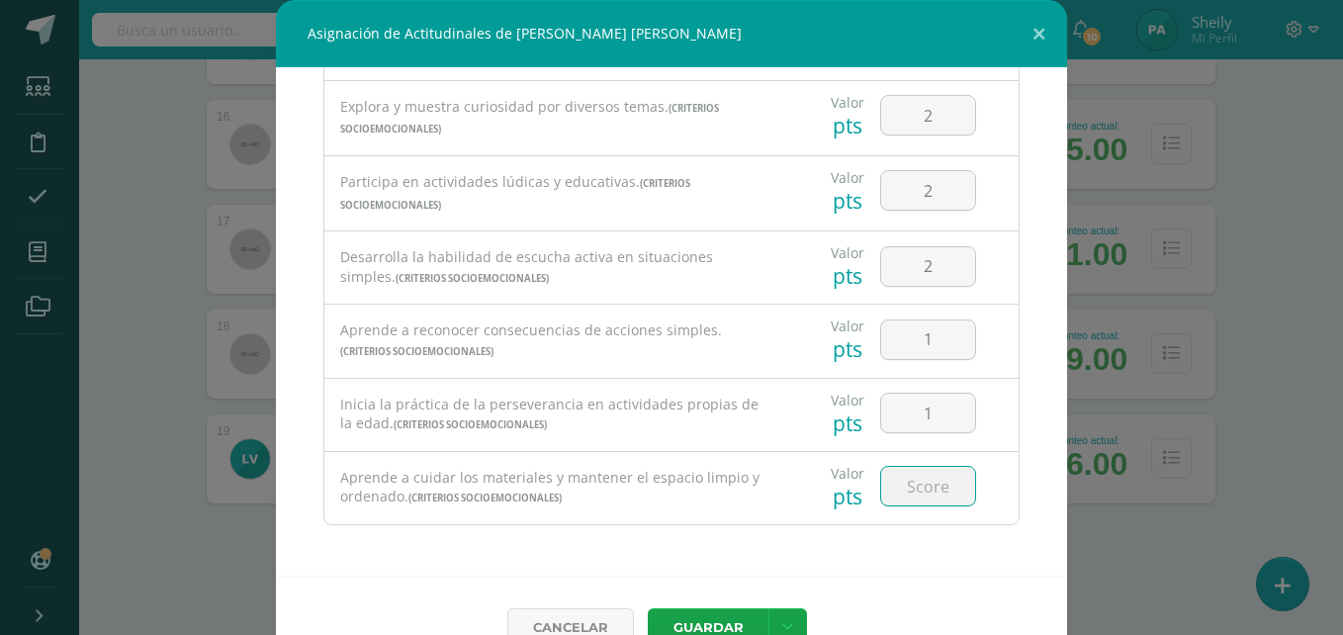
click at [910, 478] on input "number" at bounding box center [928, 486] width 94 height 39
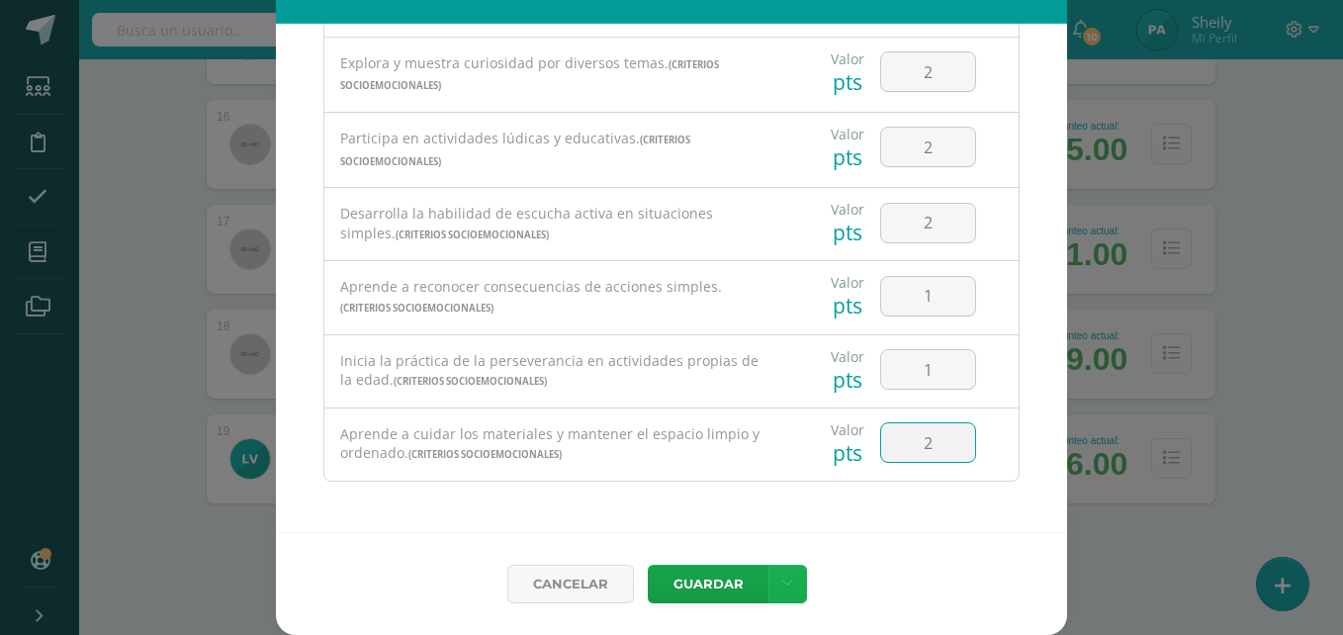
type input "2"
click at [778, 592] on link at bounding box center [787, 584] width 39 height 39
click at [716, 509] on link "Guardar y poblar en todos mis cursos" at bounding box center [740, 509] width 218 height 47
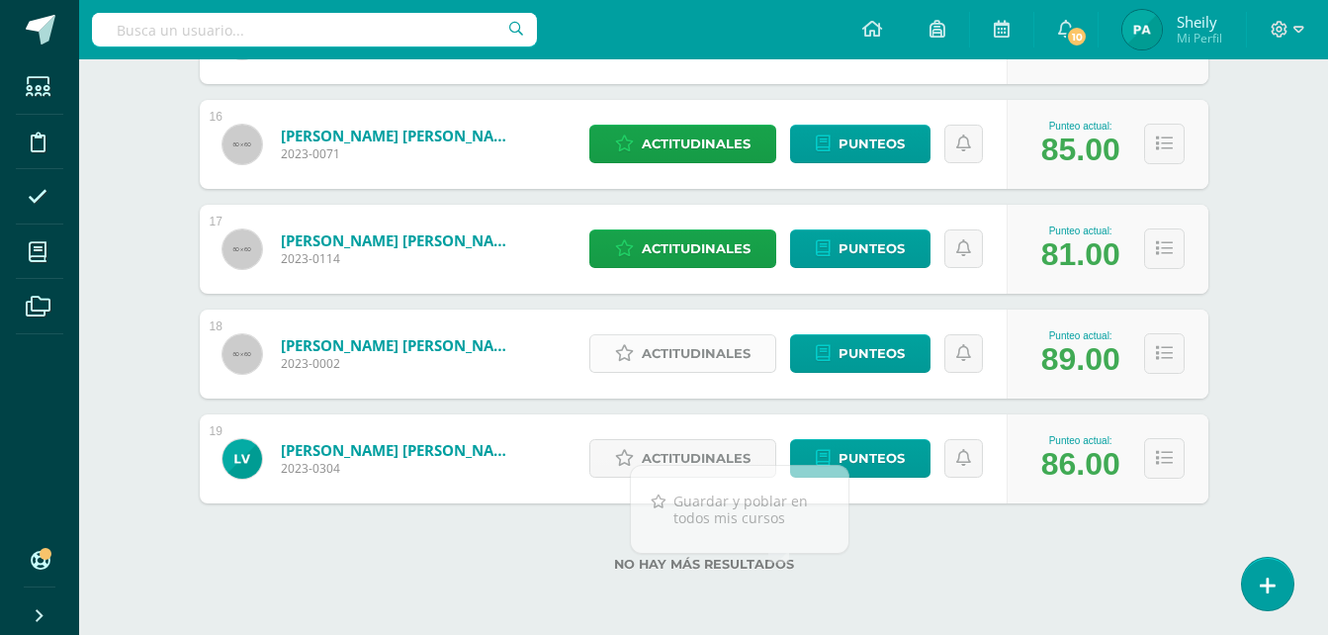
click at [699, 357] on span "Actitudinales" at bounding box center [696, 353] width 109 height 37
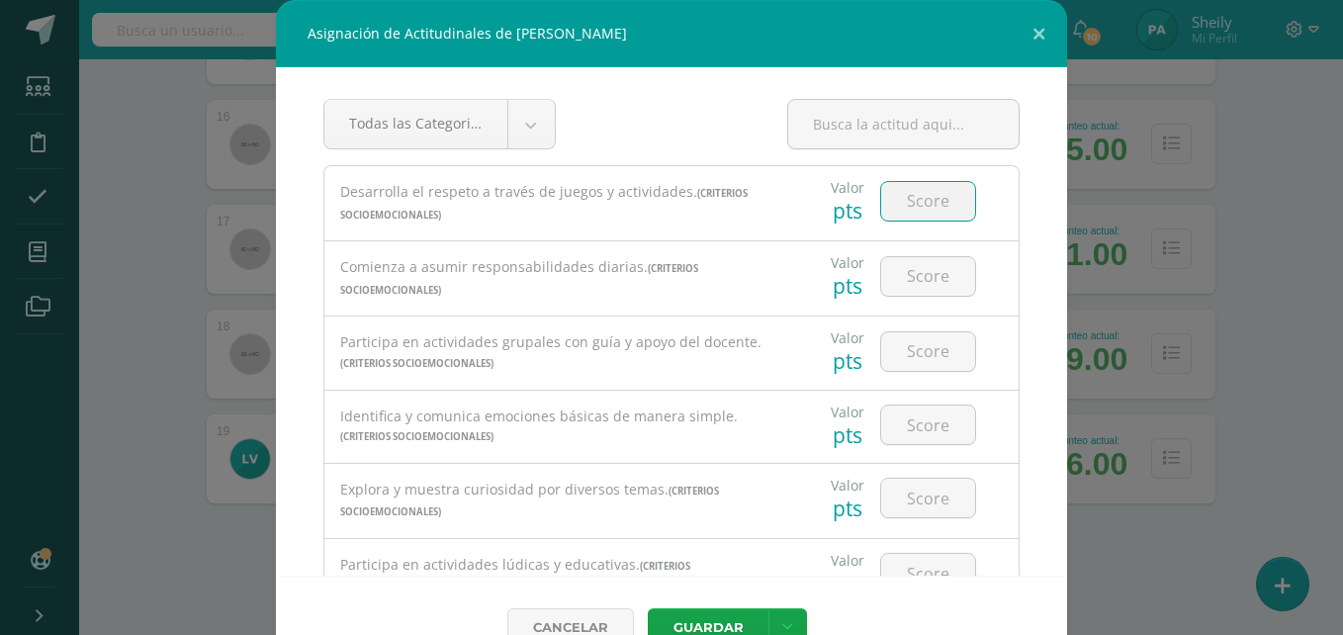
click at [912, 212] on input "number" at bounding box center [928, 201] width 94 height 39
type input "3"
click at [911, 282] on input "number" at bounding box center [928, 276] width 94 height 39
type input "3"
click at [911, 347] on input "number" at bounding box center [928, 351] width 94 height 39
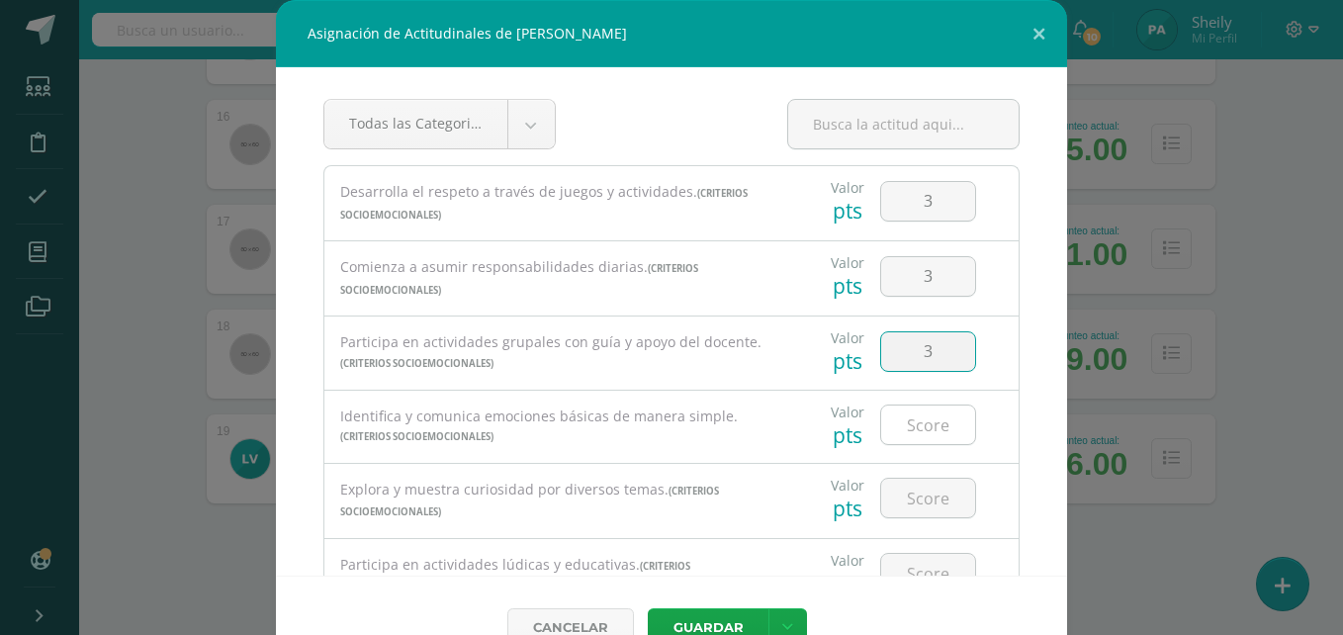
type input "3"
click at [902, 420] on input "number" at bounding box center [928, 424] width 94 height 39
type input "3"
click at [908, 496] on input "number" at bounding box center [928, 498] width 94 height 39
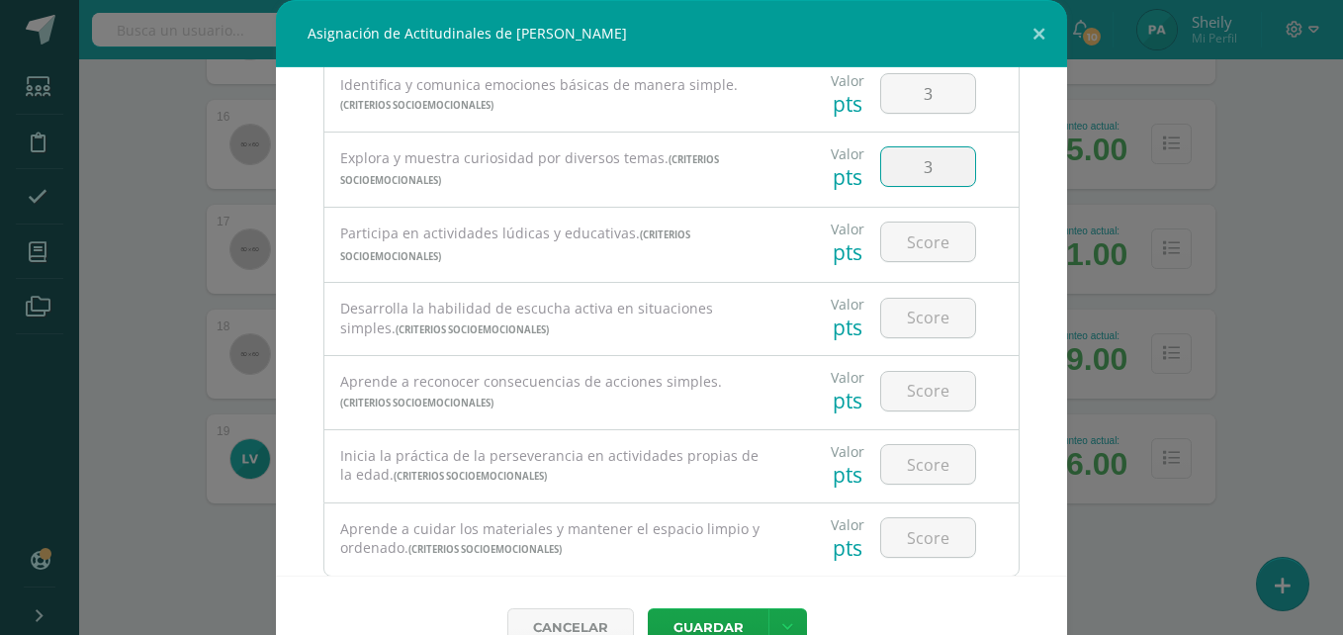
scroll to position [383, 0]
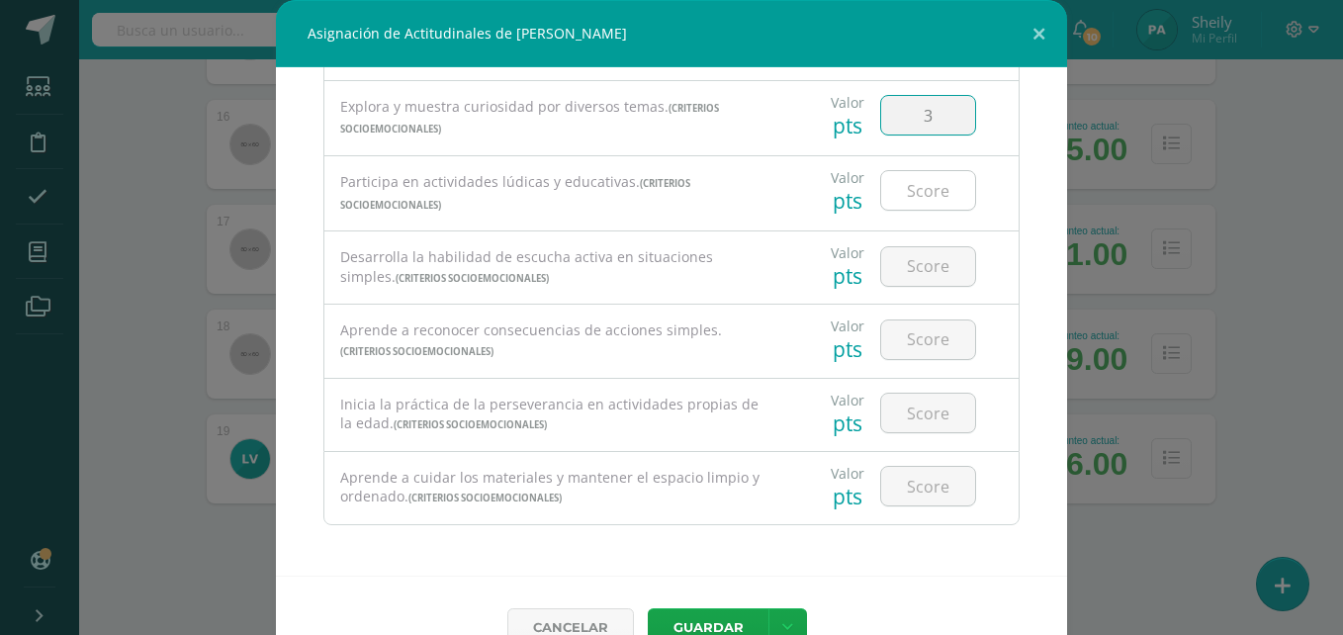
type input "3"
click at [895, 191] on input "number" at bounding box center [928, 190] width 94 height 39
type input "3"
click at [902, 254] on input "number" at bounding box center [928, 266] width 94 height 39
type input "3"
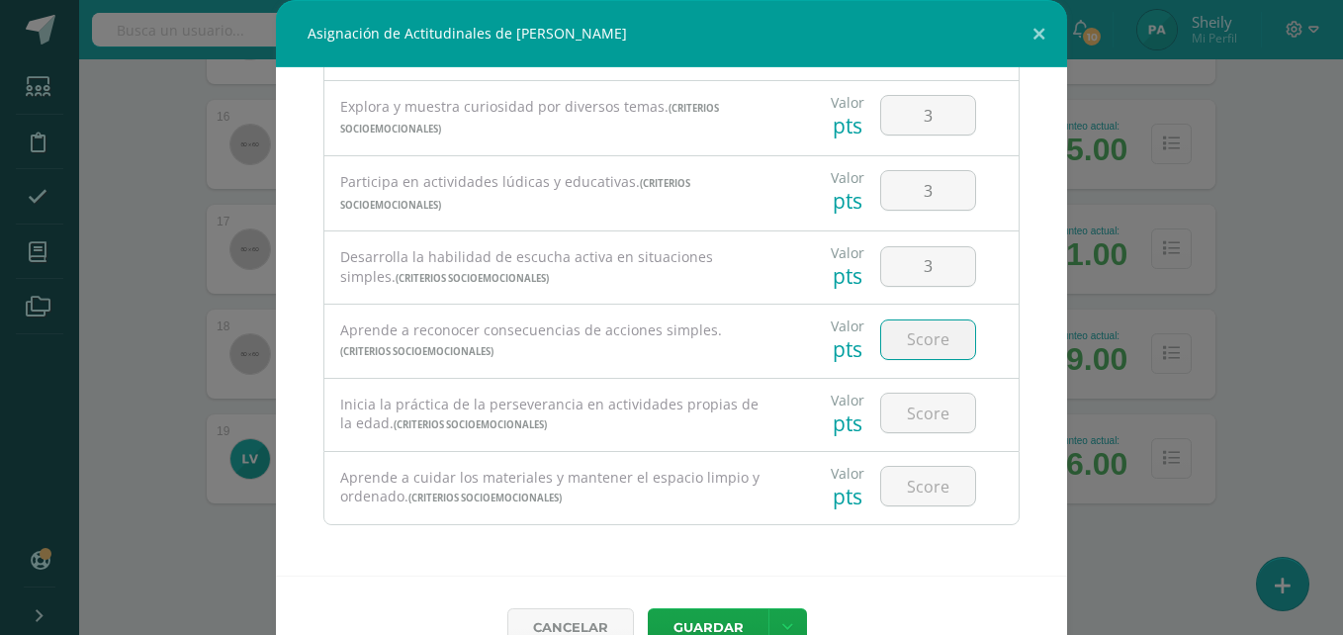
click at [901, 332] on input "number" at bounding box center [928, 339] width 94 height 39
type input "3"
click at [910, 429] on input "number" at bounding box center [928, 413] width 94 height 39
type input "3"
click at [904, 493] on input "number" at bounding box center [928, 486] width 94 height 39
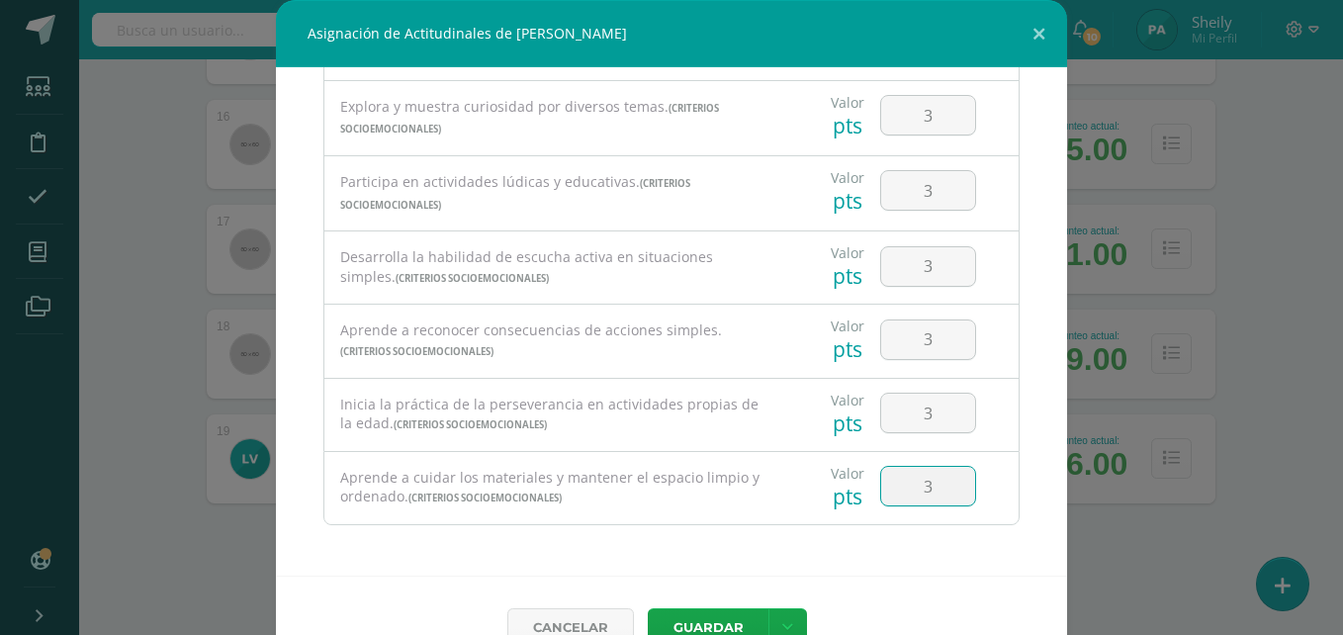
scroll to position [44, 0]
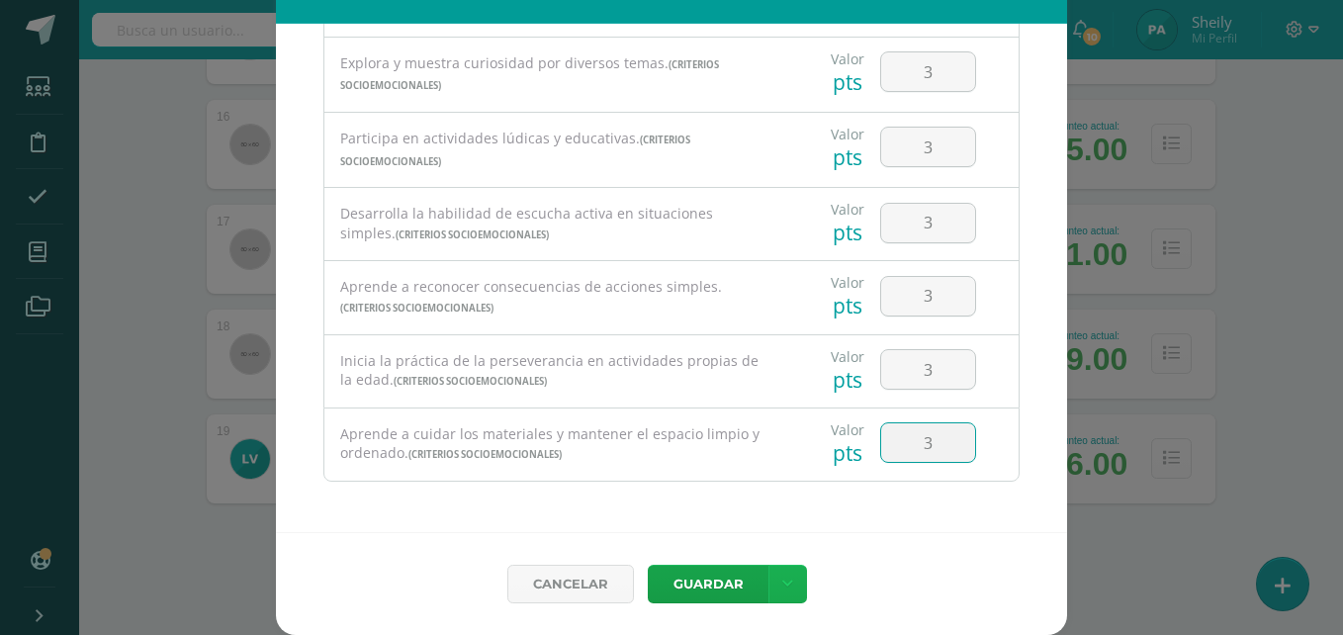
type input "3"
click at [768, 601] on link at bounding box center [787, 584] width 39 height 39
click at [668, 501] on link "Guardar y poblar en todos mis cursos" at bounding box center [740, 509] width 218 height 47
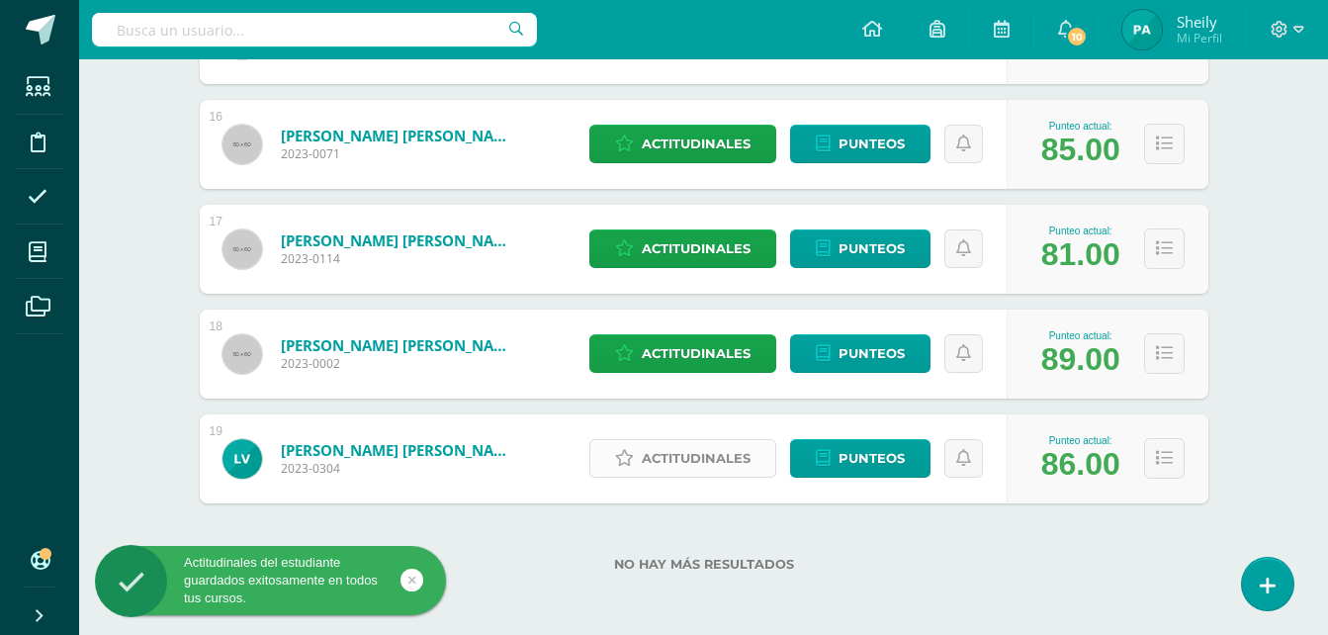
click at [657, 450] on span "Actitudinales" at bounding box center [696, 458] width 109 height 37
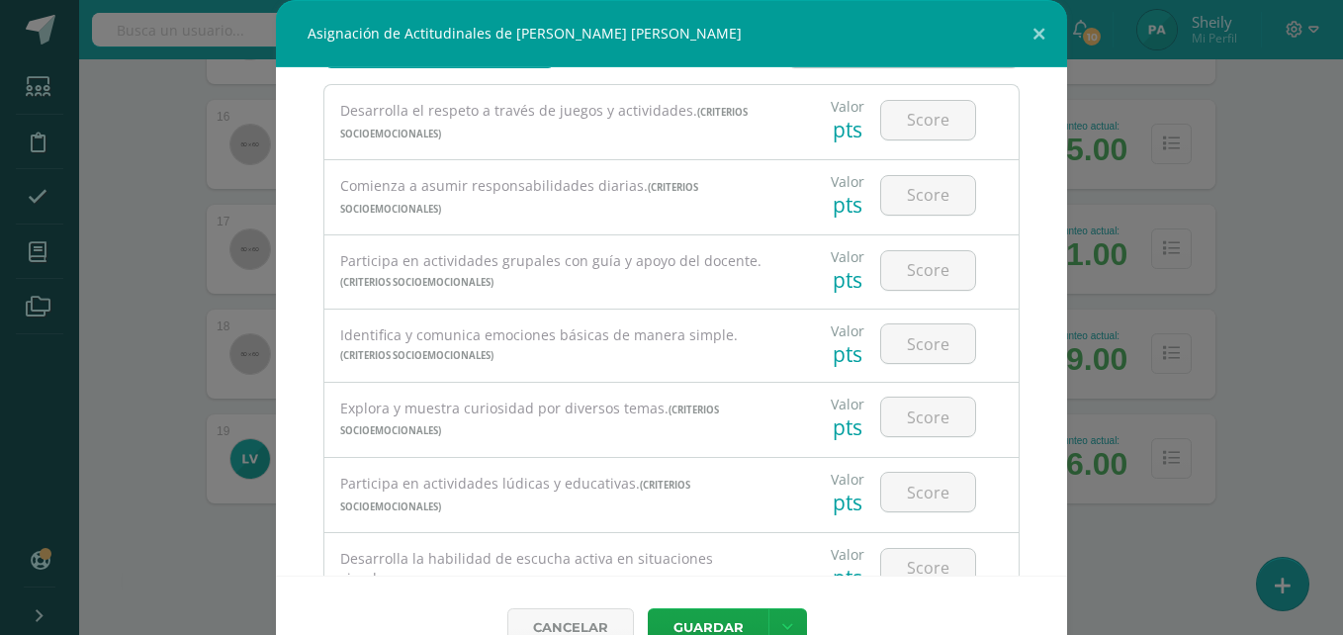
scroll to position [90, 0]
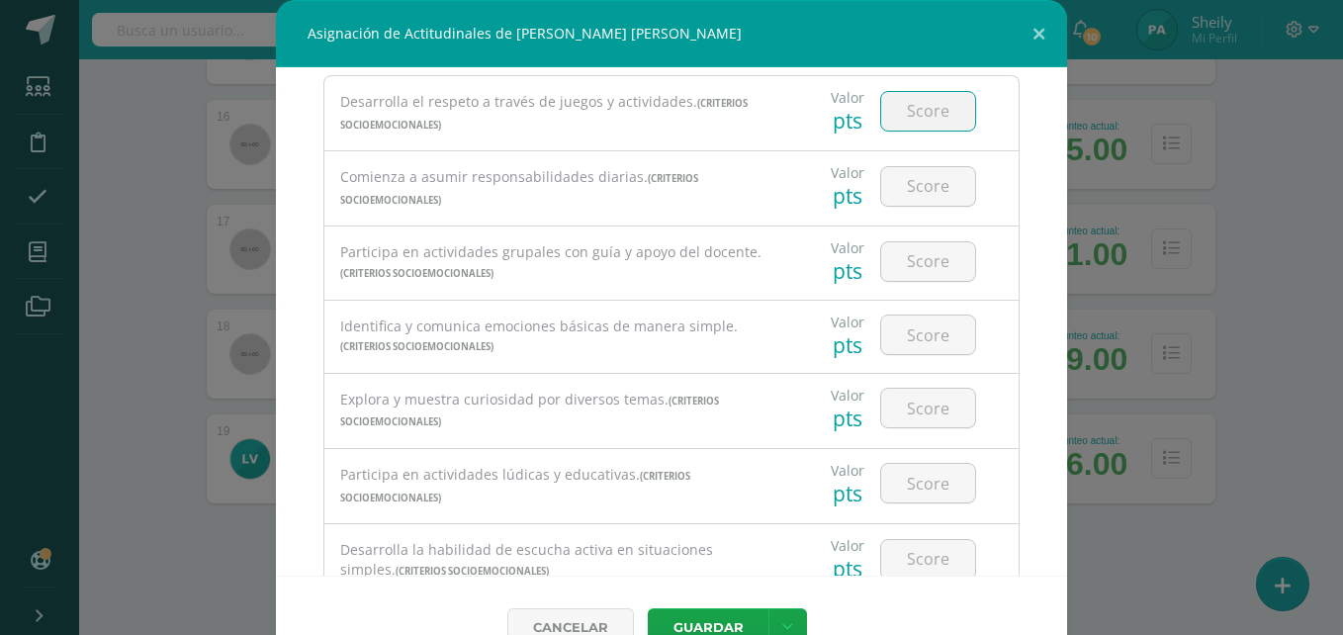
click at [914, 109] on input "number" at bounding box center [928, 111] width 94 height 39
type input "2"
click at [910, 184] on input "number" at bounding box center [928, 186] width 94 height 39
type input "3"
click at [908, 263] on input "number" at bounding box center [928, 261] width 94 height 39
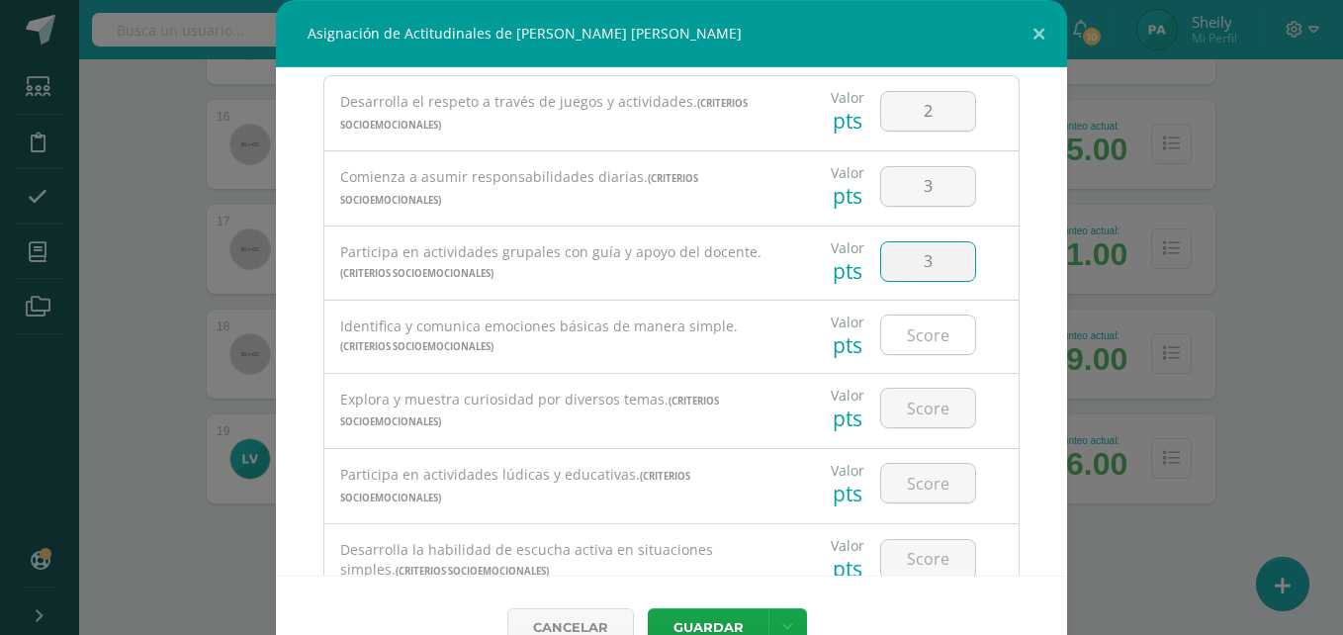
type input "3"
click at [902, 326] on input "number" at bounding box center [928, 334] width 94 height 39
type input "3"
click at [919, 414] on input "number" at bounding box center [928, 408] width 94 height 39
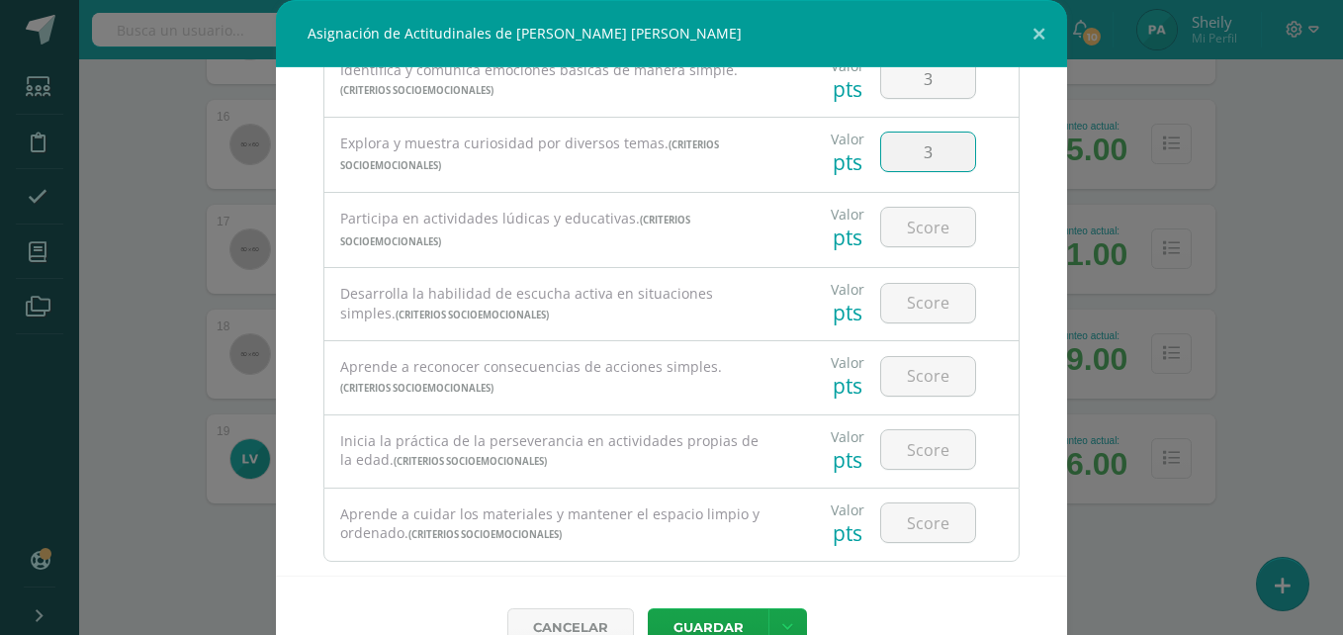
scroll to position [383, 0]
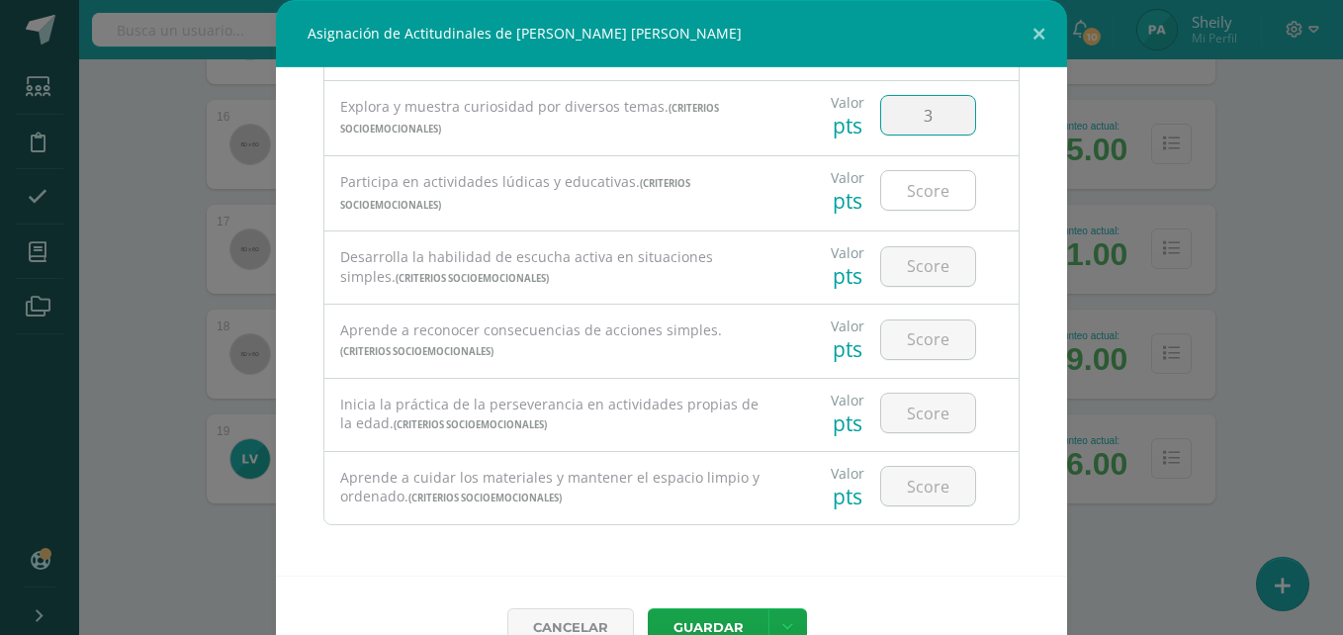
type input "3"
click at [907, 196] on input "number" at bounding box center [928, 190] width 94 height 39
type input "3"
click at [912, 248] on input "number" at bounding box center [928, 266] width 94 height 39
type input "3"
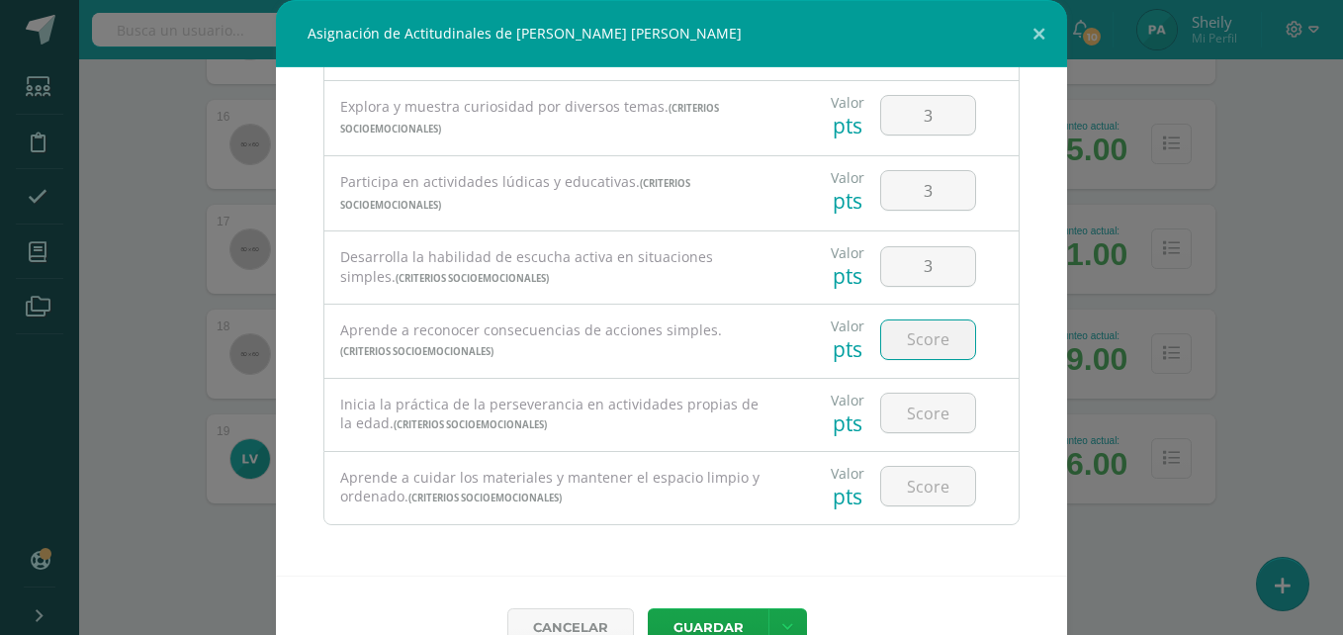
click at [903, 331] on input "number" at bounding box center [928, 339] width 94 height 39
type input "3"
click at [911, 420] on input "number" at bounding box center [928, 413] width 94 height 39
click at [913, 343] on input "3" at bounding box center [928, 339] width 94 height 39
type input "2"
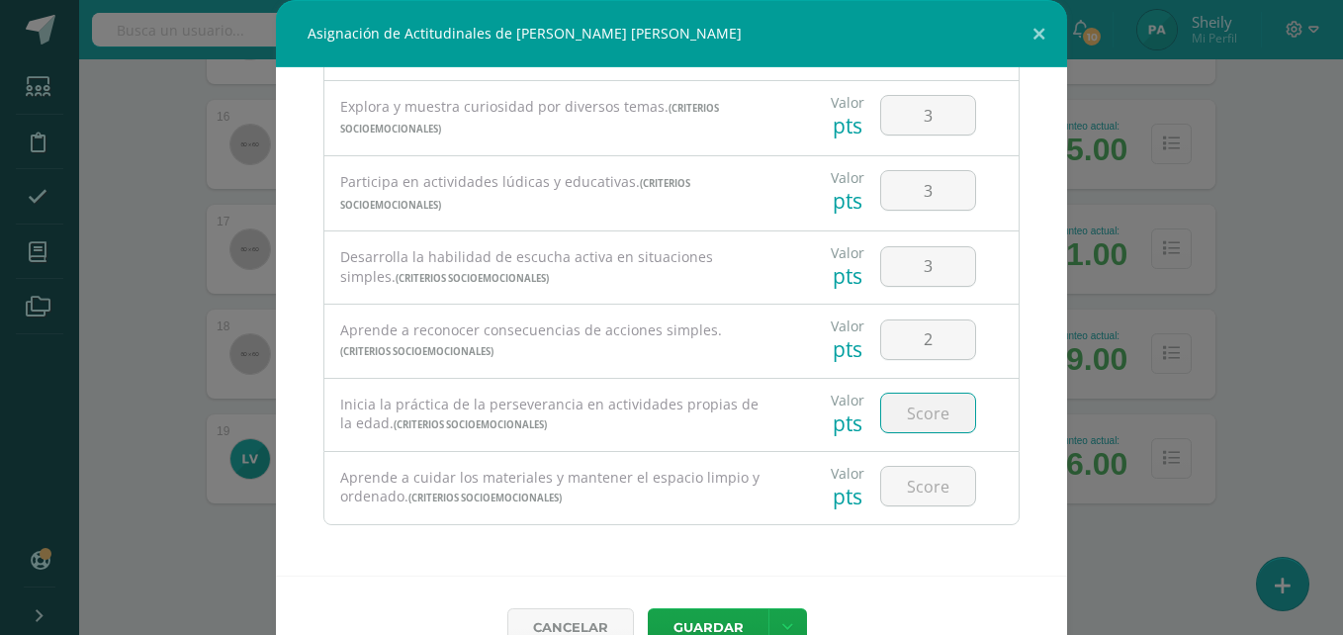
click at [902, 428] on input "number" at bounding box center [928, 413] width 94 height 39
type input "3"
click at [912, 480] on input "number" at bounding box center [928, 486] width 94 height 39
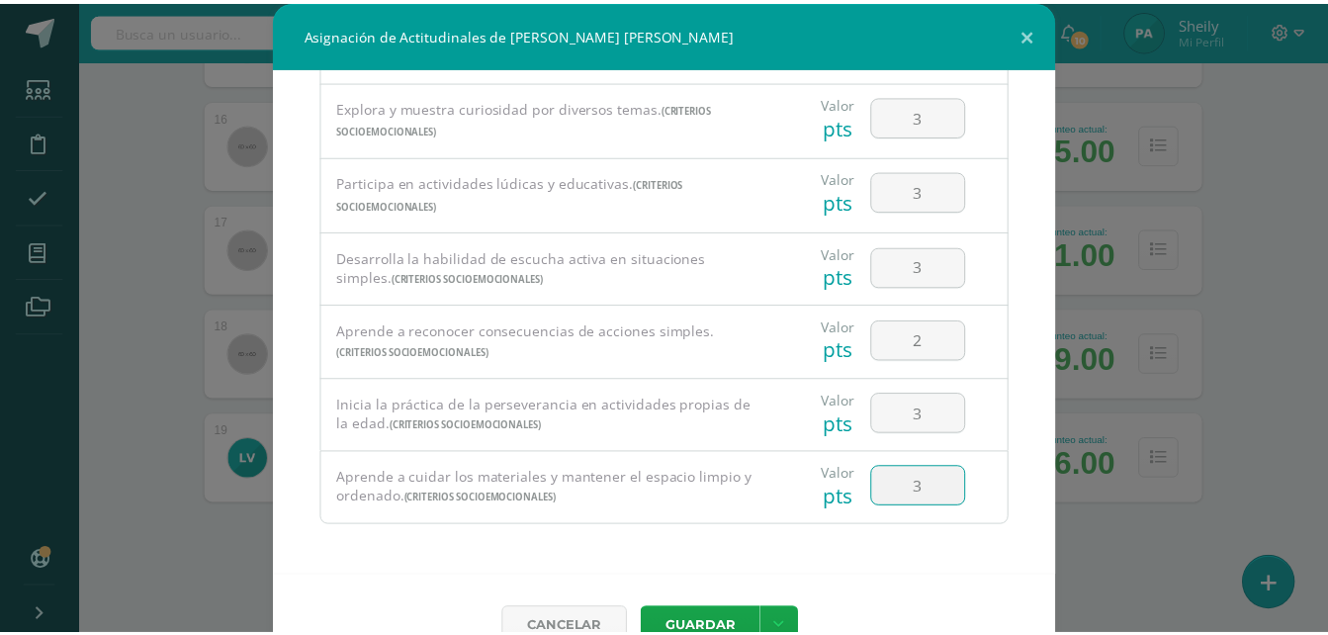
scroll to position [44, 0]
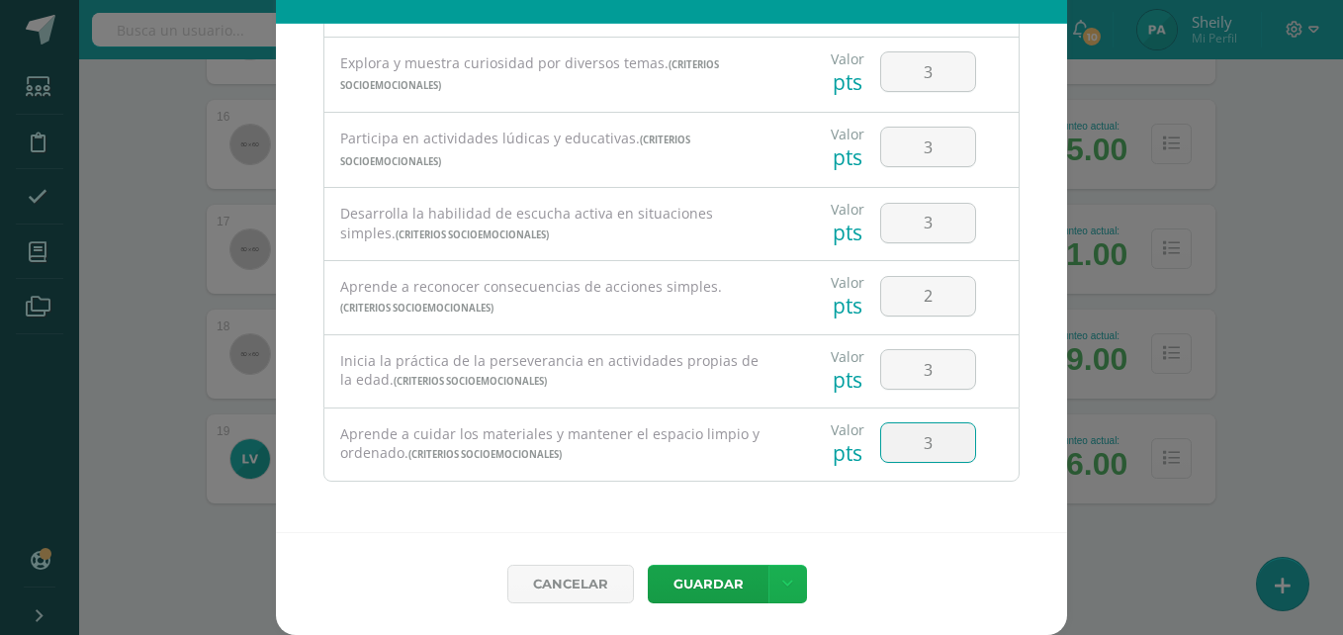
type input "3"
click at [786, 591] on link at bounding box center [787, 584] width 39 height 39
click at [661, 497] on icon at bounding box center [659, 501] width 16 height 14
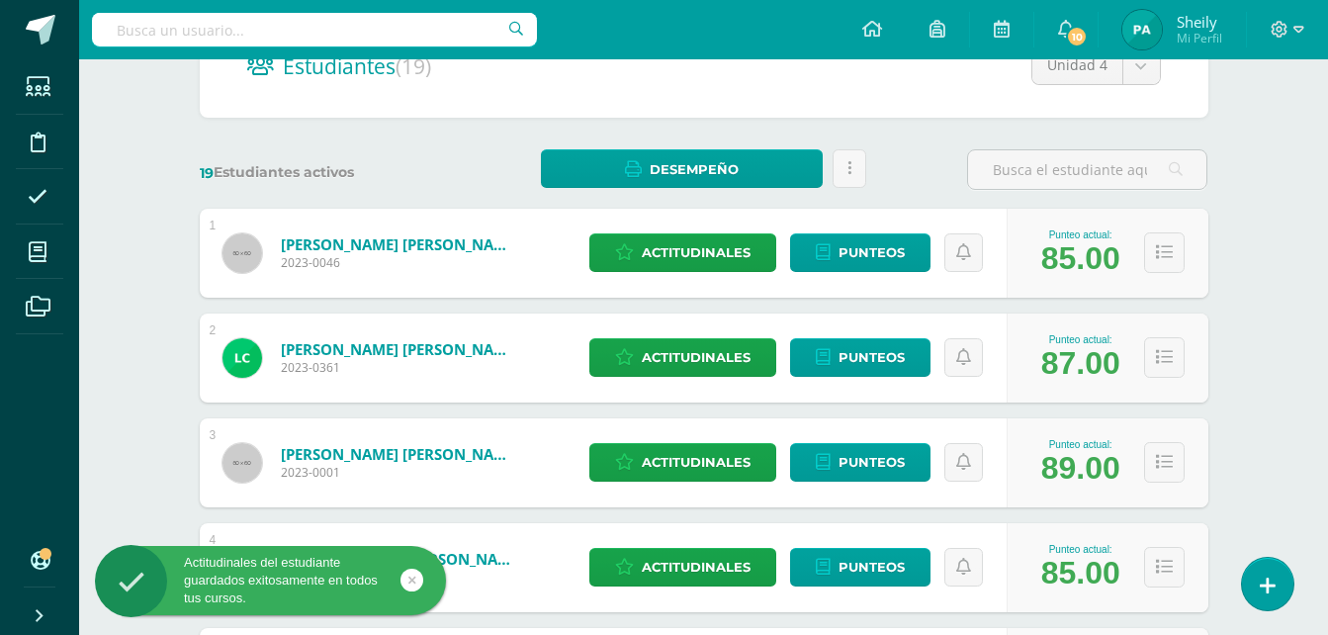
scroll to position [183, 0]
